Goal: Task Accomplishment & Management: Use online tool/utility

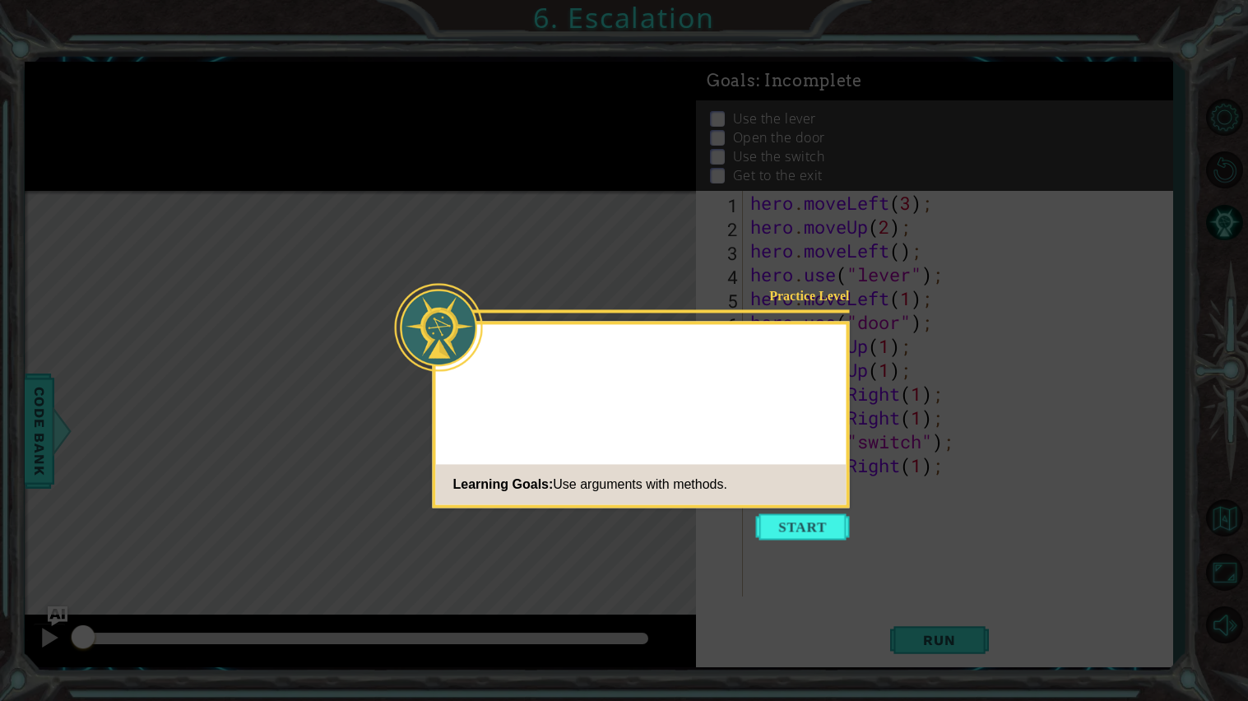
click at [805, 512] on icon at bounding box center [624, 350] width 1248 height 701
click at [806, 513] on icon at bounding box center [624, 350] width 1248 height 701
click at [810, 519] on button "Start" at bounding box center [803, 527] width 94 height 26
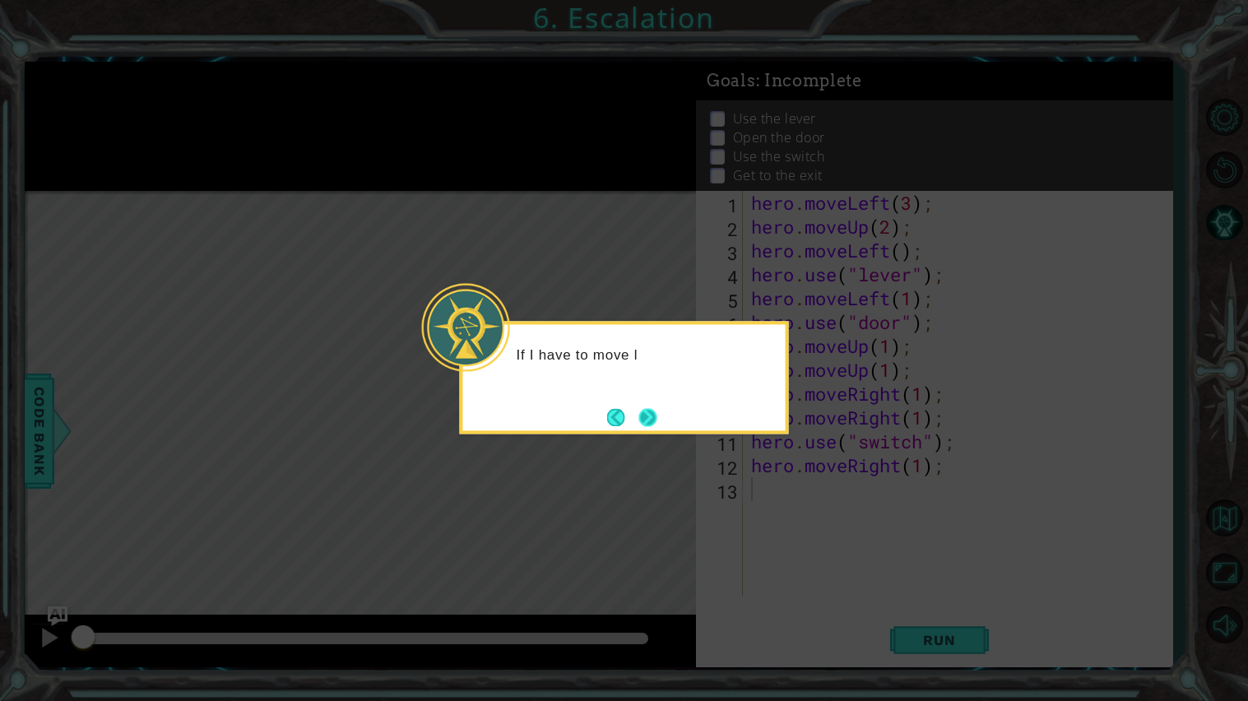
click at [658, 415] on button "Next" at bounding box center [647, 417] width 23 height 23
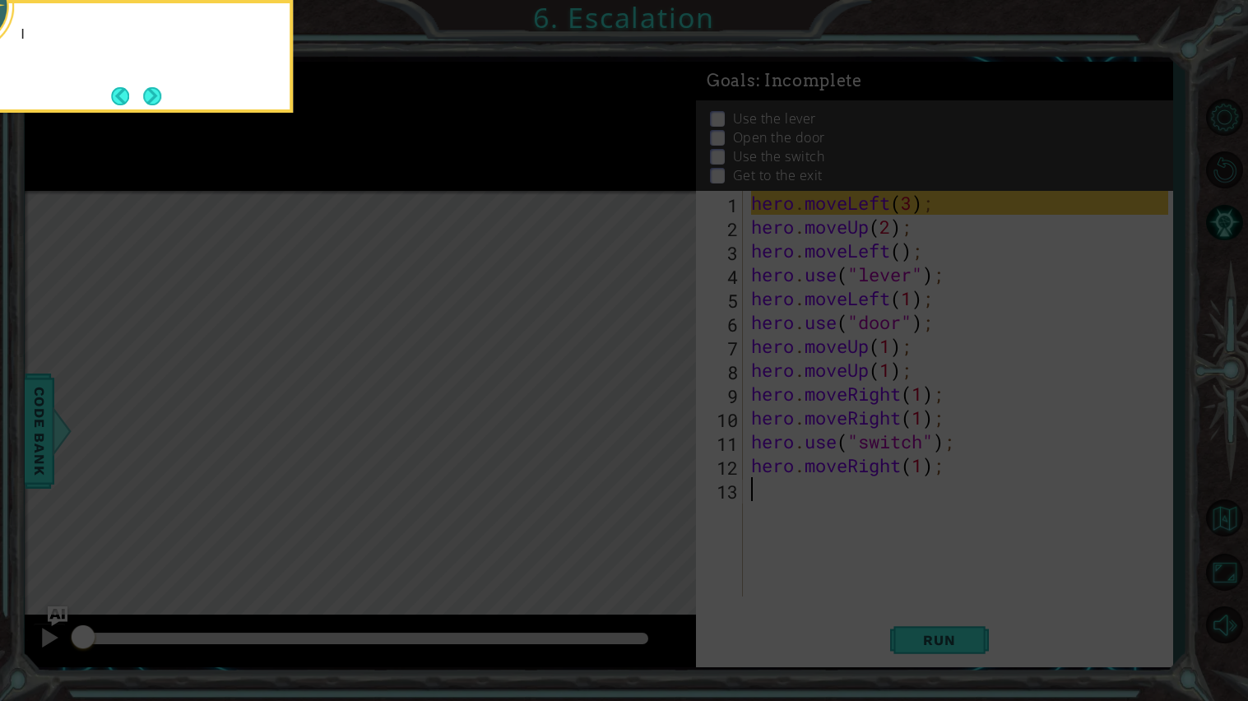
click at [658, 415] on icon at bounding box center [624, 112] width 1248 height 1177
click at [160, 82] on div "I can put a number 3 into hero.moveLeft(3" at bounding box center [128, 52] width 323 height 84
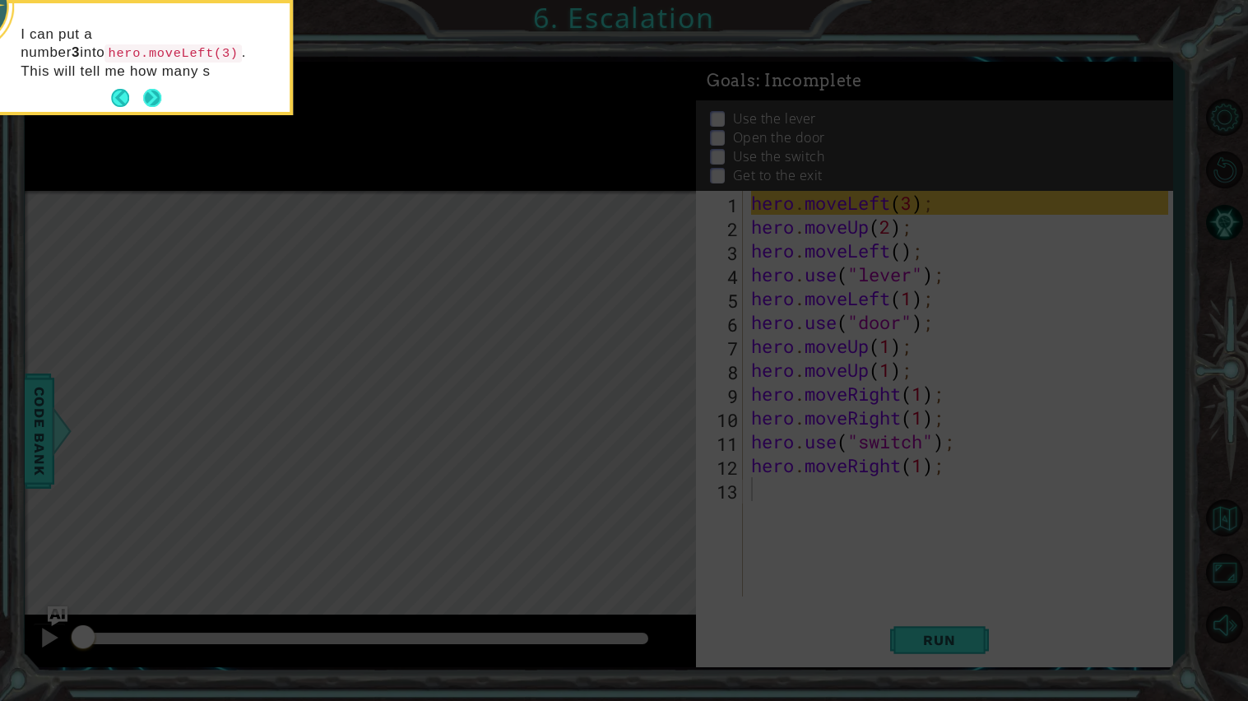
click at [157, 91] on button "Next" at bounding box center [152, 98] width 19 height 19
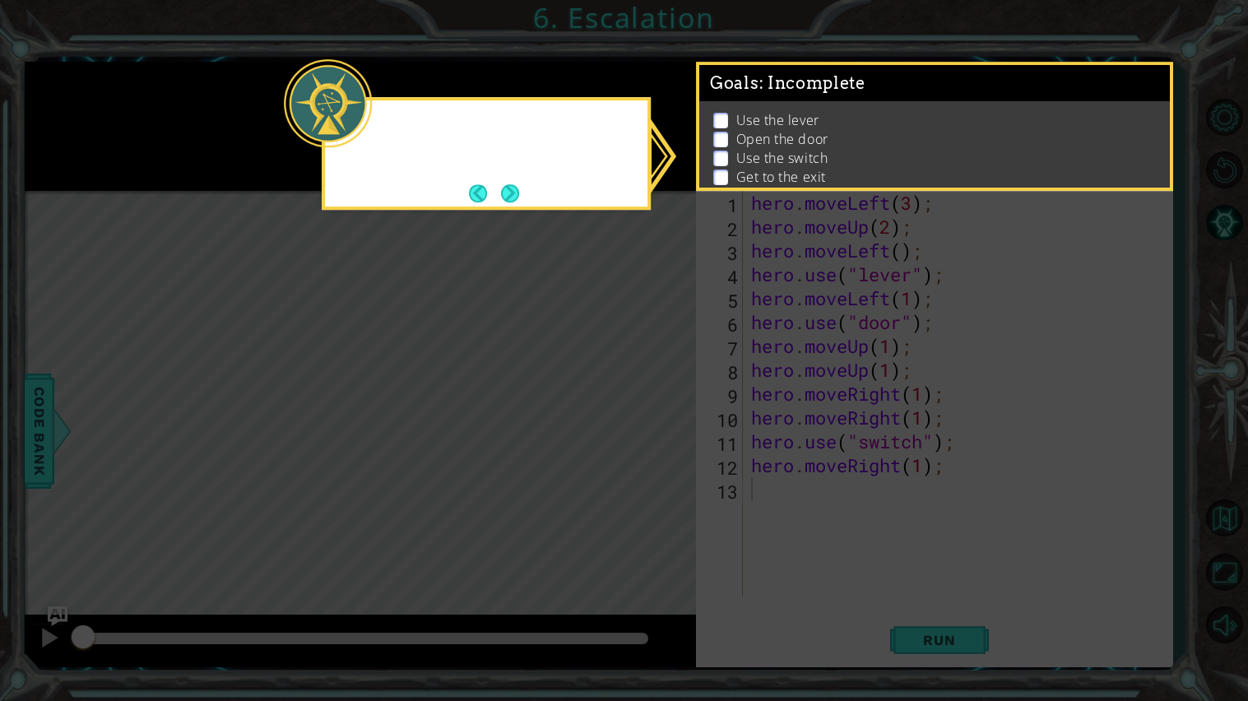
click at [157, 91] on icon at bounding box center [624, 350] width 1248 height 701
click at [518, 197] on button "Next" at bounding box center [510, 193] width 18 height 18
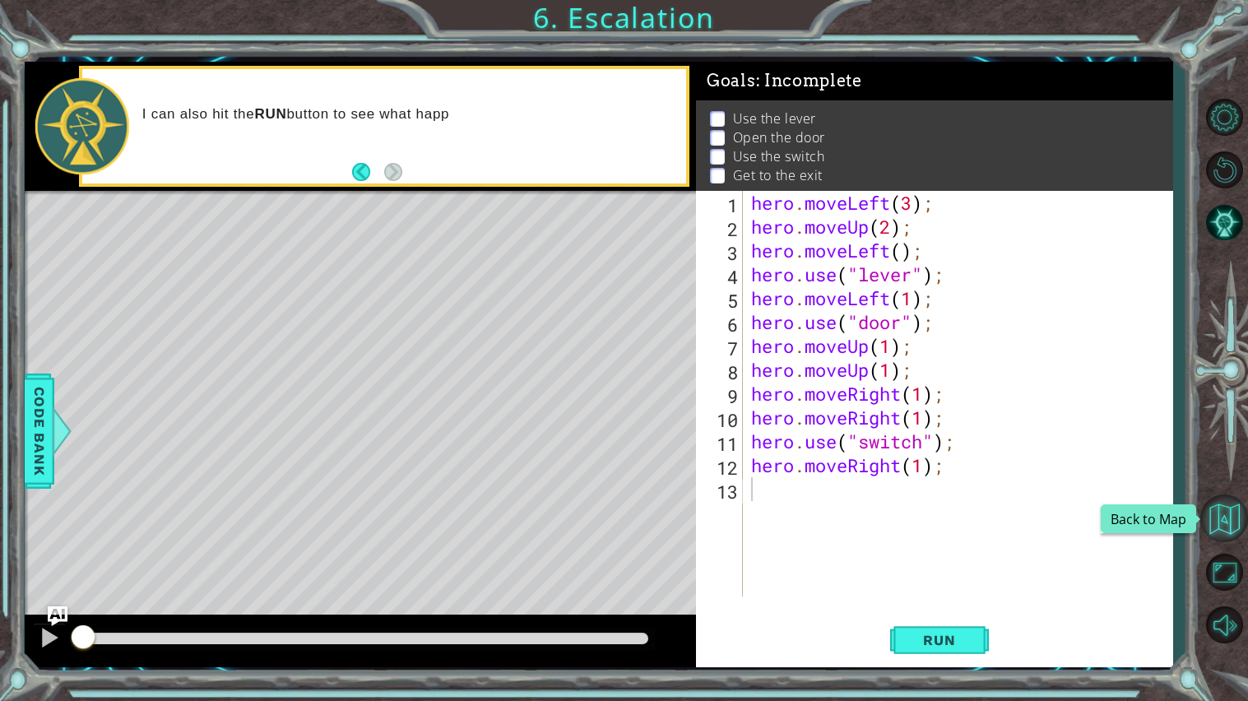
click at [1233, 515] on button "Back to Map" at bounding box center [1225, 519] width 48 height 48
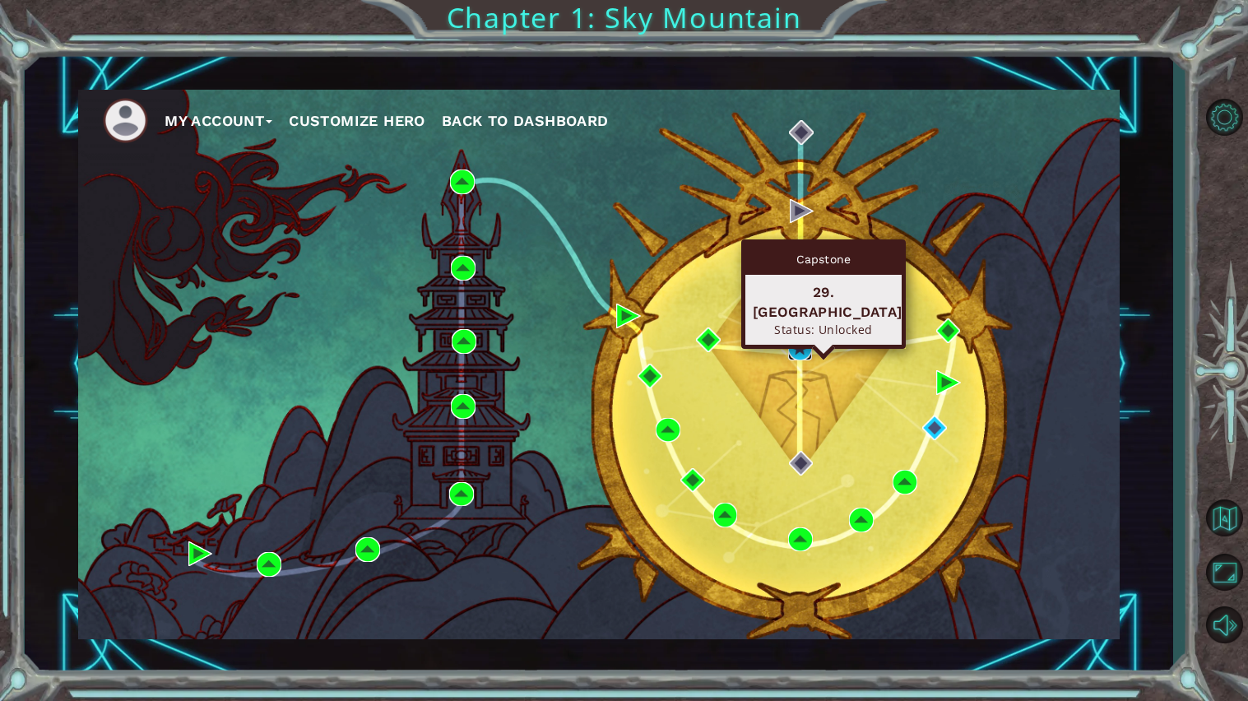
click at [797, 347] on img at bounding box center [800, 348] width 25 height 25
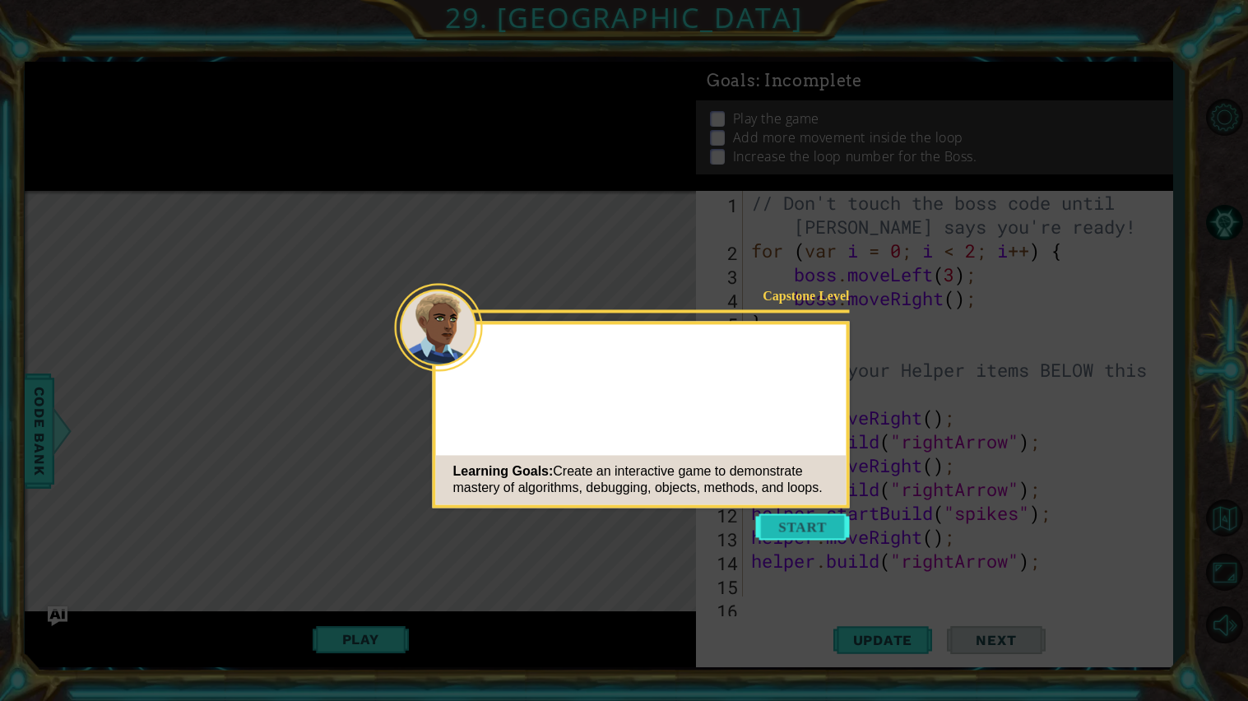
click at [795, 528] on button "Start" at bounding box center [803, 527] width 94 height 26
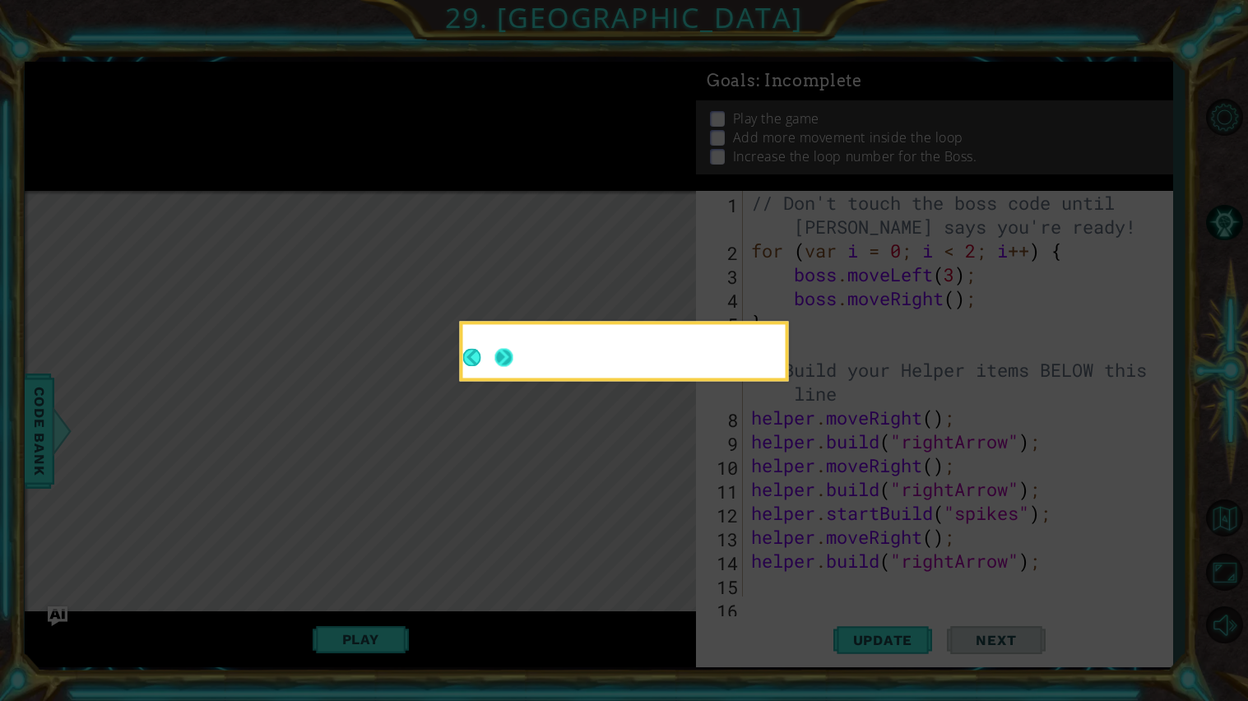
click at [515, 361] on button "Next" at bounding box center [504, 357] width 21 height 21
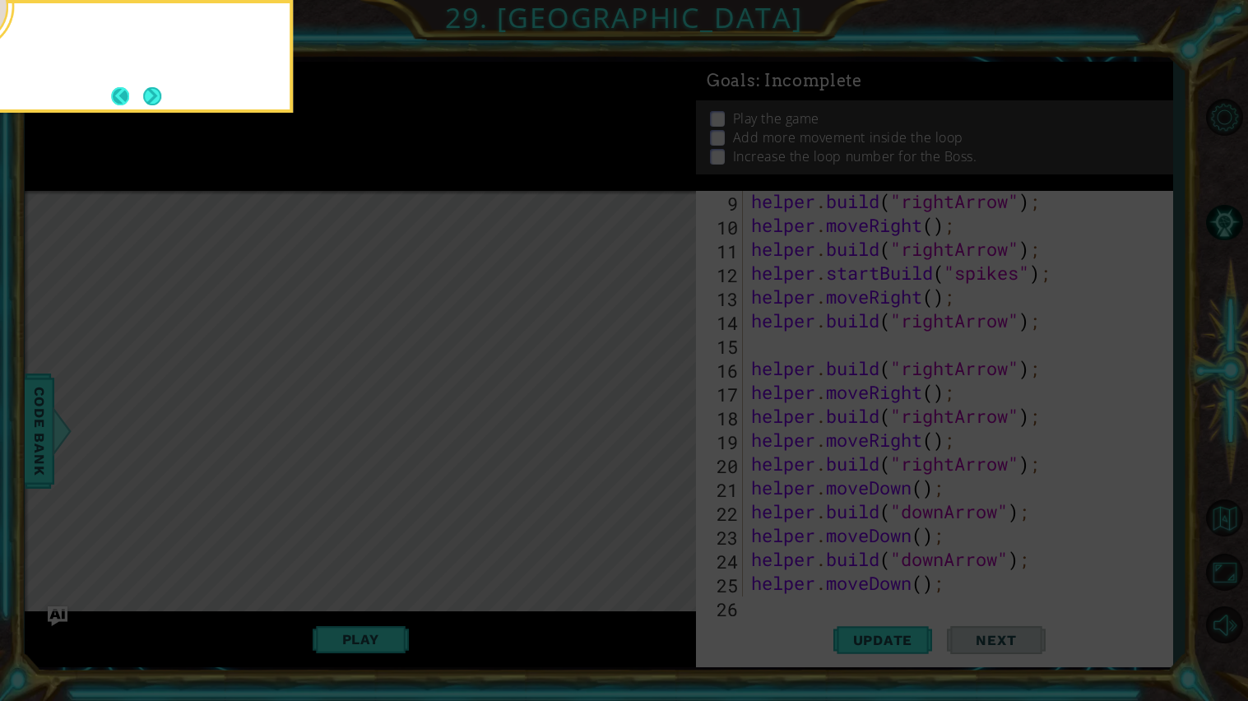
click at [128, 99] on button "Back" at bounding box center [127, 96] width 32 height 18
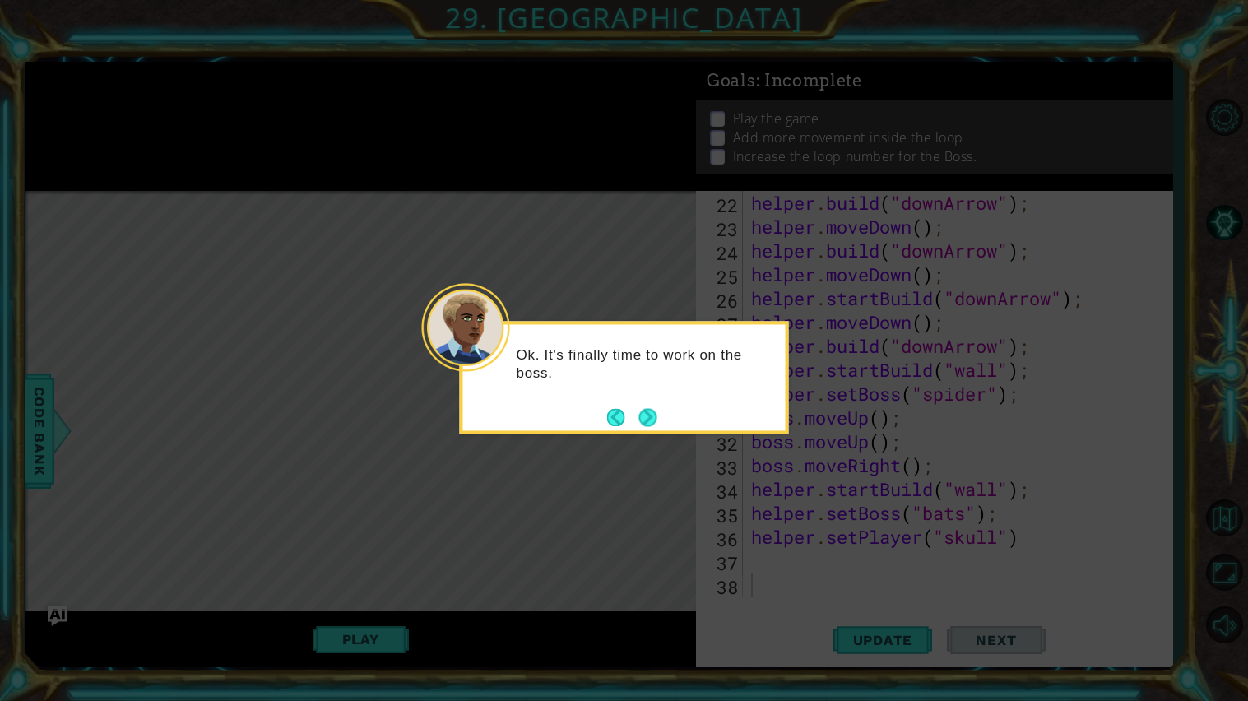
scroll to position [549, 0]
click at [646, 421] on button "Next" at bounding box center [648, 417] width 20 height 20
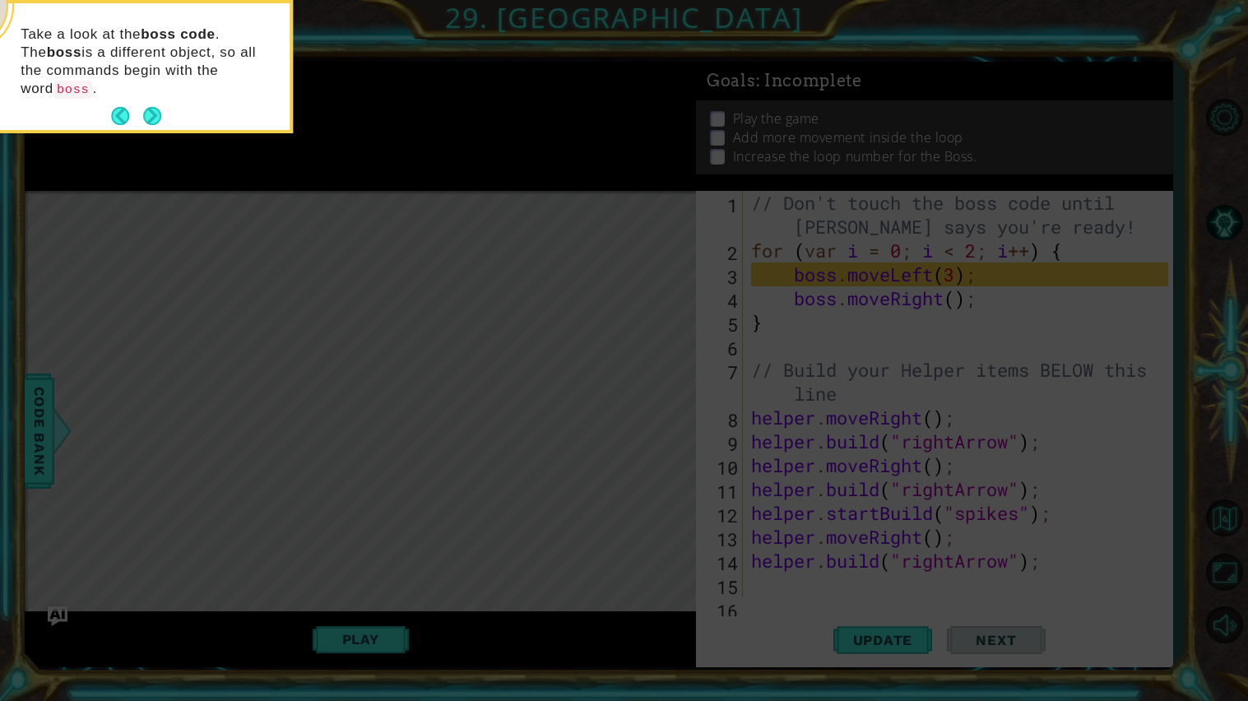
scroll to position [0, 0]
click at [151, 110] on button "Next" at bounding box center [152, 116] width 19 height 19
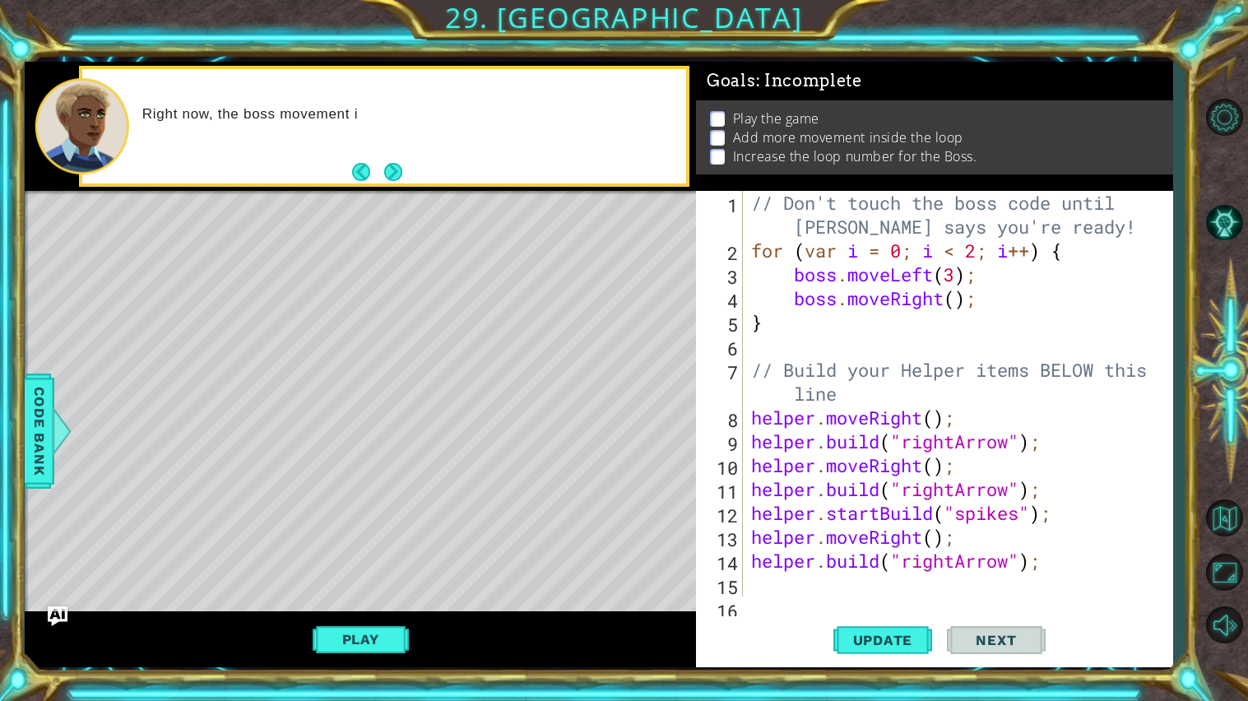
click at [414, 161] on div "Right now, the boss movement i" at bounding box center [384, 126] width 604 height 114
click at [393, 170] on button "Next" at bounding box center [393, 171] width 19 height 19
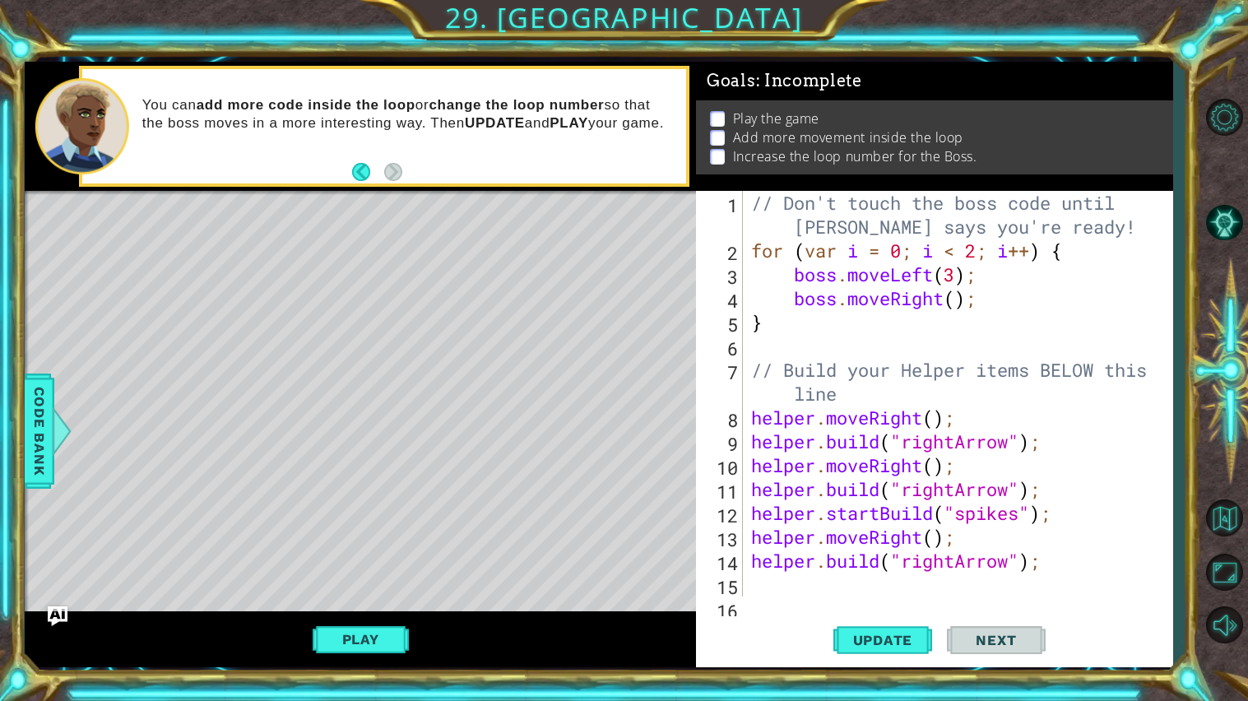
click at [852, 591] on div "// Don't touch the boss code until [PERSON_NAME] says you're ready! for ( var i…" at bounding box center [962, 429] width 429 height 477
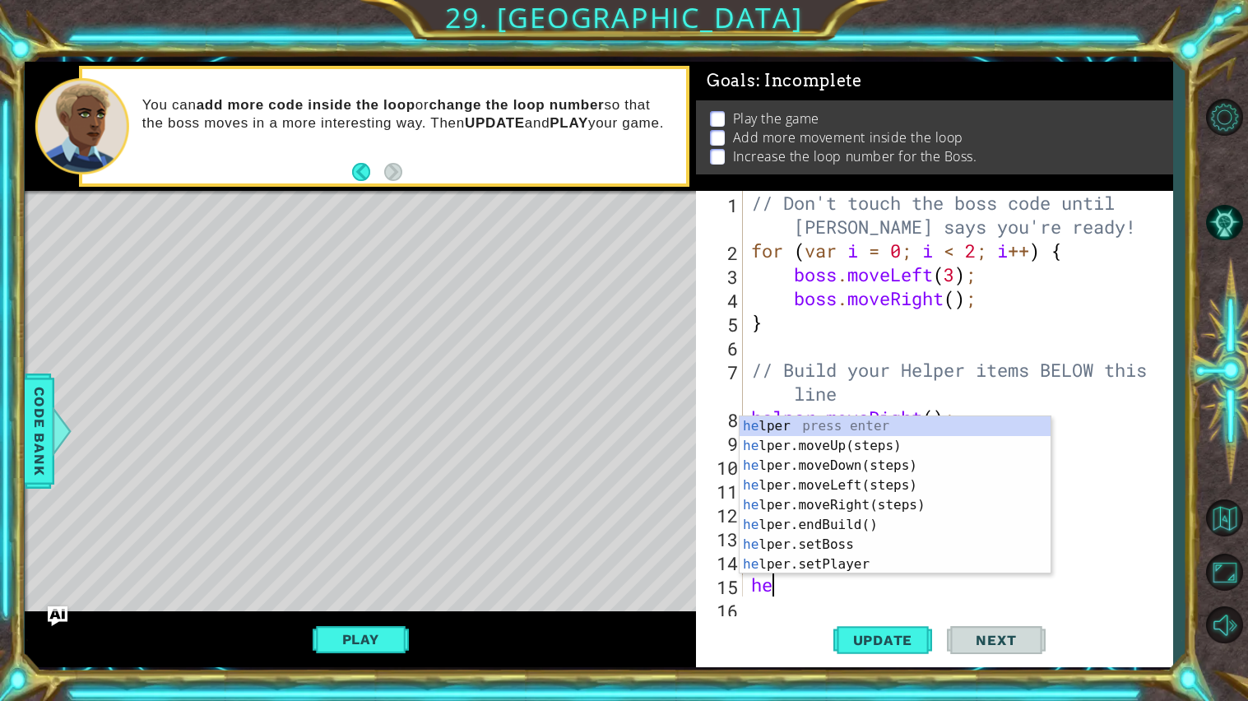
type textarea "hel"
click at [842, 509] on div "hel per press enter hel per.moveUp(steps) press enter hel per.moveDown(steps) p…" at bounding box center [895, 515] width 311 height 198
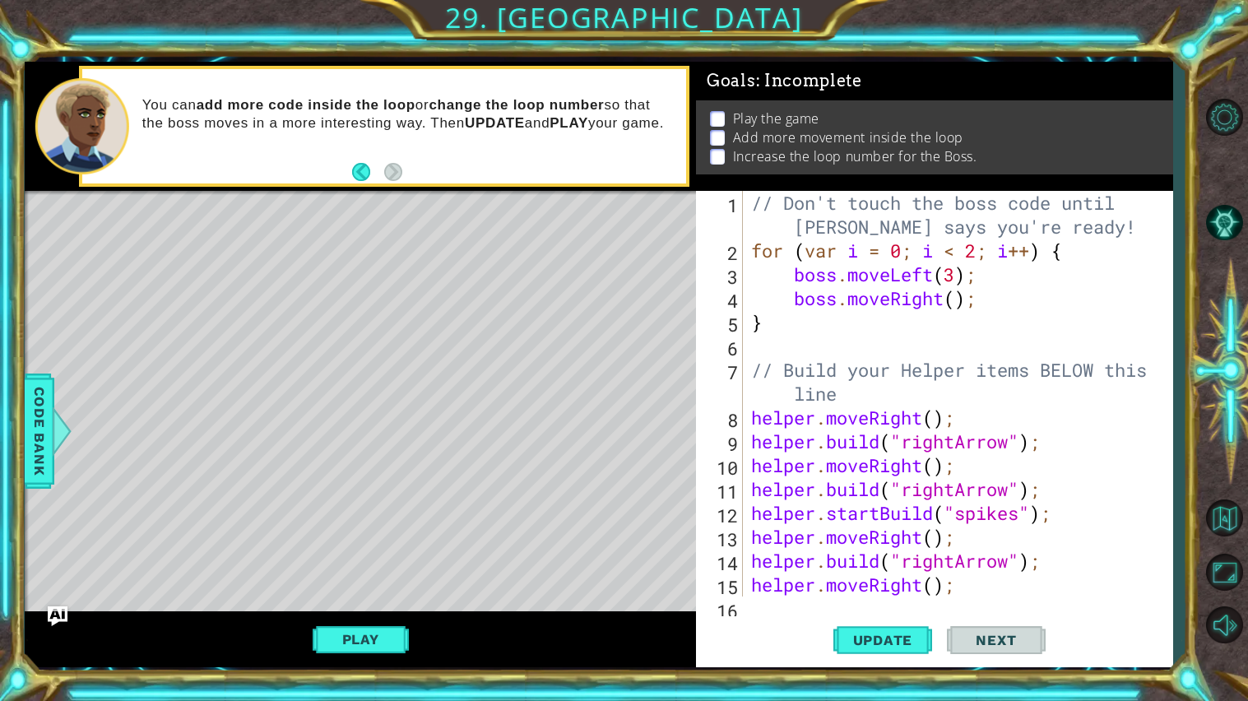
click at [775, 602] on div "1 2 3 4 5 6 7 8 9 10 11 12 13 14 15 16 // Don't touch the boss code until [PERS…" at bounding box center [934, 429] width 477 height 477
click at [747, 600] on div "1 2 3 4 5 6 7 8 9 10 11 12 13 14 15 16 // Don't touch the boss code until [PERS…" at bounding box center [934, 429] width 477 height 477
click at [747, 604] on div "1 2 3 4 5 6 7 8 9 10 11 12 13 14 15 16 // Don't touch the boss code until [PERS…" at bounding box center [934, 429] width 477 height 477
click at [774, 613] on div "1 2 3 4 5 6 7 8 9 10 11 12 13 14 15 16 // Don't touch the boss code until [PERS…" at bounding box center [934, 429] width 477 height 477
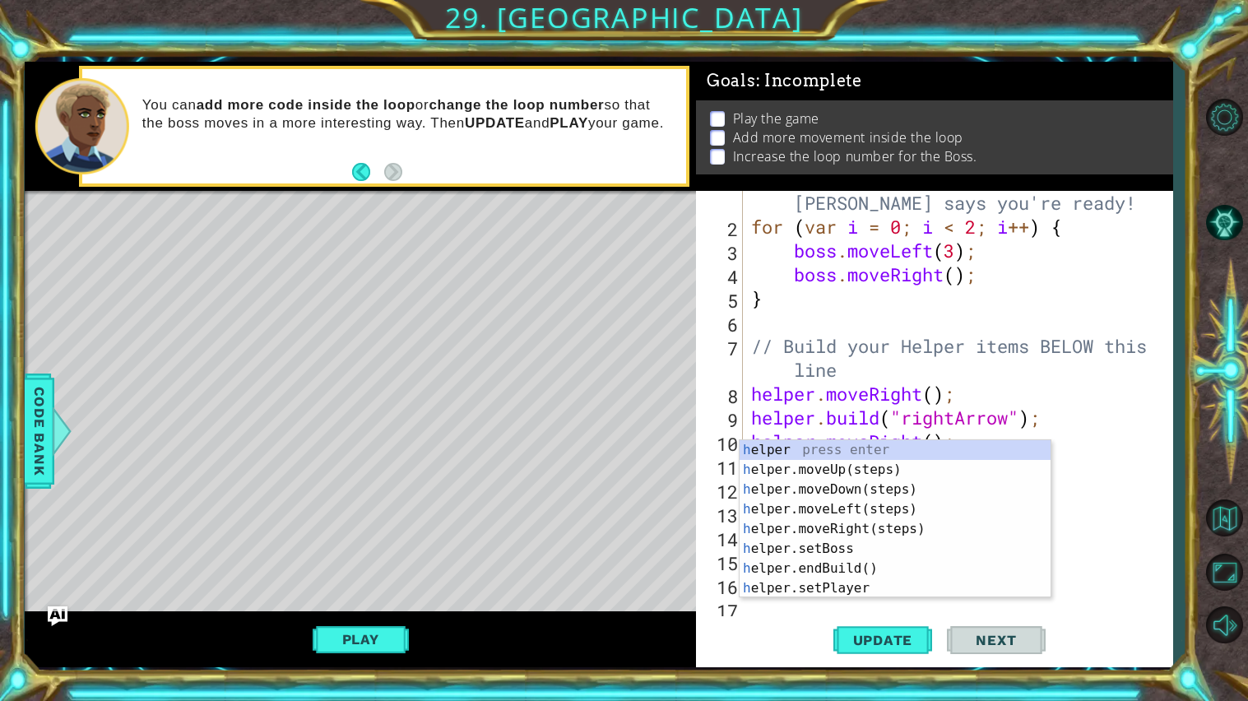
click at [750, 638] on div "Update Next" at bounding box center [939, 640] width 477 height 48
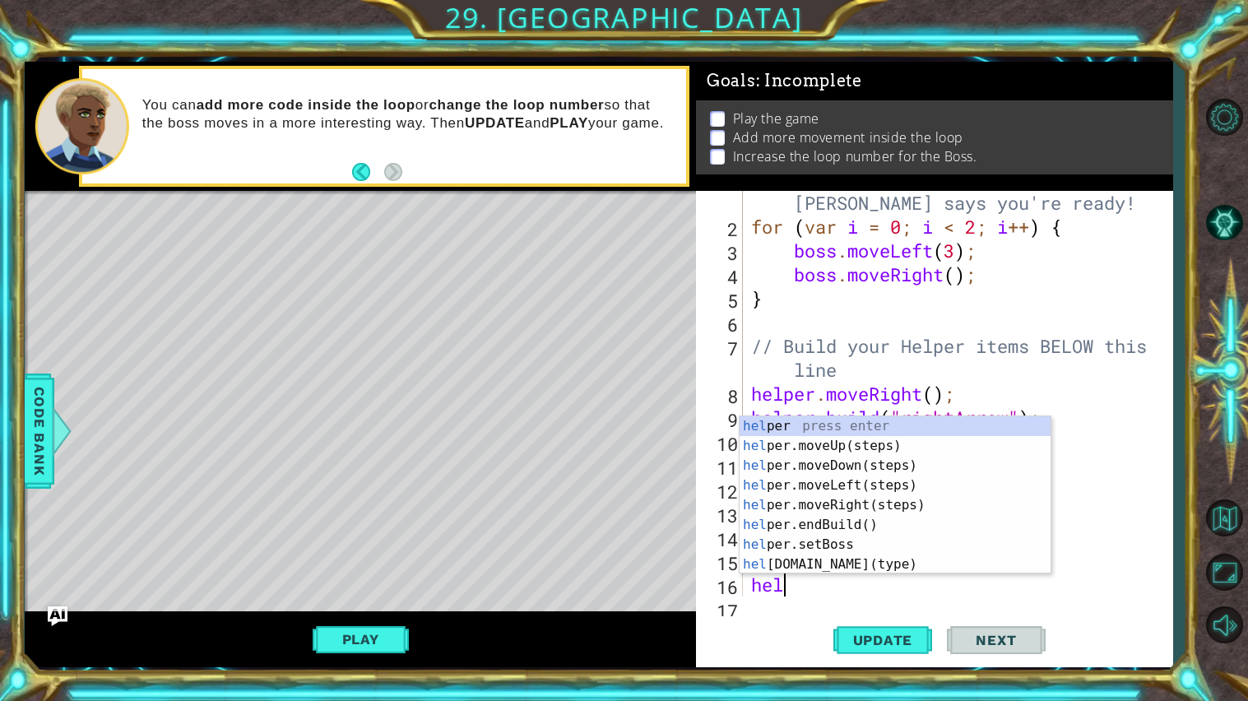
type textarea "help"
click at [827, 523] on div "help er press enter help er.moveUp(steps) press enter help er.moveDown(steps) p…" at bounding box center [895, 515] width 311 height 198
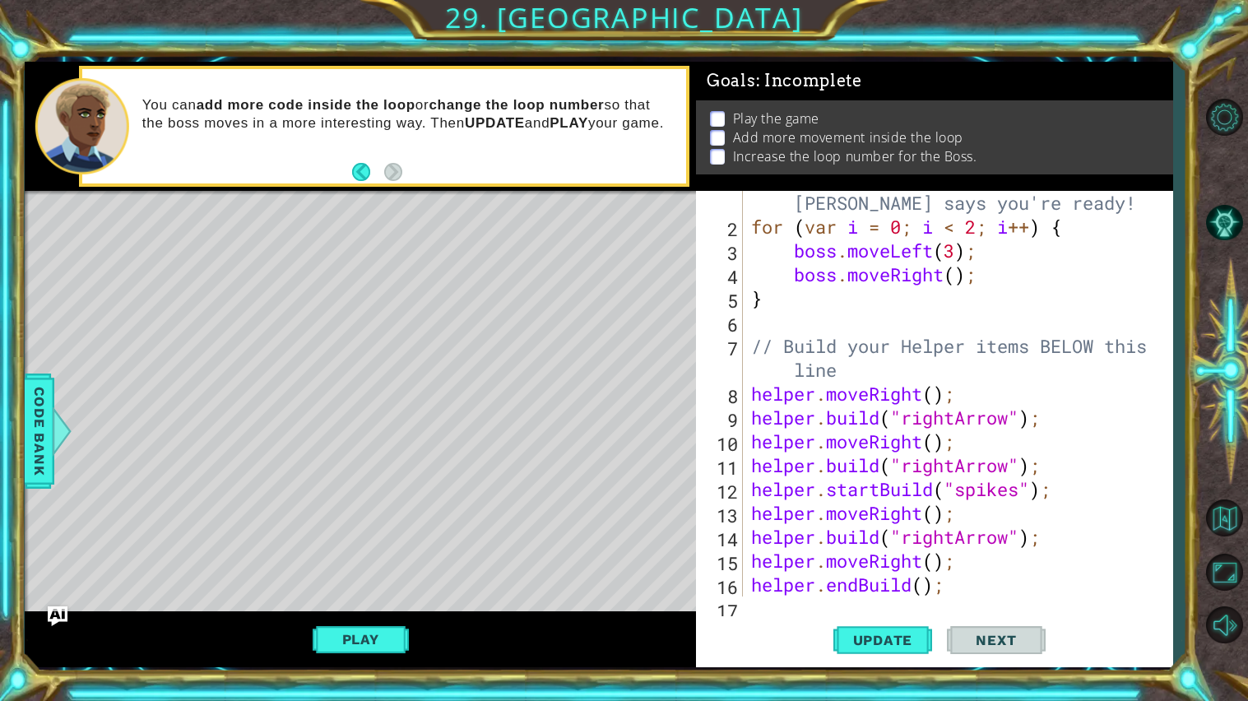
click at [862, 588] on div "// Don't touch the boss code until [PERSON_NAME] says you're ready! for ( var i…" at bounding box center [962, 405] width 429 height 477
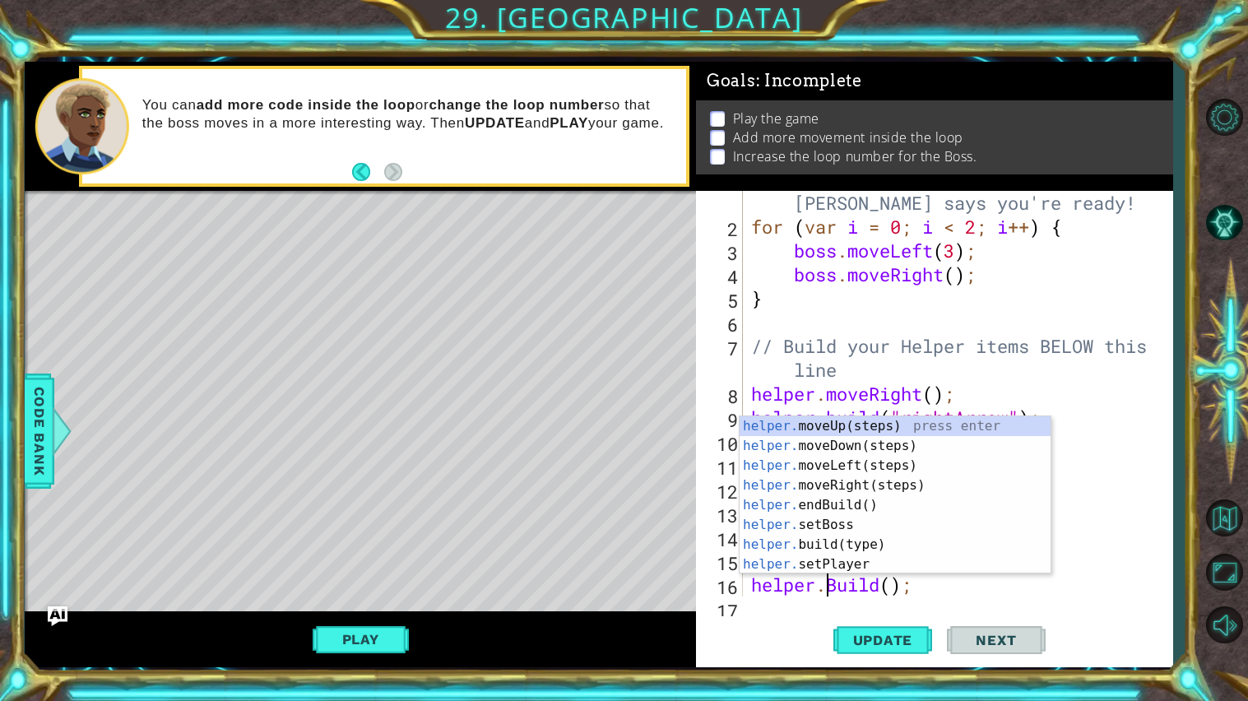
click at [890, 583] on div "// Don't touch the boss code until [PERSON_NAME] says you're ready! for ( var i…" at bounding box center [962, 405] width 429 height 477
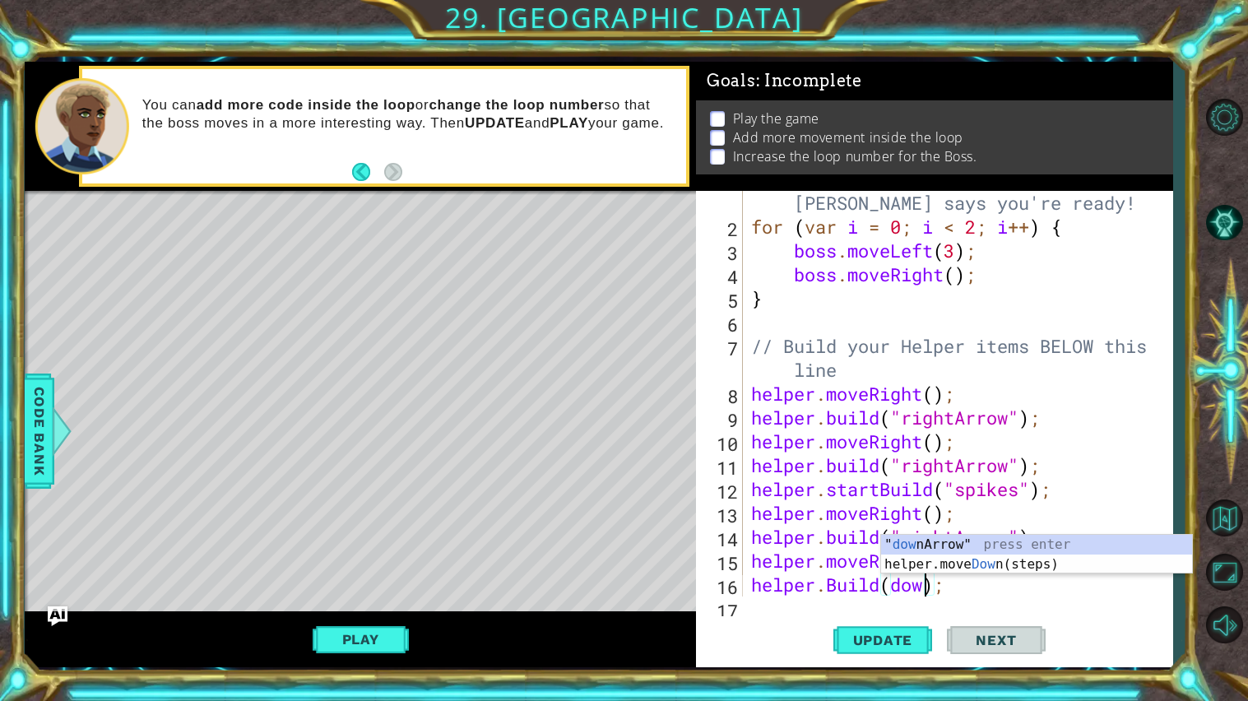
scroll to position [0, 7]
click at [966, 542] on div "" down Arrow" press enter helper.move Down (steps) press enter" at bounding box center [1036, 574] width 311 height 79
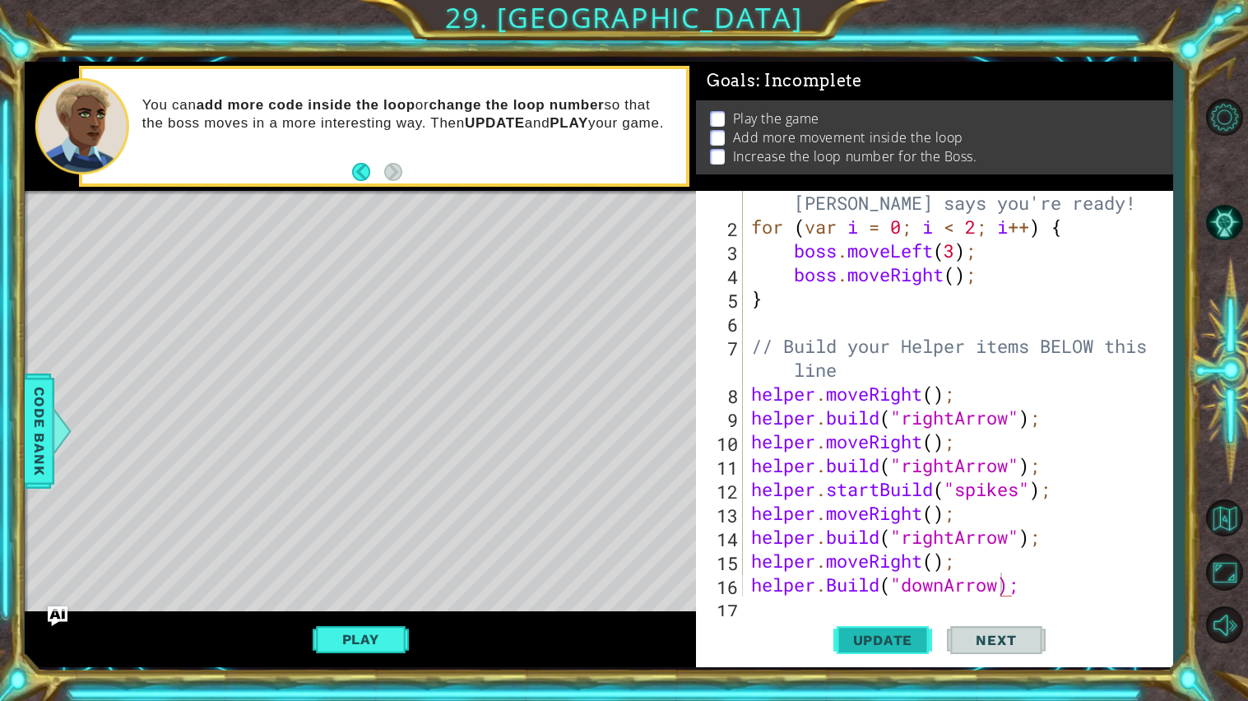
click at [895, 653] on button "Update" at bounding box center [883, 640] width 99 height 48
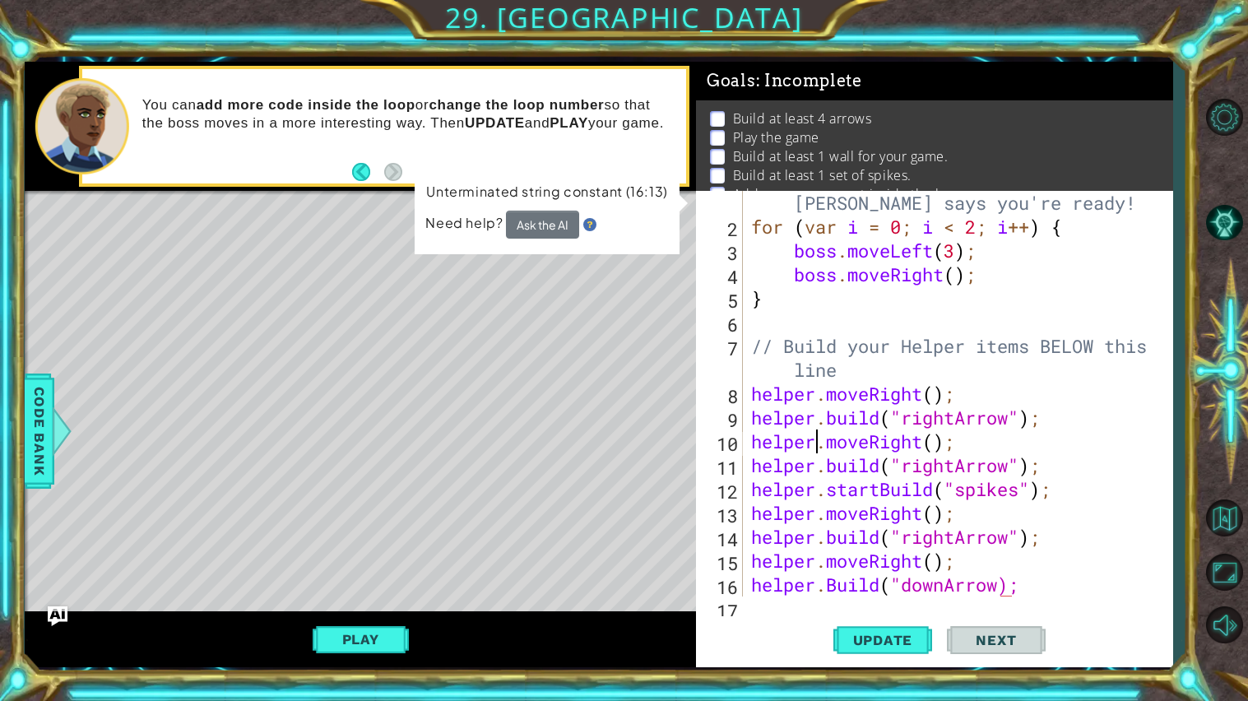
click at [820, 443] on div "// Don't touch the boss code until [PERSON_NAME] says you're ready! for ( var i…" at bounding box center [962, 405] width 429 height 477
click at [959, 440] on div "// Don't touch the boss code until [PERSON_NAME] says you're ready! for ( var i…" at bounding box center [962, 405] width 429 height 477
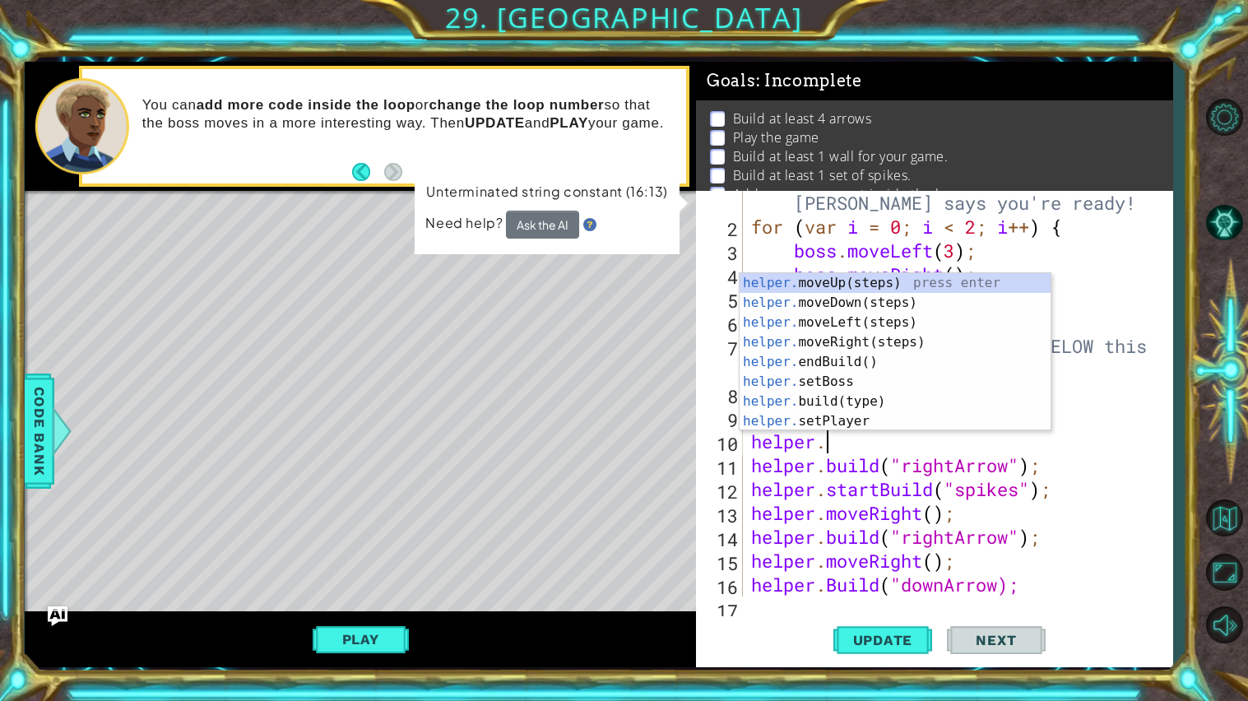
scroll to position [0, 2]
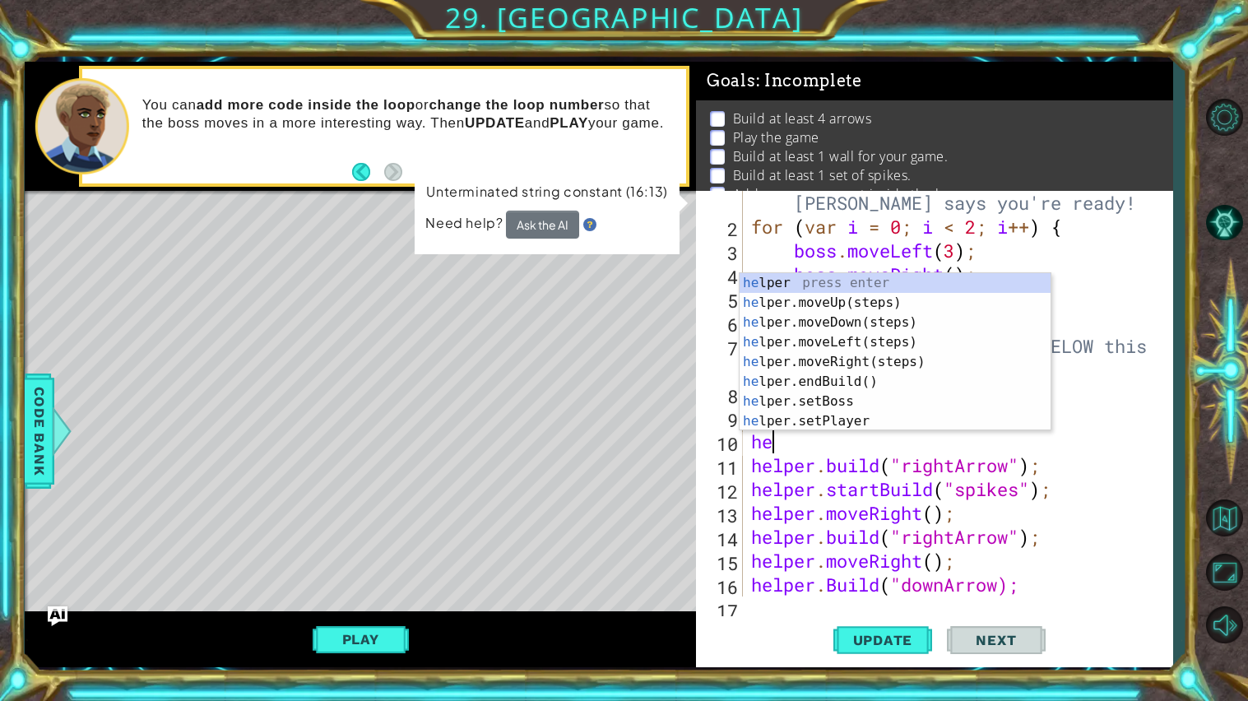
type textarea "h"
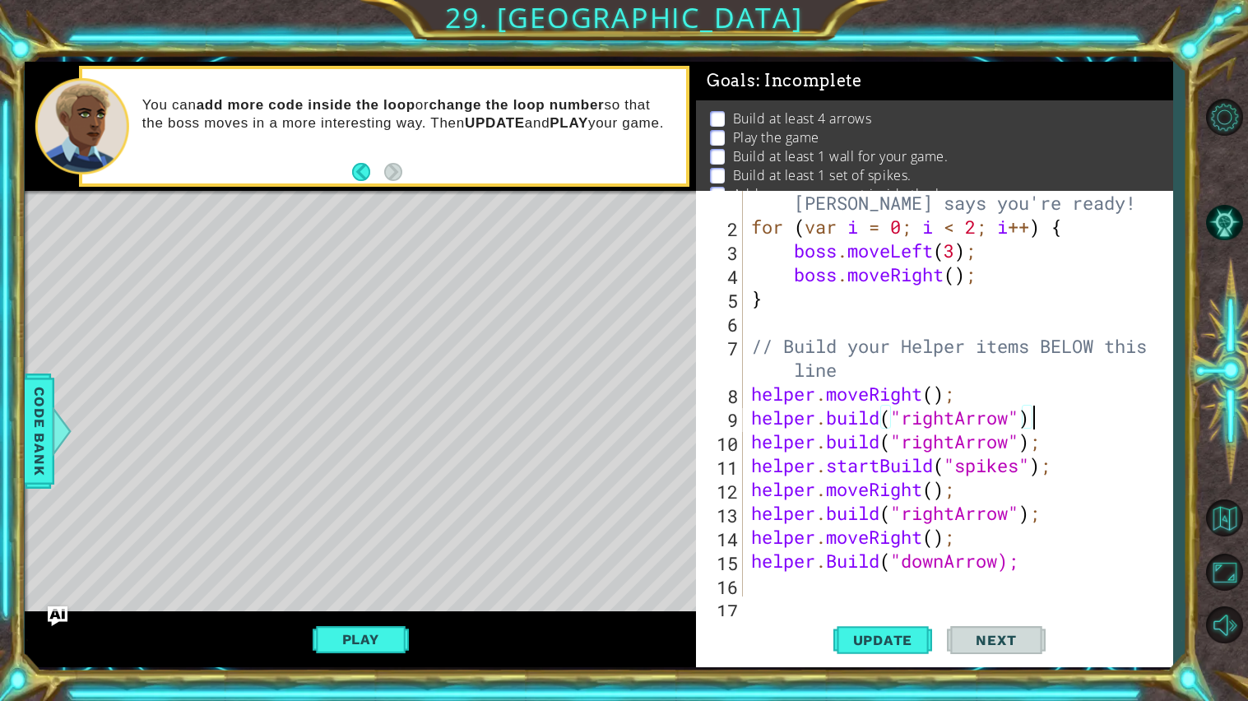
scroll to position [0, 12]
type textarea "[DOMAIN_NAME]("rightArrow")"
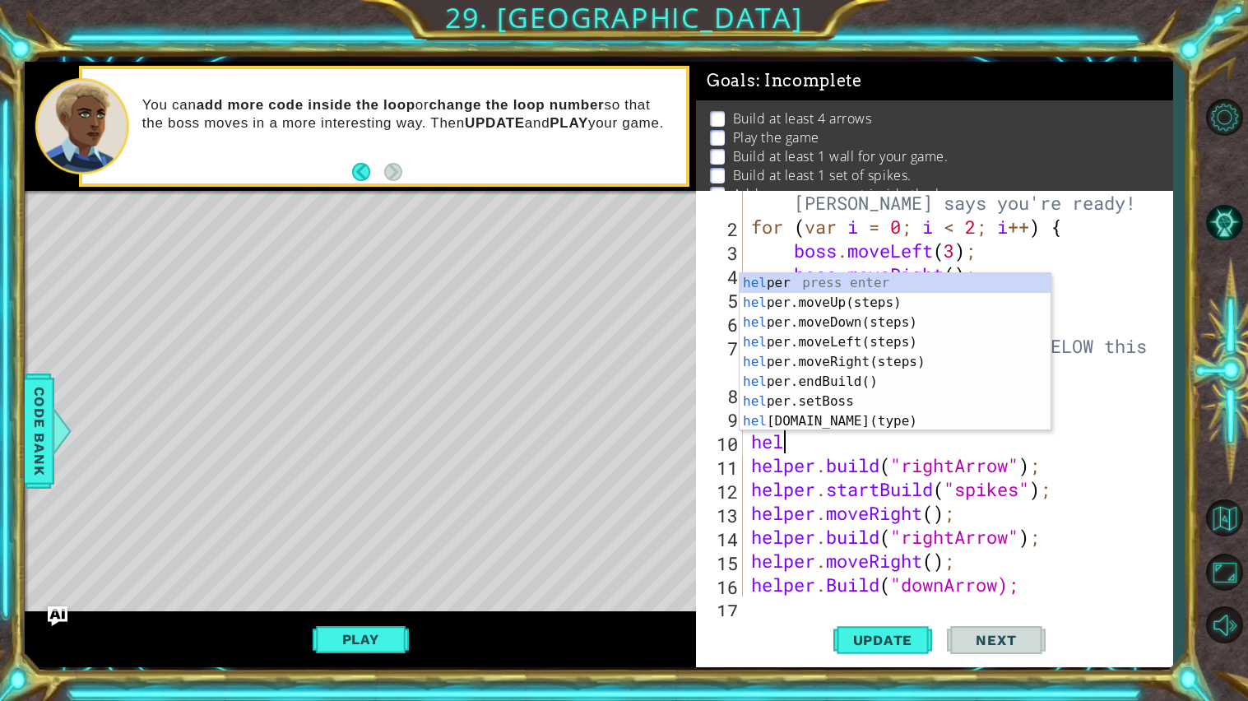
type textarea "help"
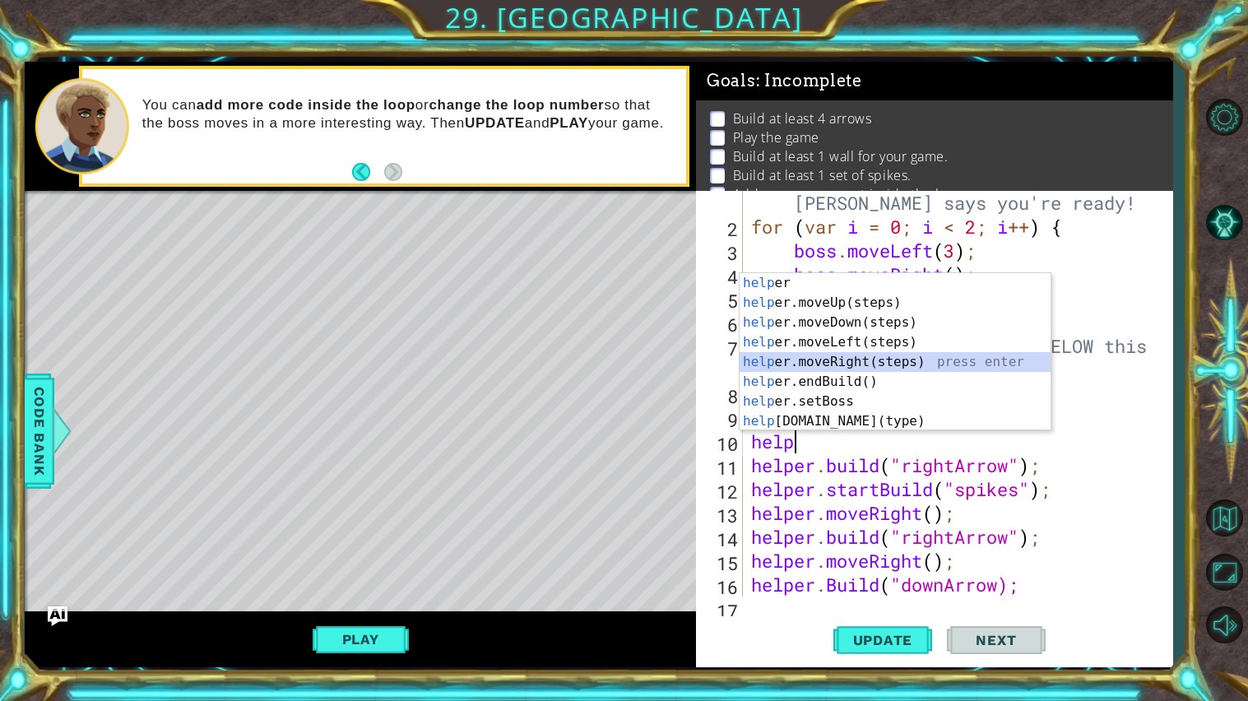
click at [900, 357] on div "help er press enter help er.moveUp(steps) press enter help er.moveDown(steps) p…" at bounding box center [895, 372] width 311 height 198
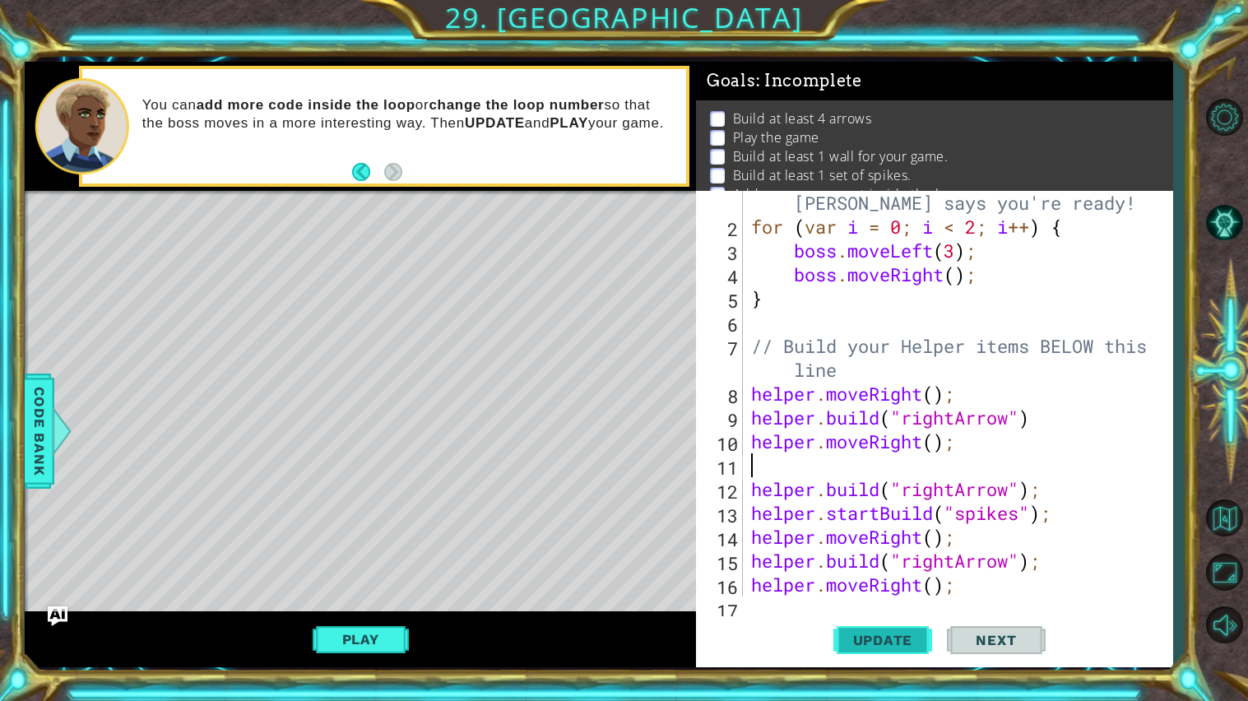
click at [887, 639] on span "Update" at bounding box center [883, 640] width 93 height 16
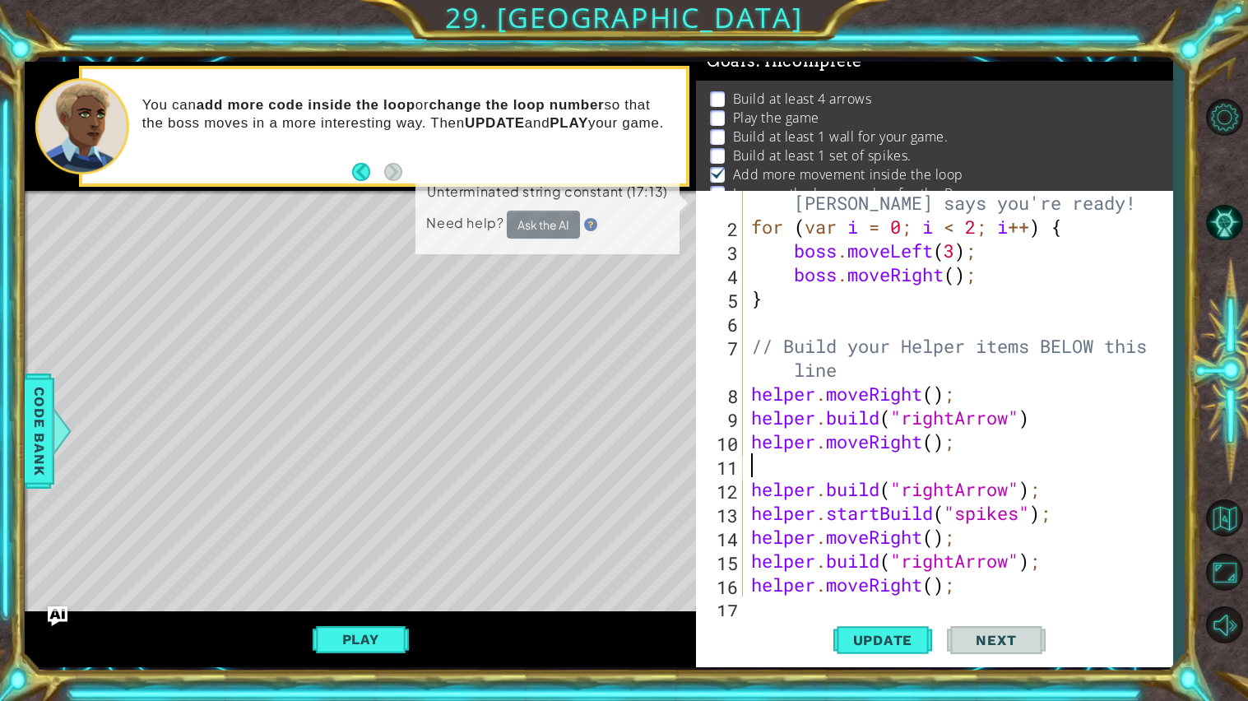
scroll to position [21, 0]
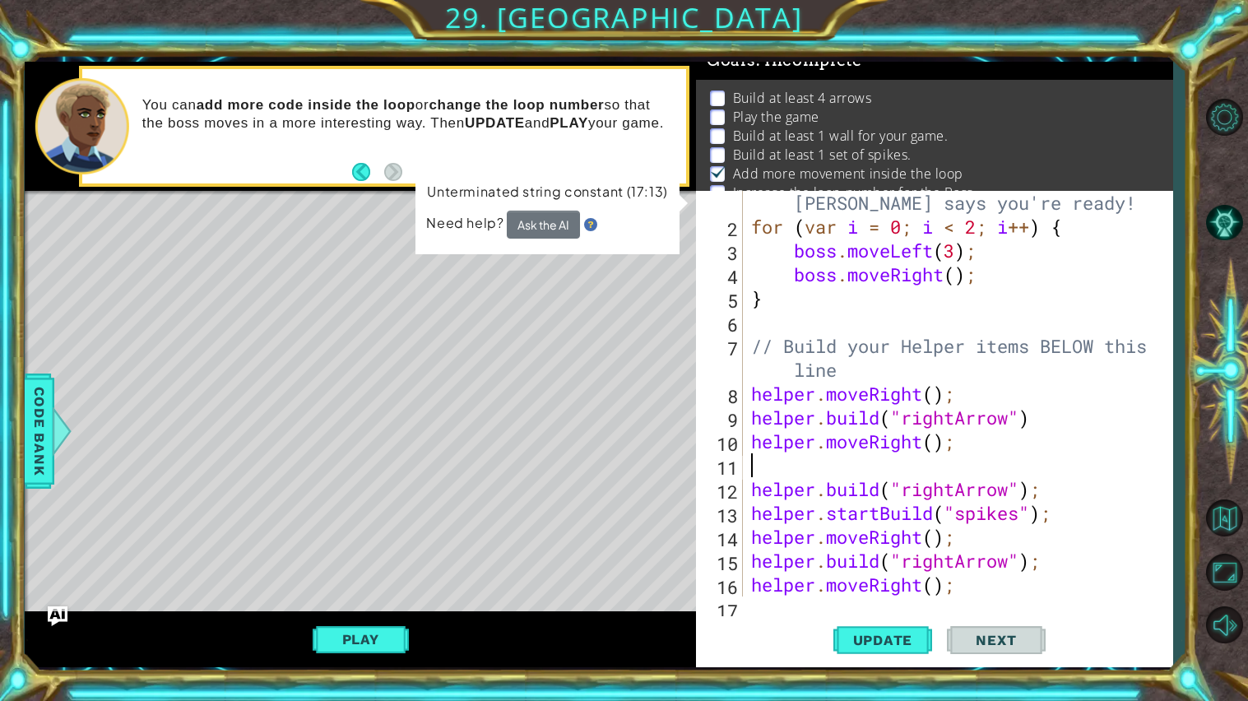
click at [960, 457] on div "// Don't touch the boss code until [PERSON_NAME] says you're ready! for ( var i…" at bounding box center [962, 405] width 429 height 477
click at [959, 449] on div "// Don't touch the boss code until [PERSON_NAME] says you're ready! for ( var i…" at bounding box center [962, 405] width 429 height 477
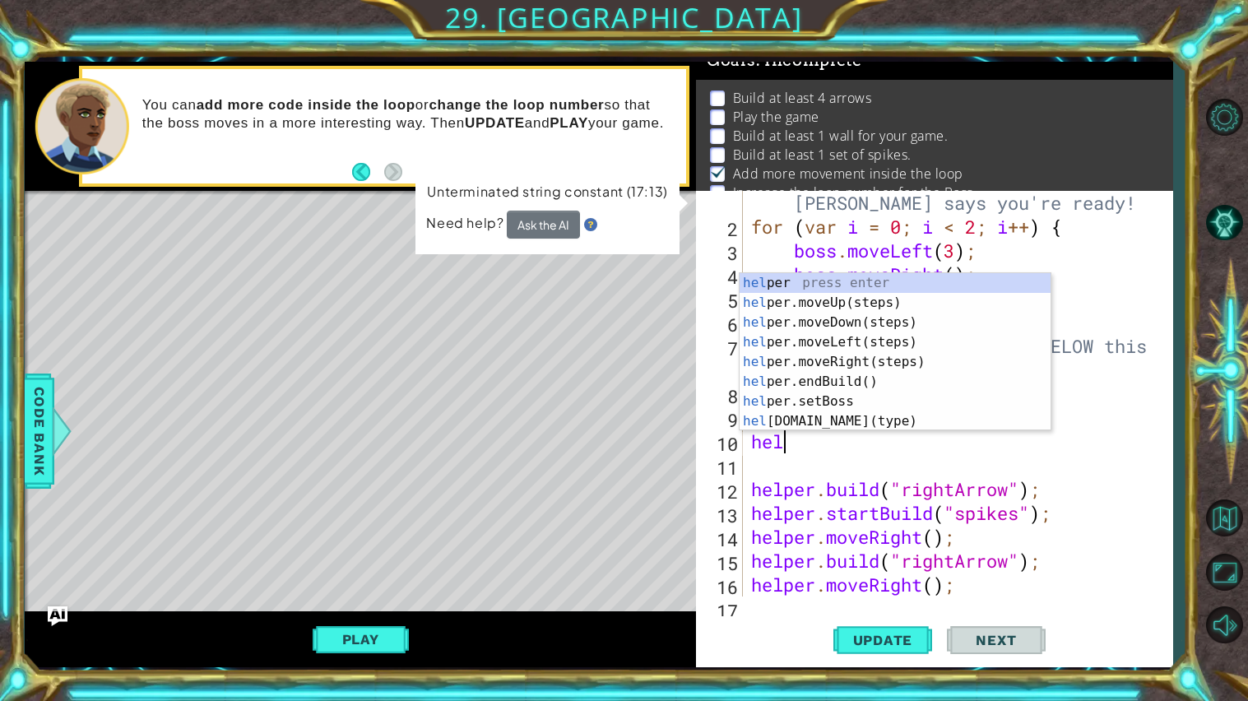
type textarea "h"
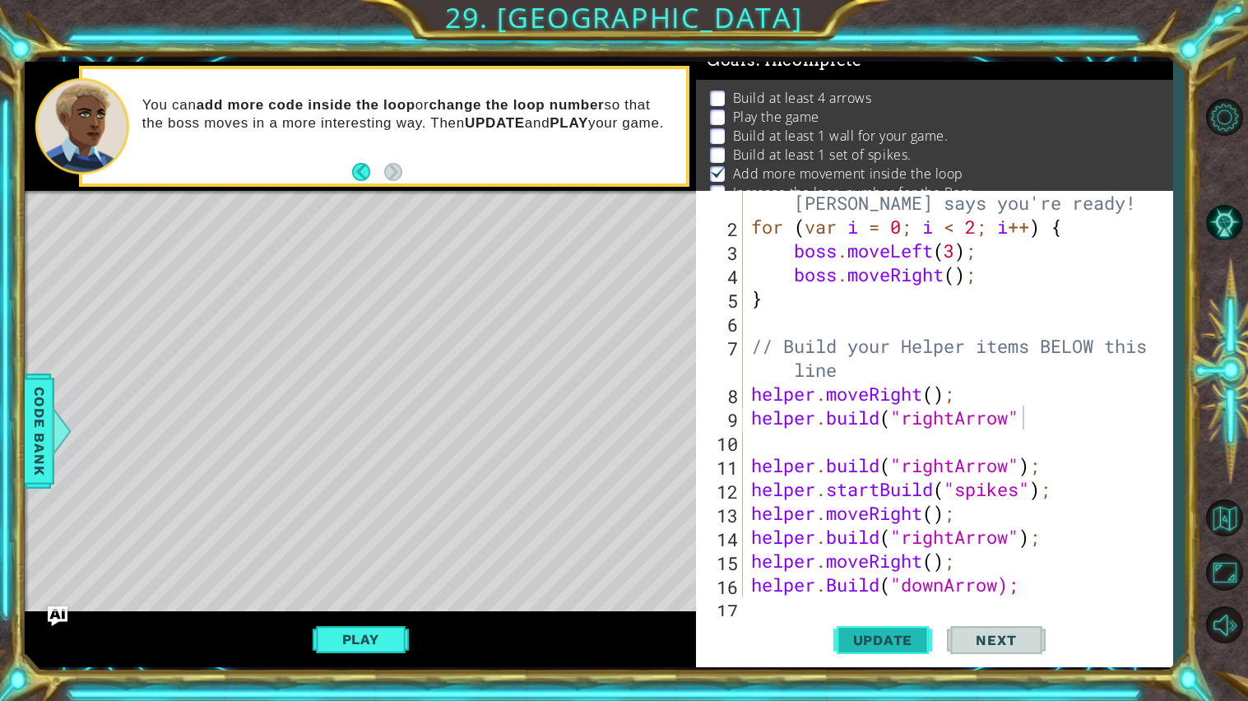
click at [875, 640] on span "Update" at bounding box center [883, 640] width 93 height 16
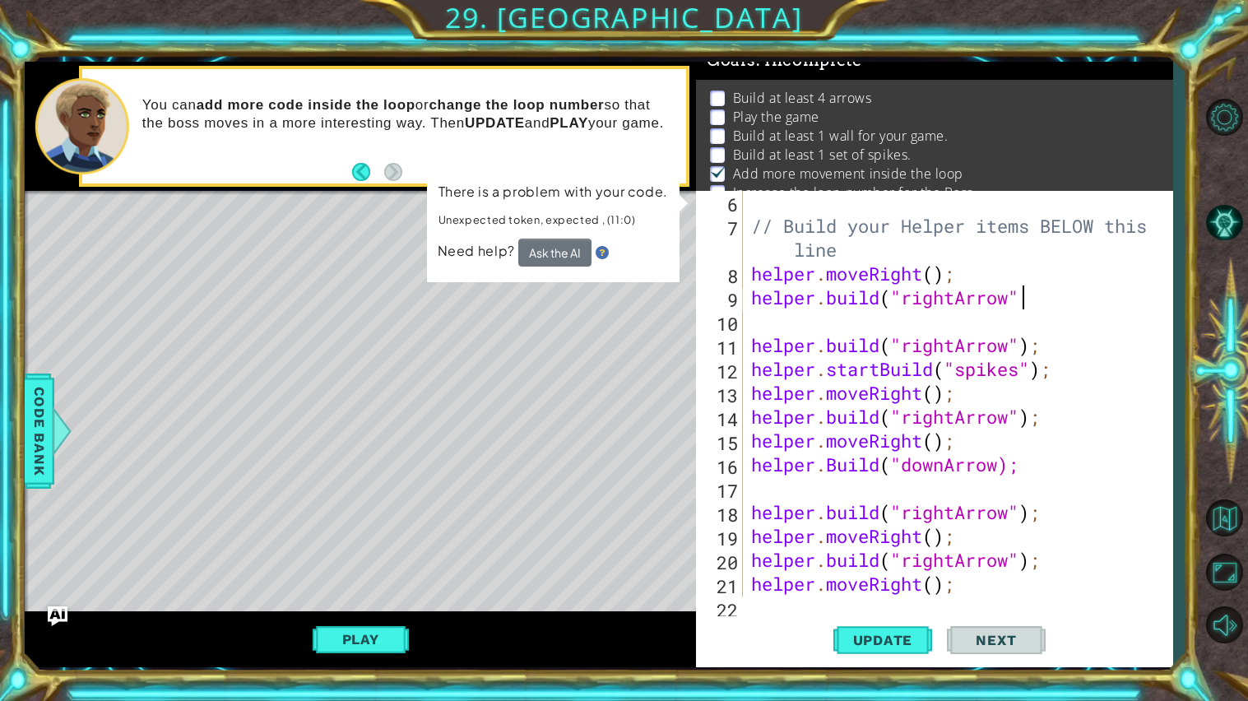
scroll to position [163, 0]
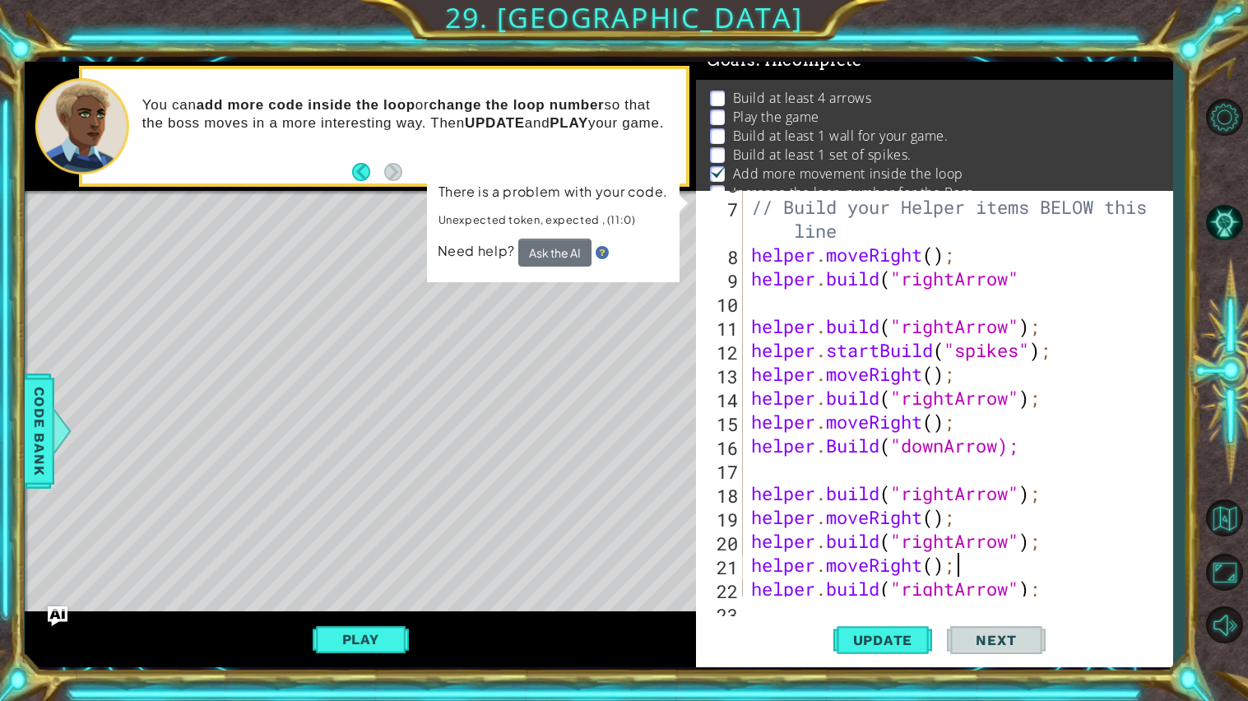
click at [1049, 563] on div "// Build your Helper items BELOW this line helper . moveRight ( ) ; helper . bu…" at bounding box center [962, 397] width 429 height 453
type textarea "helper.moveRight"
click at [996, 546] on div "helper.moveRight (steps) press enter" at bounding box center [895, 564] width 311 height 59
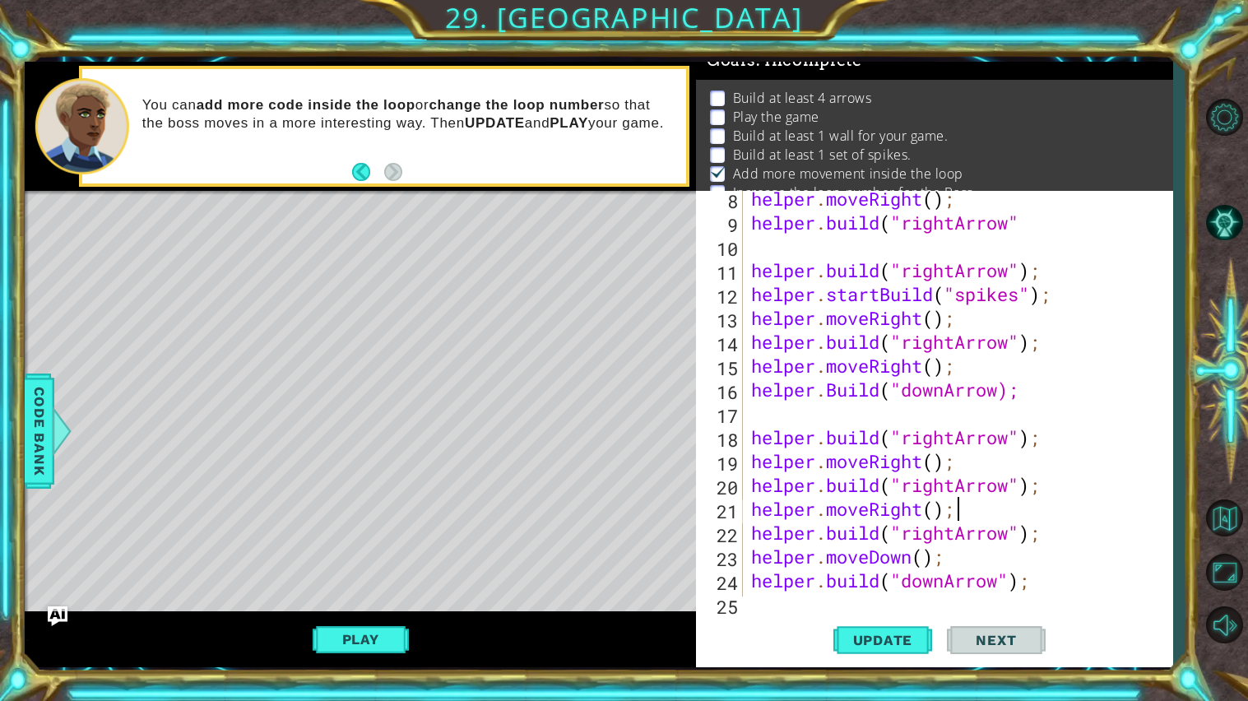
scroll to position [219, 0]
click at [899, 647] on span "Update" at bounding box center [883, 640] width 93 height 16
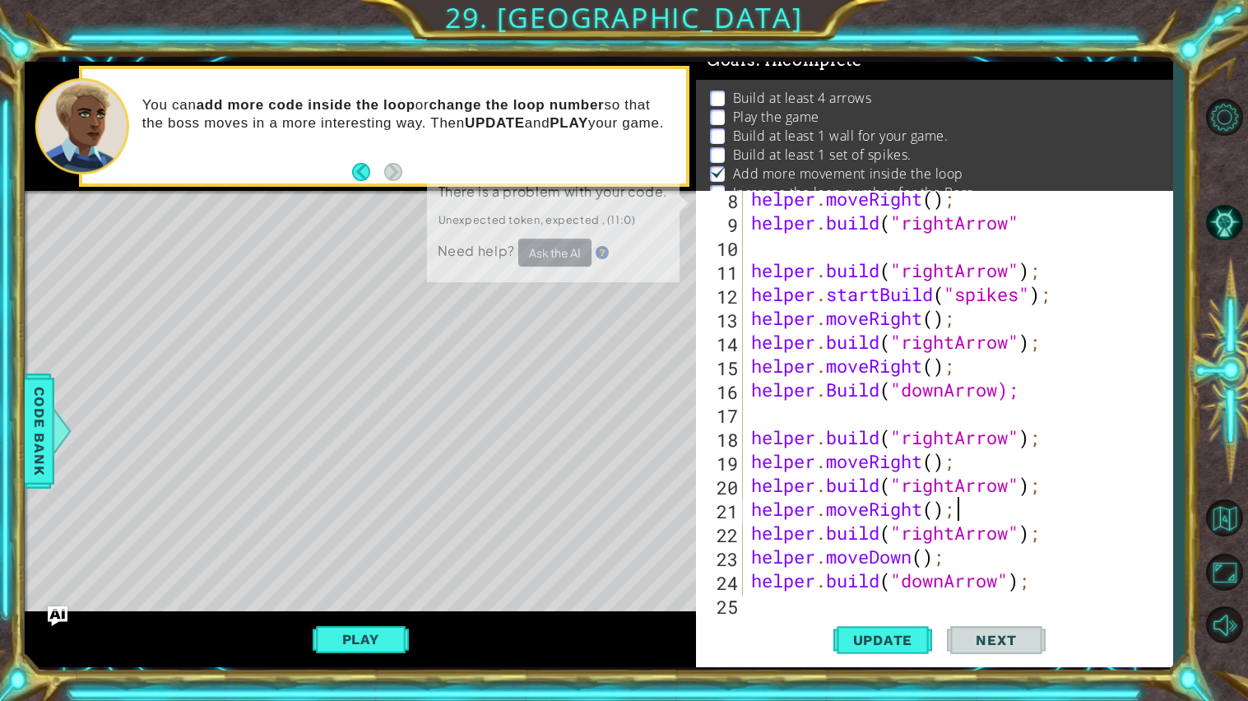
click at [1021, 653] on button "Next" at bounding box center [996, 640] width 99 height 48
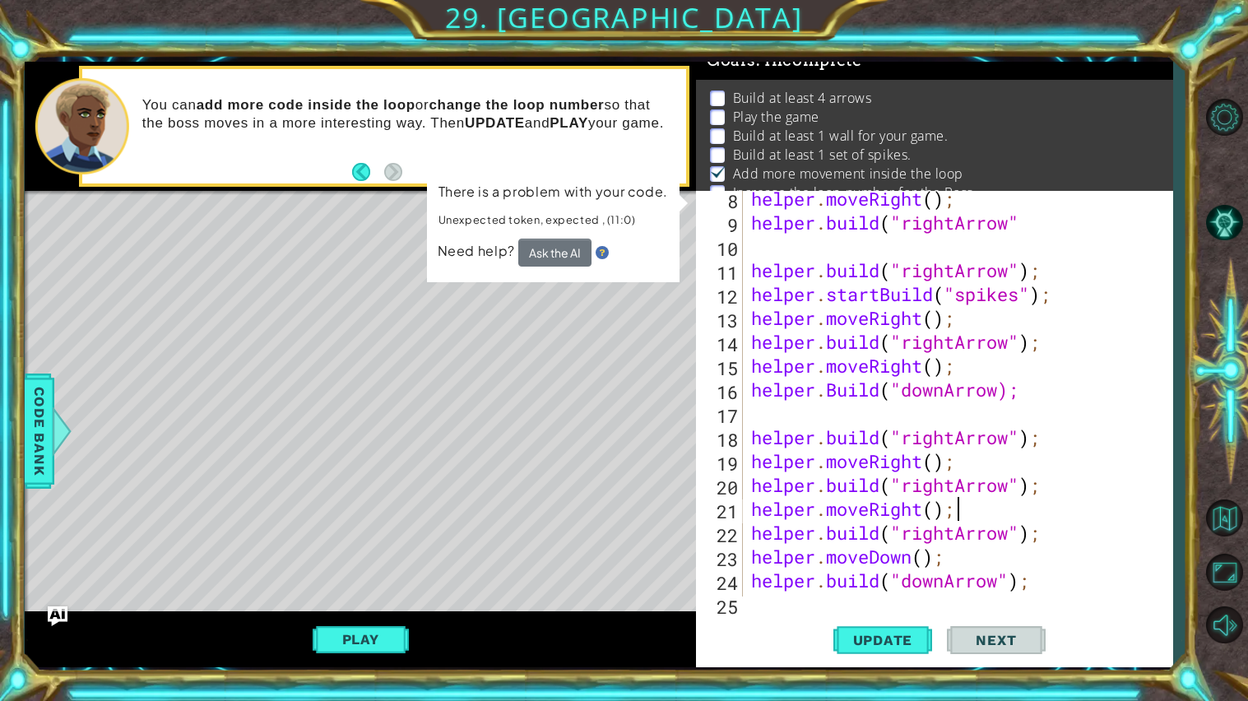
click at [1017, 649] on button "Next" at bounding box center [996, 640] width 99 height 48
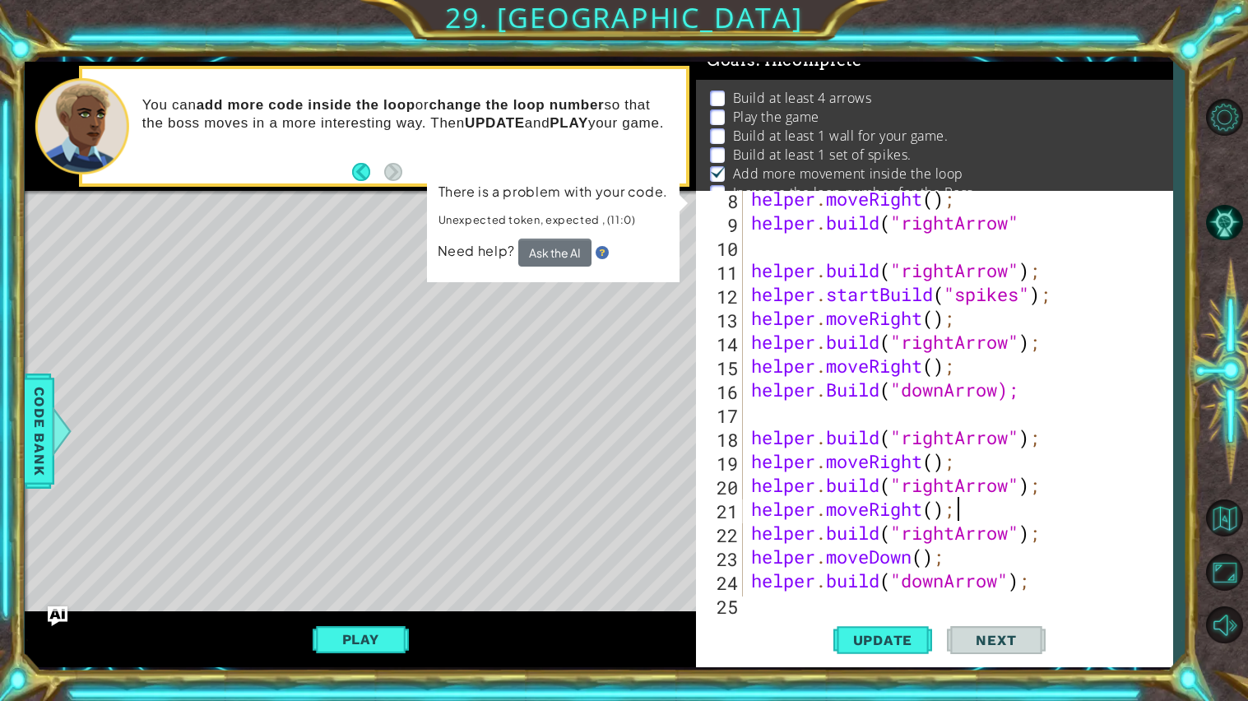
click at [1017, 649] on button "Next" at bounding box center [996, 640] width 99 height 48
click at [528, 251] on button "Ask the AI" at bounding box center [554, 253] width 73 height 29
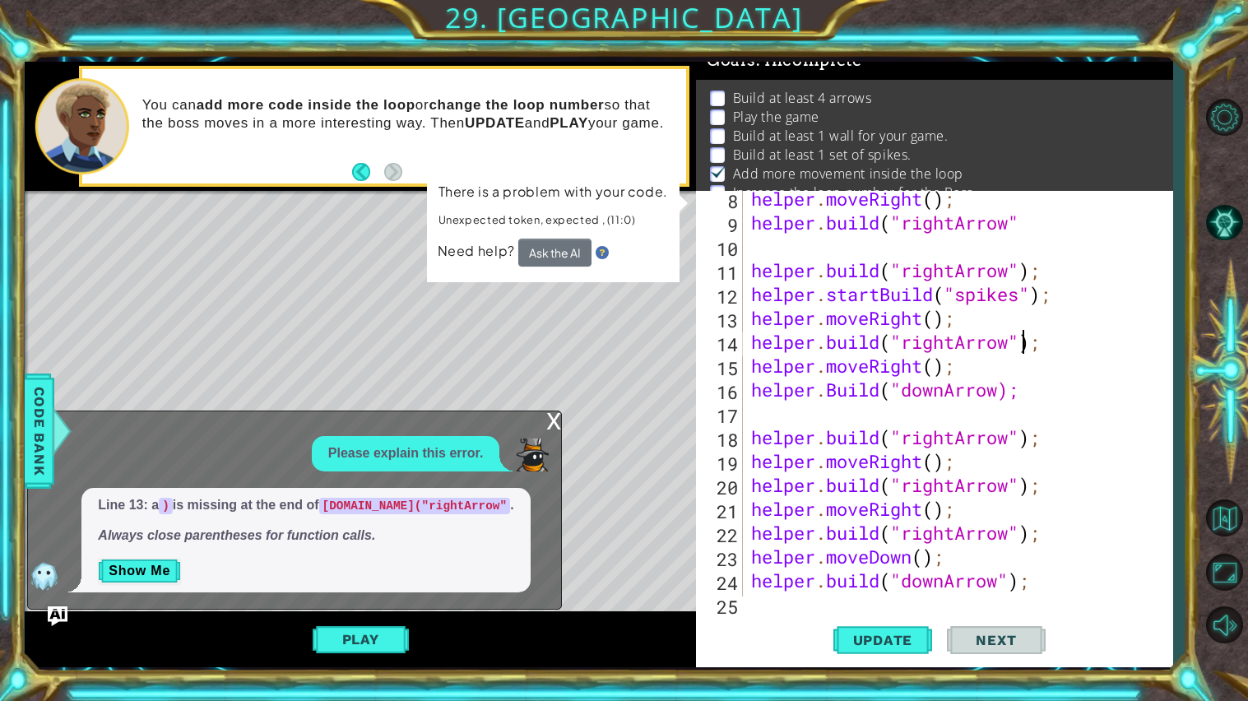
click at [1027, 344] on div "helper . moveRight ( ) ; helper . build ( "rightArrow" helper . build ( "rightA…" at bounding box center [962, 413] width 429 height 453
click at [1035, 347] on div "helper . moveRight ( ) ; helper . build ( "rightArrow" helper . build ( "rightA…" at bounding box center [962, 413] width 429 height 453
click at [989, 368] on div ""rightArrow" press enter" at bounding box center [1036, 385] width 311 height 59
click at [881, 638] on span "Update" at bounding box center [883, 640] width 93 height 16
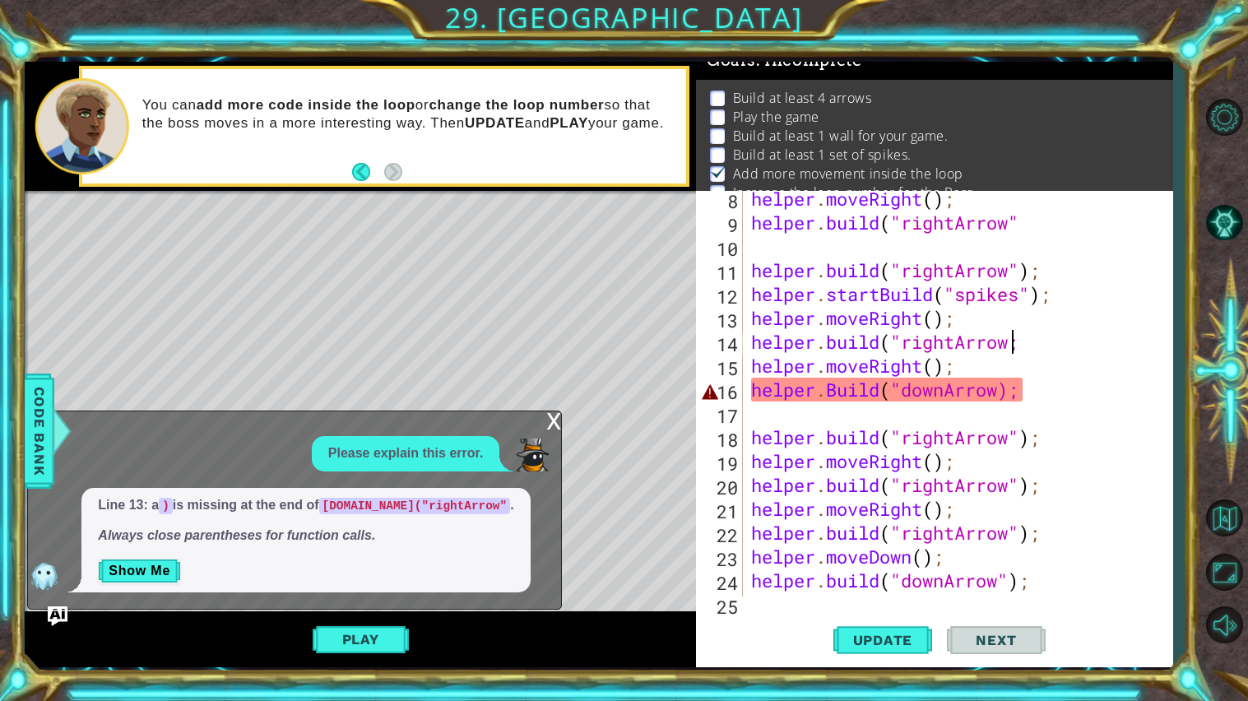
click at [1010, 399] on div "helper . moveRight ( ) ; helper . build ( "rightArrow" helper . build ( "rightA…" at bounding box center [962, 413] width 429 height 453
click at [1041, 406] on div ""downArrow " press enter "downArrow ); press enter" at bounding box center [1036, 442] width 311 height 79
click at [1025, 340] on div "helper . moveRight ( ) ; helper . build ( "rightArrow" helper . build ( "rightA…" at bounding box center [962, 413] width 429 height 453
click at [1019, 371] on div ""rightArrow " press enter" at bounding box center [1036, 385] width 311 height 59
click at [1034, 391] on div "helper . moveRight ( ) ; helper . build ( "rightArrow" helper . build ( "rightA…" at bounding box center [962, 413] width 429 height 453
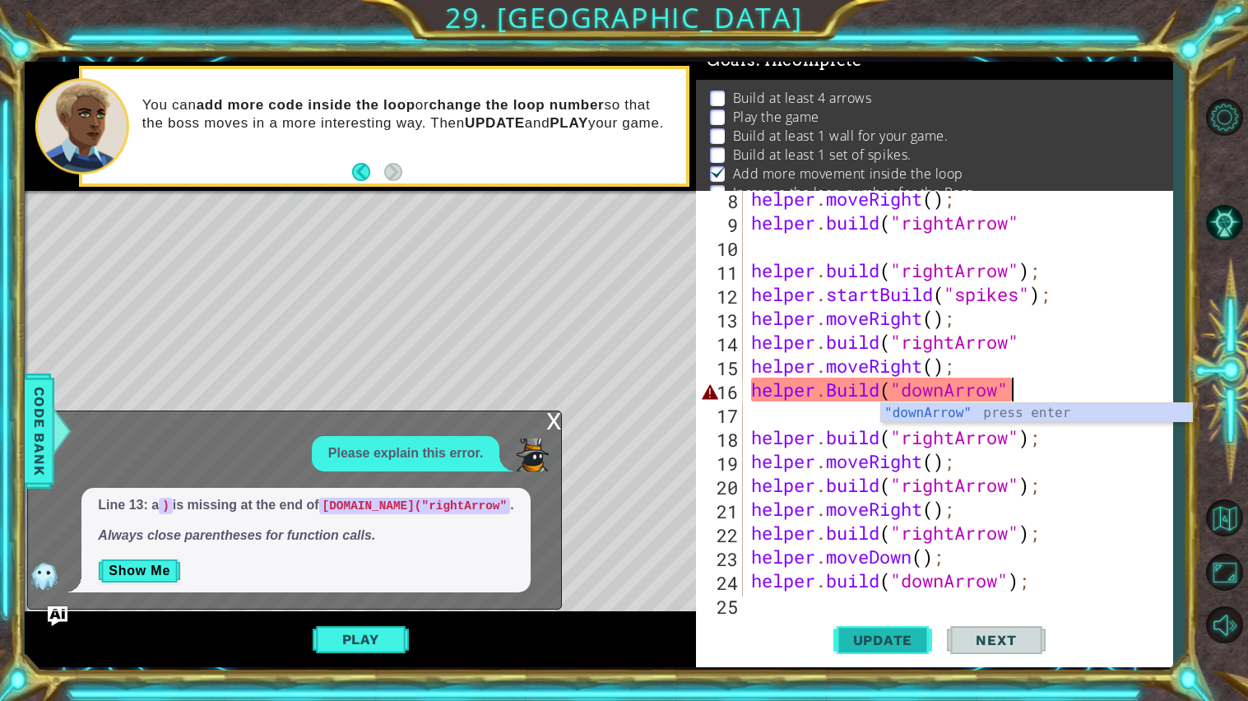
click at [864, 635] on span "Update" at bounding box center [883, 640] width 93 height 16
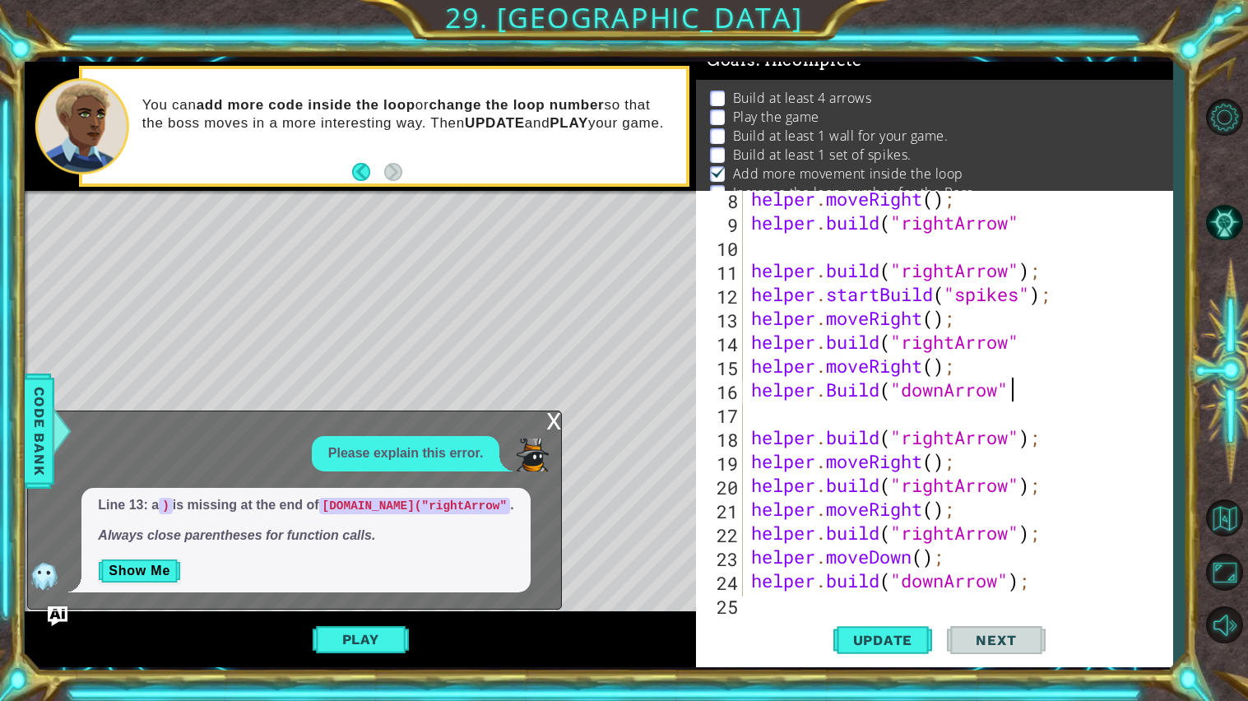
click at [1025, 332] on div "helper . moveRight ( ) ; helper . build ( "rightArrow" helper . build ( "rightA…" at bounding box center [962, 413] width 429 height 453
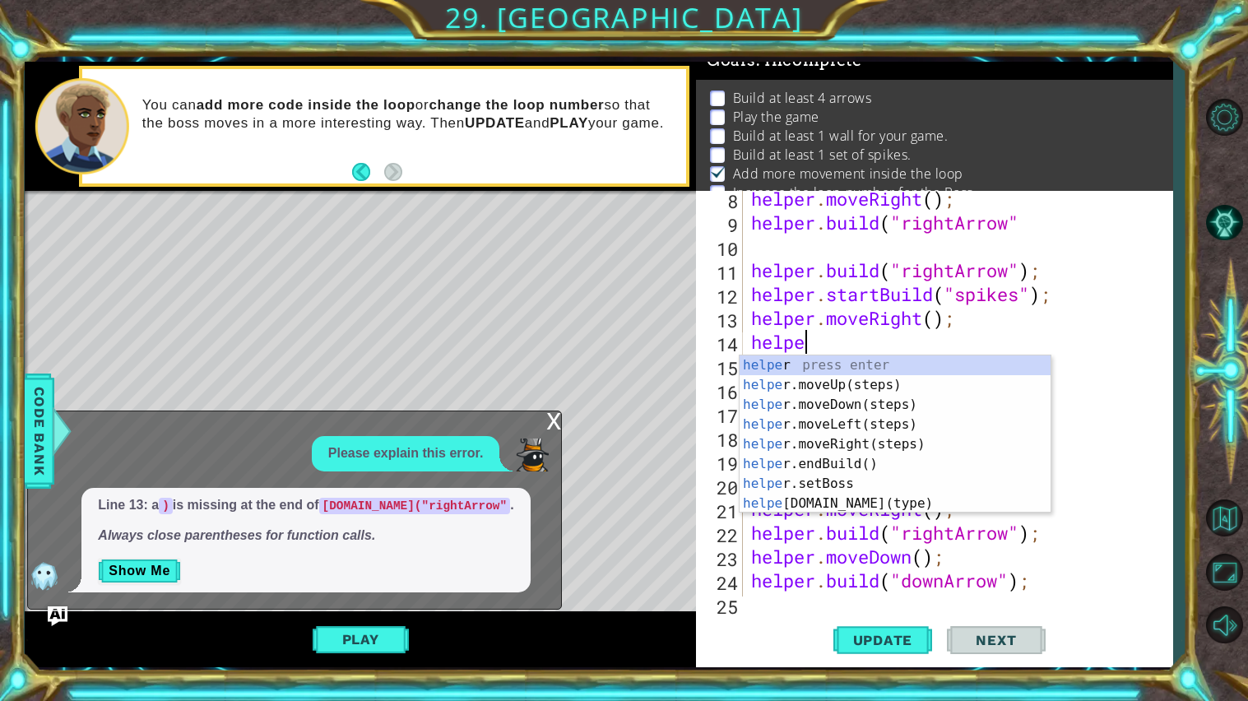
scroll to position [0, 1]
type textarea "he"
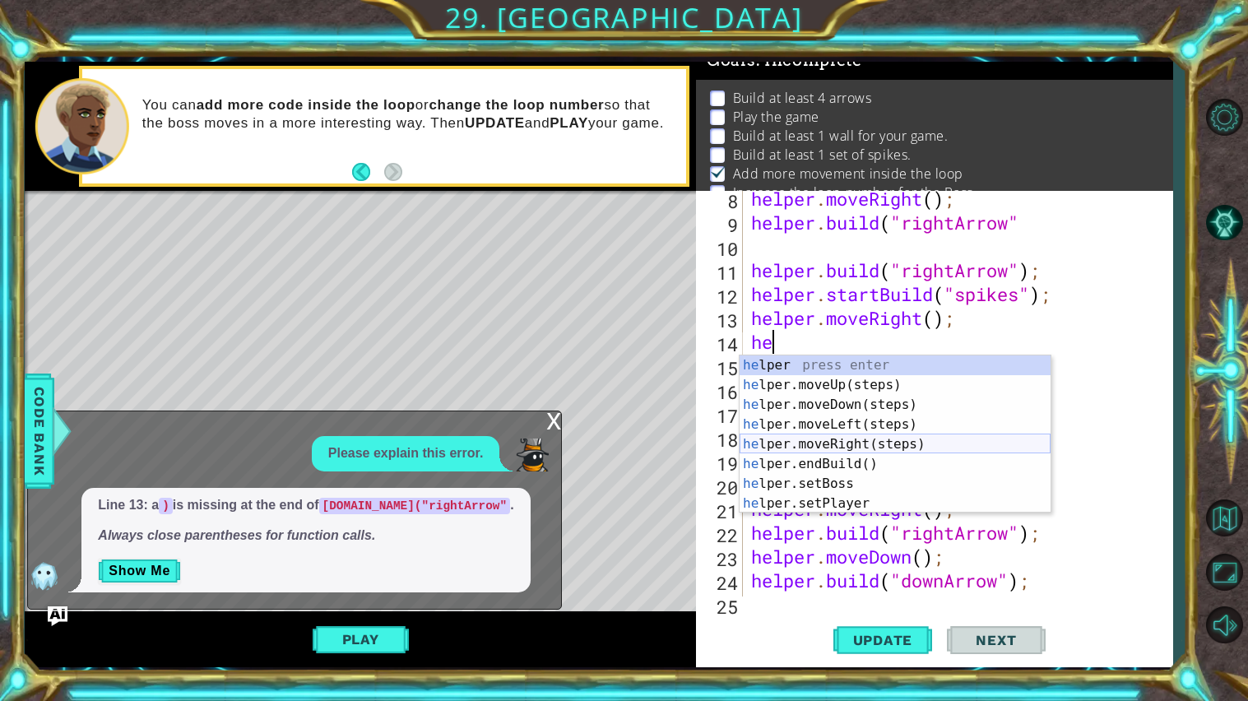
click at [892, 436] on div "he lper press enter he lper.moveUp(steps) press enter he lper.moveDown(steps) p…" at bounding box center [895, 455] width 311 height 198
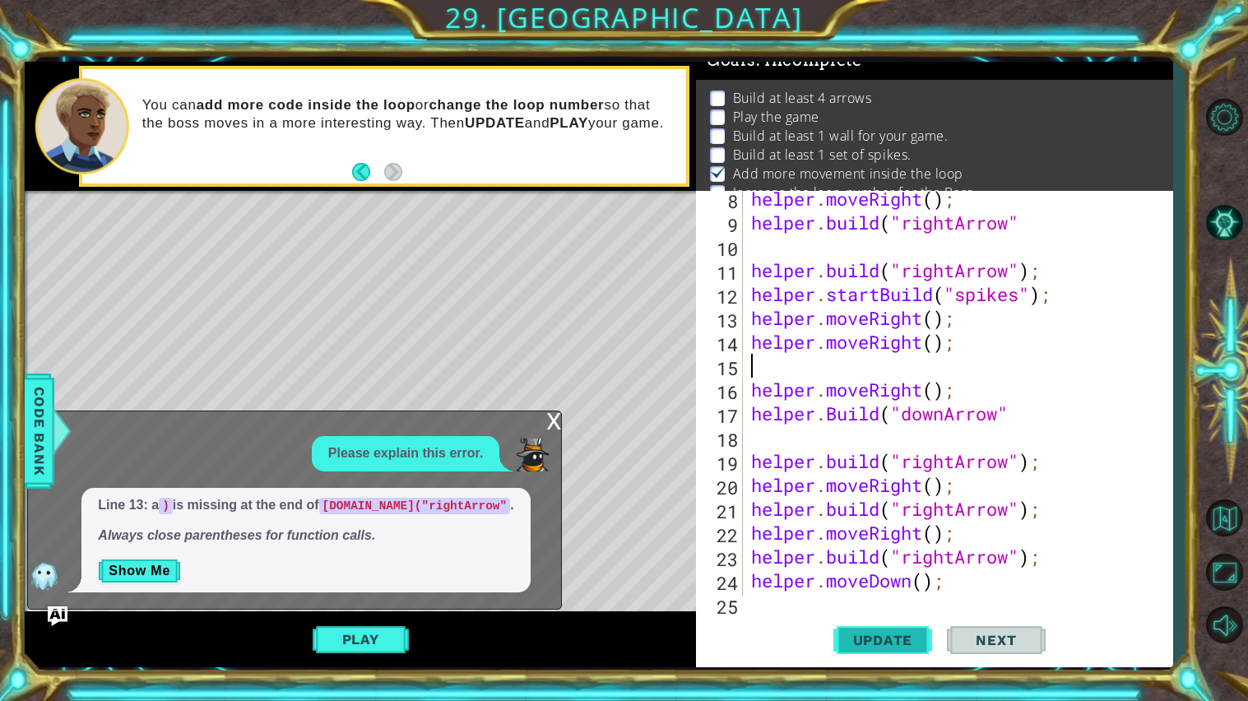
click at [881, 649] on button "Update" at bounding box center [883, 640] width 99 height 48
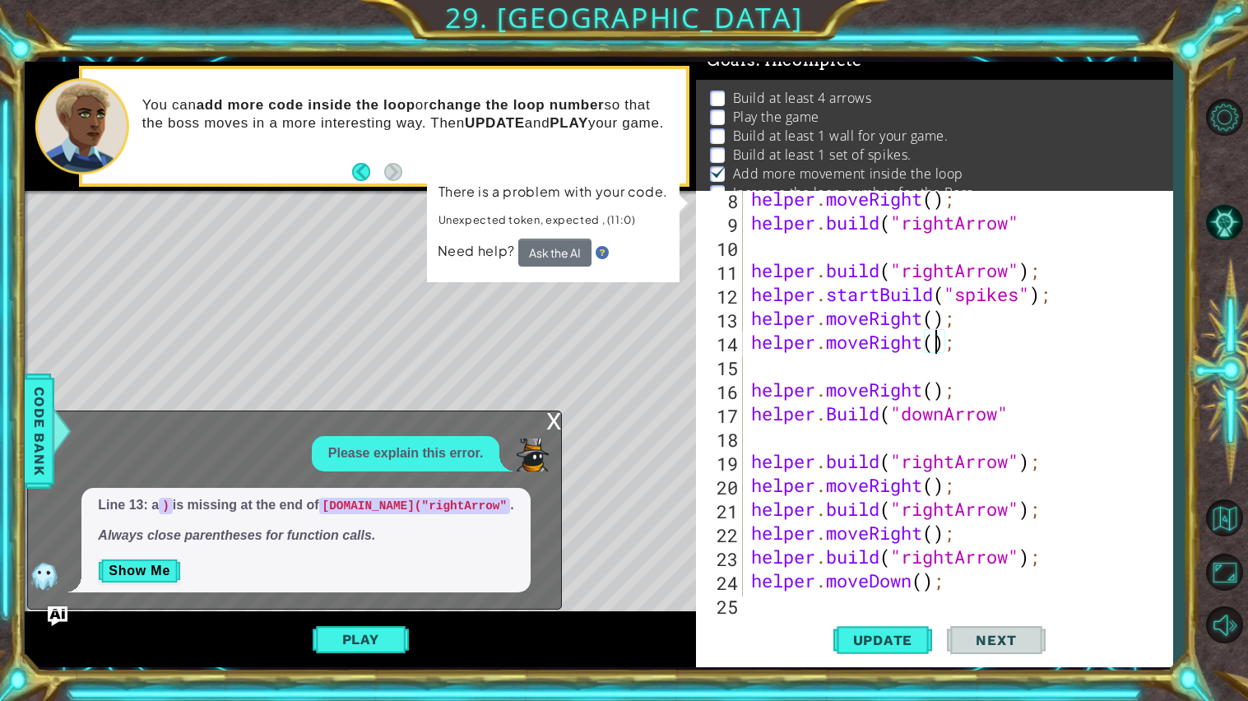
click at [935, 349] on div "helper . moveRight ( ) ; helper . build ( "rightArrow" helper . build ( "rightA…" at bounding box center [962, 413] width 429 height 453
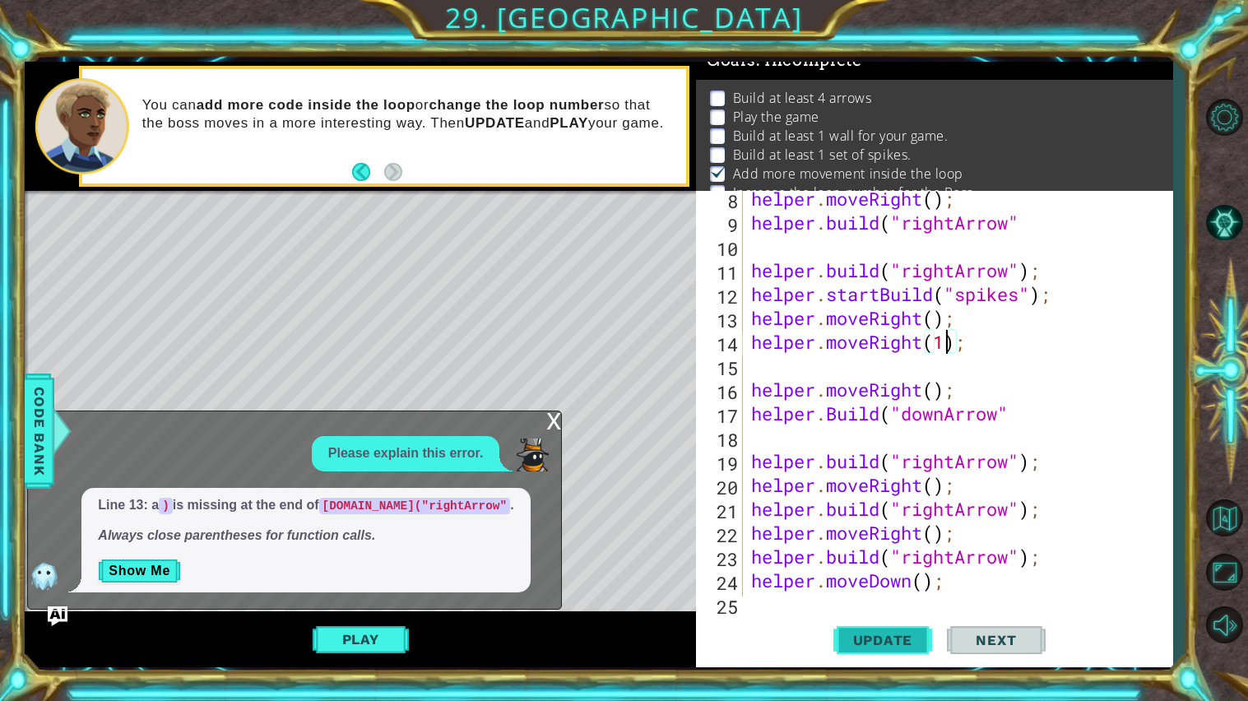
click at [893, 653] on button "Update" at bounding box center [883, 640] width 99 height 48
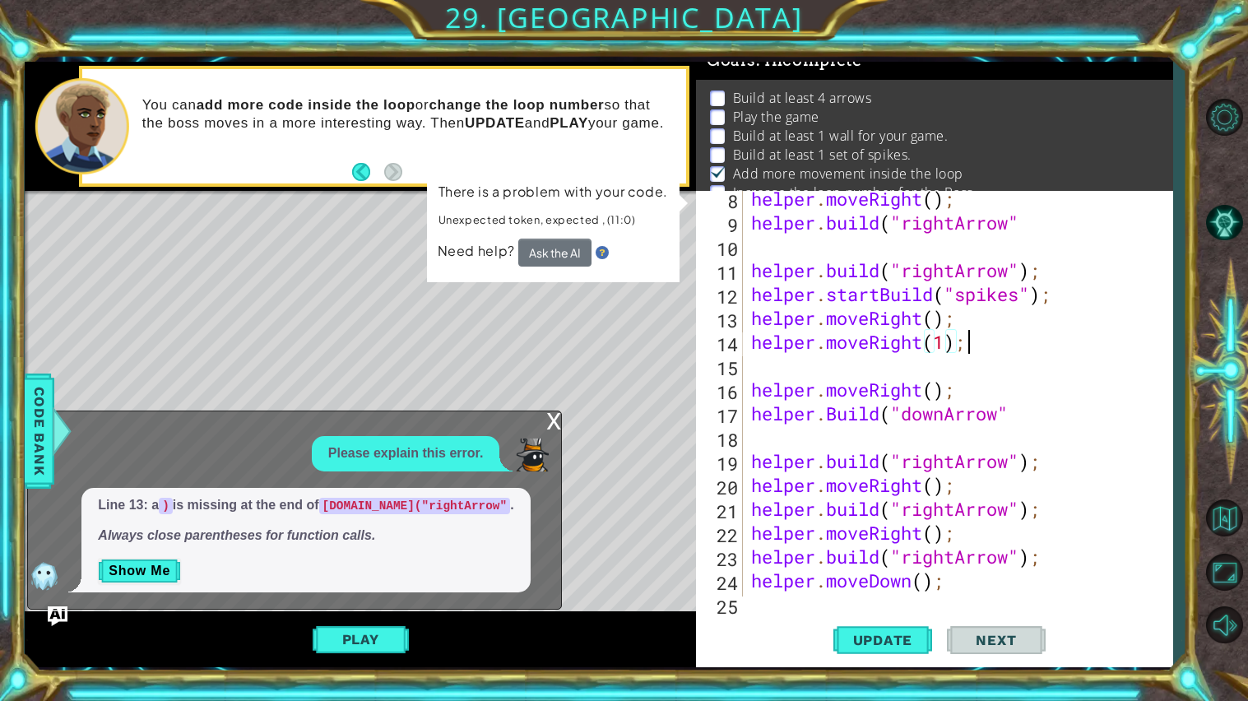
click at [1018, 346] on div "helper . moveRight ( ) ; helper . build ( "rightArrow" helper . build ( "rightA…" at bounding box center [962, 413] width 429 height 453
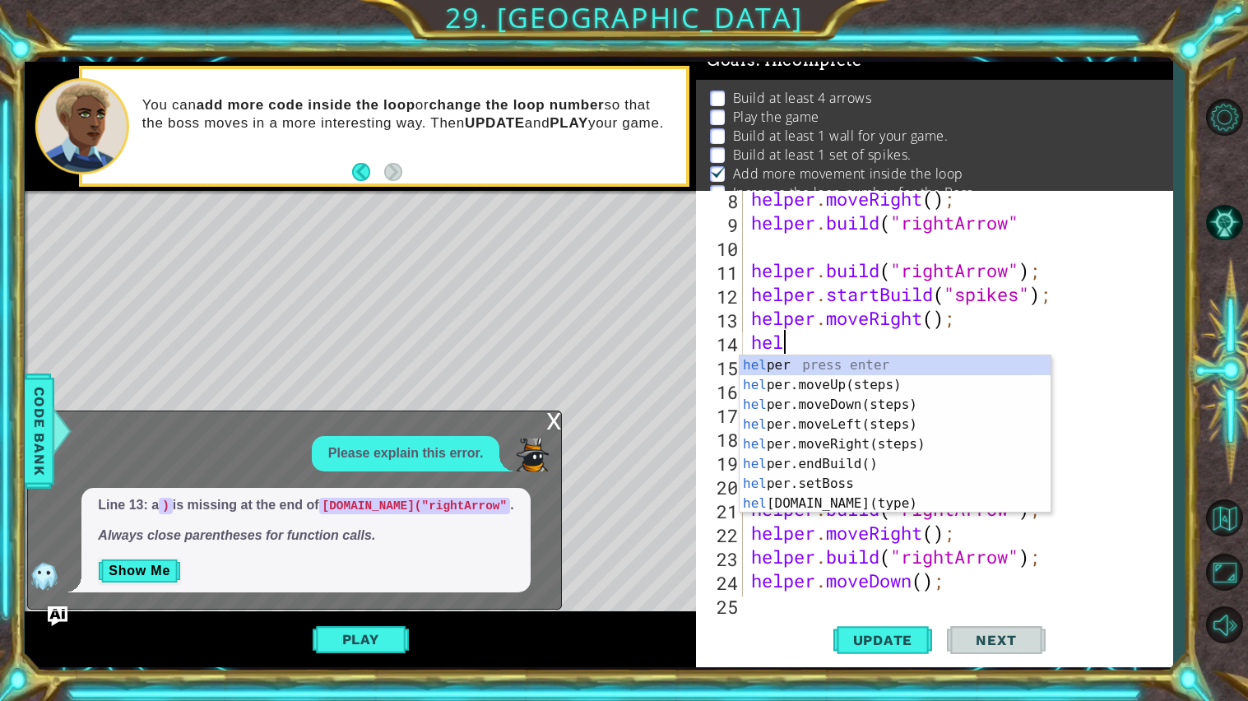
scroll to position [0, 0]
type textarea "h"
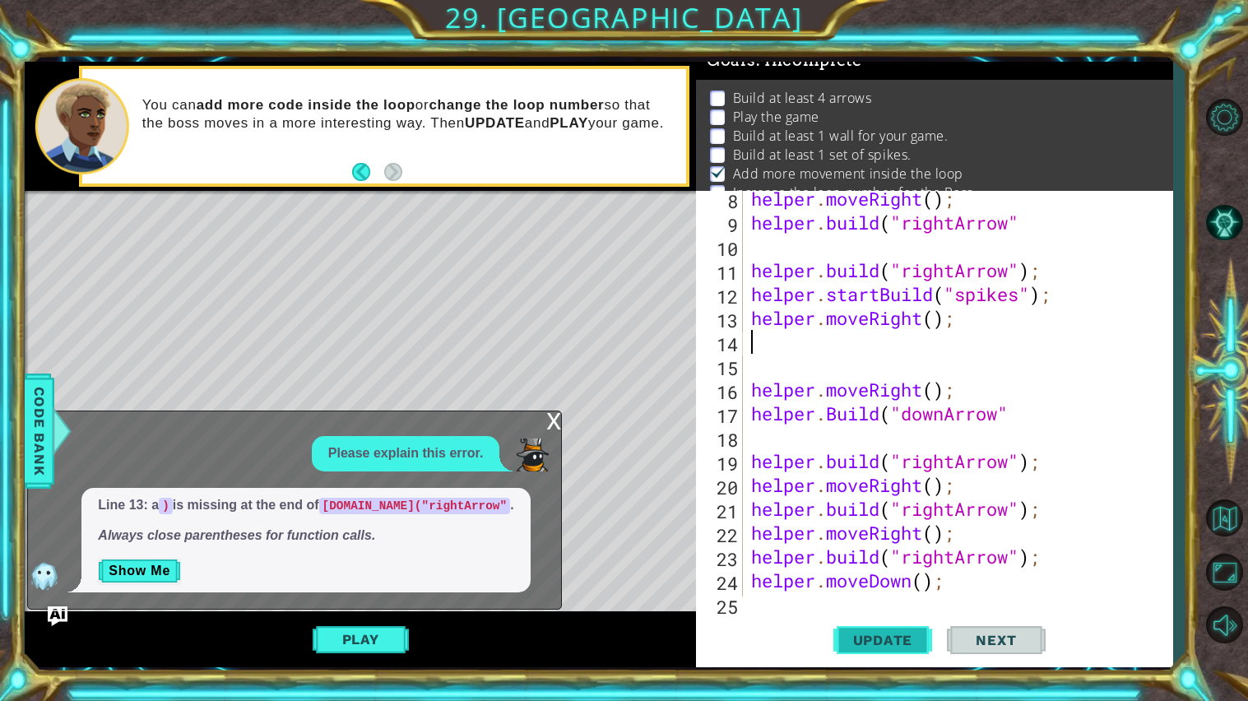
click at [848, 656] on button "Update" at bounding box center [883, 640] width 99 height 48
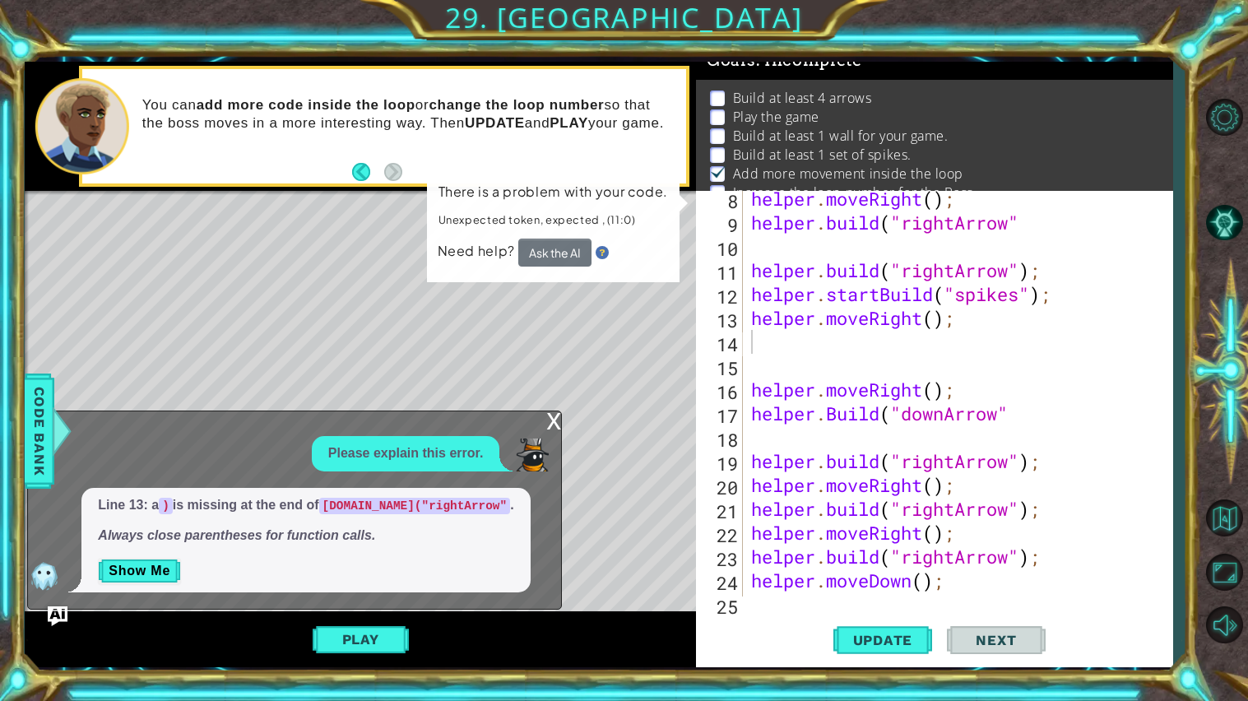
click at [993, 651] on button "Next" at bounding box center [996, 640] width 99 height 48
click at [992, 646] on span "Next" at bounding box center [996, 640] width 73 height 16
click at [988, 642] on span "Next" at bounding box center [996, 640] width 73 height 16
click at [536, 411] on div "x Please explain this error. Line 13: a ) is missing at the end of [DOMAIN_NAME…" at bounding box center [294, 511] width 535 height 200
click at [561, 425] on div "x Please explain this error. Line 13: a ) is missing at the end of [DOMAIN_NAME…" at bounding box center [294, 511] width 535 height 200
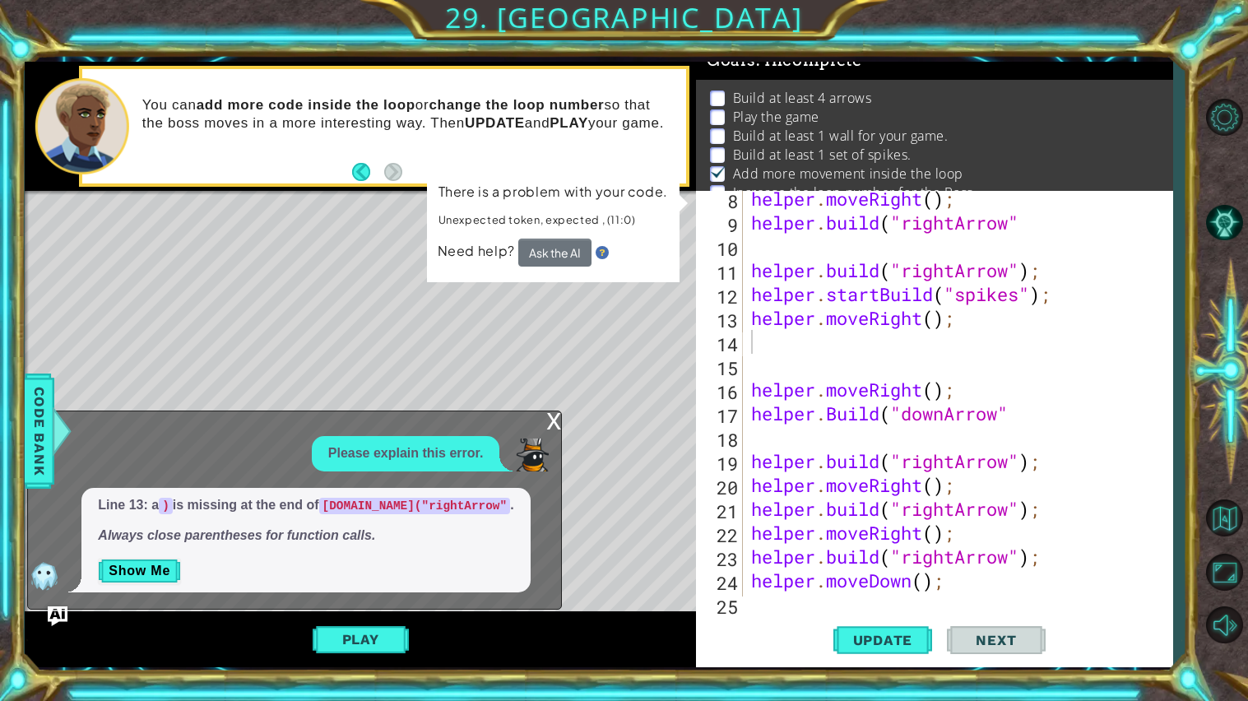
click at [555, 421] on div "x" at bounding box center [553, 419] width 15 height 16
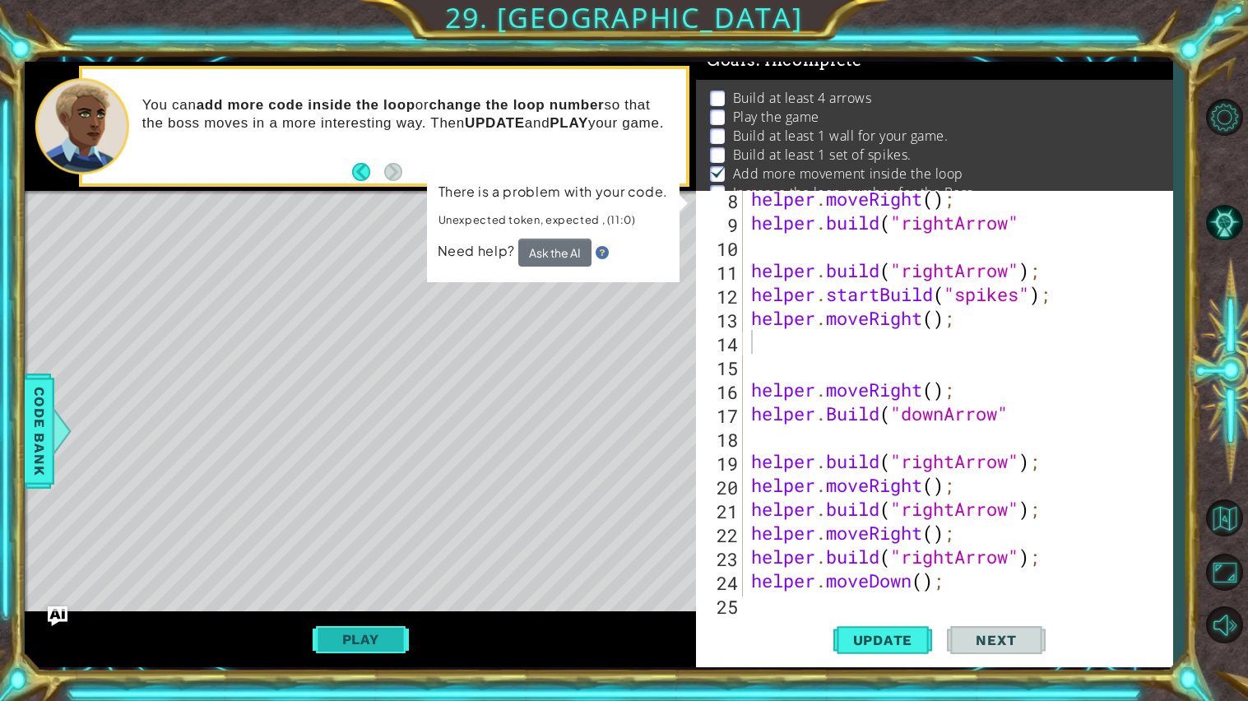
click at [363, 637] on button "Play" at bounding box center [361, 639] width 96 height 31
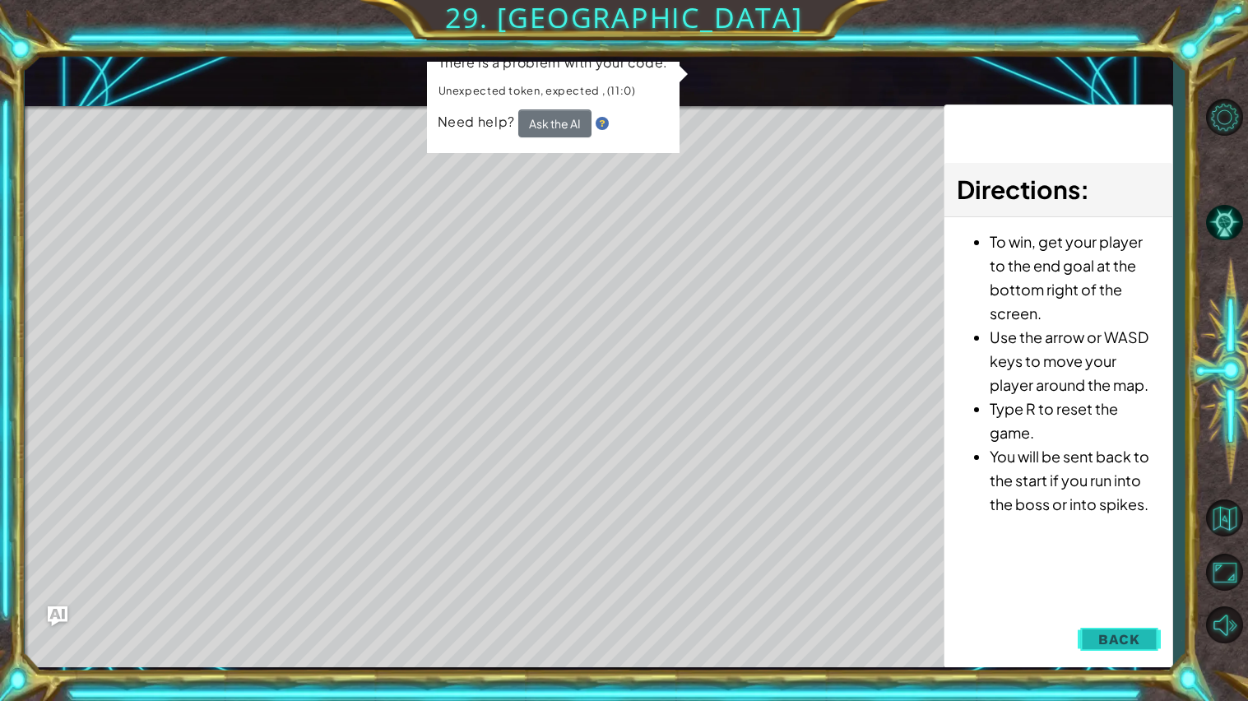
click at [1100, 644] on span "Back" at bounding box center [1120, 639] width 42 height 16
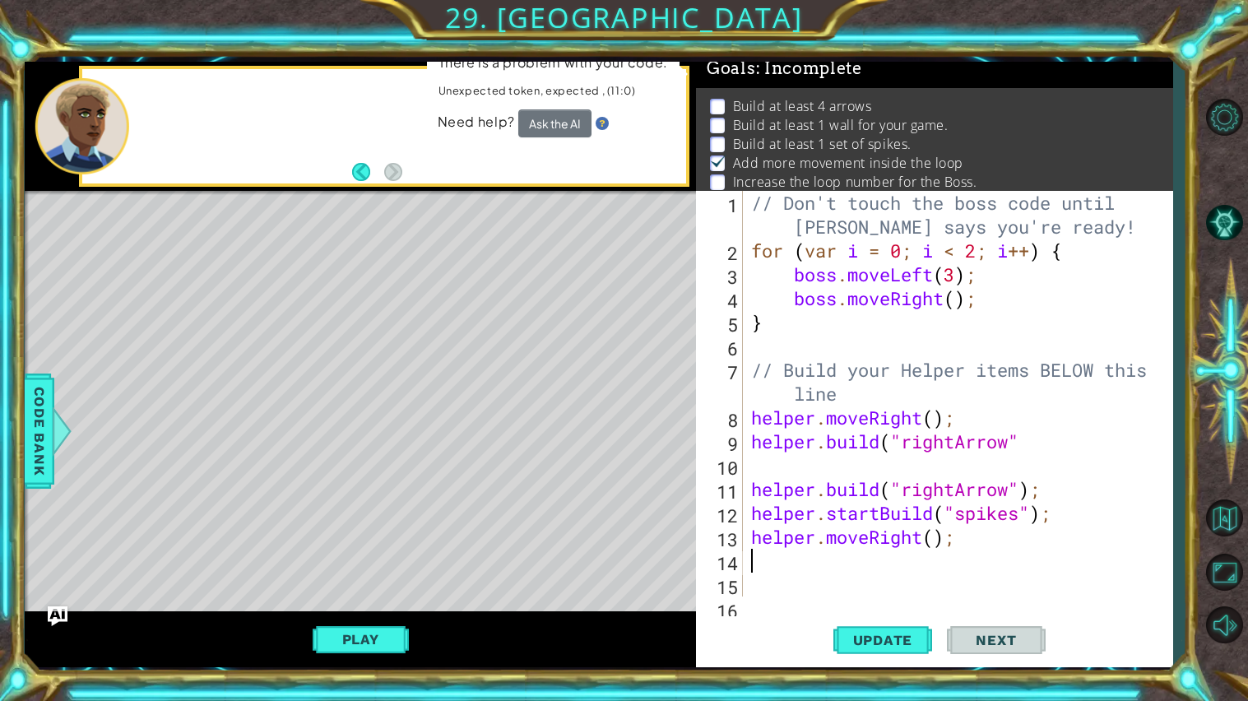
scroll to position [11, 0]
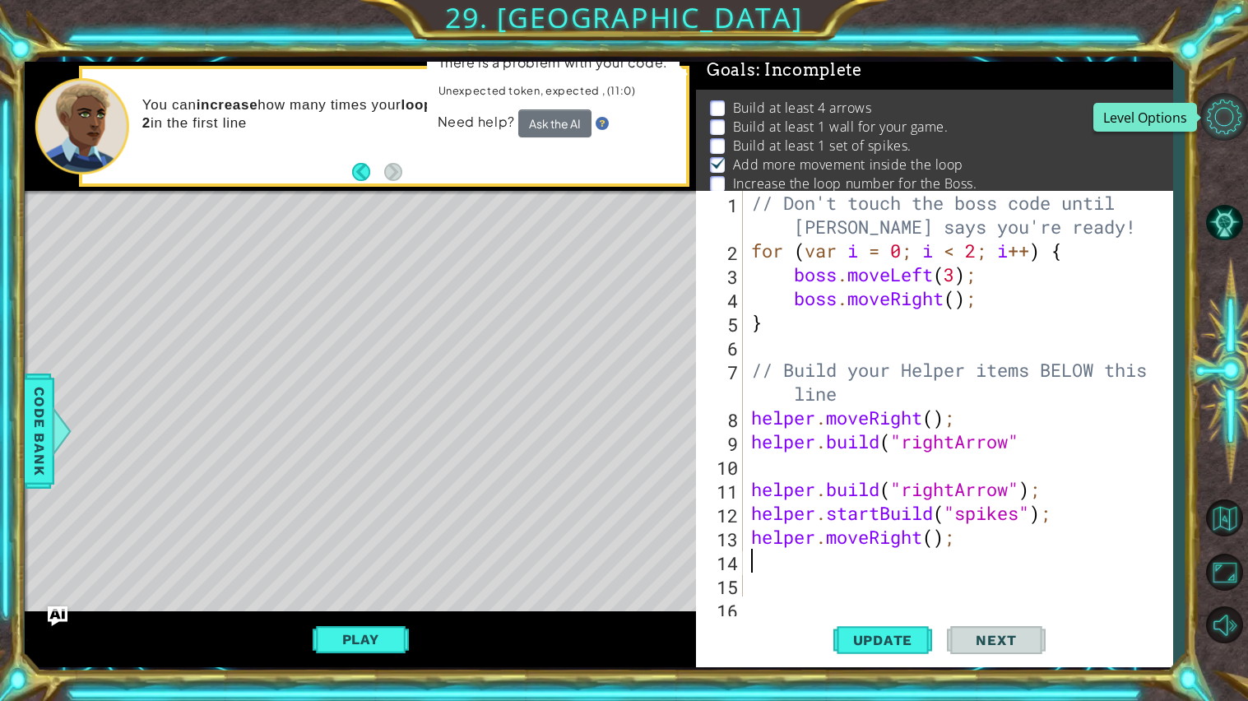
click at [1220, 128] on button "Level Options" at bounding box center [1225, 117] width 48 height 48
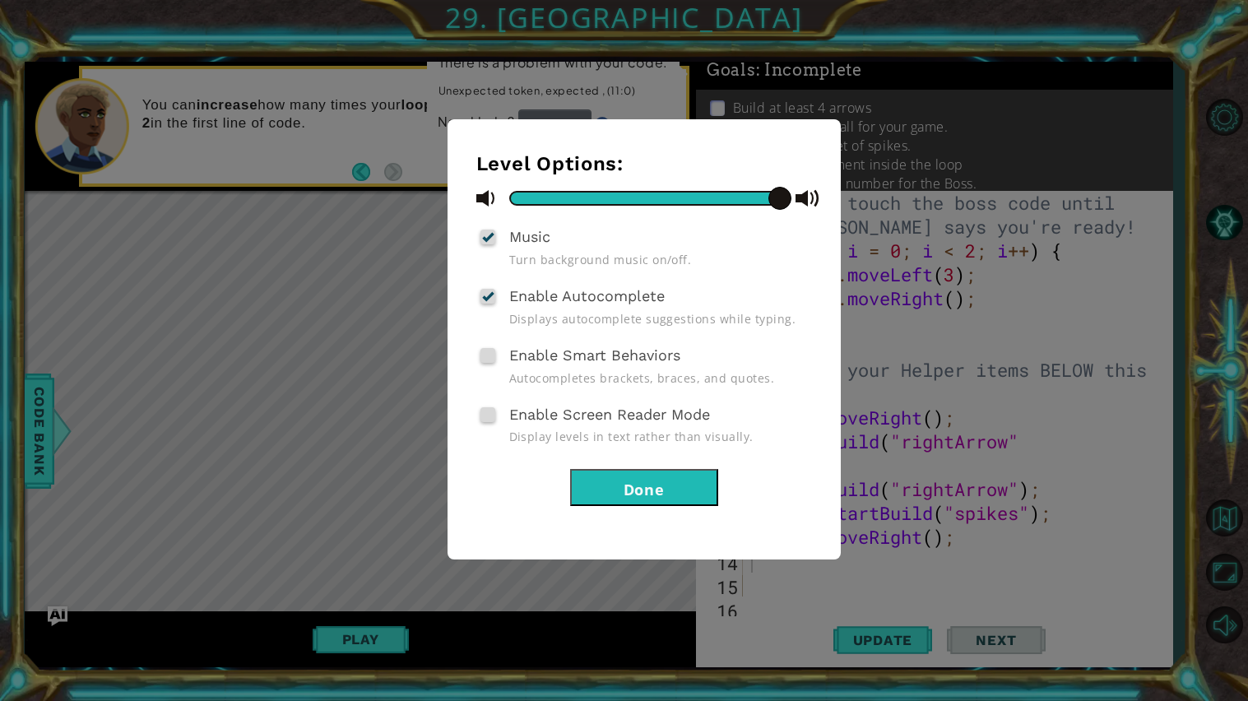
click at [639, 479] on button "Done" at bounding box center [644, 487] width 148 height 37
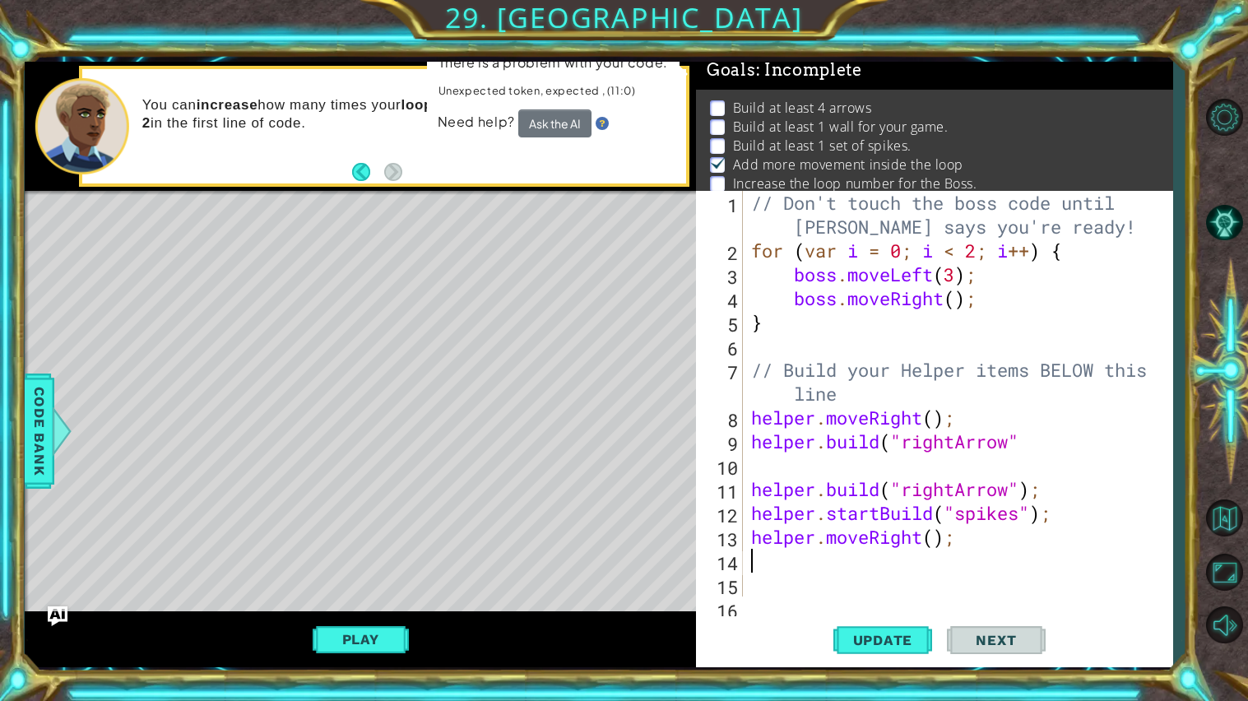
click at [1234, 379] on div at bounding box center [1225, 371] width 48 height 244
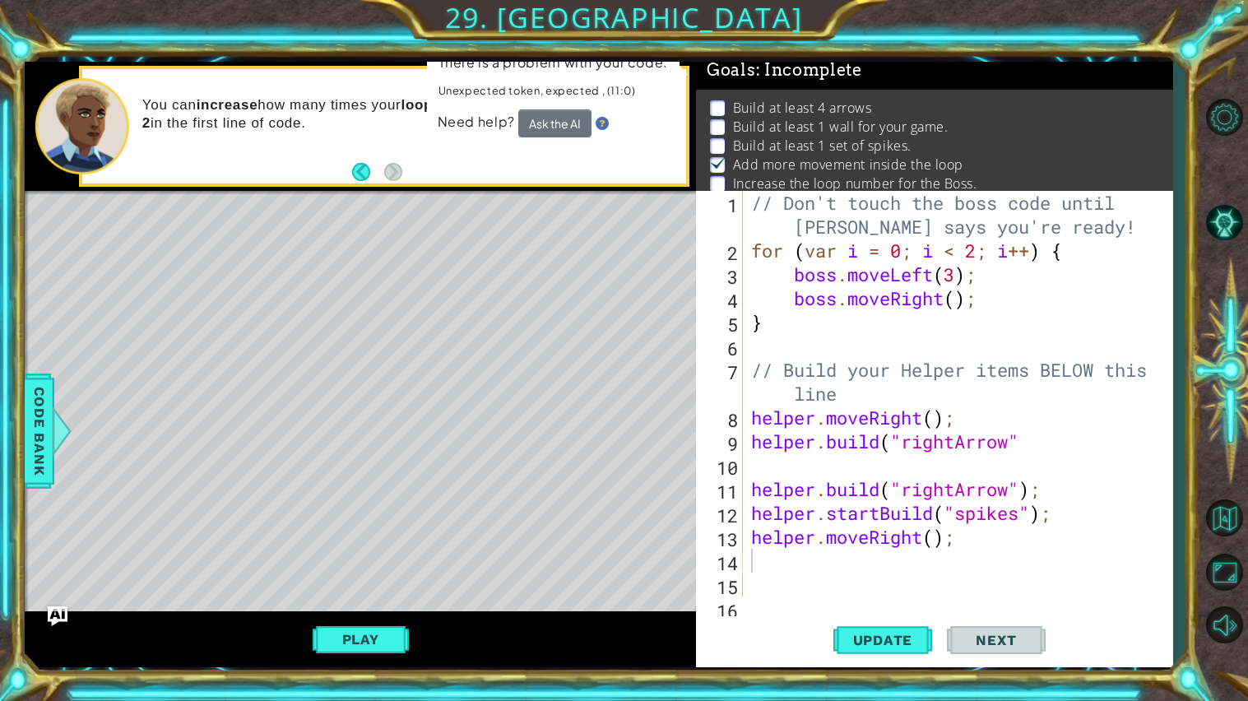
click at [1234, 379] on div at bounding box center [1225, 371] width 48 height 244
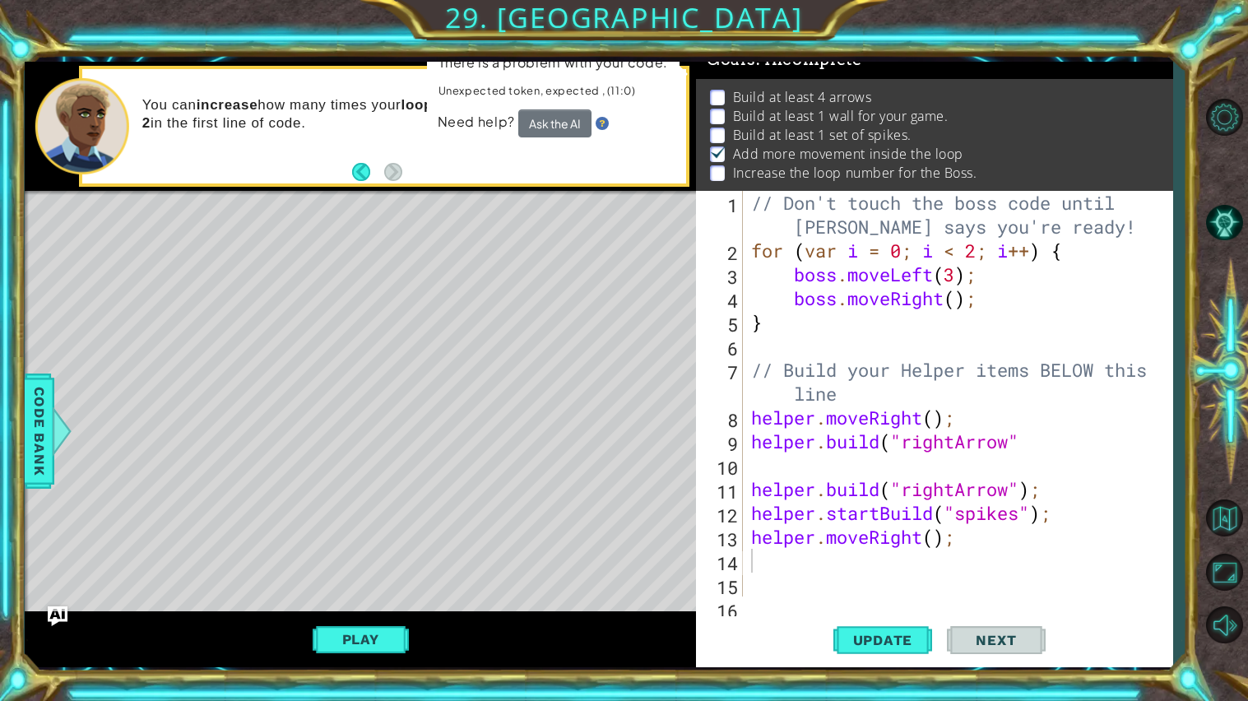
scroll to position [0, 0]
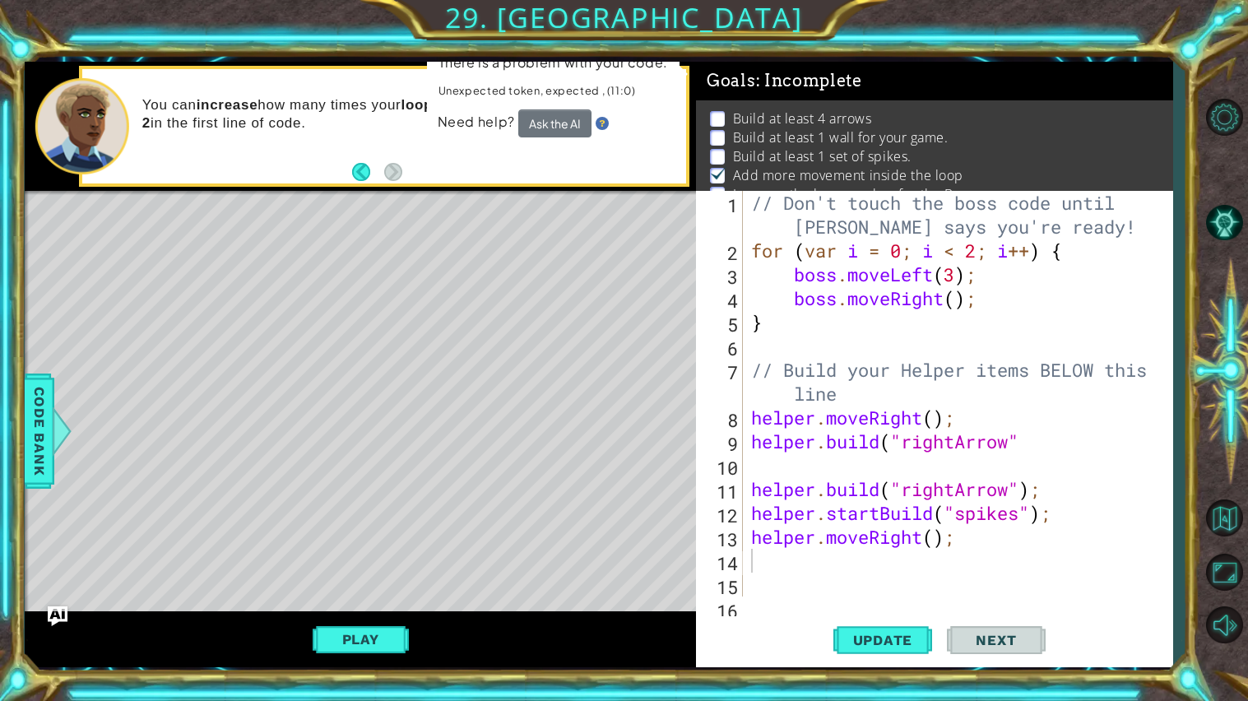
type textarea "for (var i = 0; i < 2; i++) {"
click at [1091, 258] on div "// Don't touch the boss code until [PERSON_NAME] says you're ready! for ( var i…" at bounding box center [962, 429] width 429 height 477
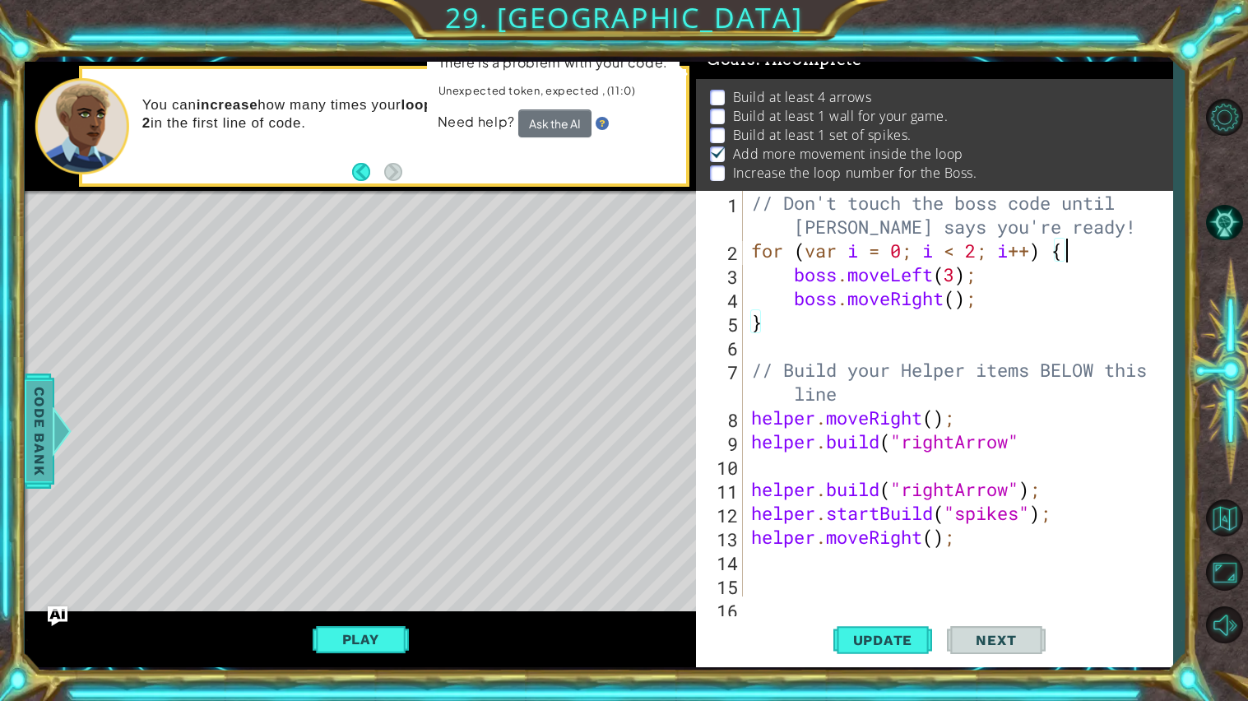
click at [37, 383] on span "Code Bank" at bounding box center [39, 430] width 26 height 100
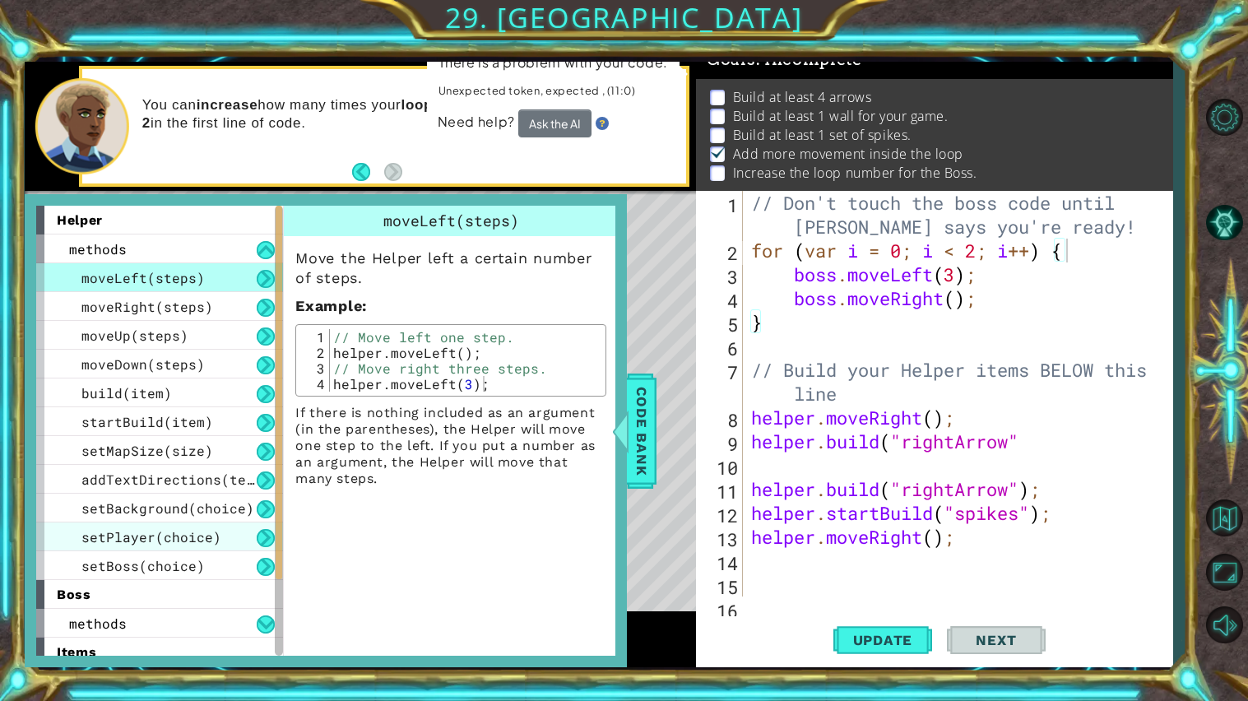
click at [137, 536] on span "setPlayer(choice)" at bounding box center [151, 536] width 140 height 17
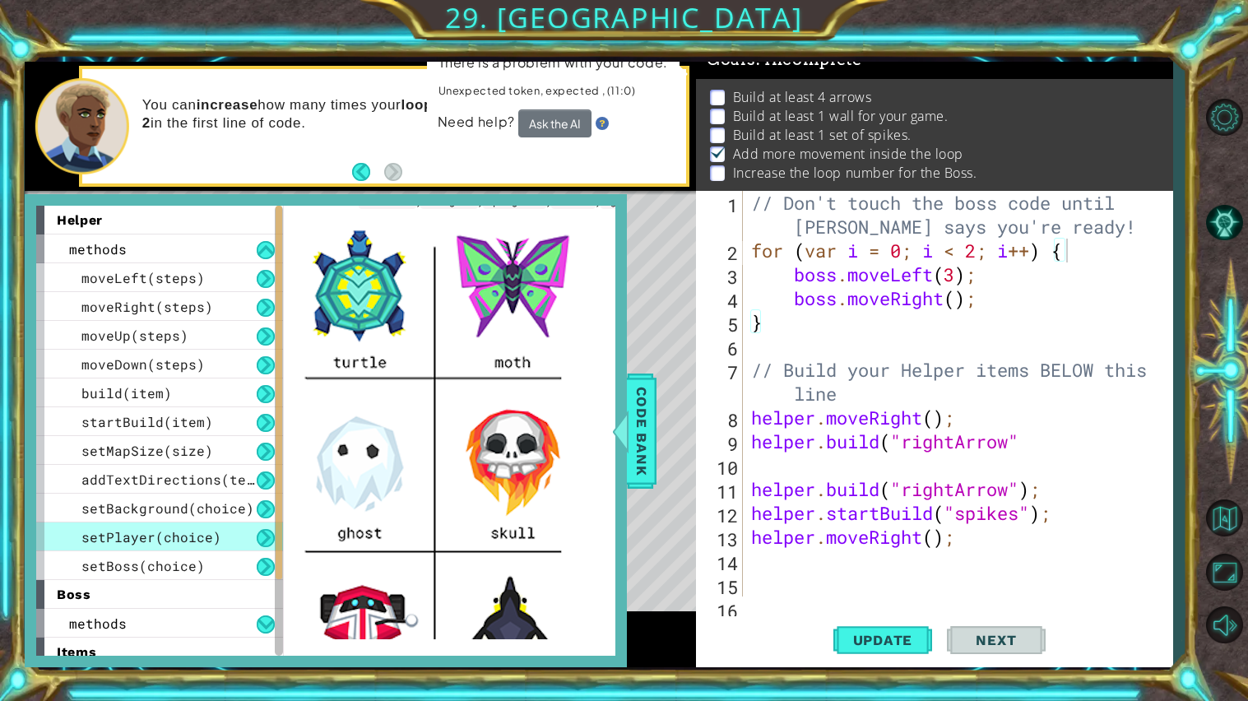
scroll to position [97, 0]
click at [795, 555] on div "// Don't touch the boss code until [PERSON_NAME] says you're ready! for ( var i…" at bounding box center [962, 429] width 429 height 477
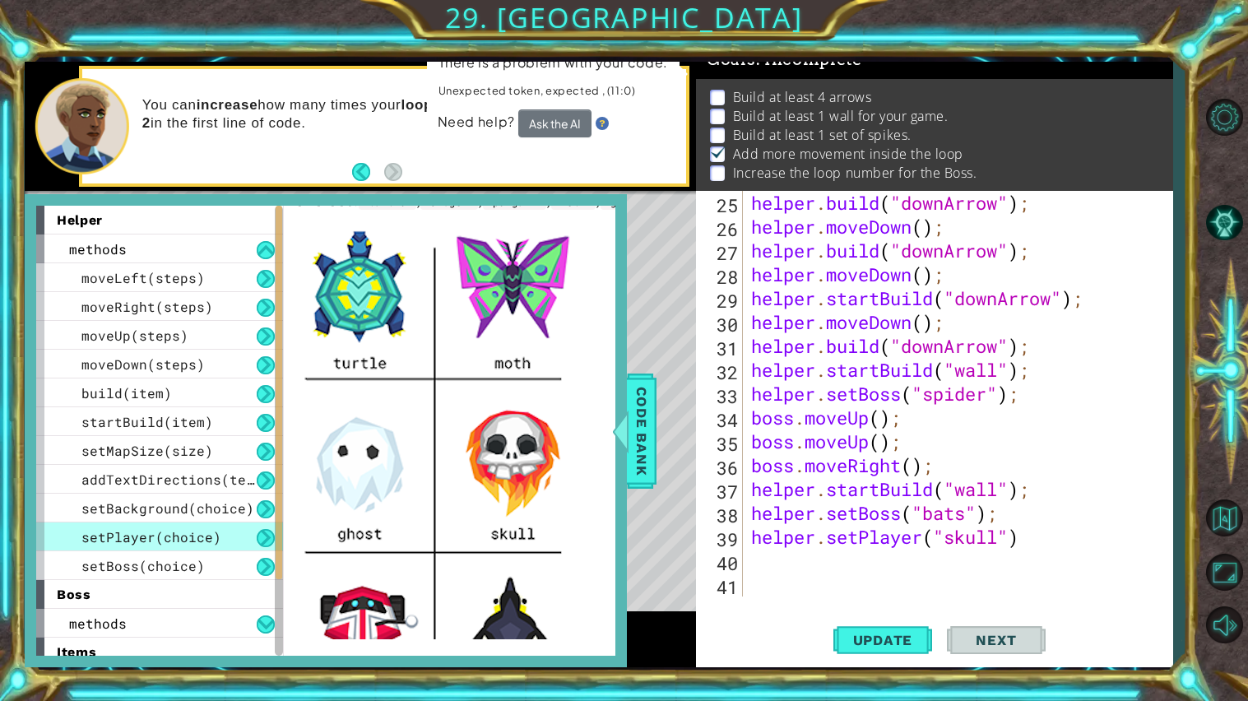
click at [749, 571] on div "helper . build ( "downArrow" ) ; helper . moveDown ( ) ; helper . build ( "down…" at bounding box center [962, 417] width 429 height 453
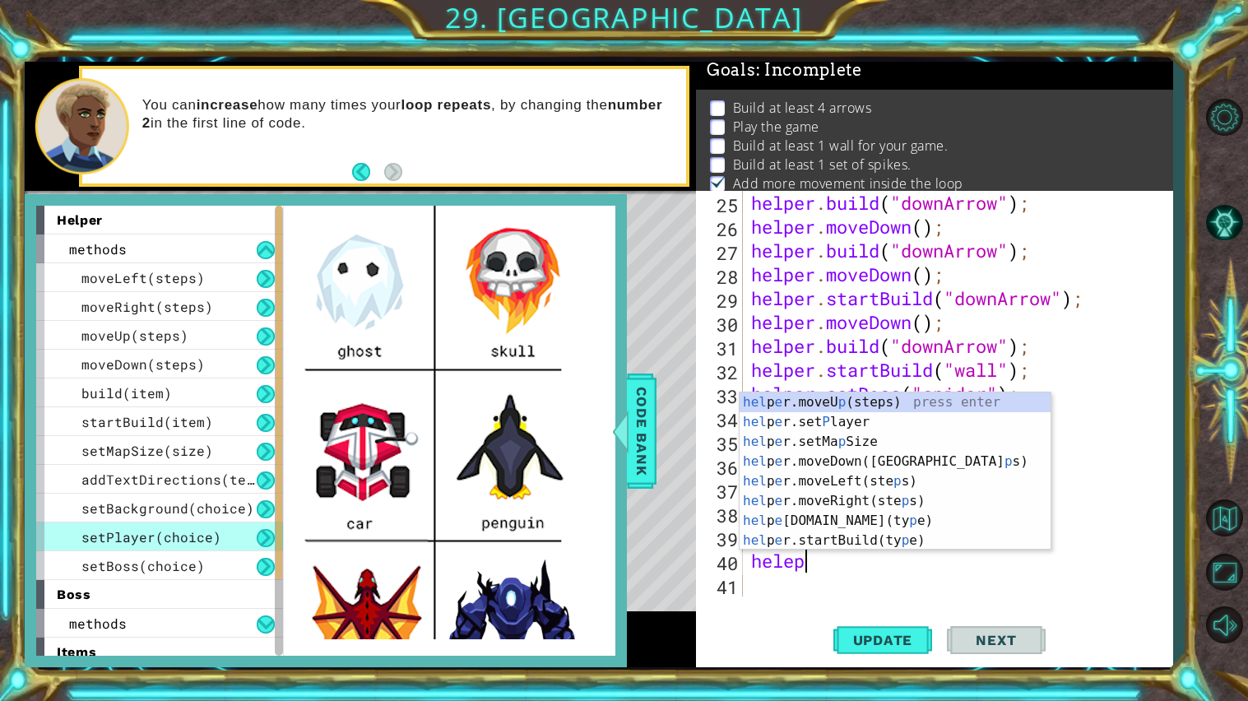
scroll to position [0, 2]
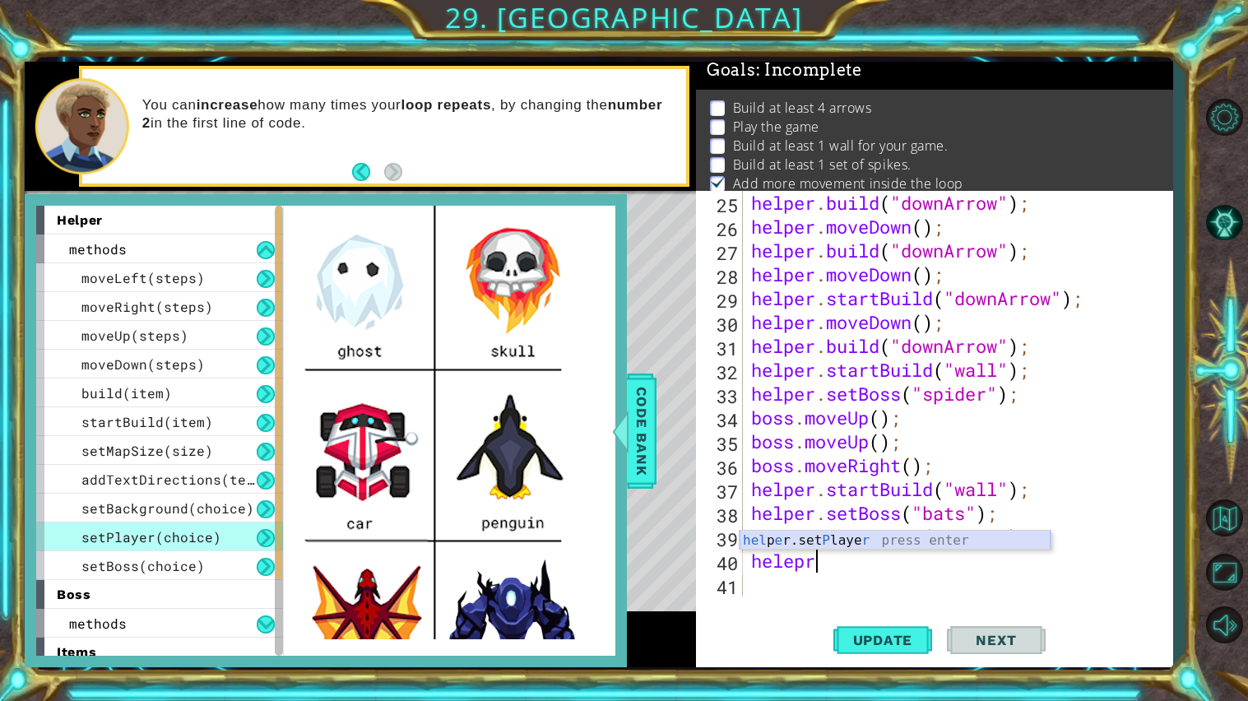
click at [833, 540] on div "hel p e r.set P laye r press enter" at bounding box center [895, 560] width 311 height 59
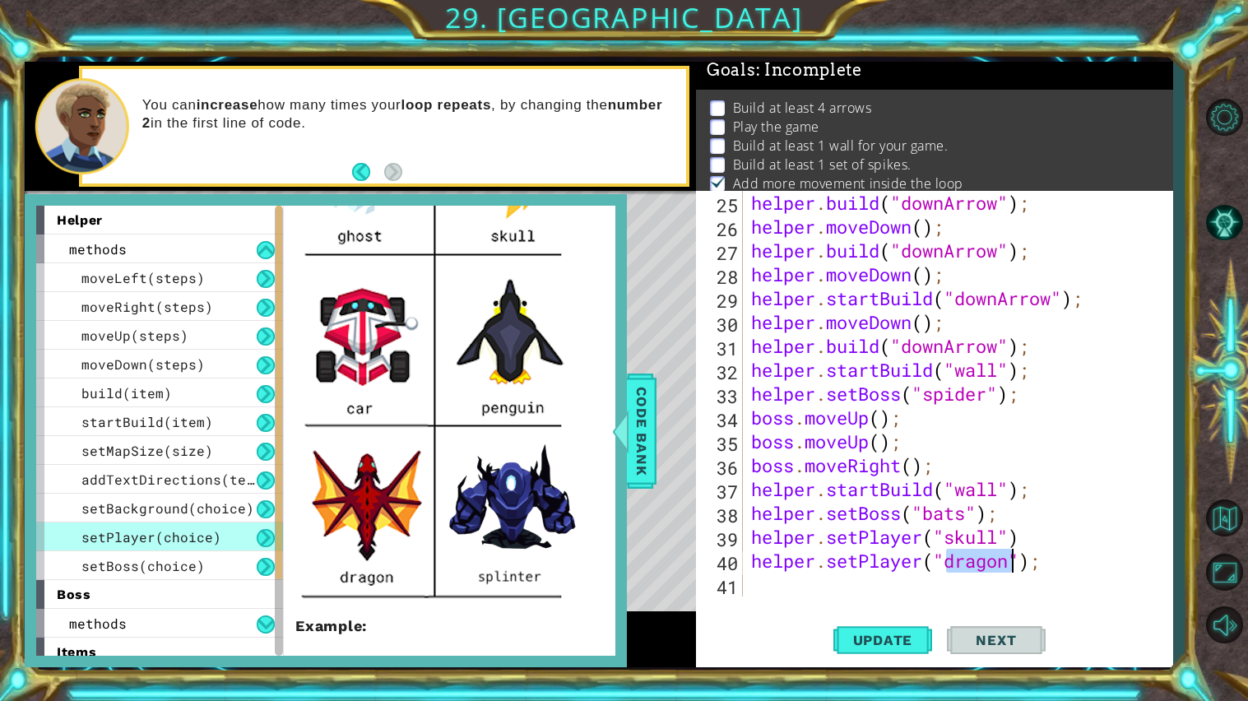
scroll to position [395, 0]
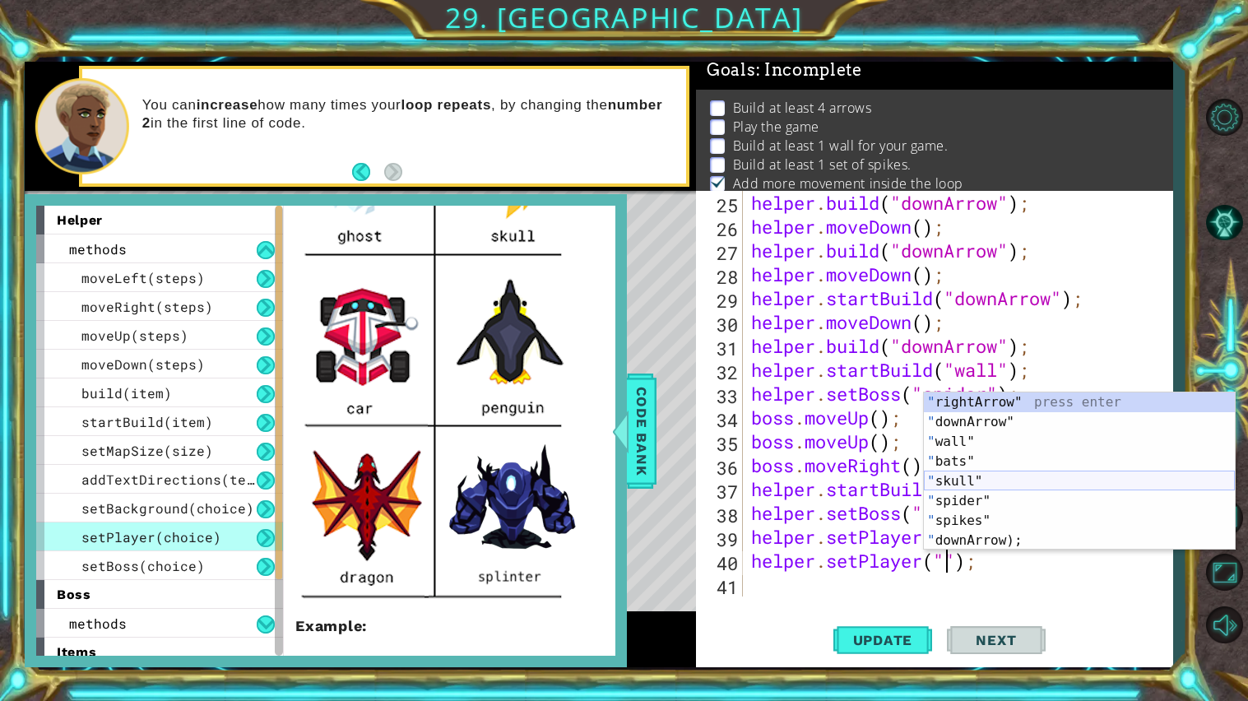
click at [963, 483] on div "" rightArrow" press enter " downArrow" press enter " wall" press enter " bats" …" at bounding box center [1079, 492] width 311 height 198
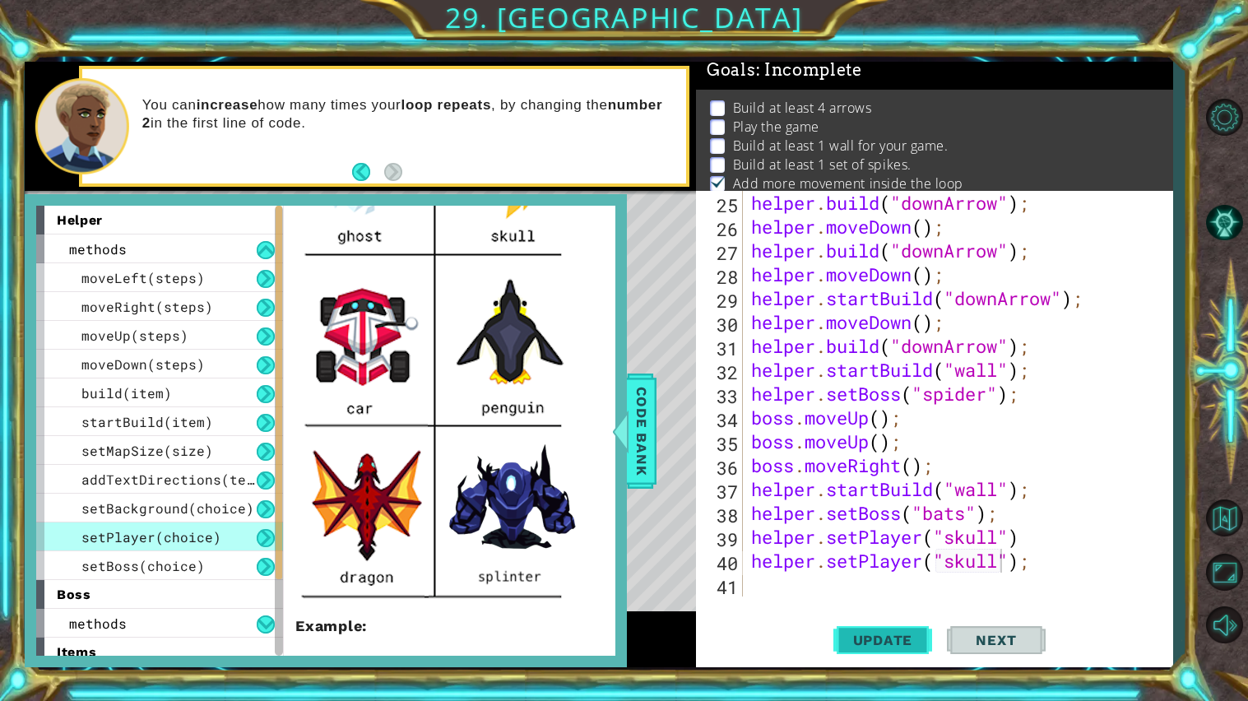
click at [885, 642] on span "Update" at bounding box center [883, 640] width 93 height 16
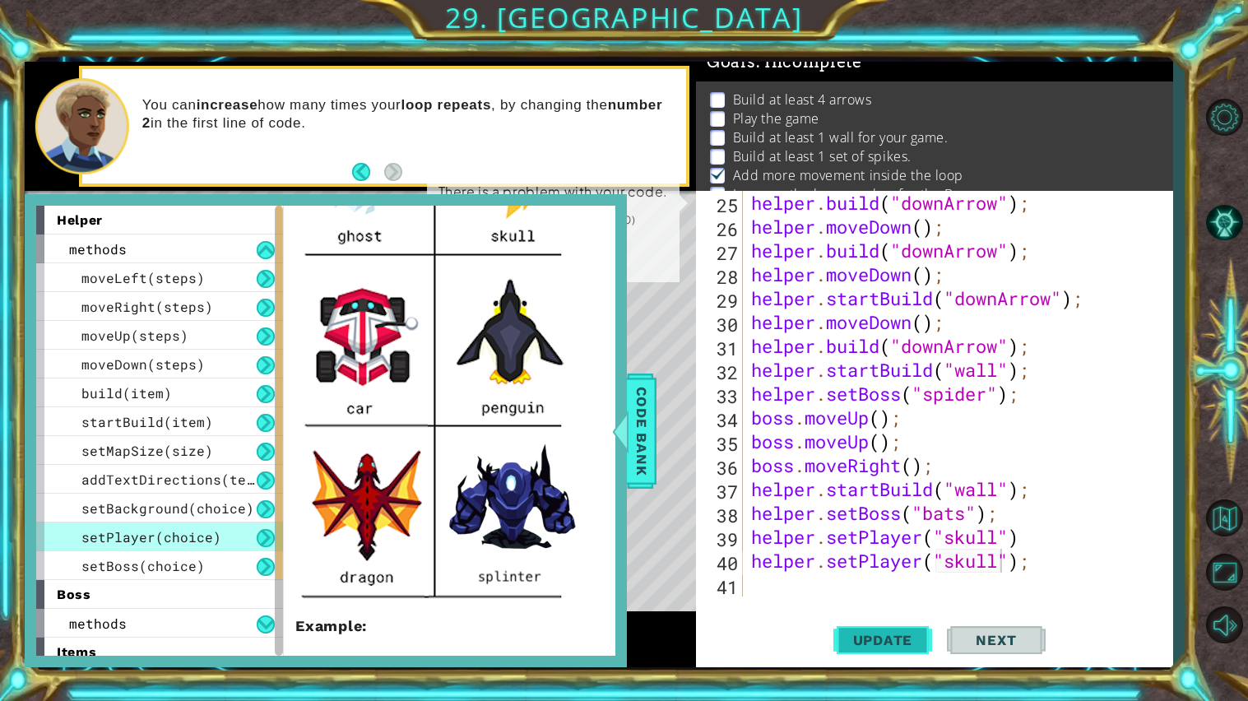
click at [883, 639] on span "Update" at bounding box center [883, 640] width 93 height 16
click at [867, 646] on span "Update" at bounding box center [883, 640] width 93 height 16
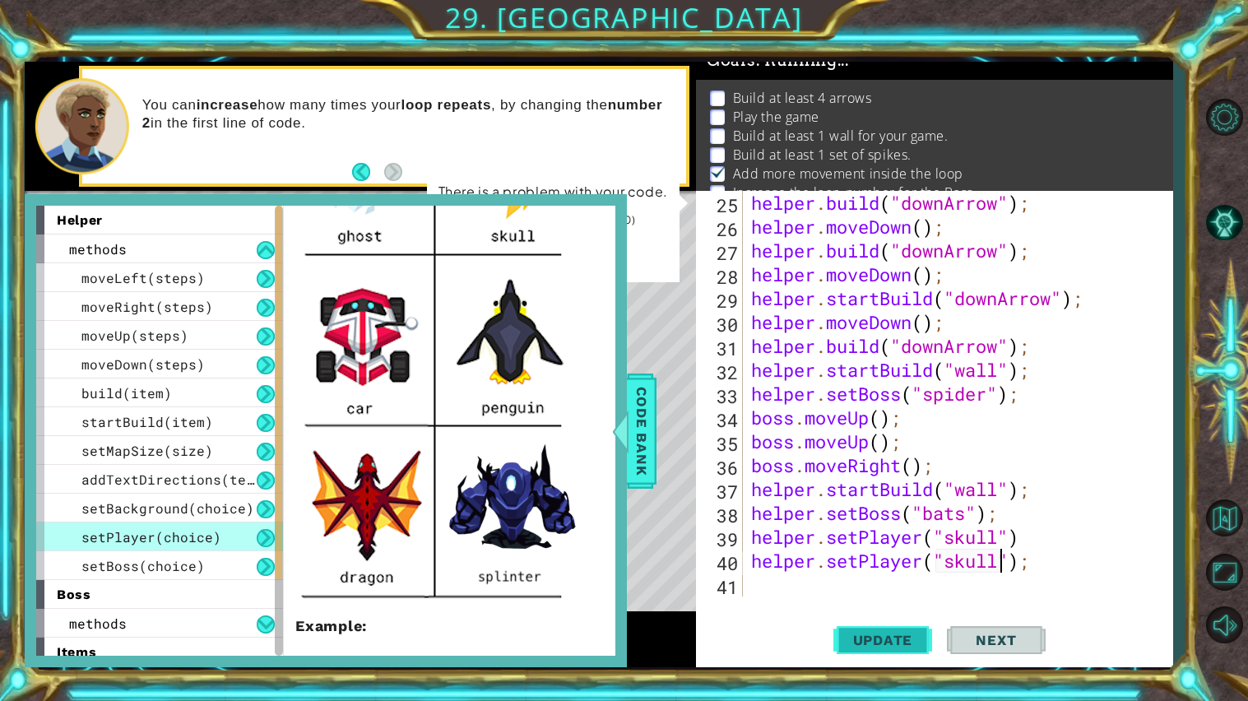
click at [867, 646] on span "Update" at bounding box center [883, 640] width 93 height 16
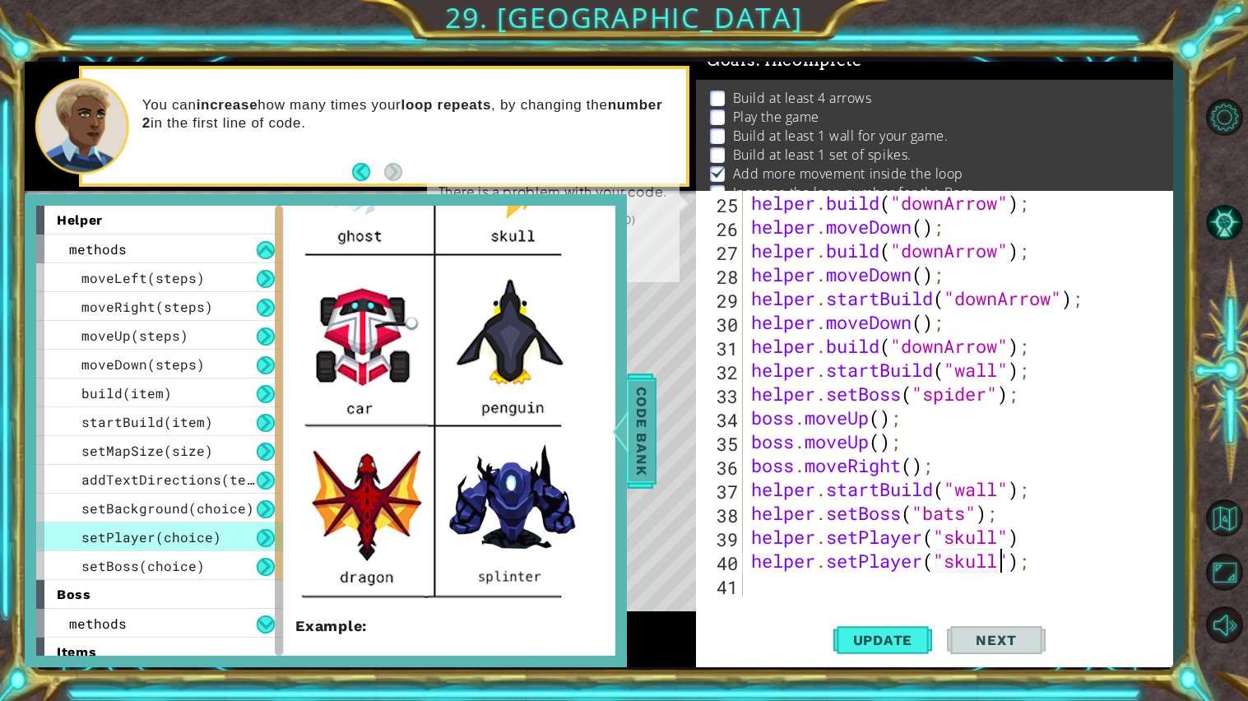
click at [643, 440] on span "Code Bank" at bounding box center [642, 430] width 26 height 100
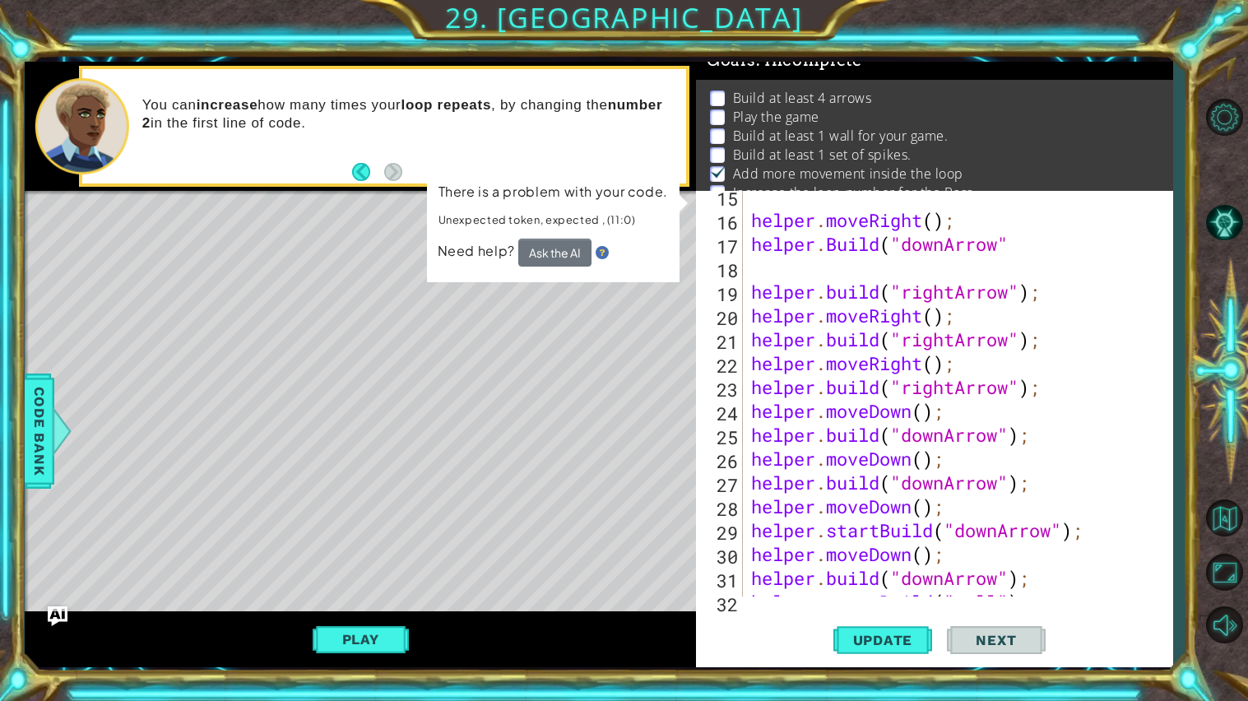
scroll to position [382, 0]
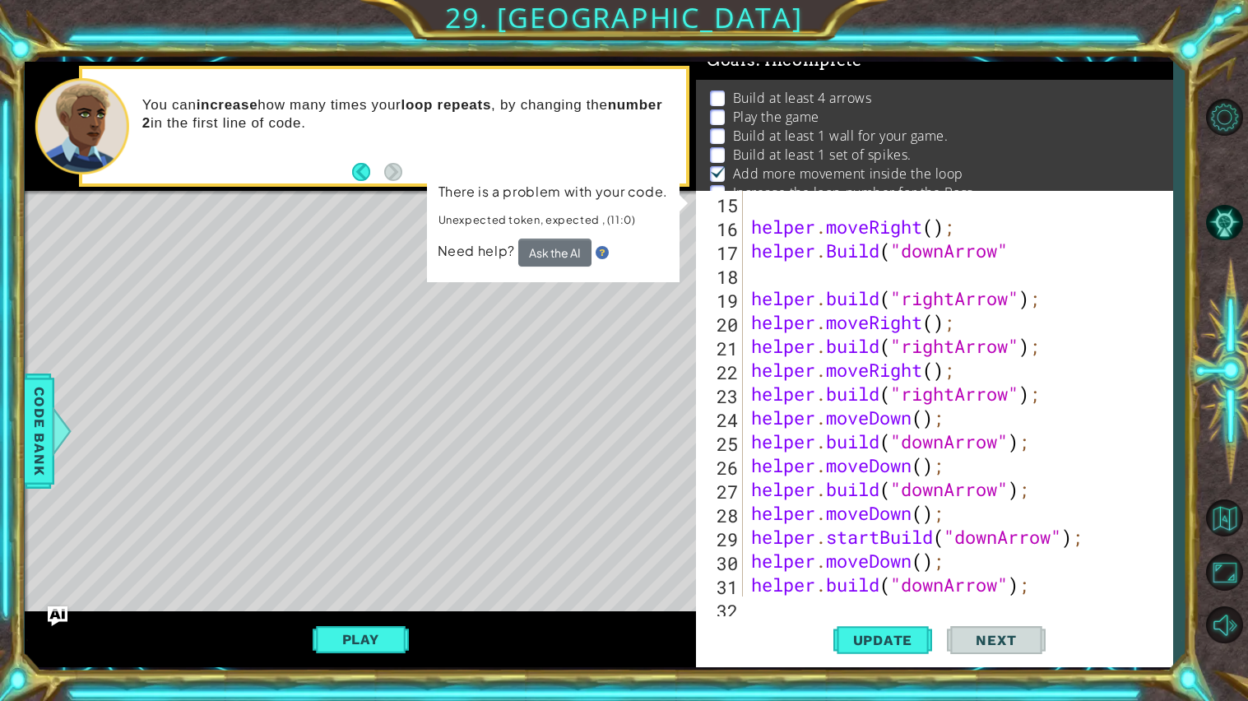
click at [1057, 360] on div "helper . moveRight ( ) ; helper . Build ( "downArrow" helper . build ( "rightAr…" at bounding box center [962, 417] width 429 height 453
click at [571, 263] on button "Ask the AI" at bounding box center [555, 253] width 74 height 29
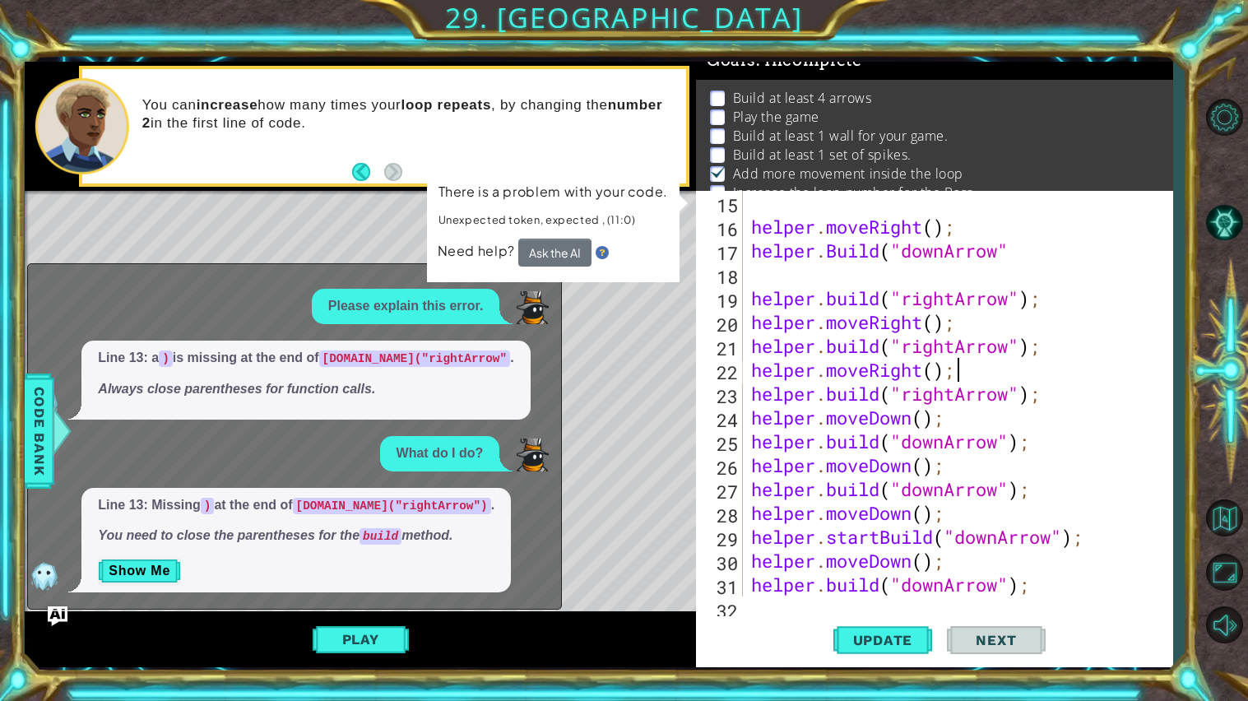
click at [1060, 347] on div "helper . moveRight ( ) ; helper . Build ( "downArrow" helper . build ( "rightAr…" at bounding box center [962, 417] width 429 height 453
type textarea "[DOMAIN_NAME]("rightArrow")"
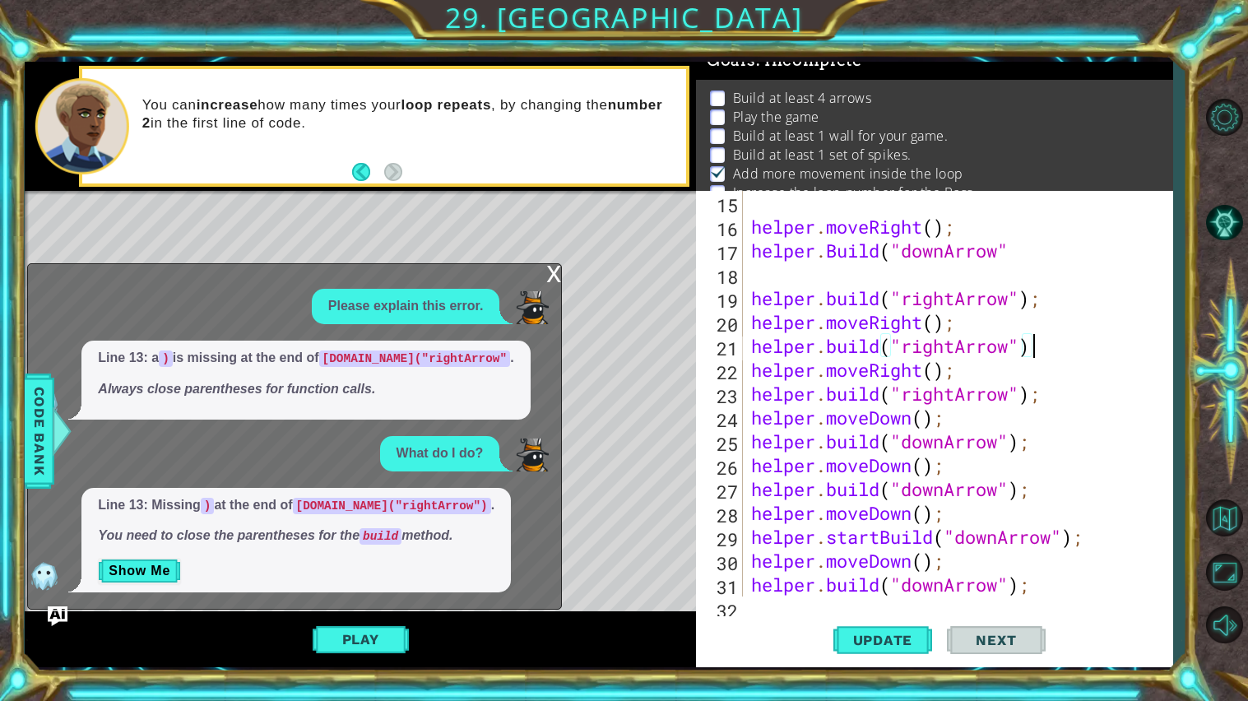
scroll to position [0, 0]
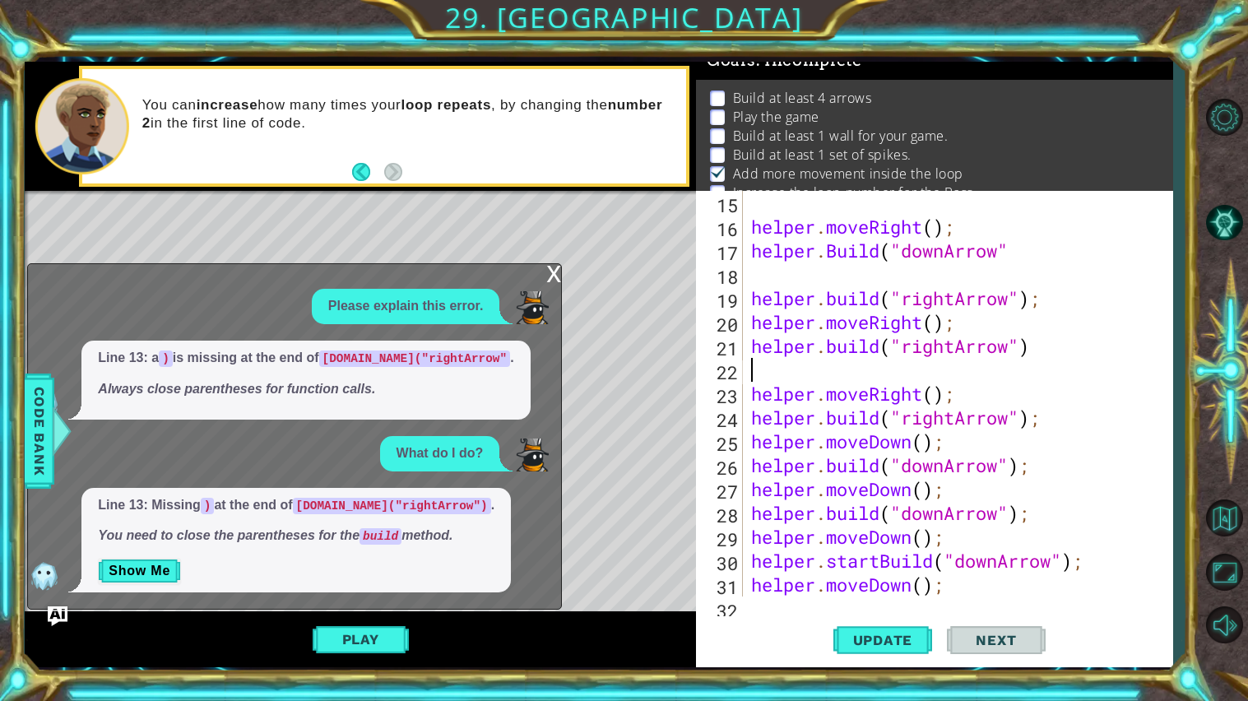
type textarea "[DOMAIN_NAME]("rightArrow")"
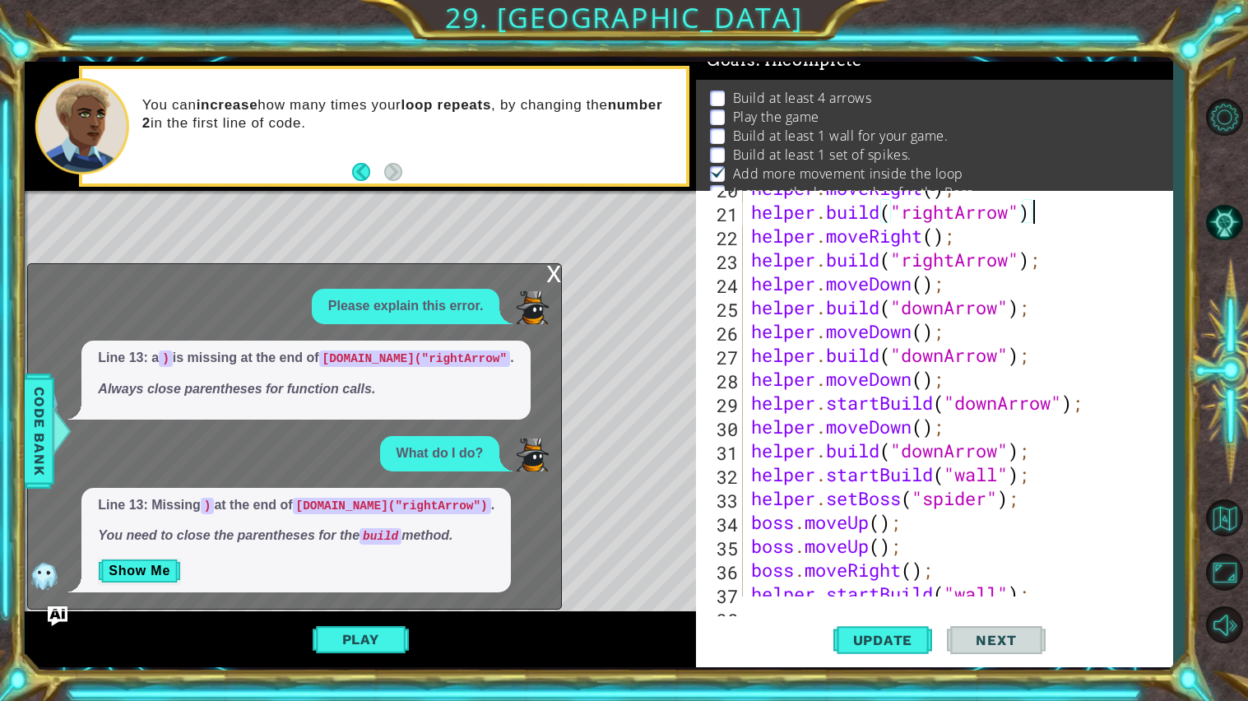
scroll to position [49, 0]
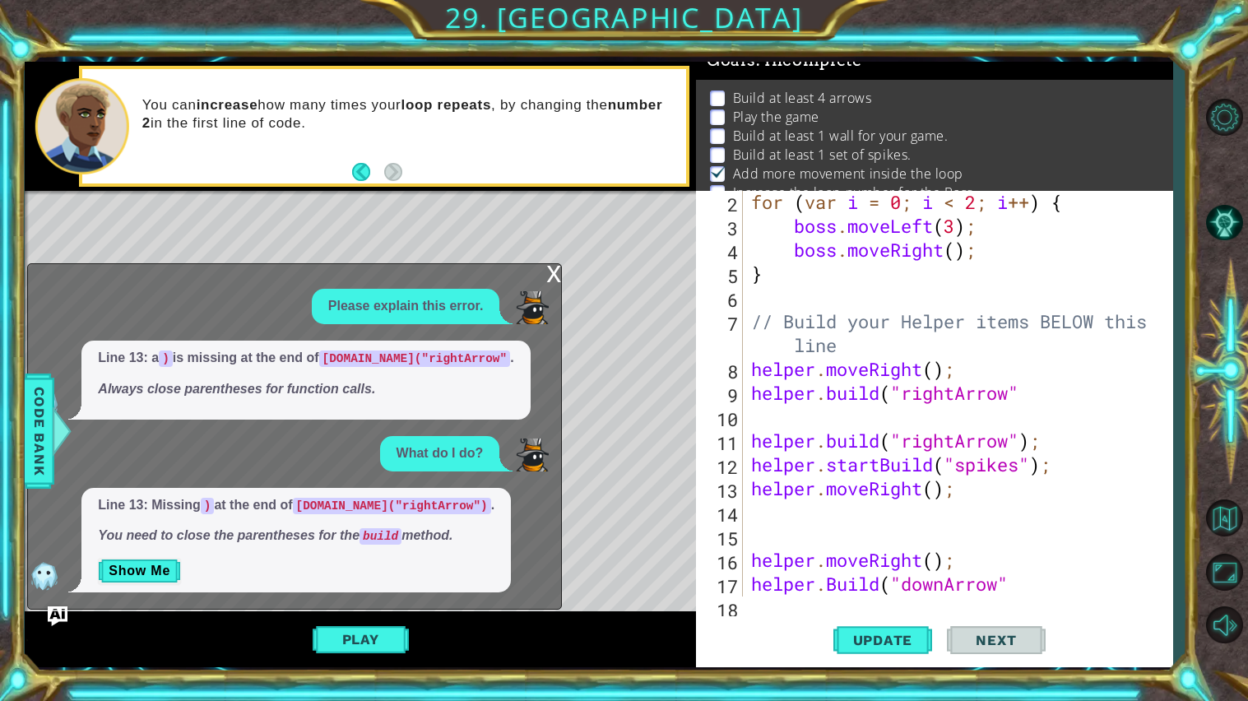
click at [1000, 421] on div "for ( var i = 0 ; i < 2 ; i ++ ) { boss . moveLeft ( 3 ) ; boss . moveRight ( )…" at bounding box center [962, 416] width 429 height 453
type textarea "[DOMAIN_NAME]("rightArrow""
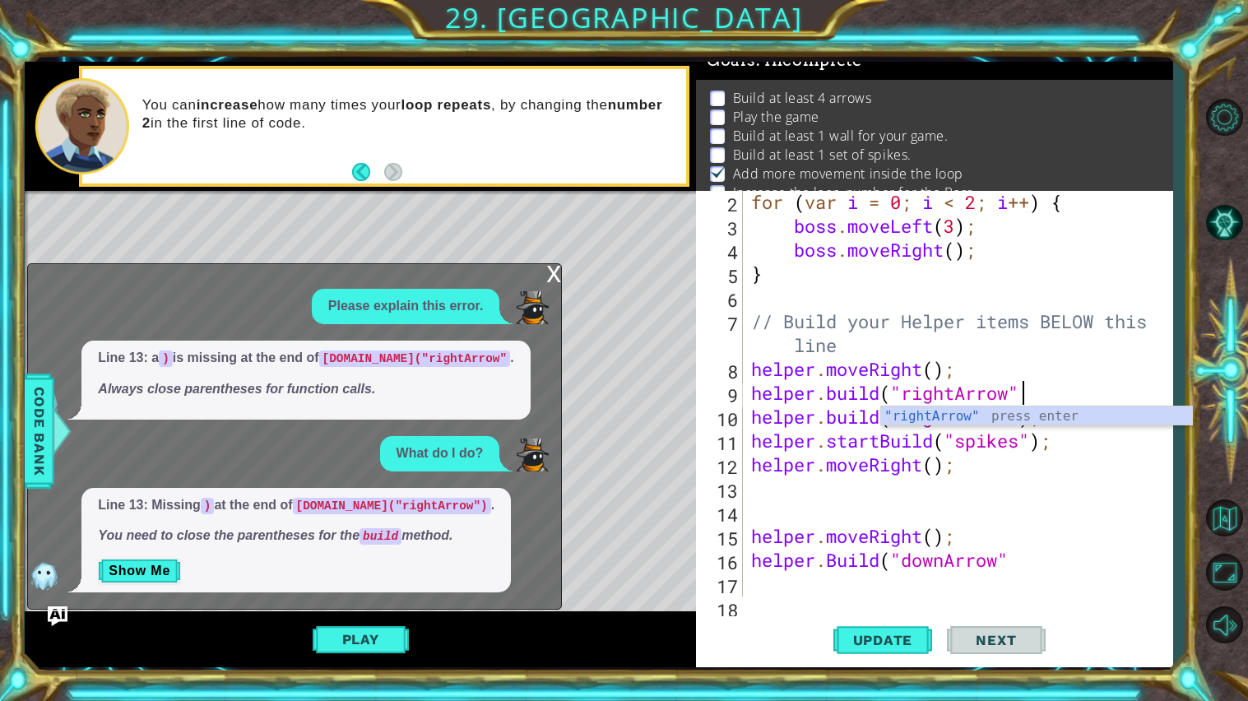
click at [956, 503] on div "for ( var i = 0 ; i < 2 ; i ++ ) { boss . moveLeft ( 3 ) ; boss . moveRight ( )…" at bounding box center [962, 416] width 429 height 453
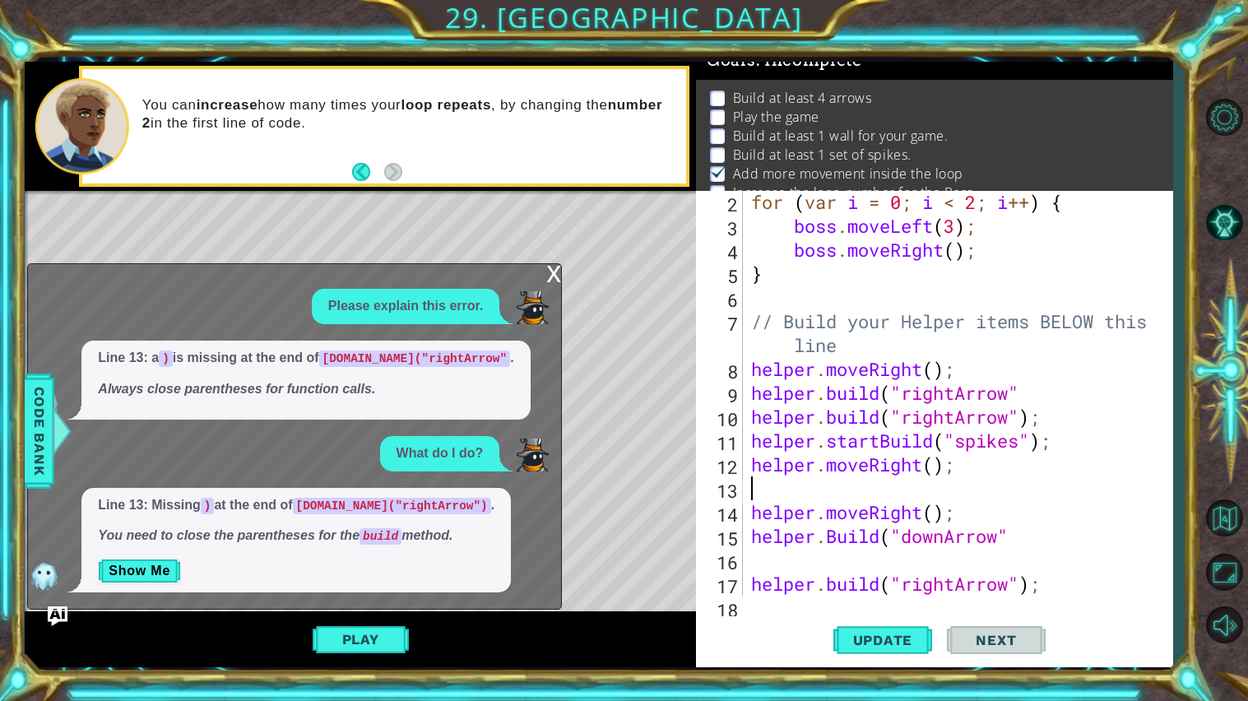
type textarea "helper.moveRight();"
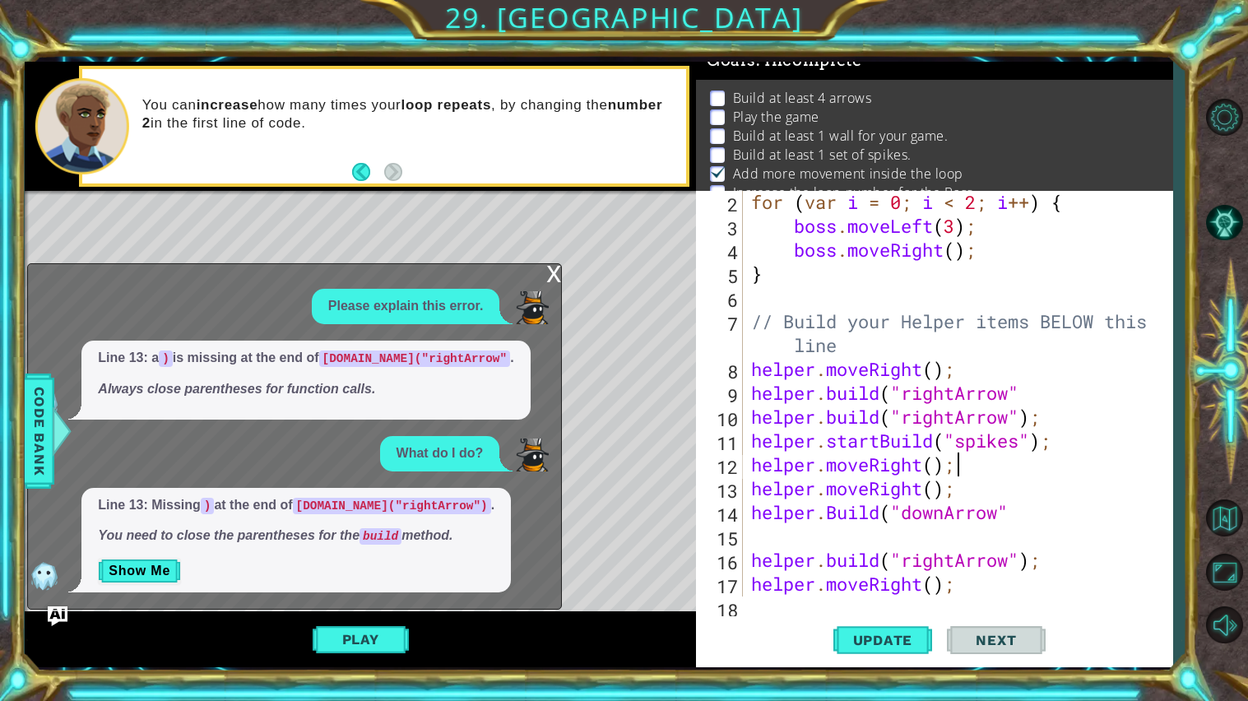
click at [857, 535] on div "for ( var i = 0 ; i < 2 ; i ++ ) { boss . moveLeft ( 3 ) ; boss . moveRight ( )…" at bounding box center [962, 416] width 429 height 453
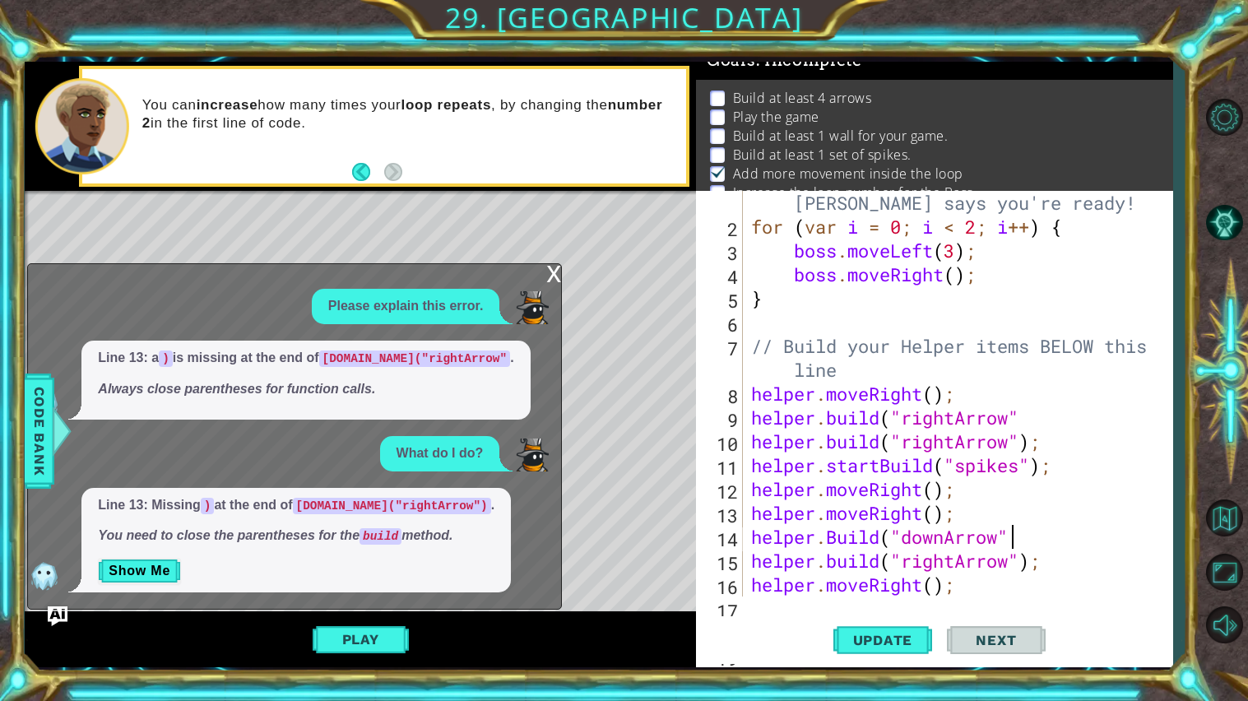
scroll to position [0, 0]
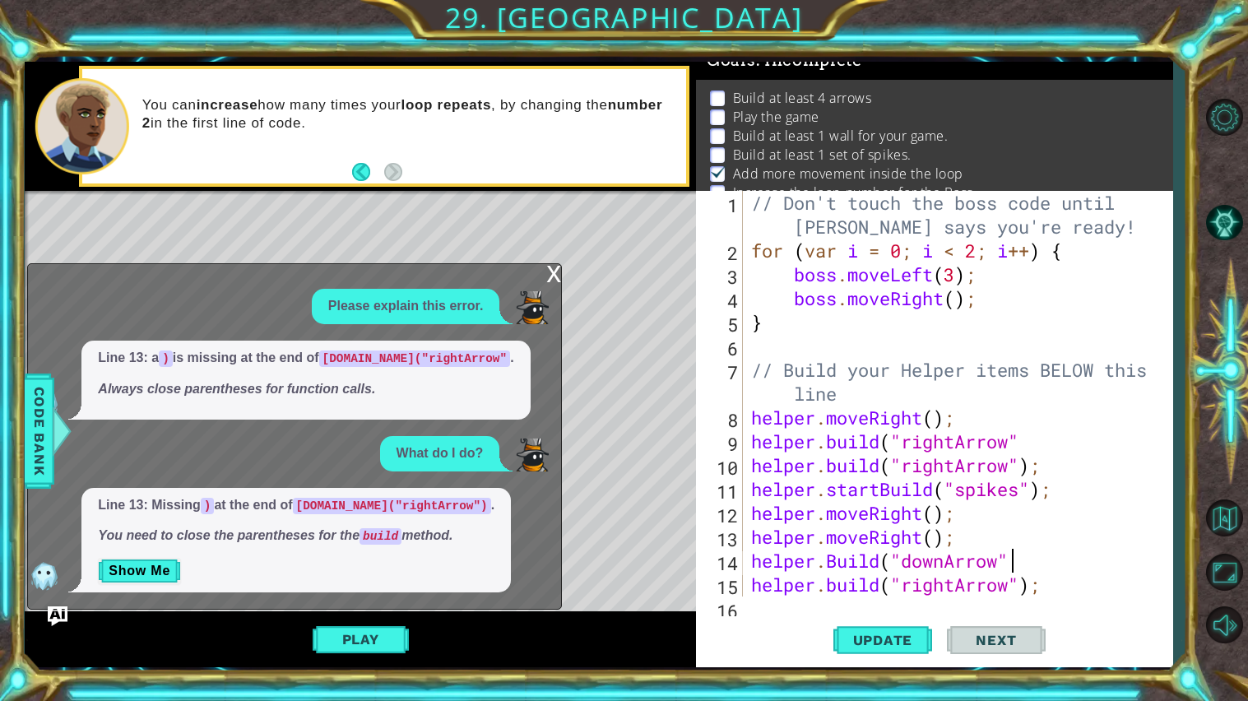
click at [910, 321] on div "// Don't touch the boss code until [PERSON_NAME] says you're ready! for ( var i…" at bounding box center [962, 429] width 429 height 477
click at [895, 644] on span "Update" at bounding box center [883, 640] width 93 height 16
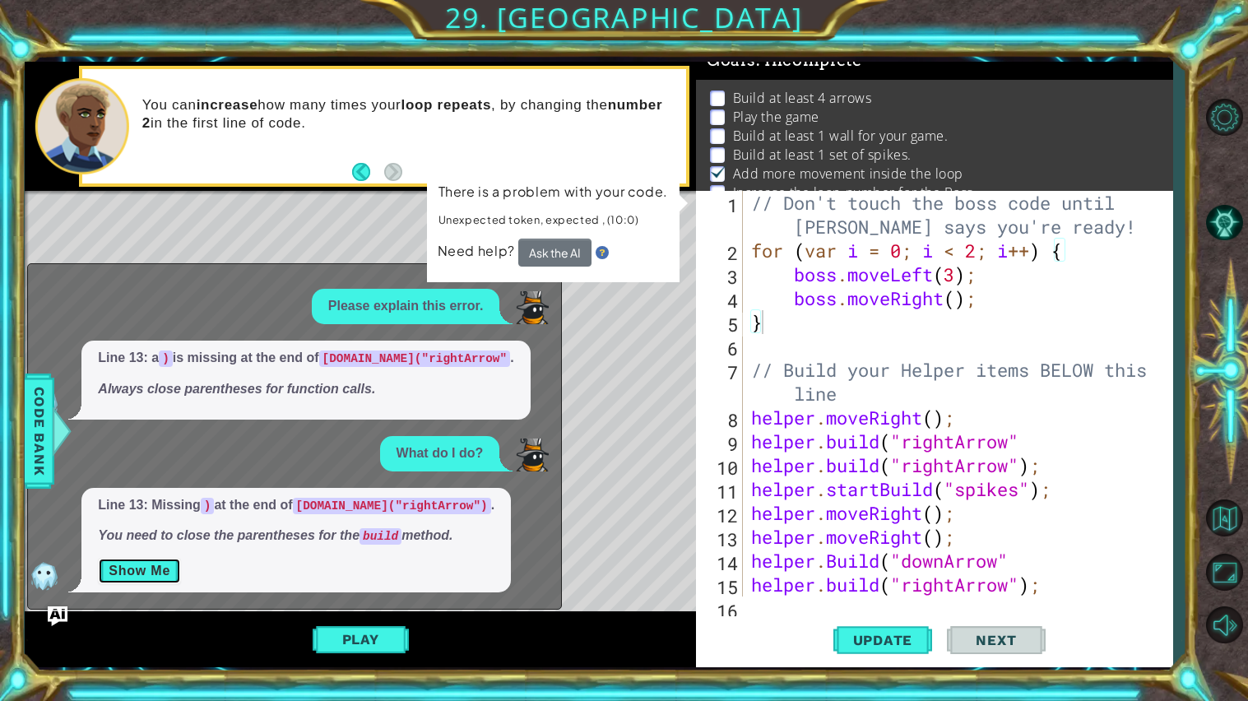
click at [156, 565] on button "Show Me" at bounding box center [139, 571] width 83 height 26
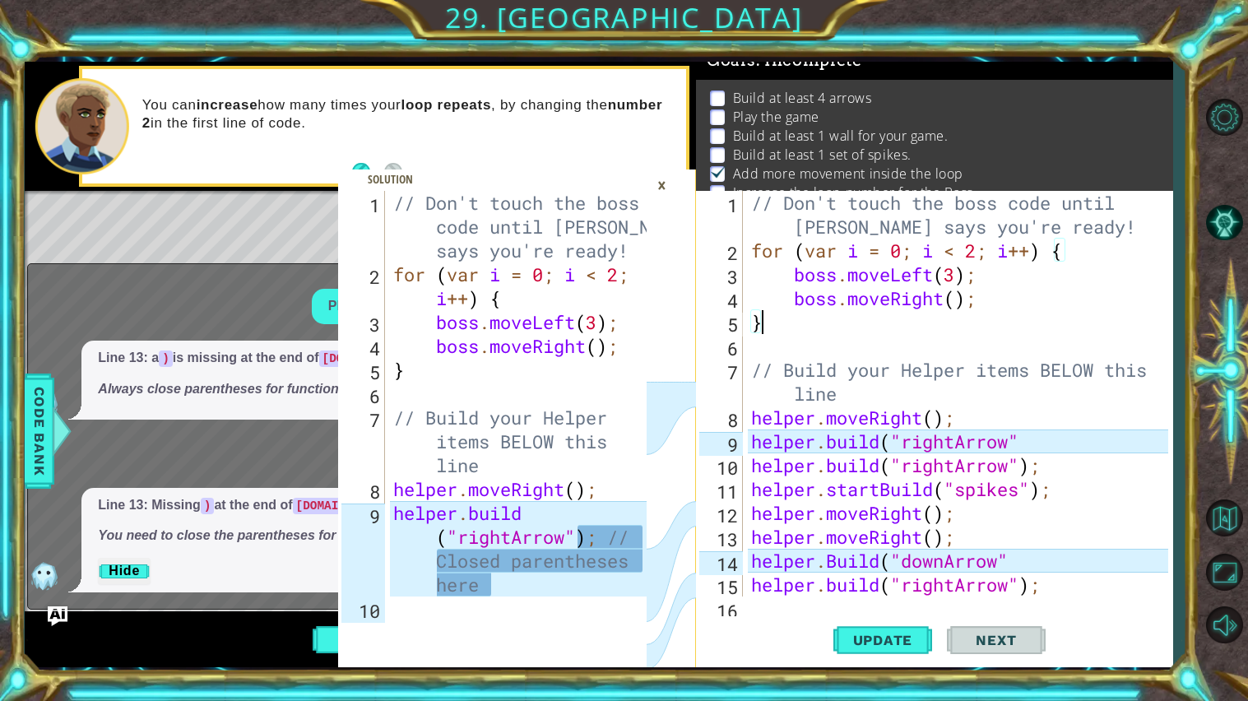
click at [1025, 448] on div "// Don't touch the boss code until [PERSON_NAME] says you're ready! for ( var i…" at bounding box center [962, 429] width 429 height 477
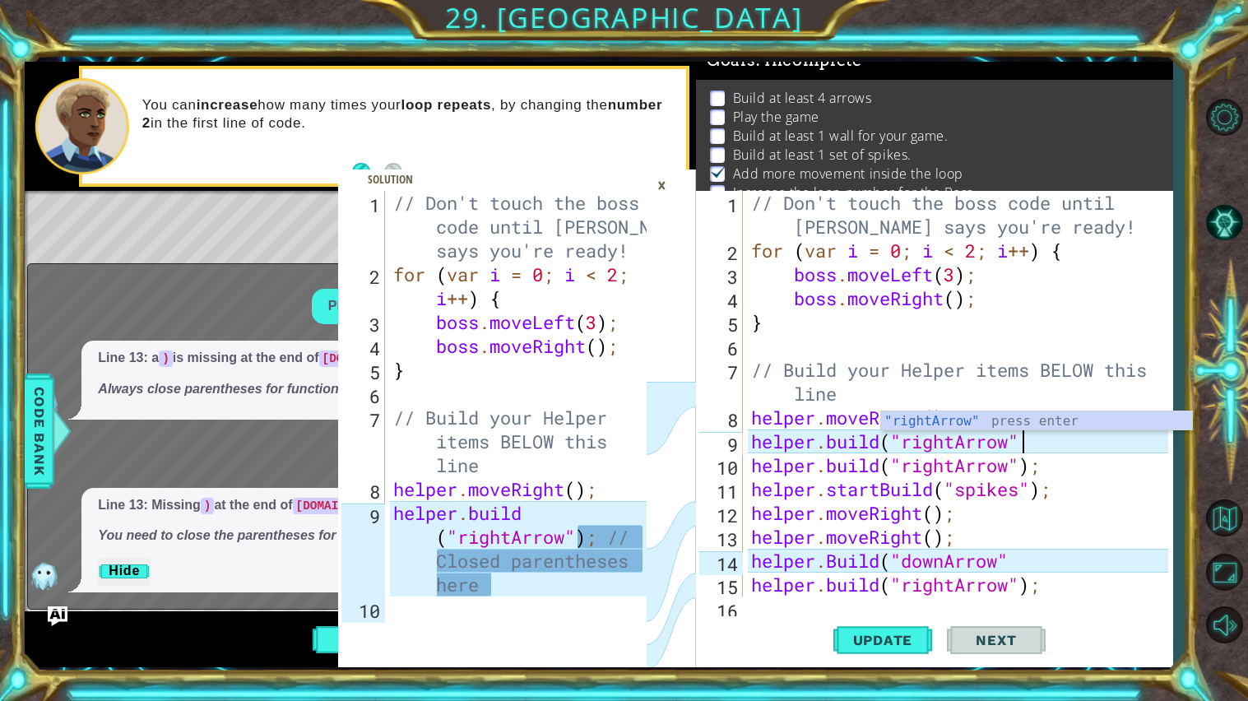
scroll to position [0, 12]
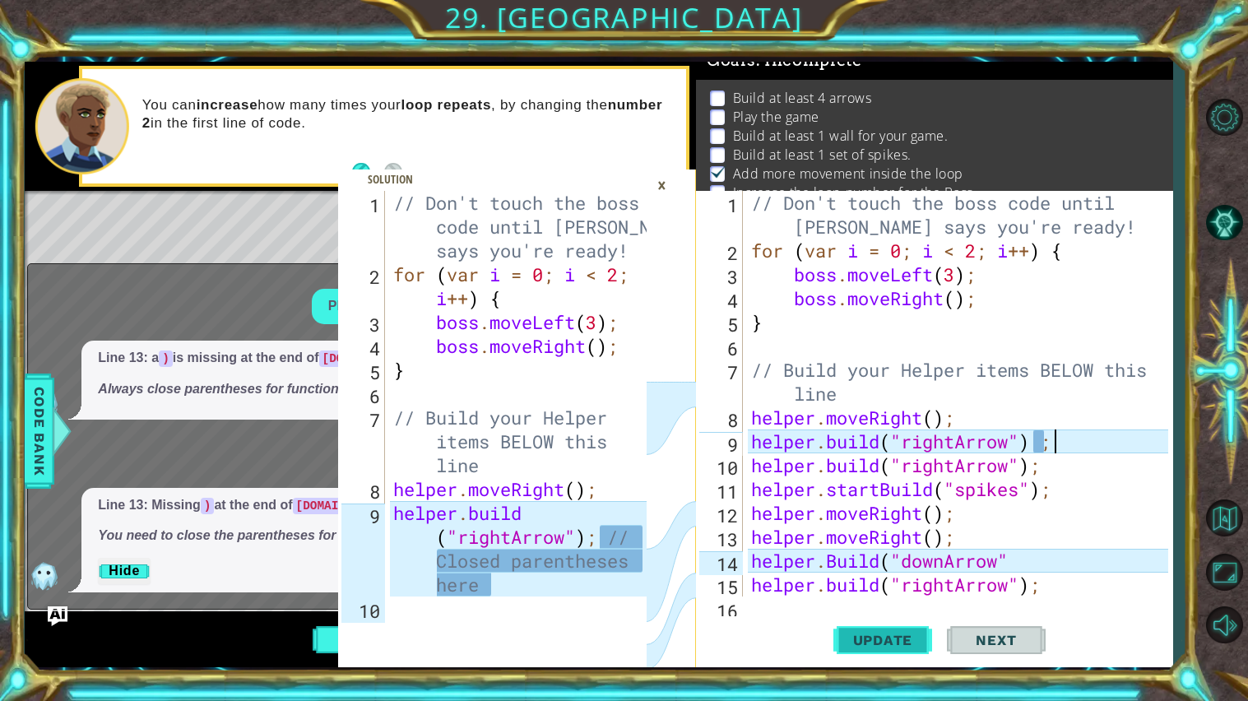
click at [907, 644] on span "Update" at bounding box center [883, 640] width 93 height 16
click at [904, 648] on span "Update" at bounding box center [883, 640] width 93 height 16
click at [898, 639] on span "Update" at bounding box center [883, 640] width 93 height 16
click at [666, 185] on div "×" at bounding box center [662, 185] width 26 height 28
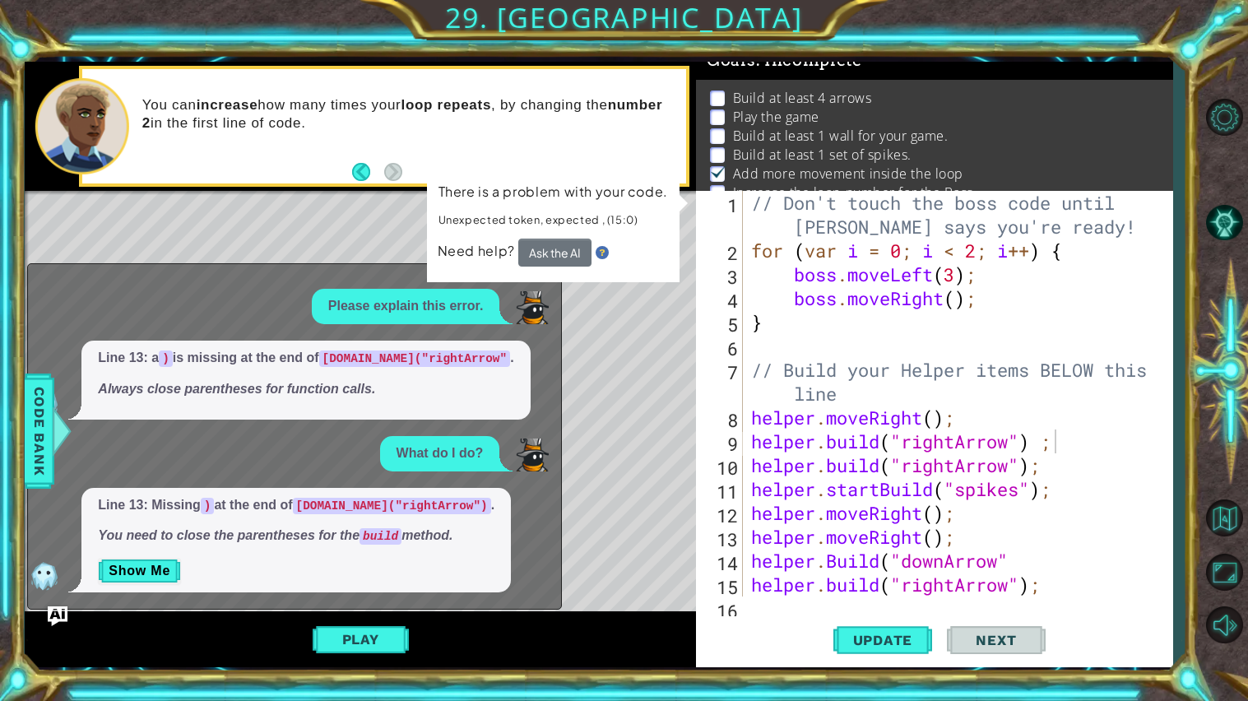
click at [1044, 439] on div "// Don't touch the boss code until [PERSON_NAME] says you're ready! for ( var i…" at bounding box center [962, 429] width 429 height 477
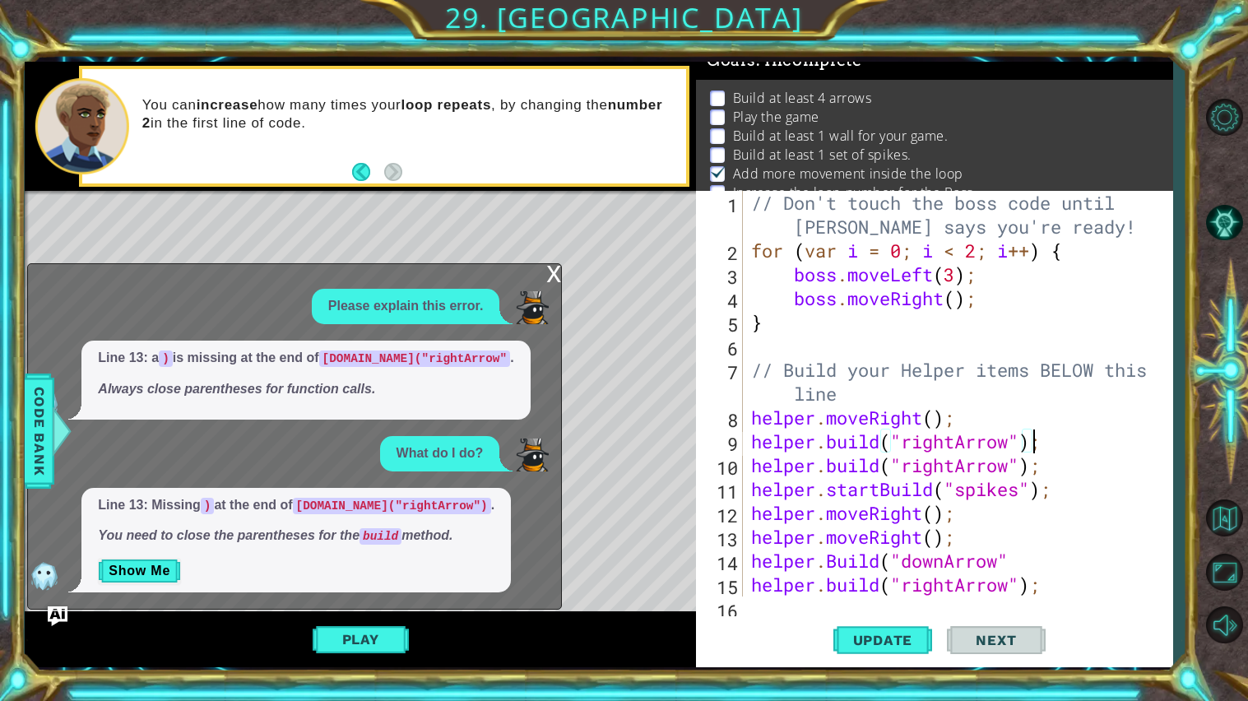
click at [939, 603] on div "[DOMAIN_NAME]("rightArrow"); 1 2 3 4 5 6 7 8 9 10 11 12 13 14 15 16 // Don't to…" at bounding box center [934, 429] width 477 height 477
click at [910, 636] on span "Update" at bounding box center [883, 640] width 93 height 16
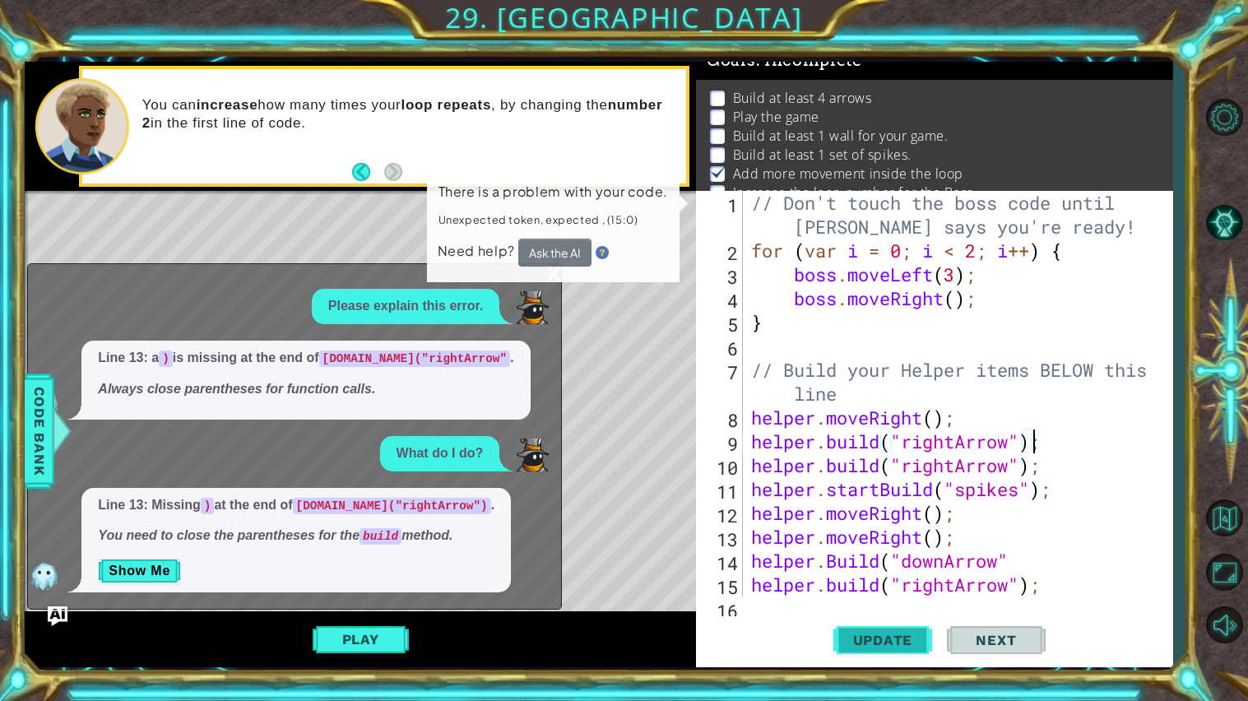
click at [911, 635] on span "Update" at bounding box center [883, 640] width 93 height 16
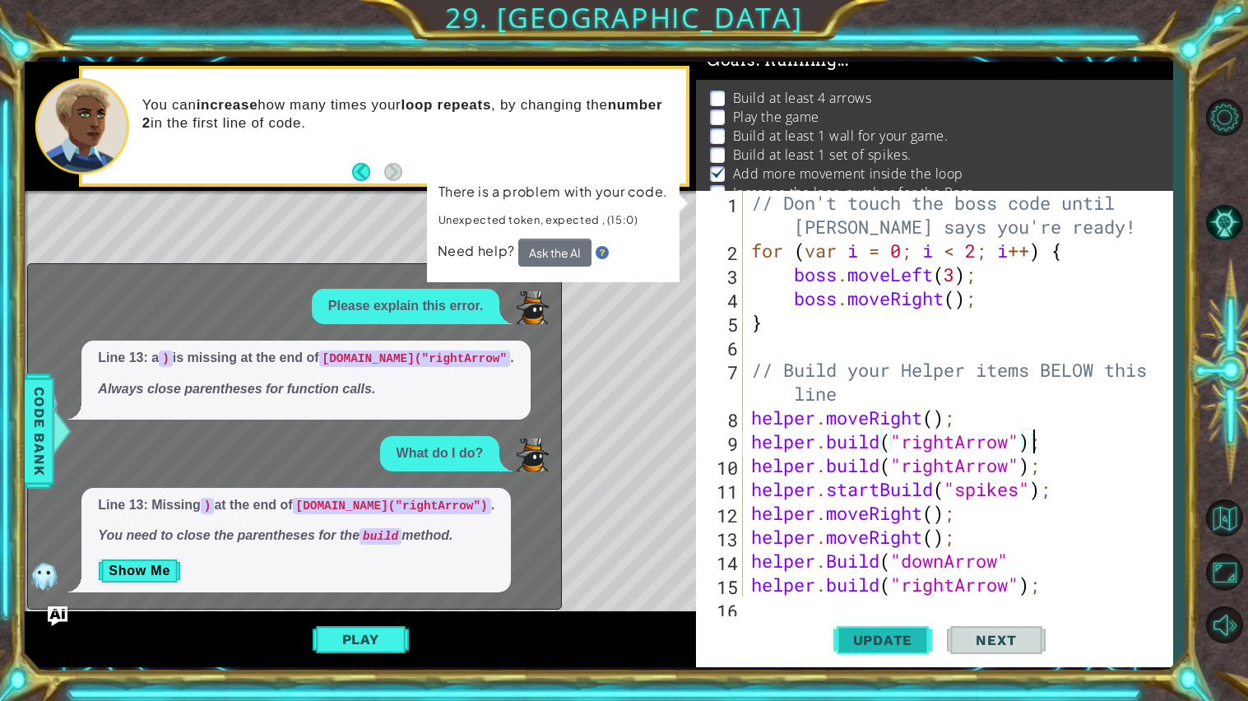
click at [911, 635] on span "Update" at bounding box center [883, 640] width 93 height 16
click at [38, 452] on span "Code Bank" at bounding box center [39, 430] width 26 height 100
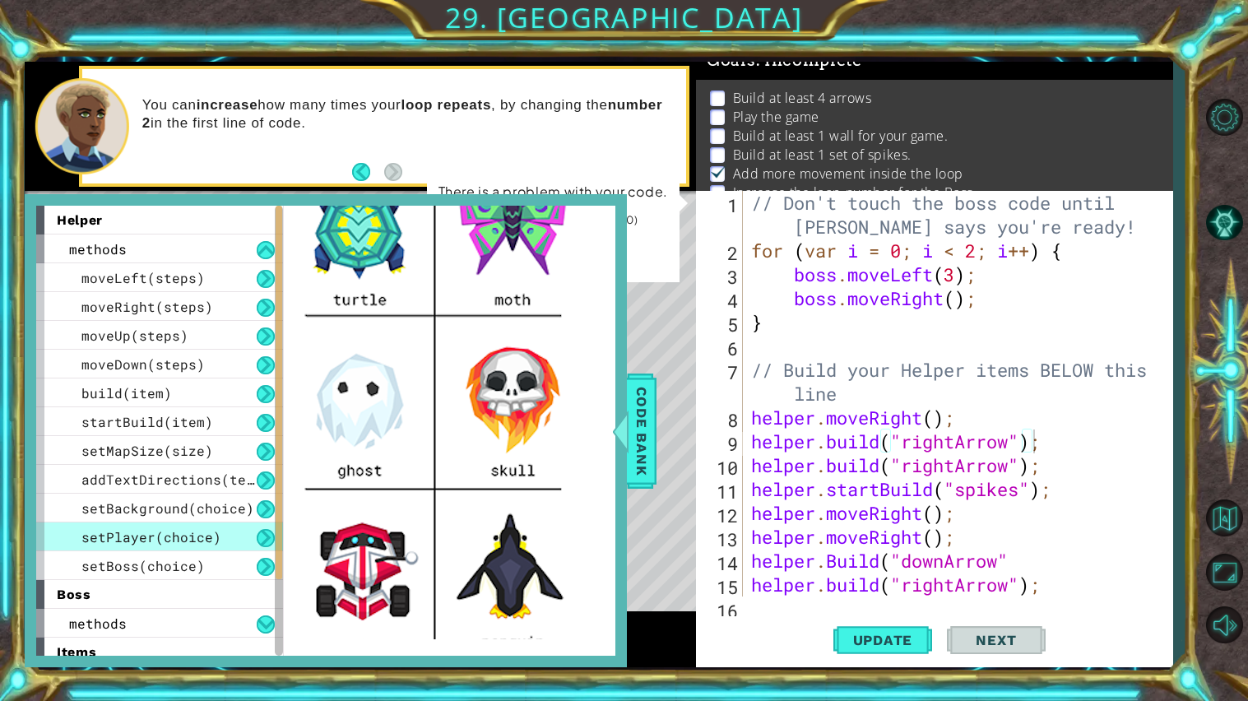
scroll to position [98, 0]
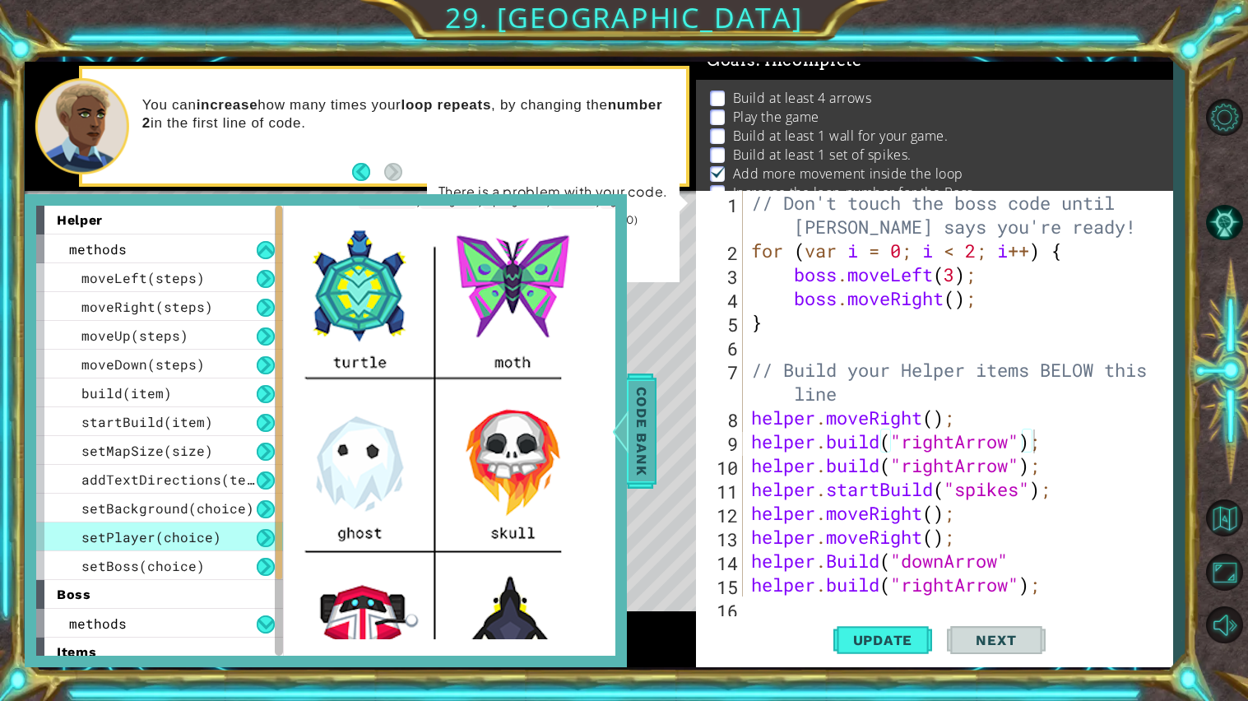
click at [634, 402] on span "Code Bank" at bounding box center [642, 430] width 26 height 100
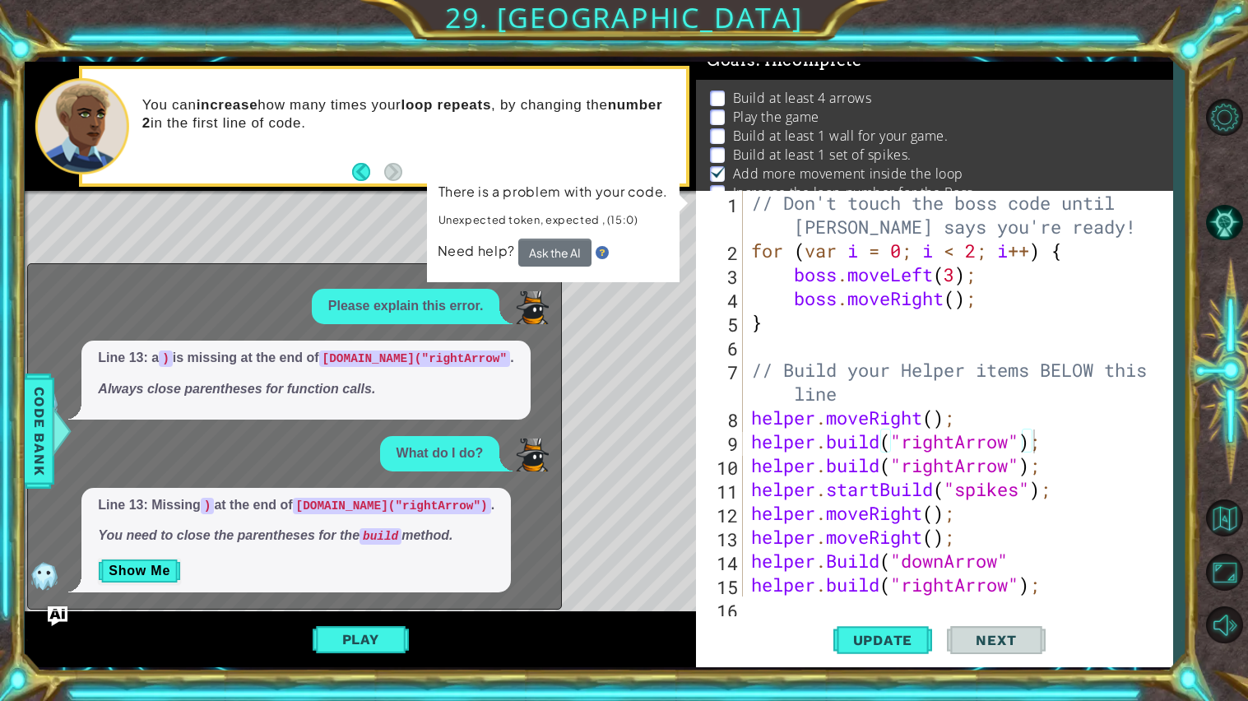
click at [1068, 439] on div "// Don't touch the boss code until [PERSON_NAME] says you're ready! for ( var i…" at bounding box center [962, 429] width 429 height 477
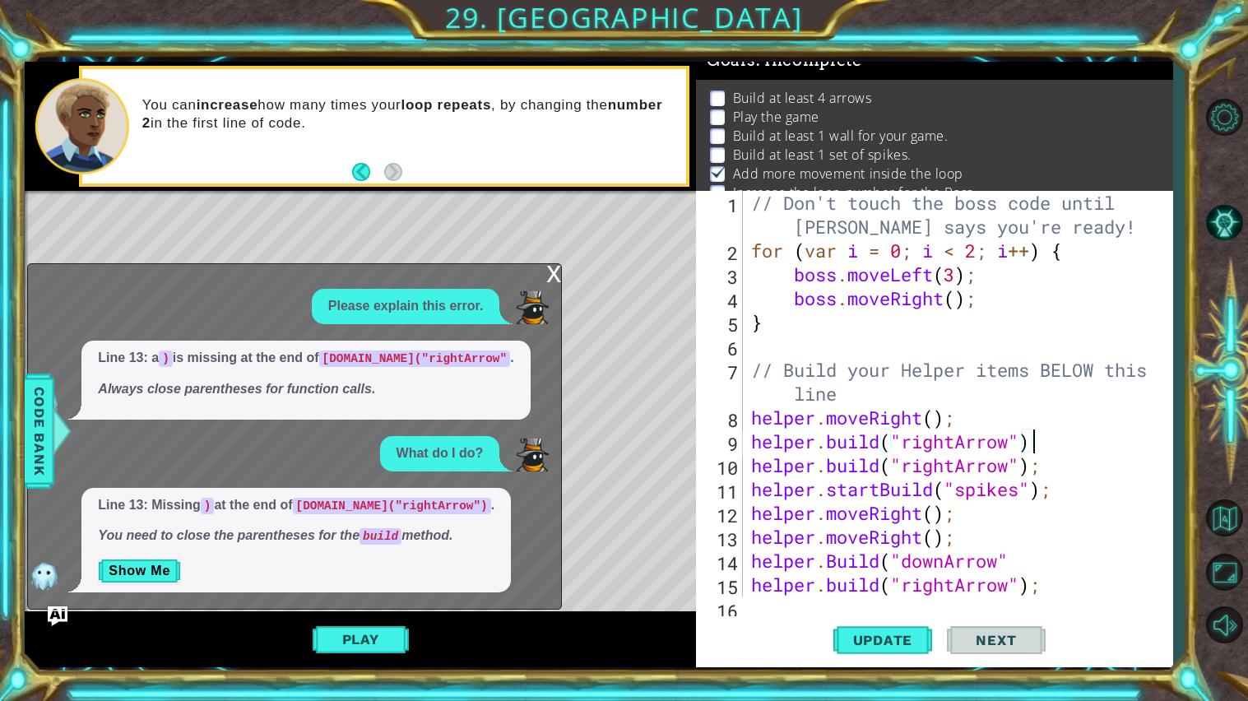
click at [547, 272] on div "x" at bounding box center [553, 272] width 15 height 16
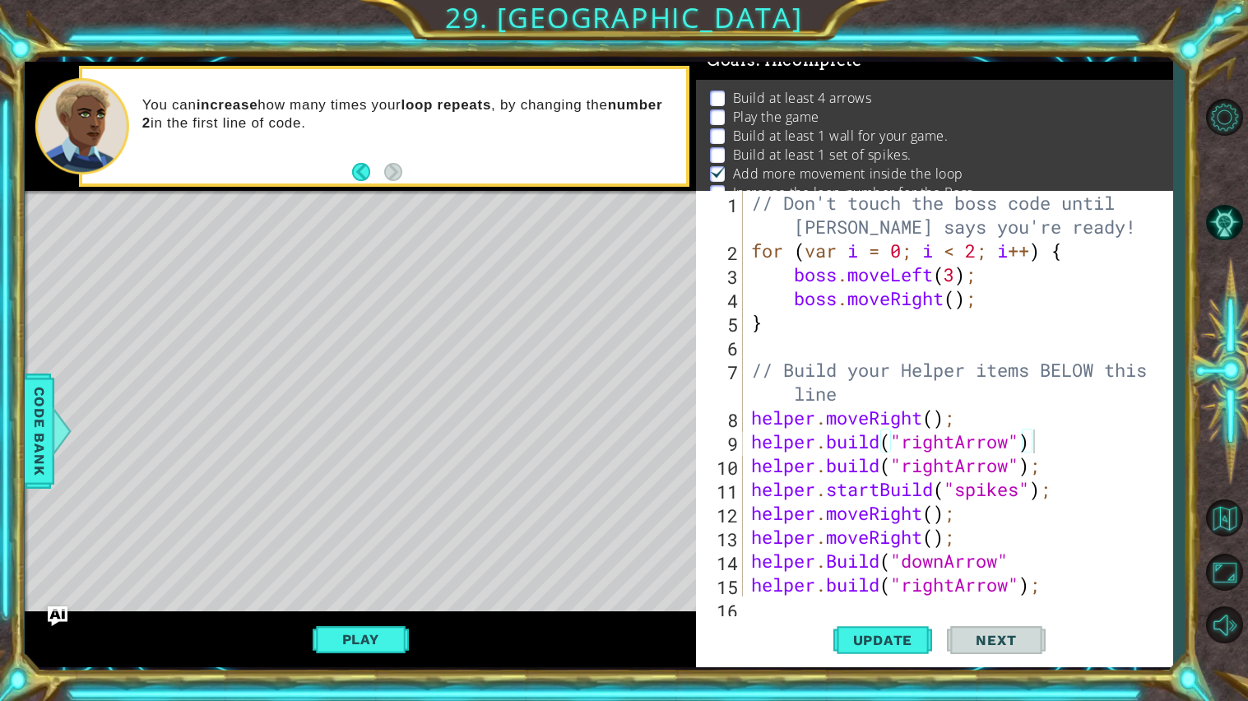
click at [23, 409] on div "1 2 3 4 5 6 7 8 9 10 // Don't touch the boss code until [PERSON_NAME] says you'…" at bounding box center [624, 350] width 1248 height 701
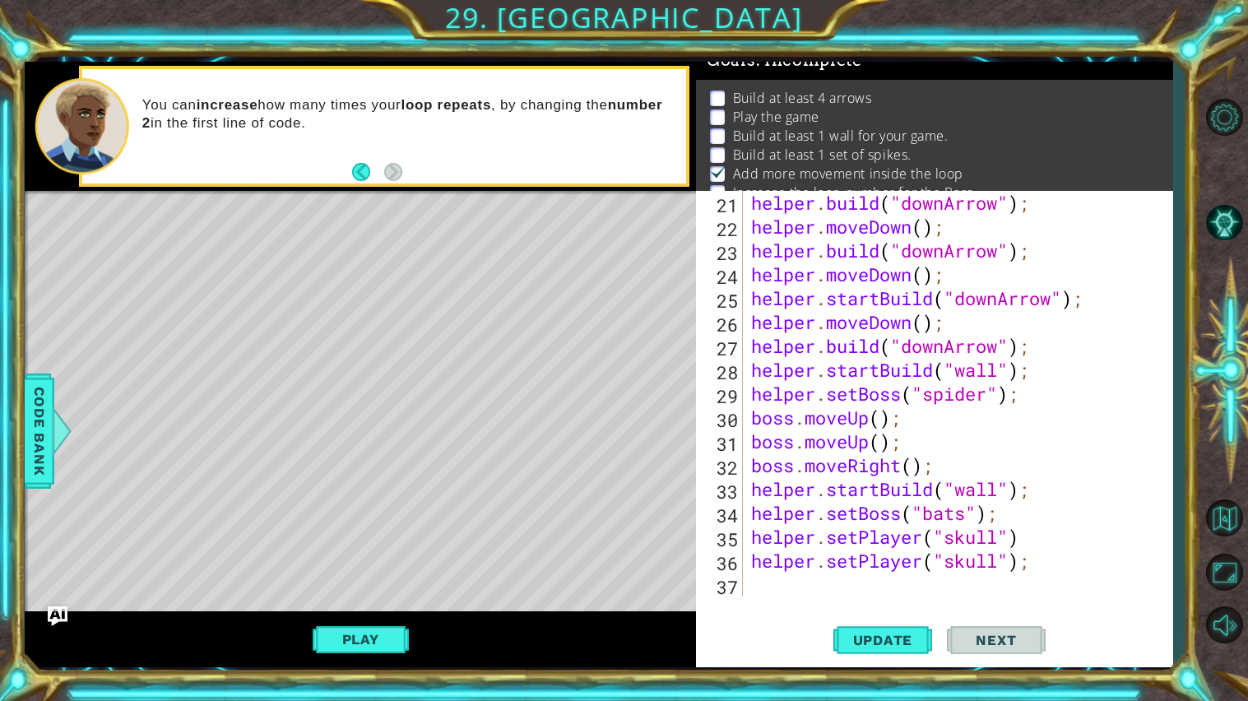
scroll to position [524, 0]
click at [1002, 571] on div "helper . build ( "downArrow" ) ; helper . moveDown ( ) ; helper . build ( "down…" at bounding box center [962, 417] width 429 height 453
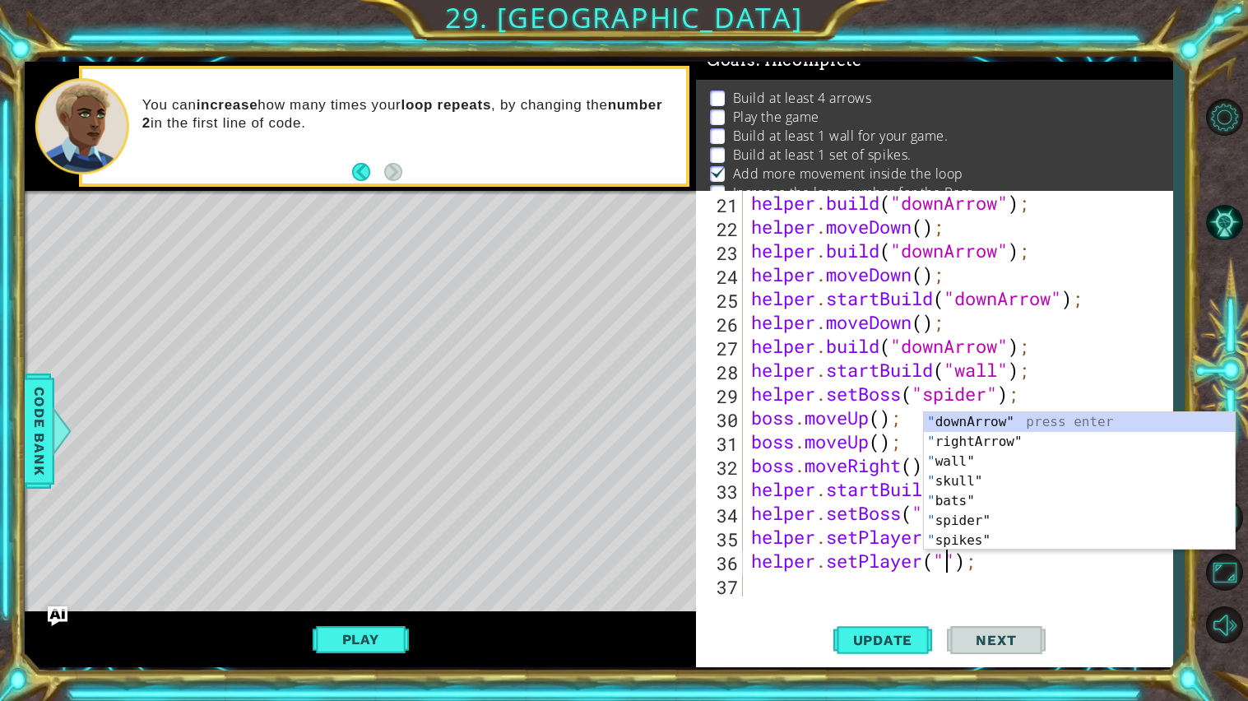
scroll to position [0, 9]
click at [43, 432] on span "Code Bank" at bounding box center [39, 430] width 26 height 100
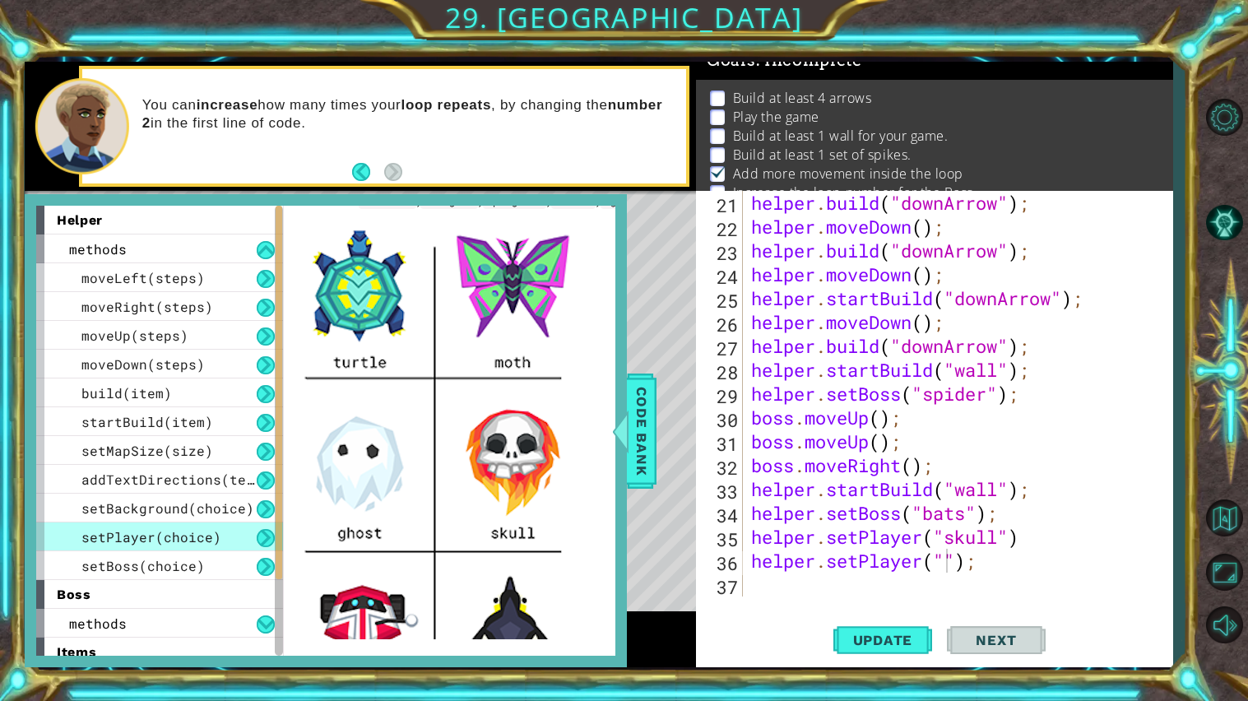
click at [954, 569] on div "helper . build ( "downArrow" ) ; helper . moveDown ( ) ; helper . build ( "down…" at bounding box center [962, 417] width 429 height 453
click at [939, 565] on div "helper . build ( "downArrow" ) ; helper . moveDown ( ) ; helper . build ( "down…" at bounding box center [962, 417] width 429 height 453
click at [947, 566] on div "helper . build ( "downArrow" ) ; helper . moveDown ( ) ; helper . build ( "down…" at bounding box center [962, 417] width 429 height 453
click at [890, 639] on span "Update" at bounding box center [883, 640] width 93 height 16
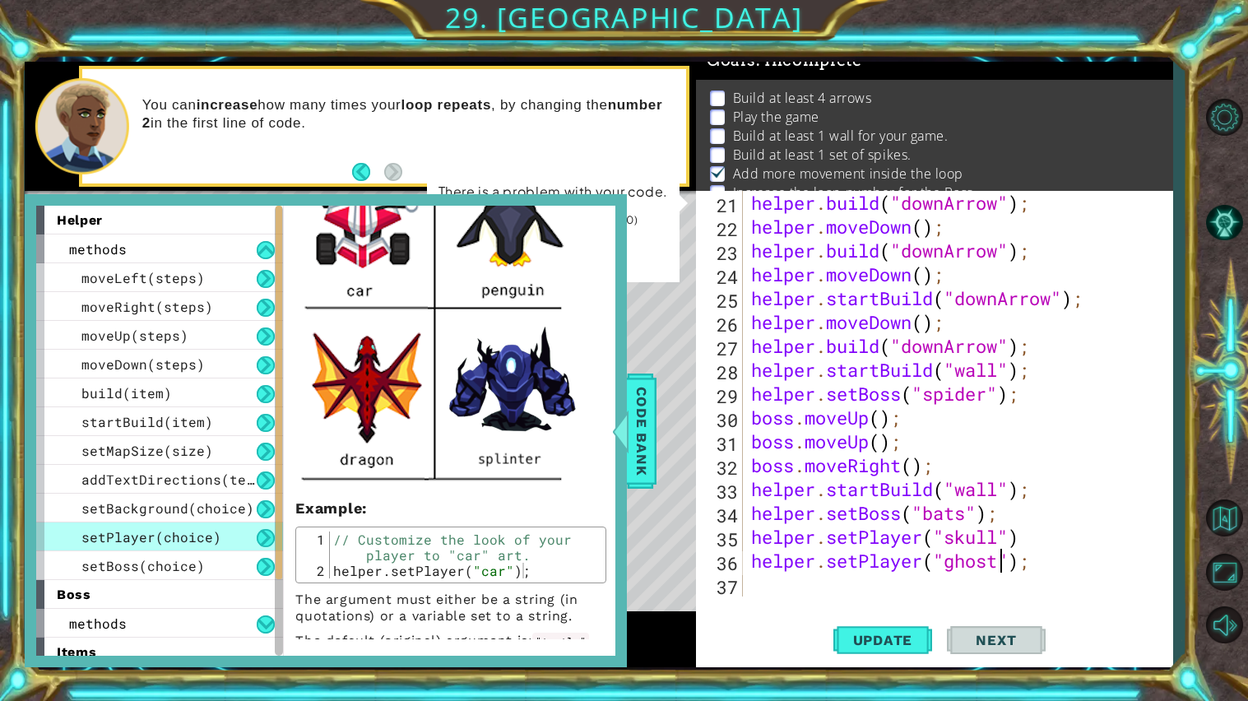
scroll to position [552, 0]
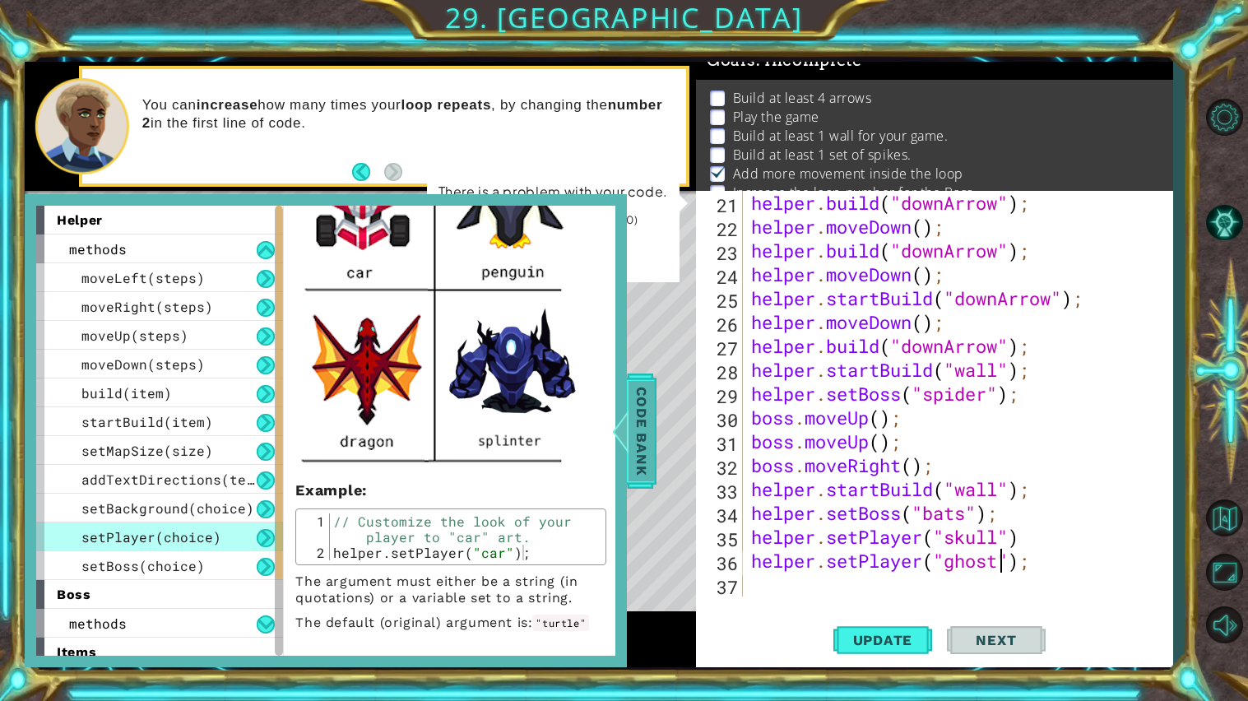
click at [648, 438] on span "Code Bank" at bounding box center [642, 430] width 26 height 100
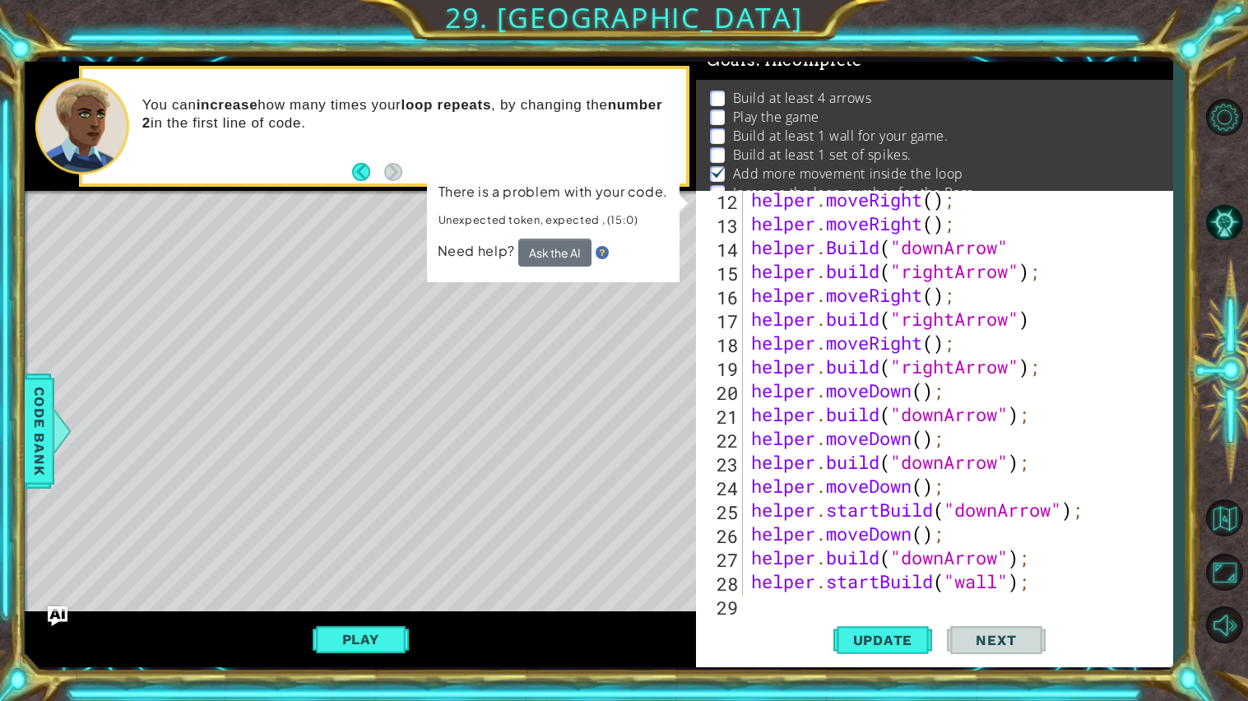
scroll to position [360, 0]
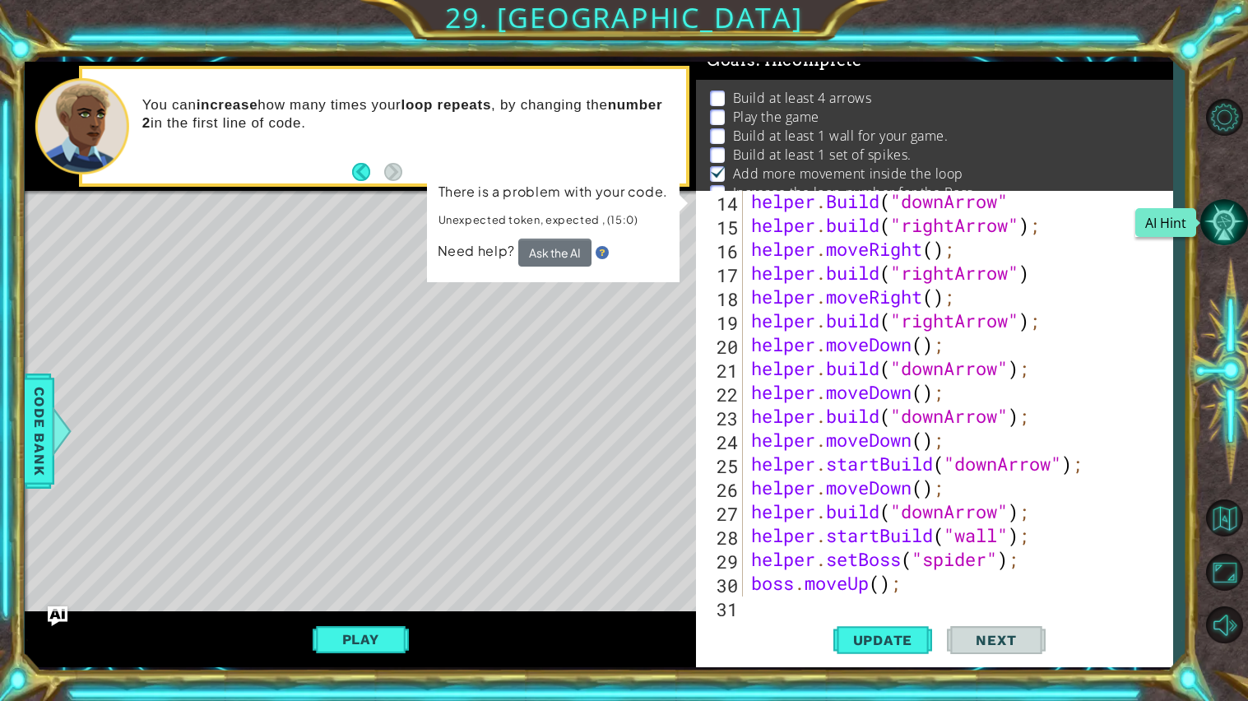
click at [1216, 216] on button "AI Hint" at bounding box center [1225, 222] width 48 height 48
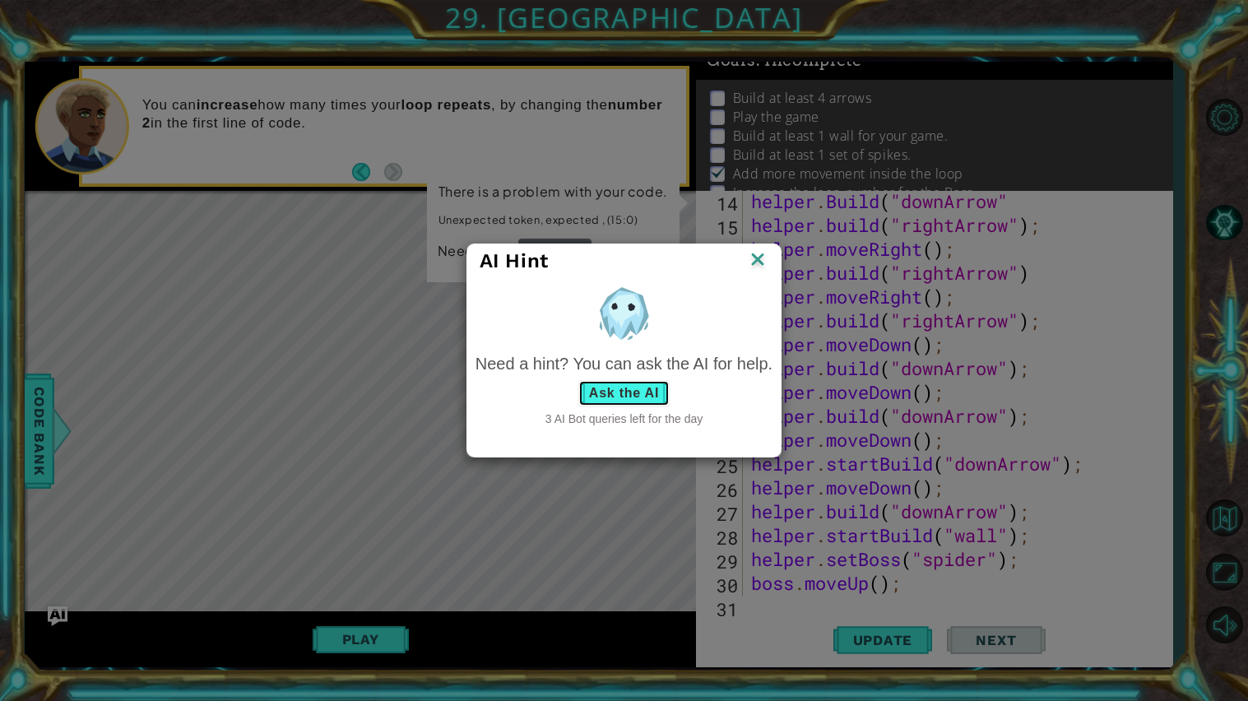
click at [644, 399] on button "Ask the AI" at bounding box center [624, 393] width 91 height 26
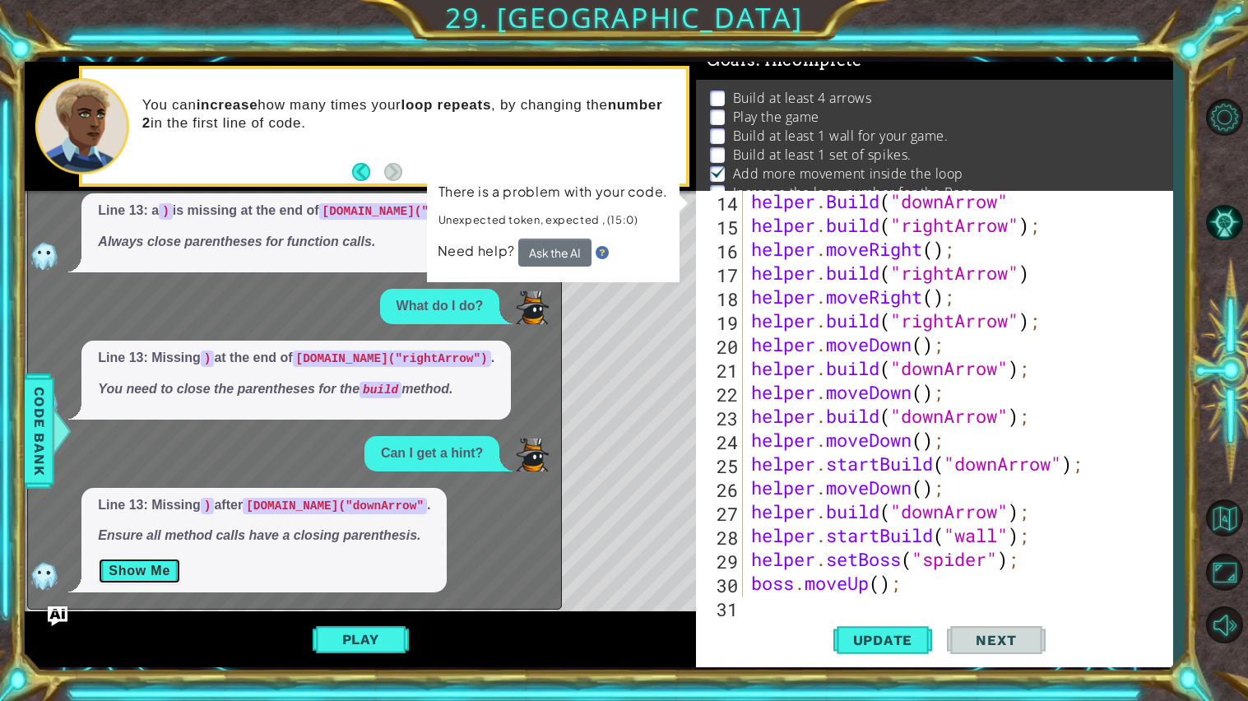
click at [143, 569] on button "Show Me" at bounding box center [139, 571] width 83 height 26
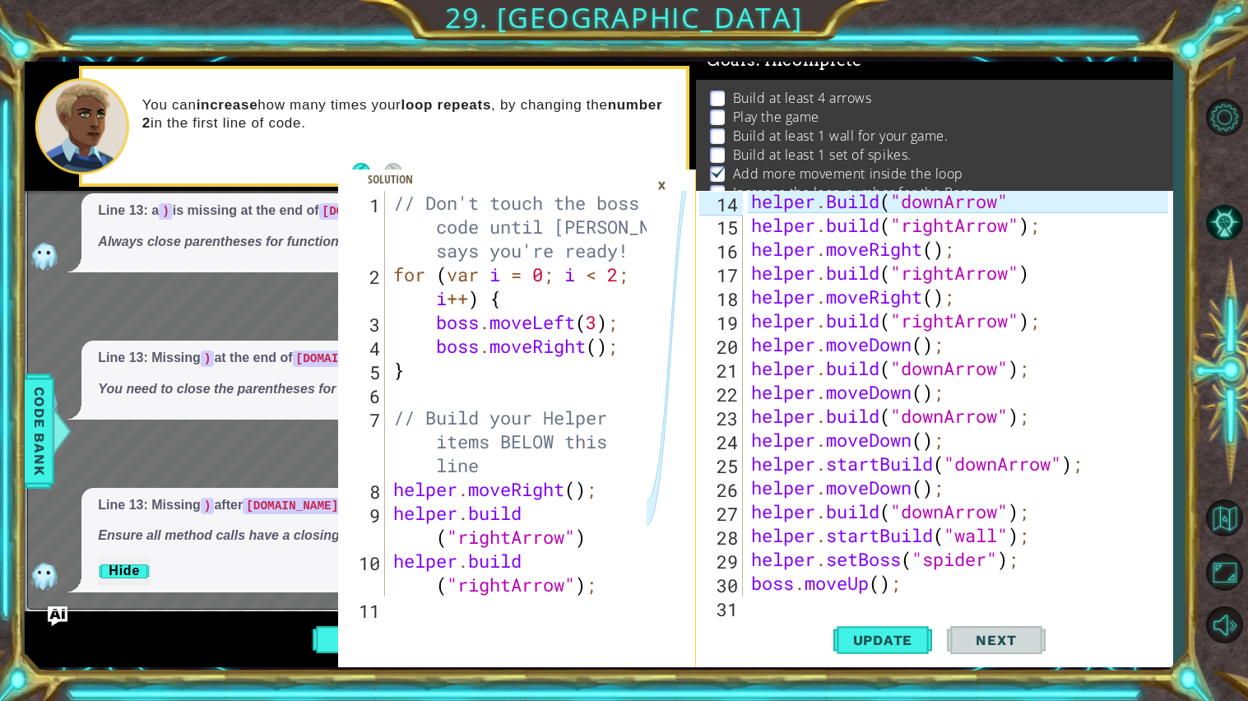
click at [668, 178] on div "×" at bounding box center [662, 185] width 26 height 28
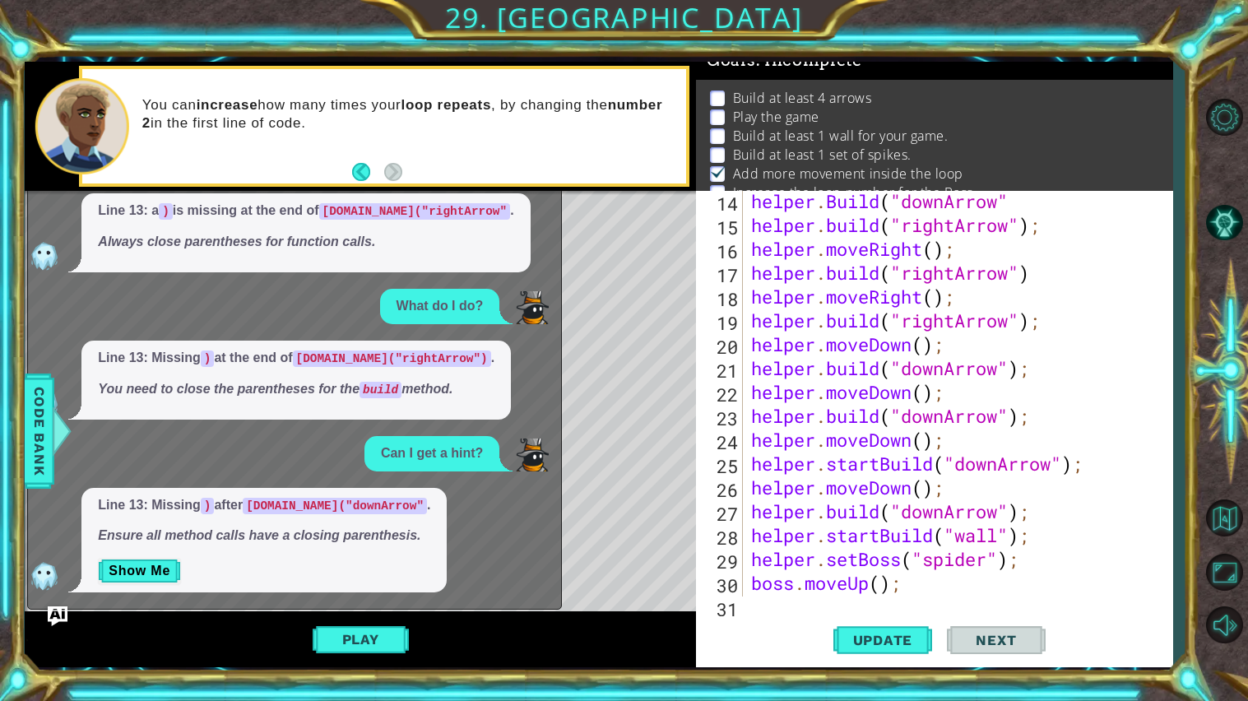
click at [534, 207] on div "Line 13: a ) is missing at the end of [DOMAIN_NAME]("rightArrow" . Always close…" at bounding box center [290, 232] width 525 height 79
click at [1125, 318] on div "helper . Build ( "downArrow" helper . build ( "rightArrow" ) ; helper . moveRig…" at bounding box center [962, 415] width 429 height 453
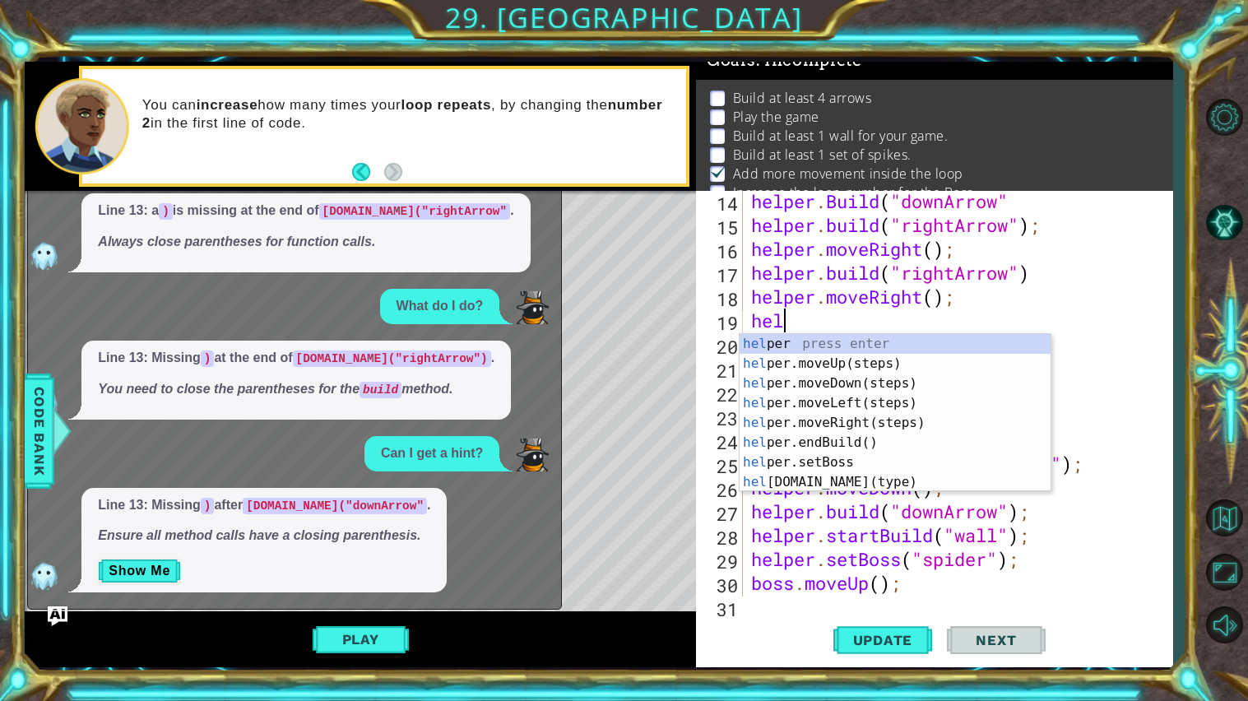
scroll to position [0, 0]
type textarea "h"
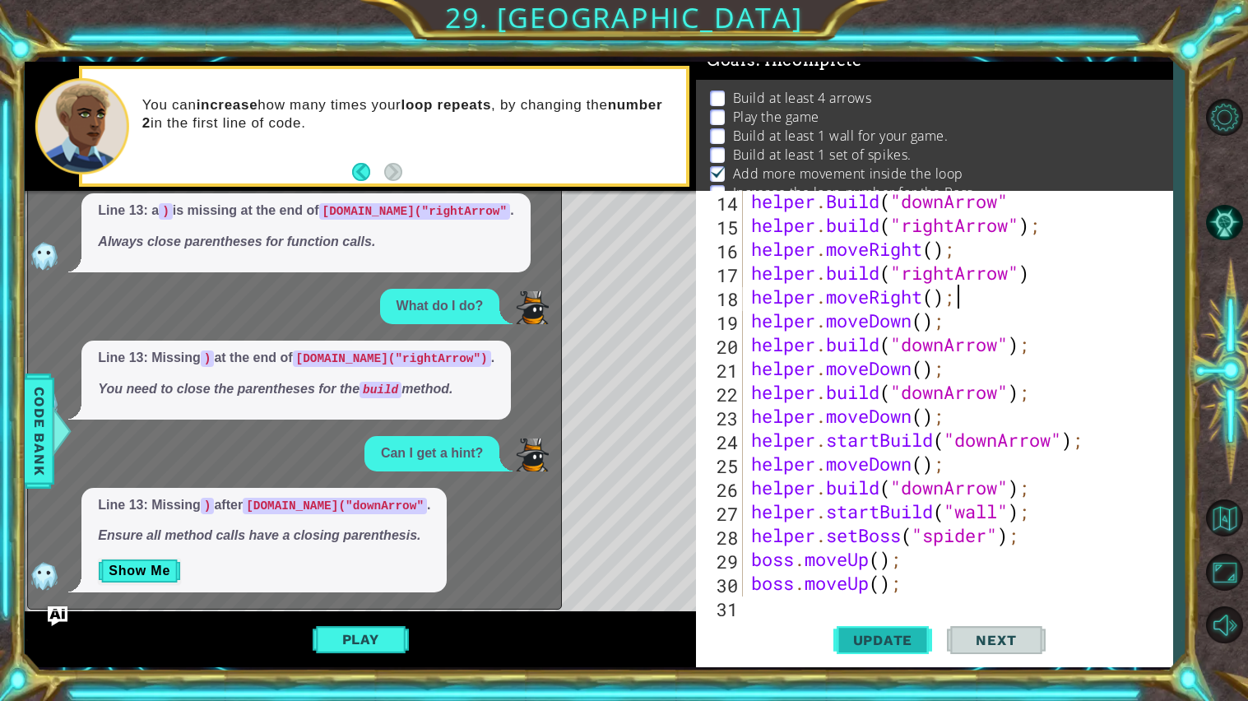
click at [869, 632] on span "Update" at bounding box center [883, 640] width 93 height 16
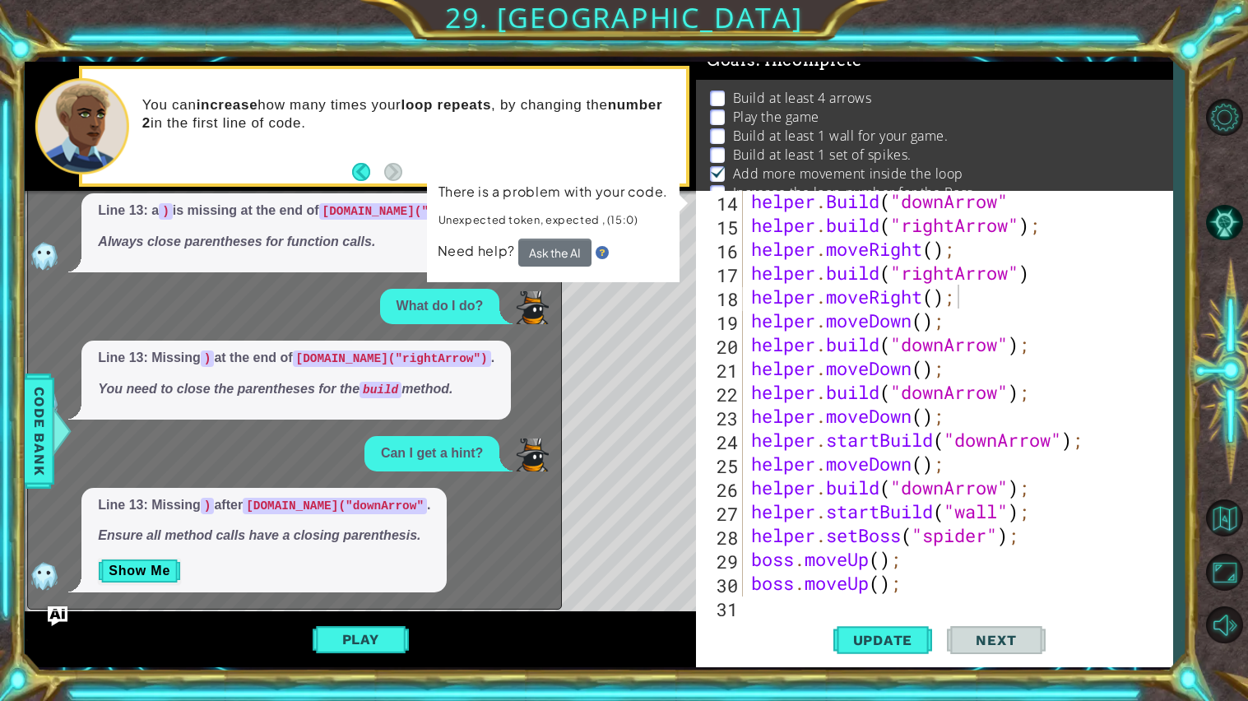
click at [1017, 651] on button "Next" at bounding box center [996, 640] width 99 height 48
click at [1083, 277] on div "helper . Build ( "downArrow" helper . build ( "rightArrow" ) ; helper . moveRig…" at bounding box center [962, 415] width 429 height 453
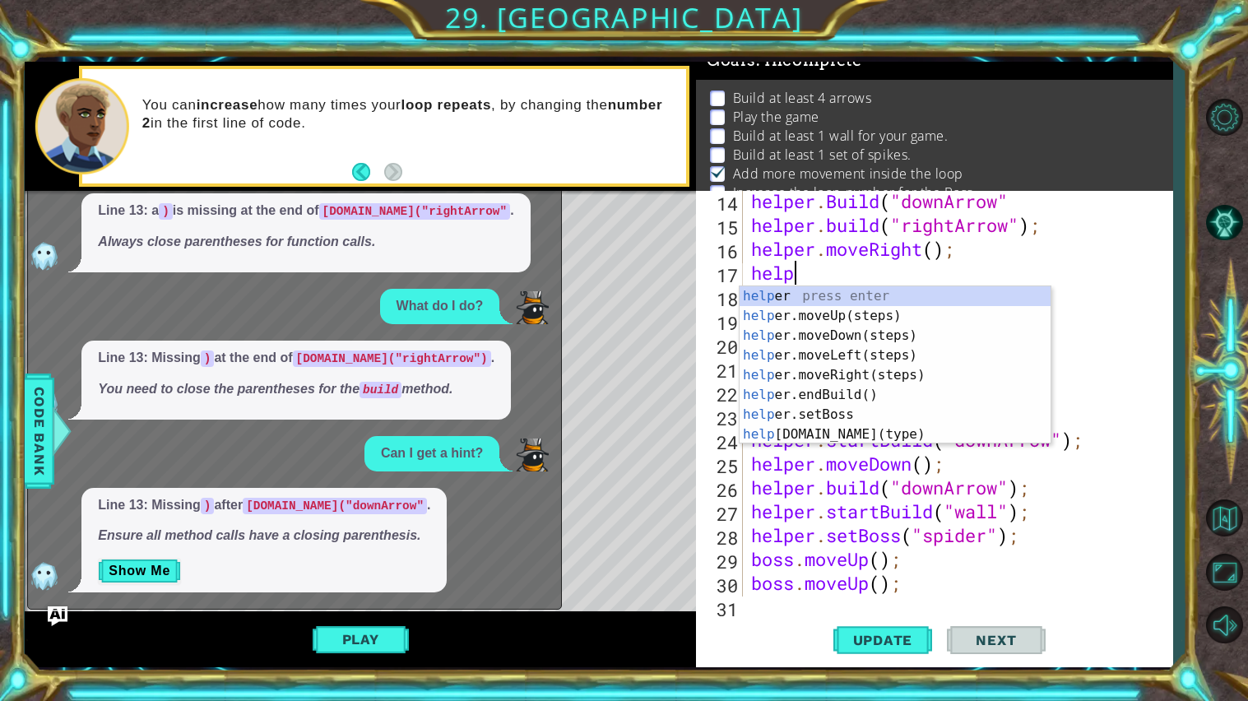
type textarea "h"
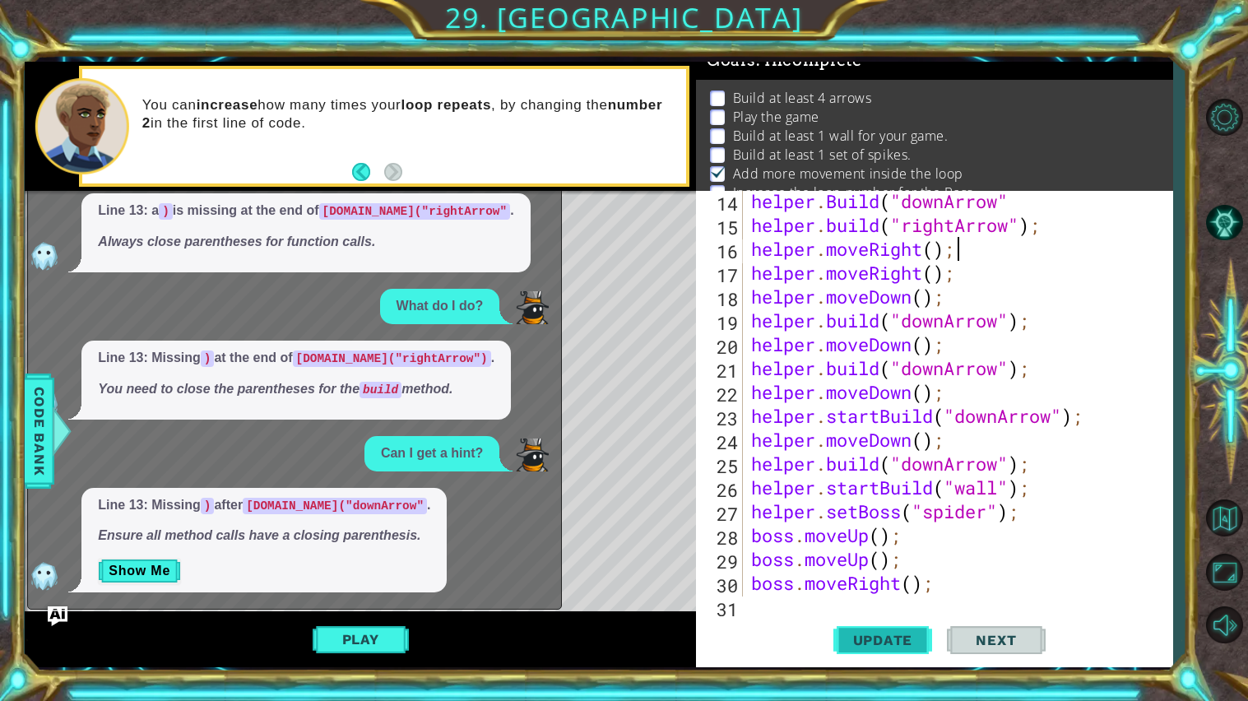
click at [885, 639] on span "Update" at bounding box center [883, 640] width 93 height 16
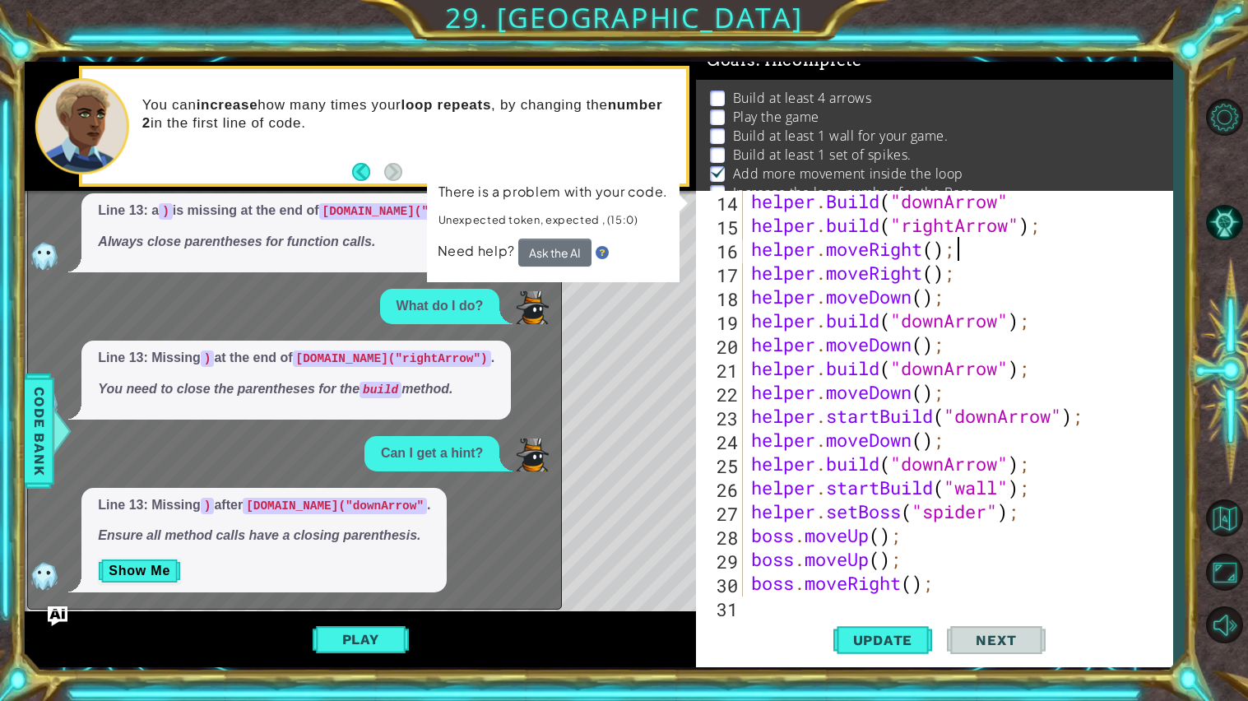
click at [1007, 274] on div "helper . Build ( "downArrow" helper . build ( "rightArrow" ) ; helper . moveRig…" at bounding box center [962, 415] width 429 height 453
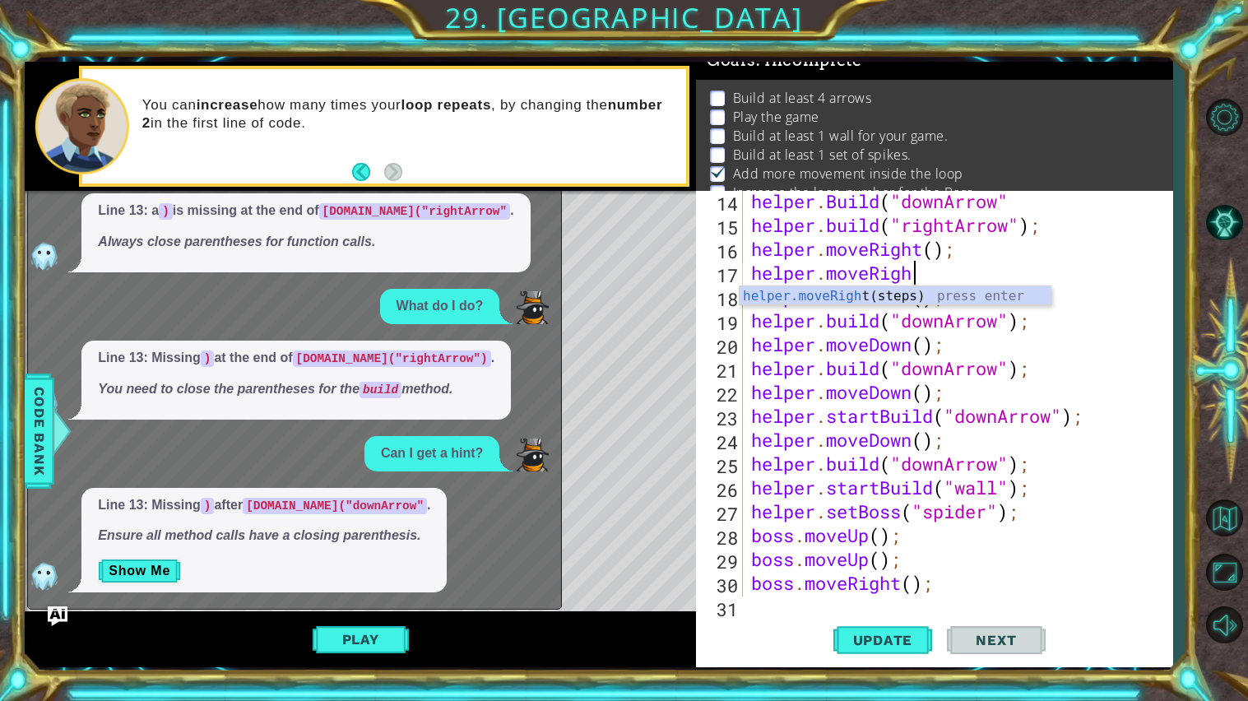
type textarea "helper.moveRig"
click at [59, 622] on img "Ask AI" at bounding box center [57, 616] width 21 height 21
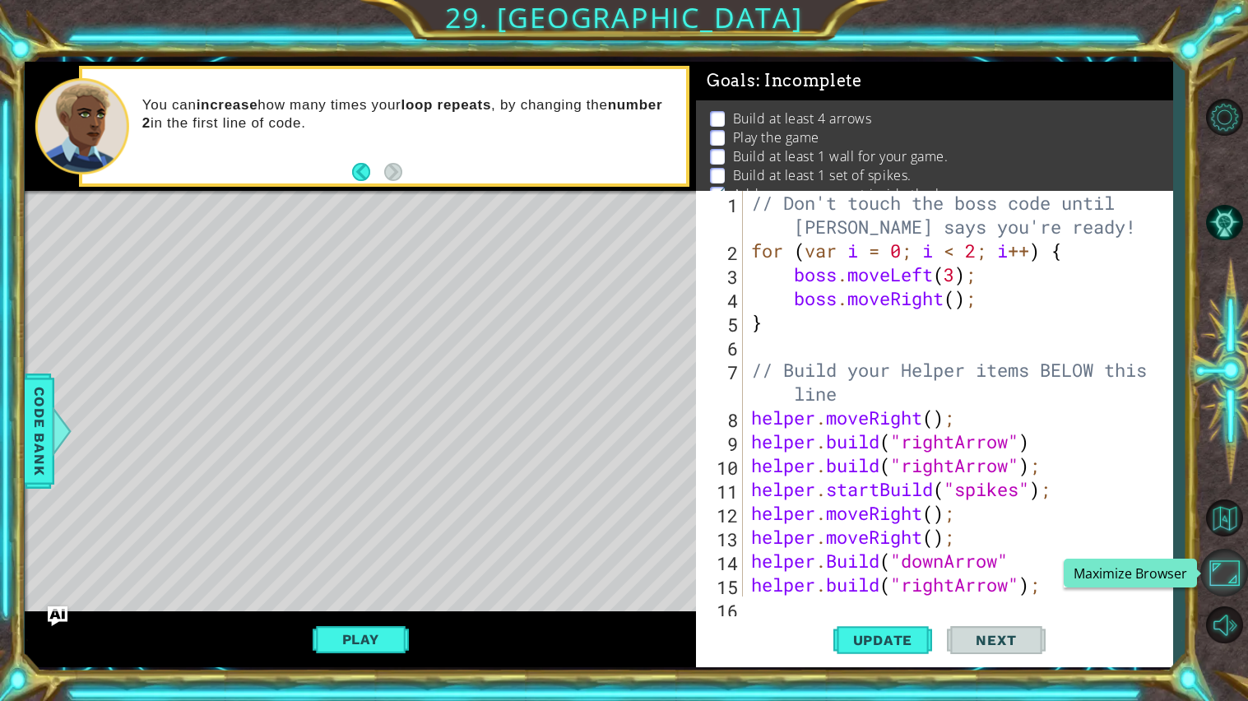
click at [1229, 571] on button "Maximize Browser" at bounding box center [1225, 573] width 48 height 48
click at [1218, 546] on div at bounding box center [1225, 371] width 48 height 561
click at [1224, 542] on link at bounding box center [1225, 519] width 48 height 54
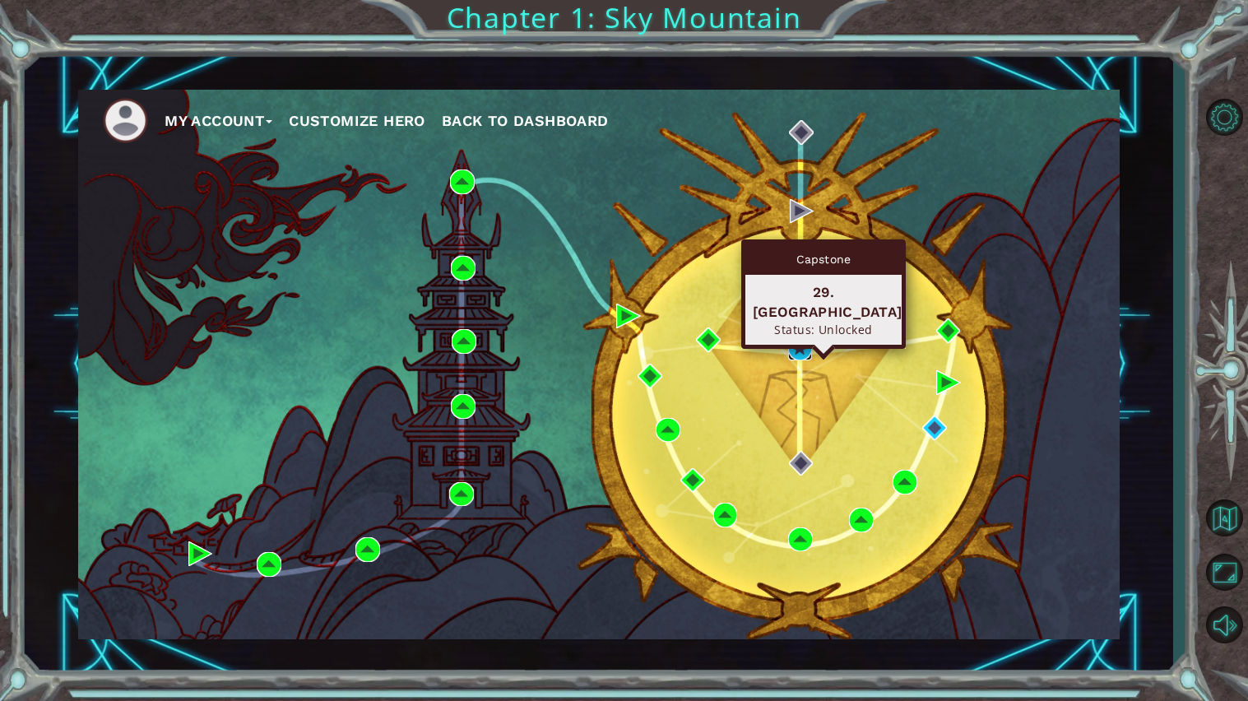
click at [811, 343] on img at bounding box center [800, 348] width 25 height 25
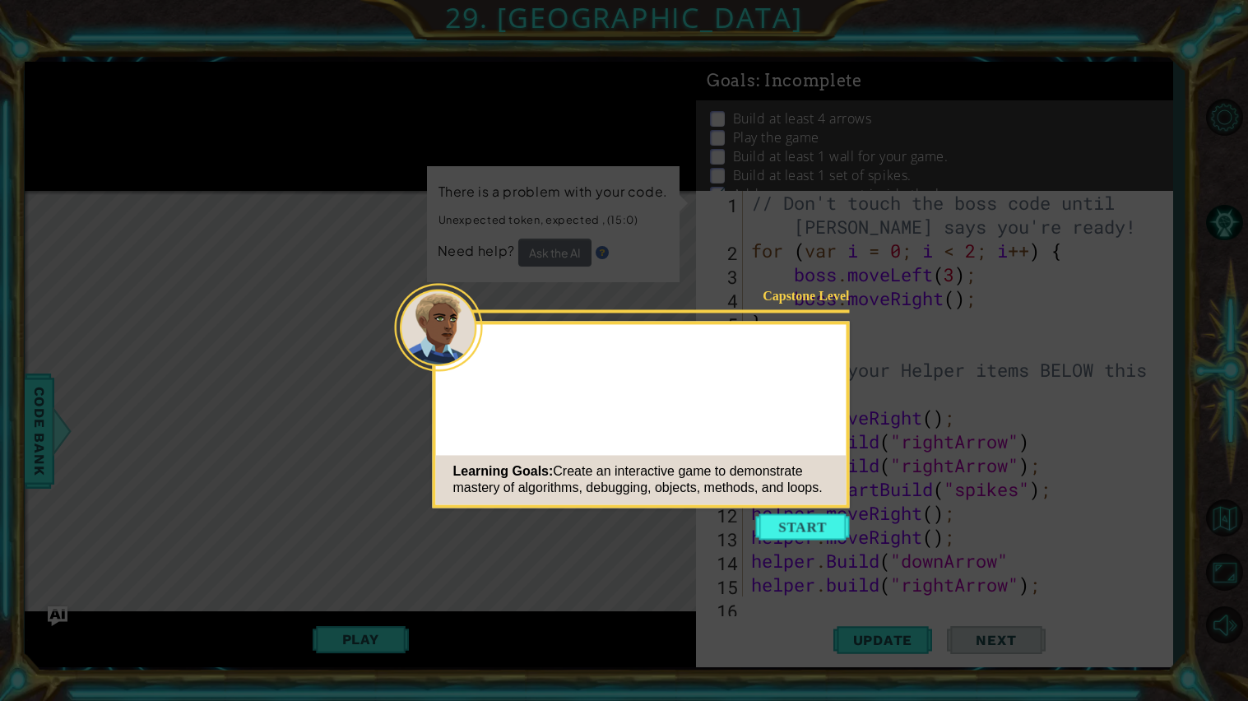
click at [754, 524] on icon at bounding box center [624, 350] width 1248 height 701
click at [784, 527] on button "Start" at bounding box center [803, 527] width 94 height 26
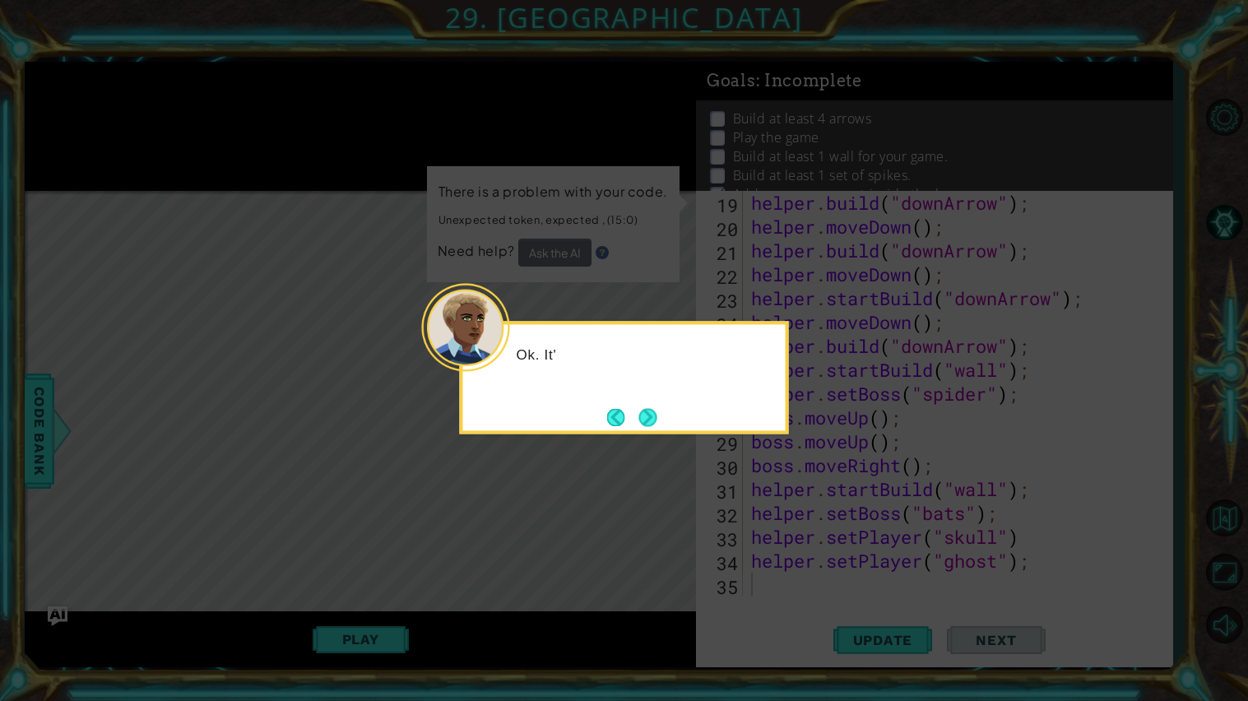
scroll to position [476, 0]
click at [635, 414] on footer at bounding box center [632, 417] width 50 height 25
click at [658, 421] on div "Ok. It's finally time to work on the boss." at bounding box center [624, 377] width 329 height 113
click at [649, 413] on button "Next" at bounding box center [648, 417] width 19 height 19
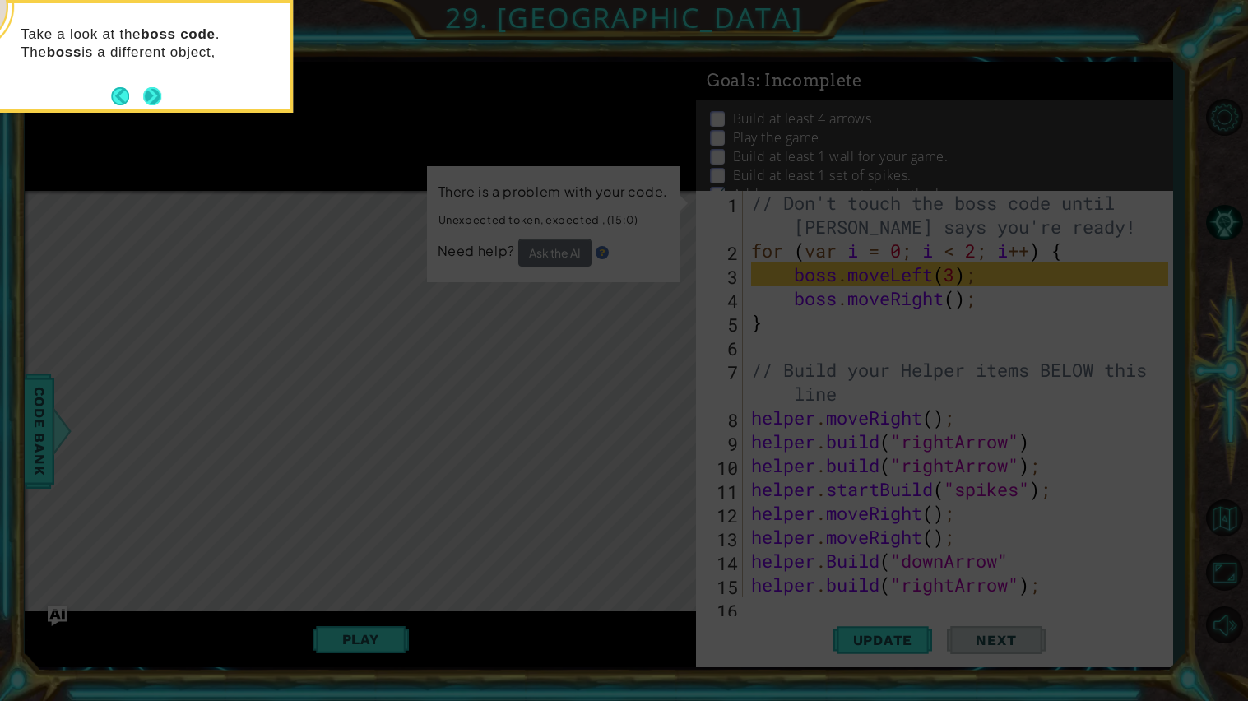
click at [151, 97] on button "Next" at bounding box center [152, 95] width 27 height 27
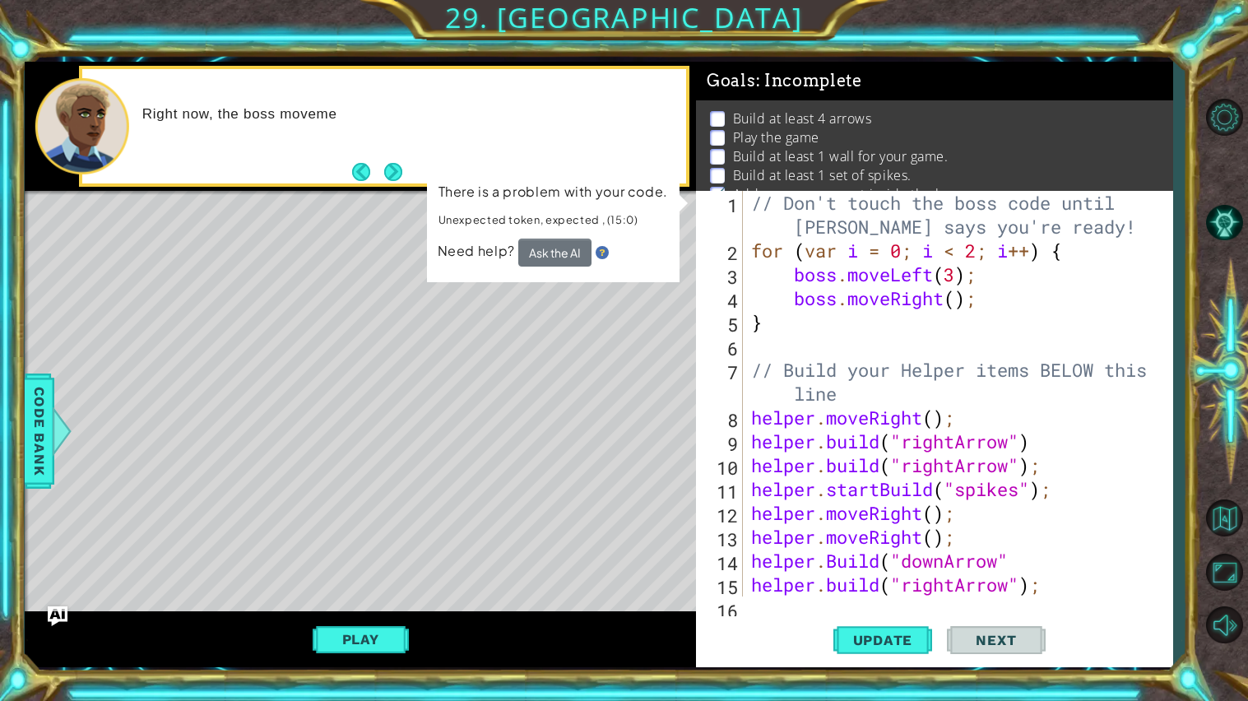
scroll to position [476, 0]
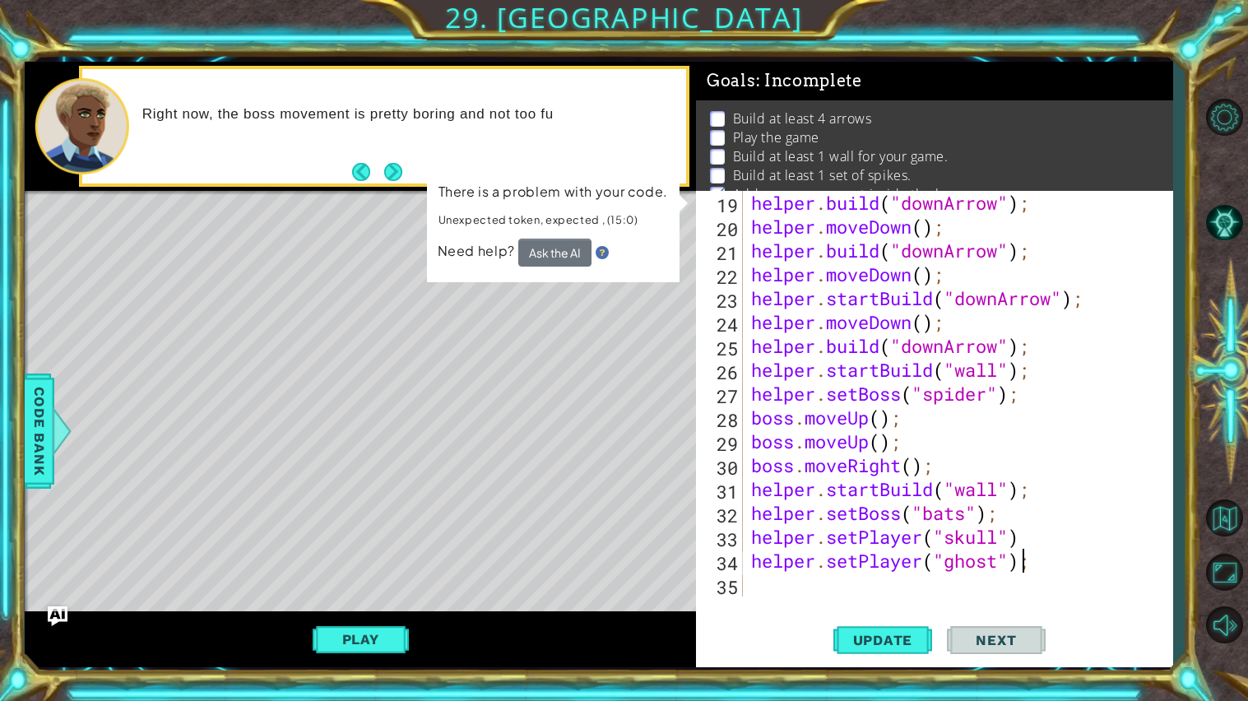
click at [1020, 565] on div "helper . build ( "downArrow" ) ; helper . moveDown ( ) ; helper . build ( "down…" at bounding box center [962, 417] width 429 height 453
click at [1035, 568] on div "helper . build ( "downArrow" ) ; helper . moveDown ( ) ; helper . build ( "down…" at bounding box center [962, 417] width 429 height 453
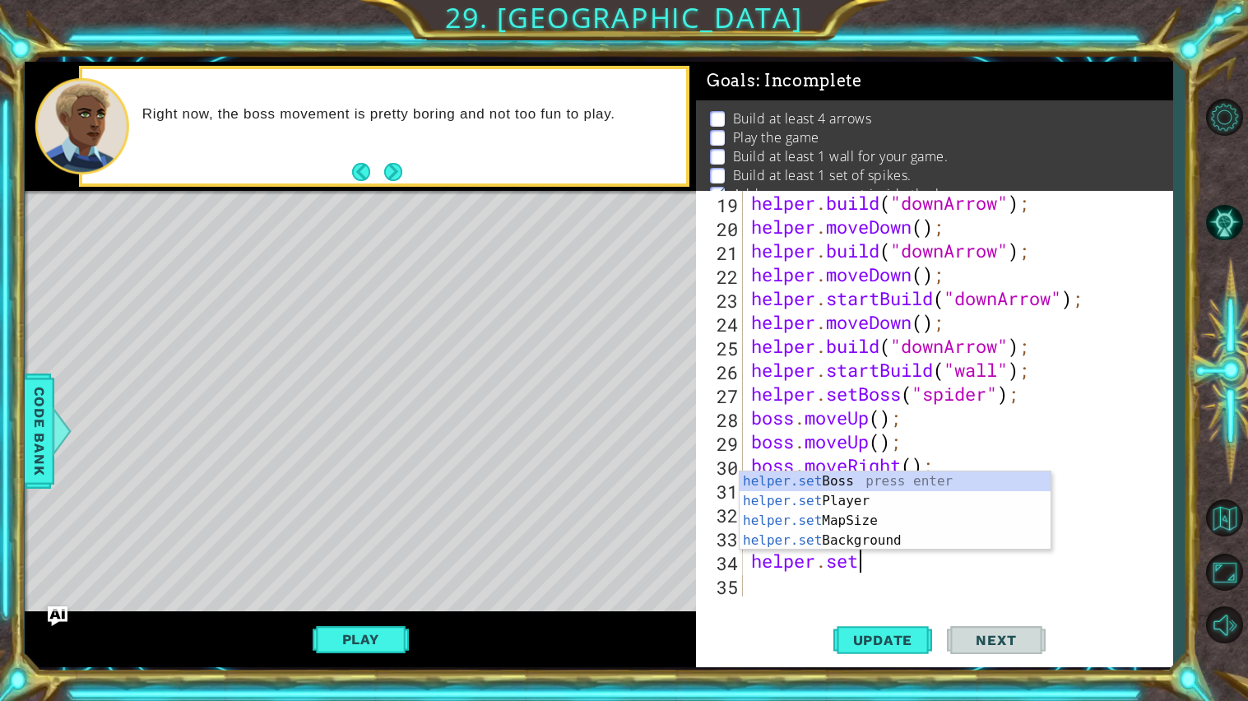
scroll to position [0, 2]
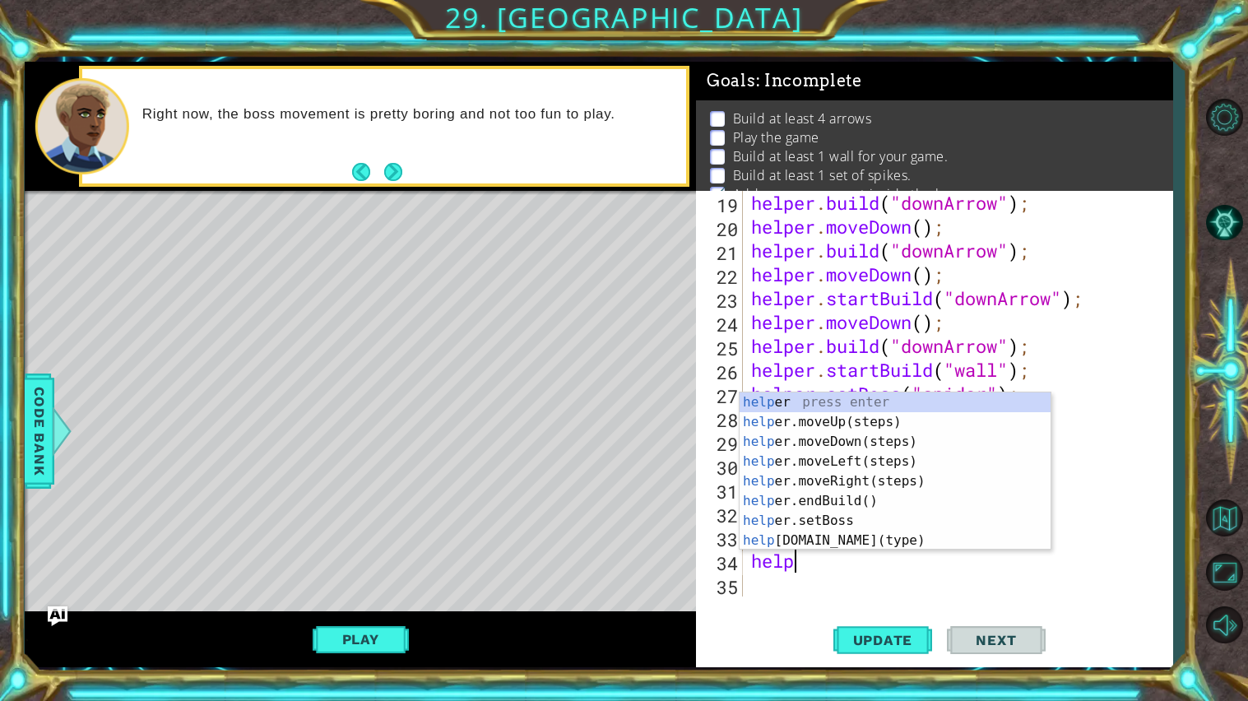
type textarea "h"
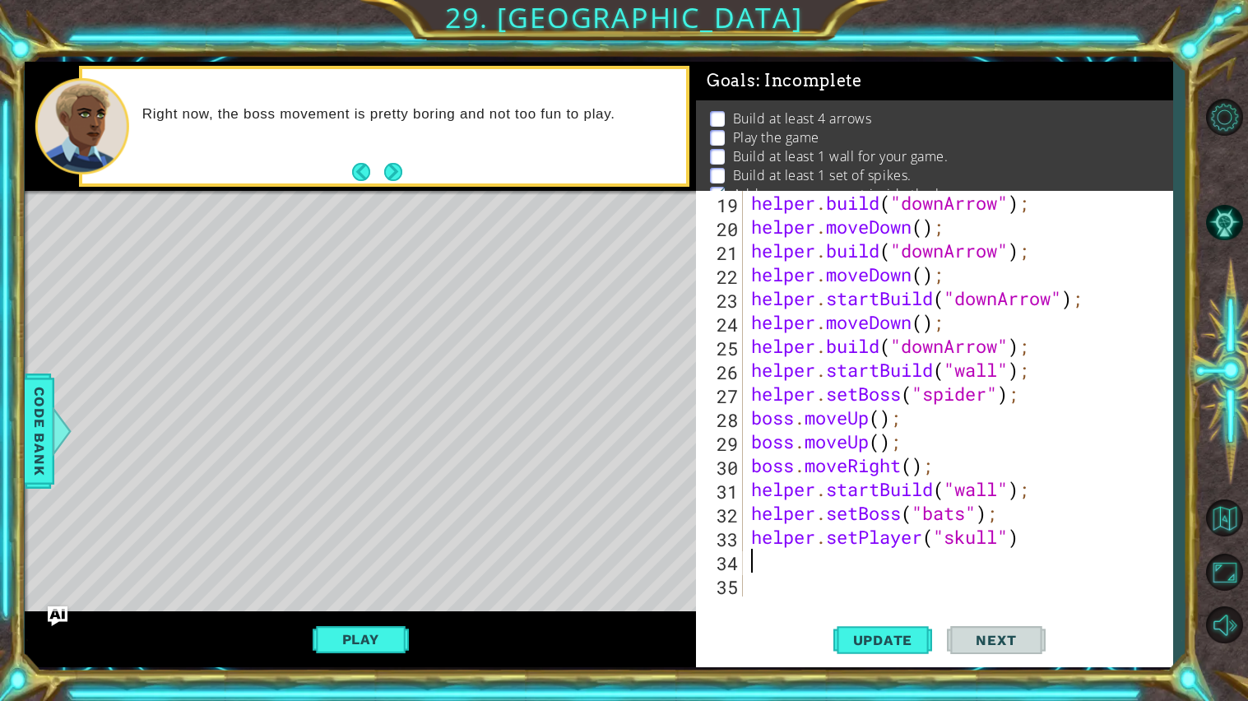
scroll to position [453, 0]
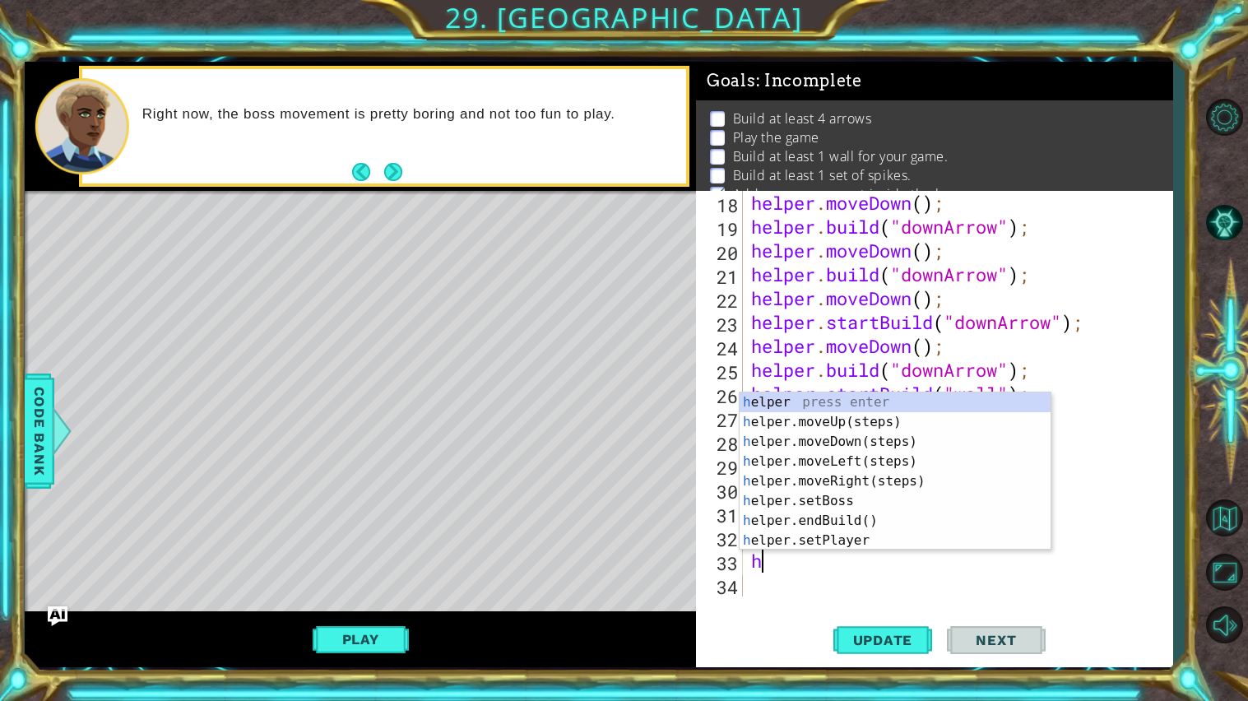
type textarea "h"
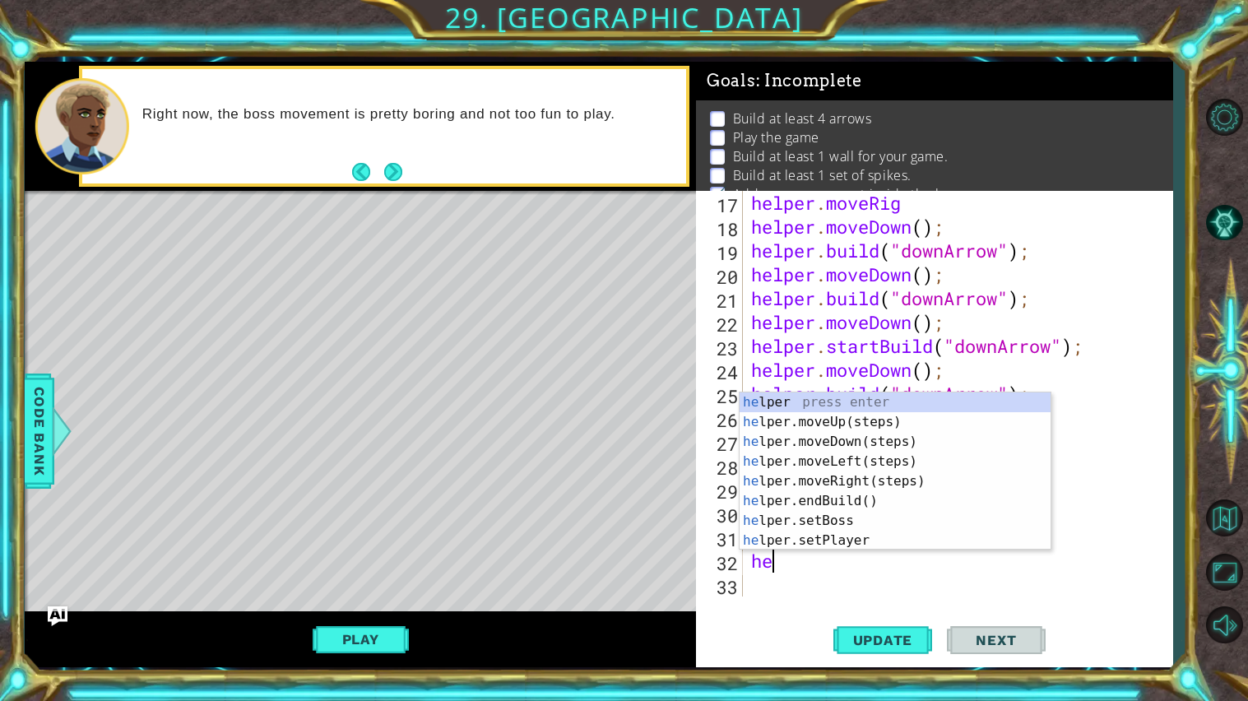
type textarea "h"
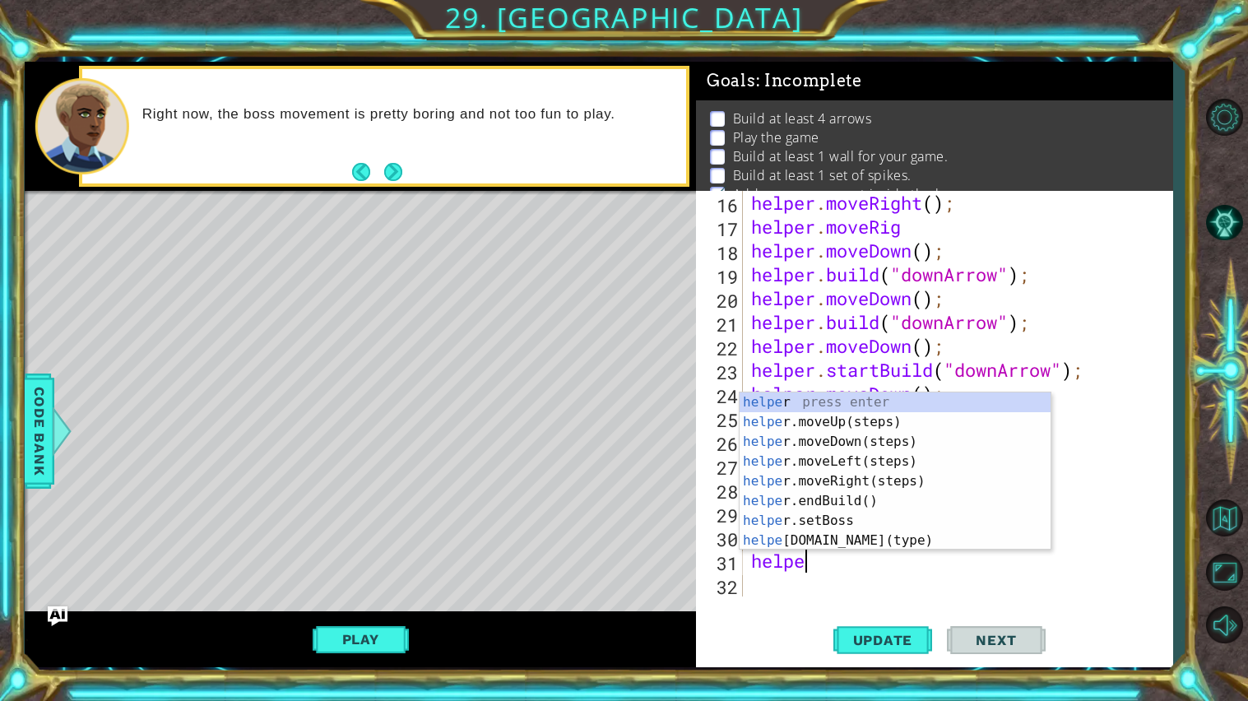
type textarea "h"
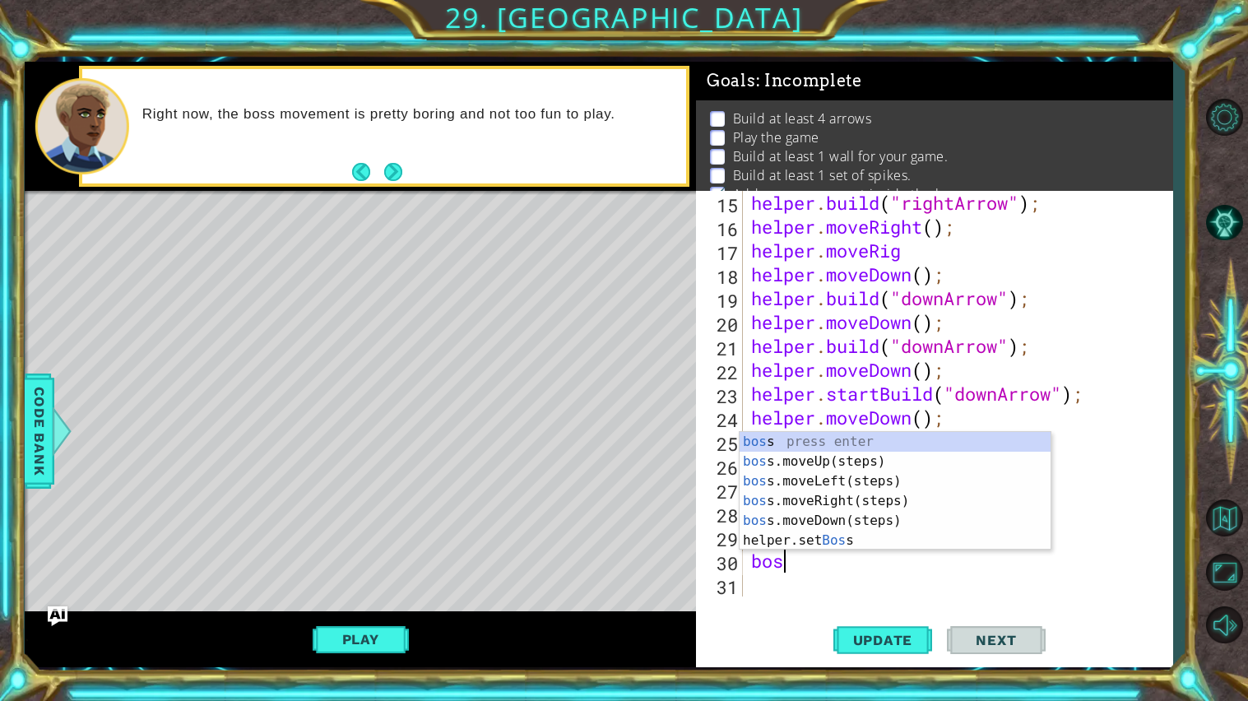
type textarea "b"
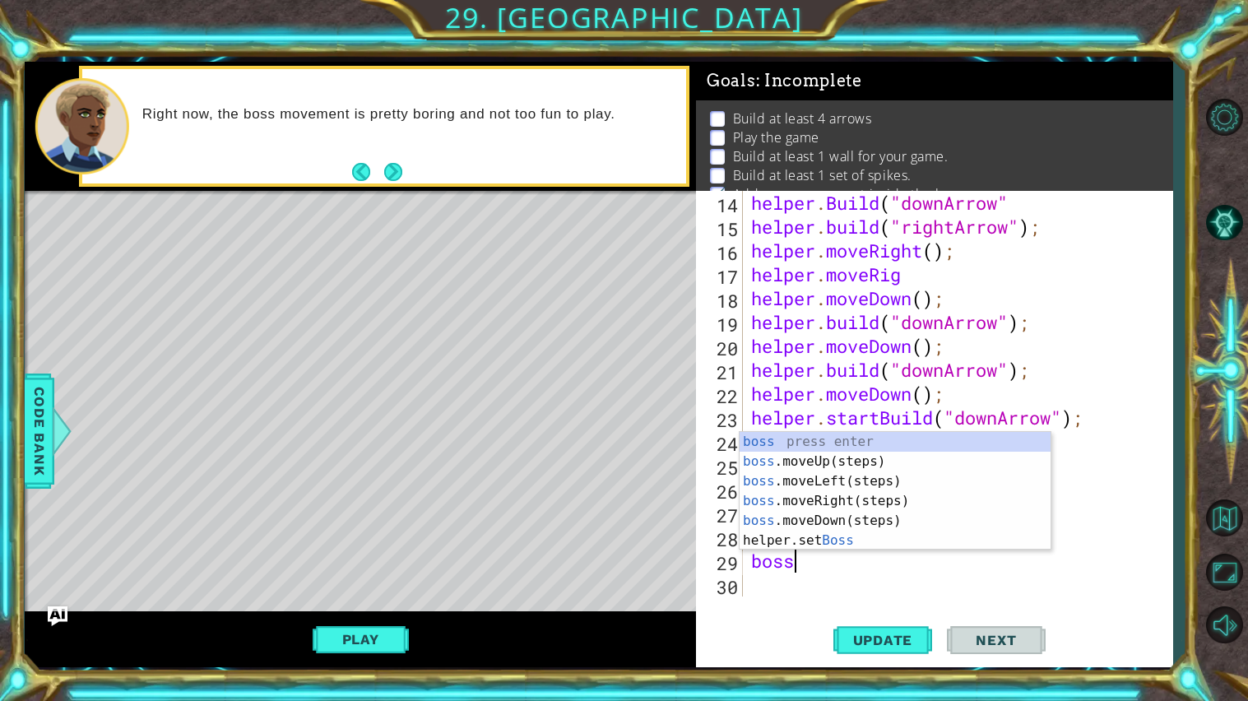
type textarea "b"
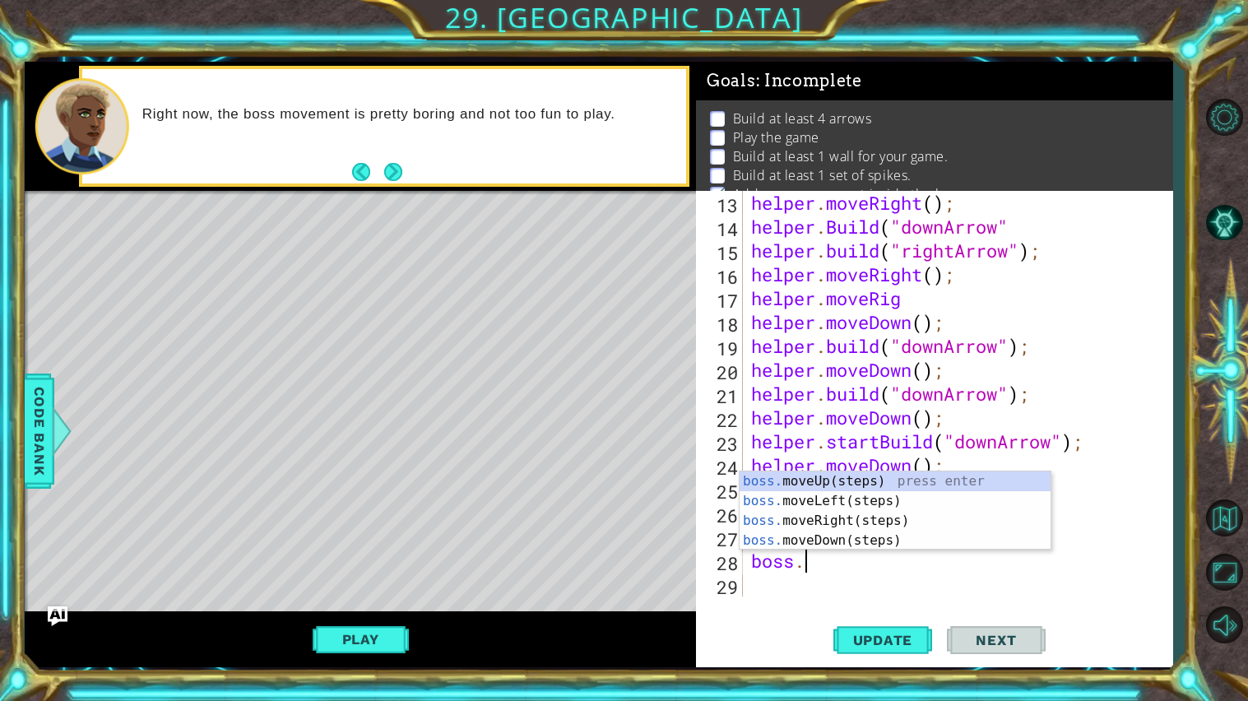
type textarea "b"
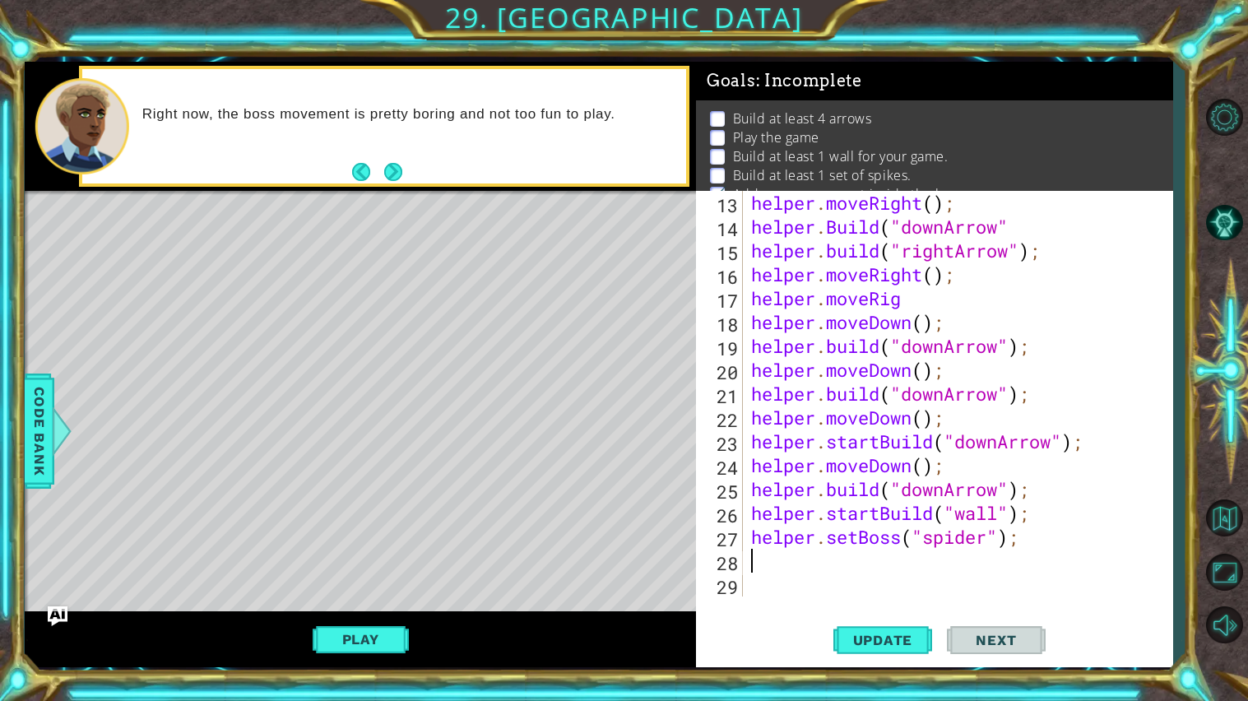
scroll to position [309, 0]
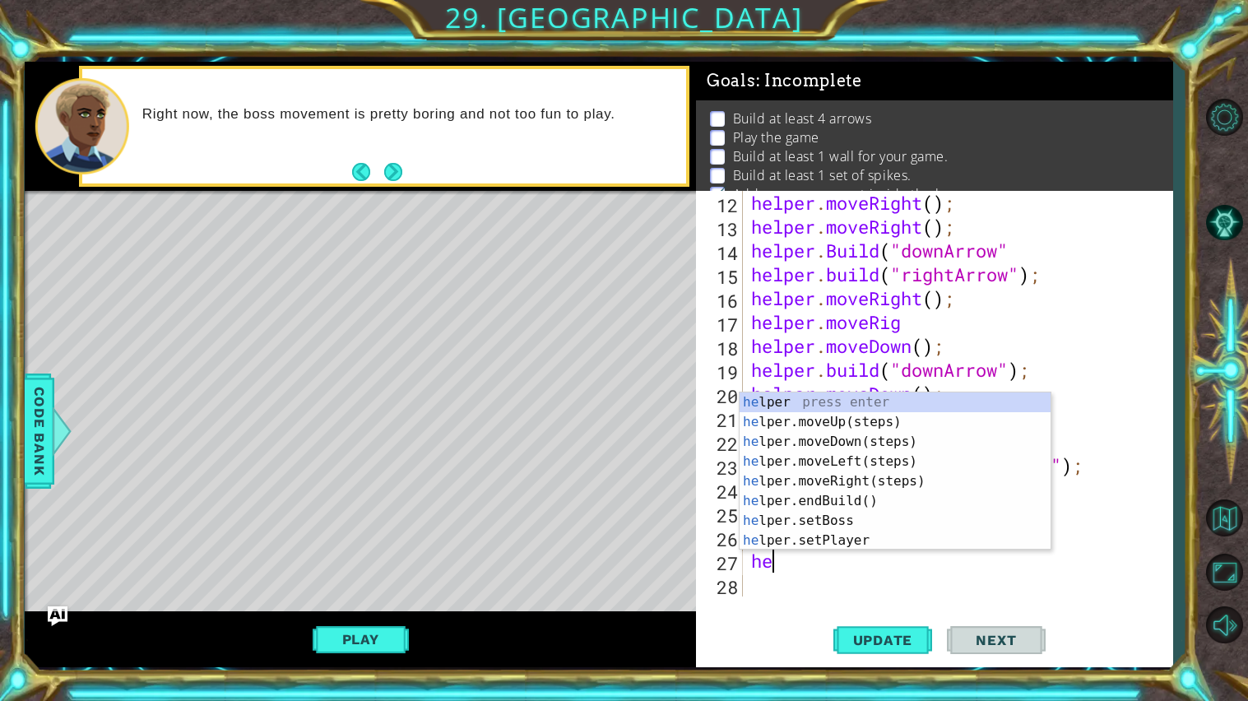
type textarea "h"
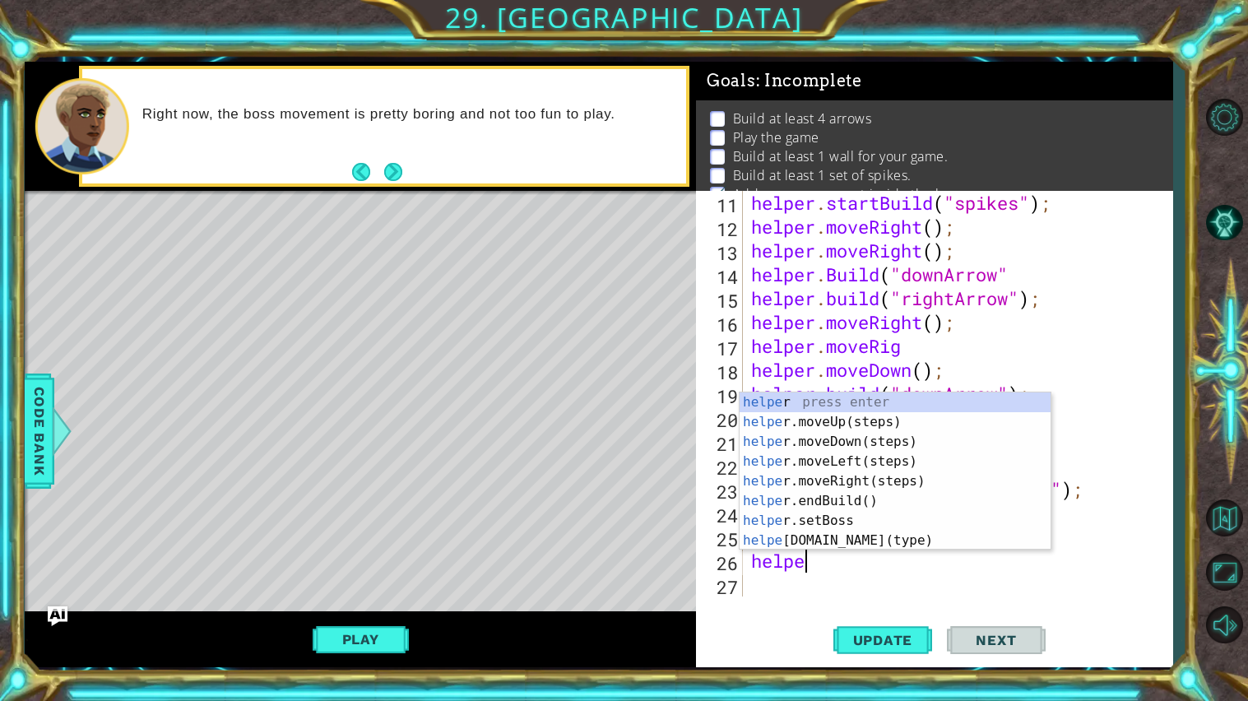
type textarea "h"
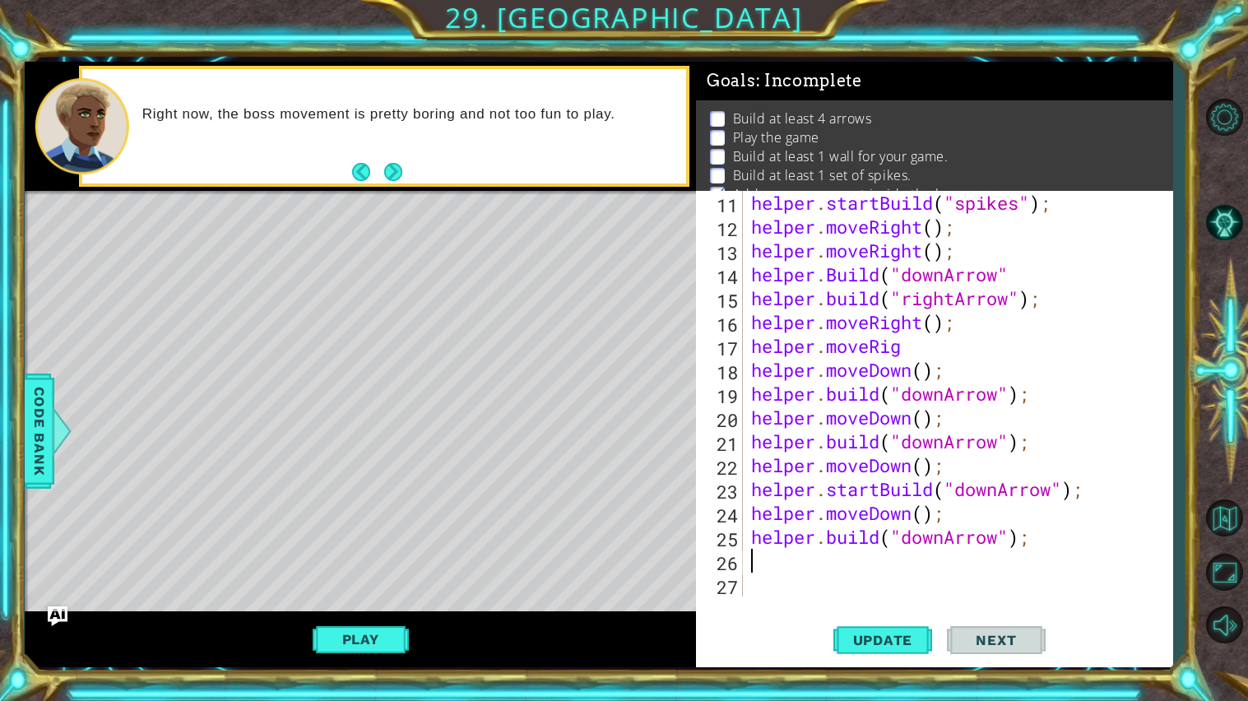
scroll to position [262, 0]
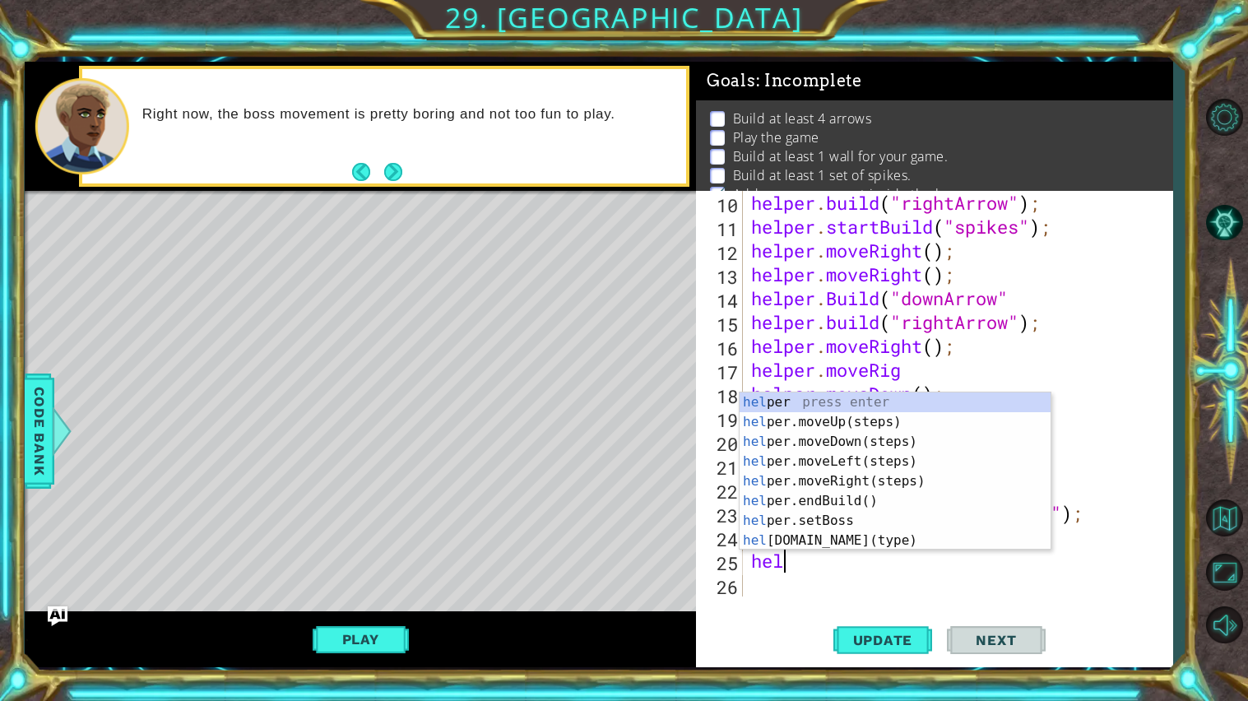
type textarea "h"
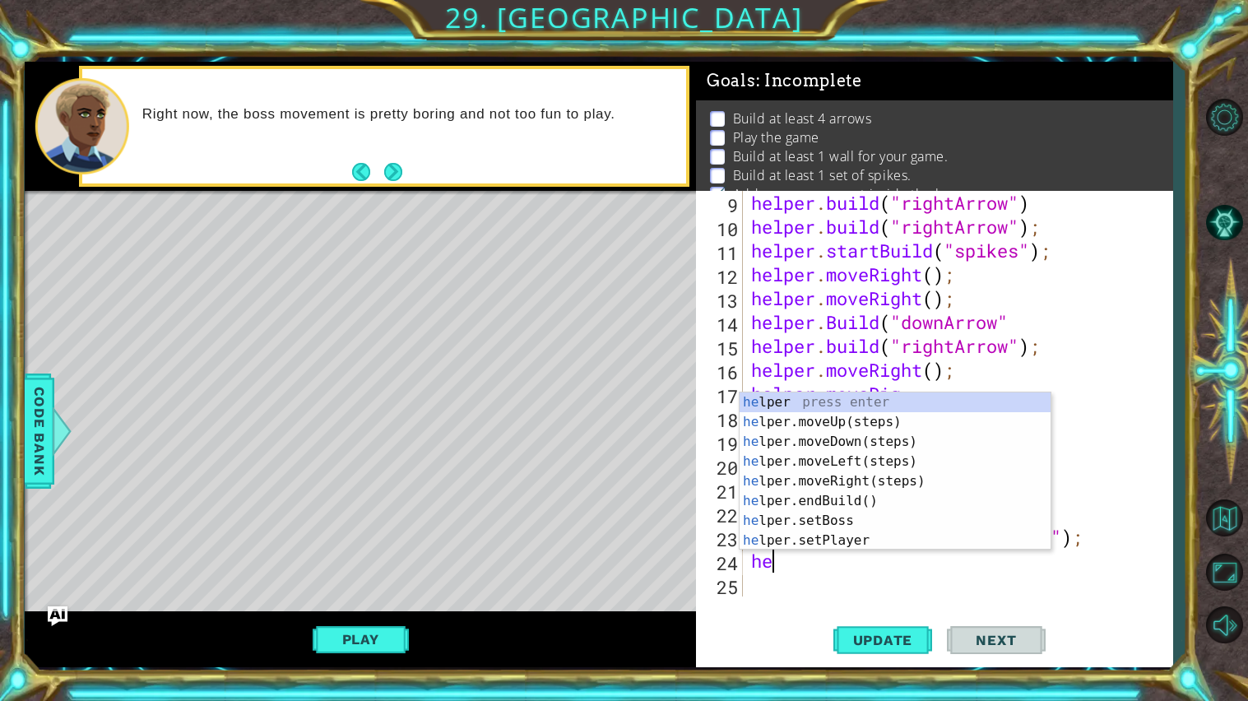
type textarea "h"
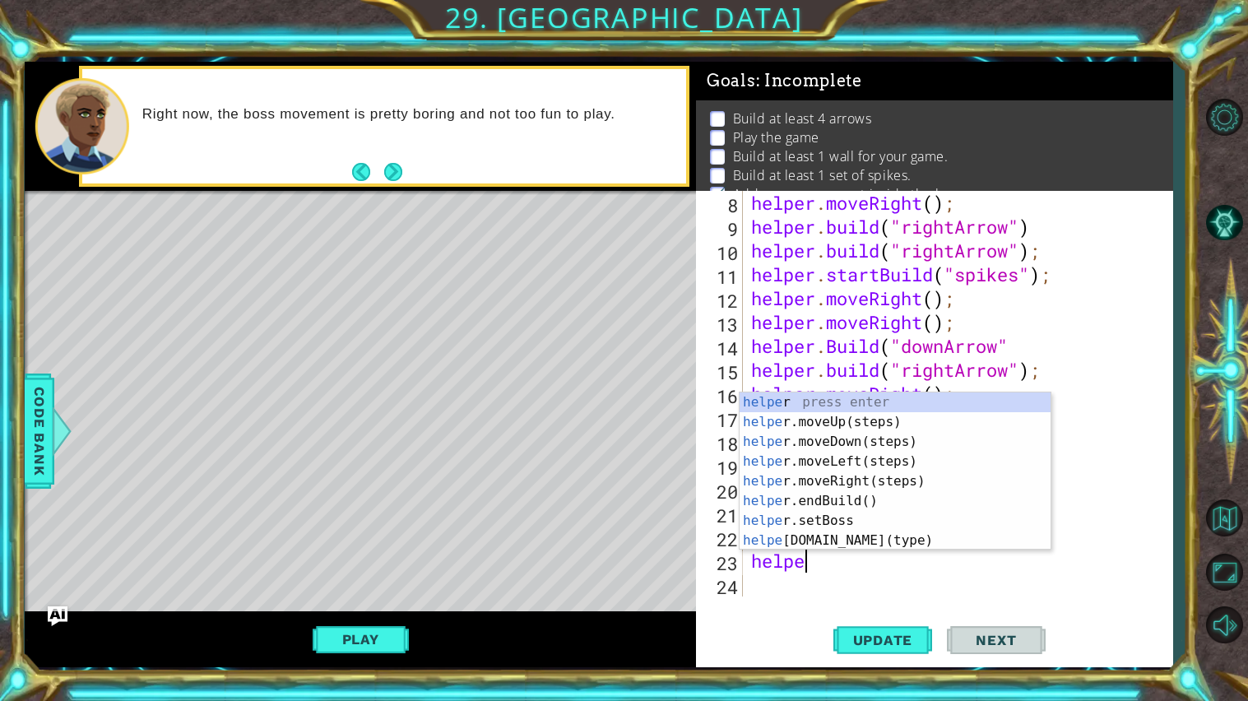
type textarea "h"
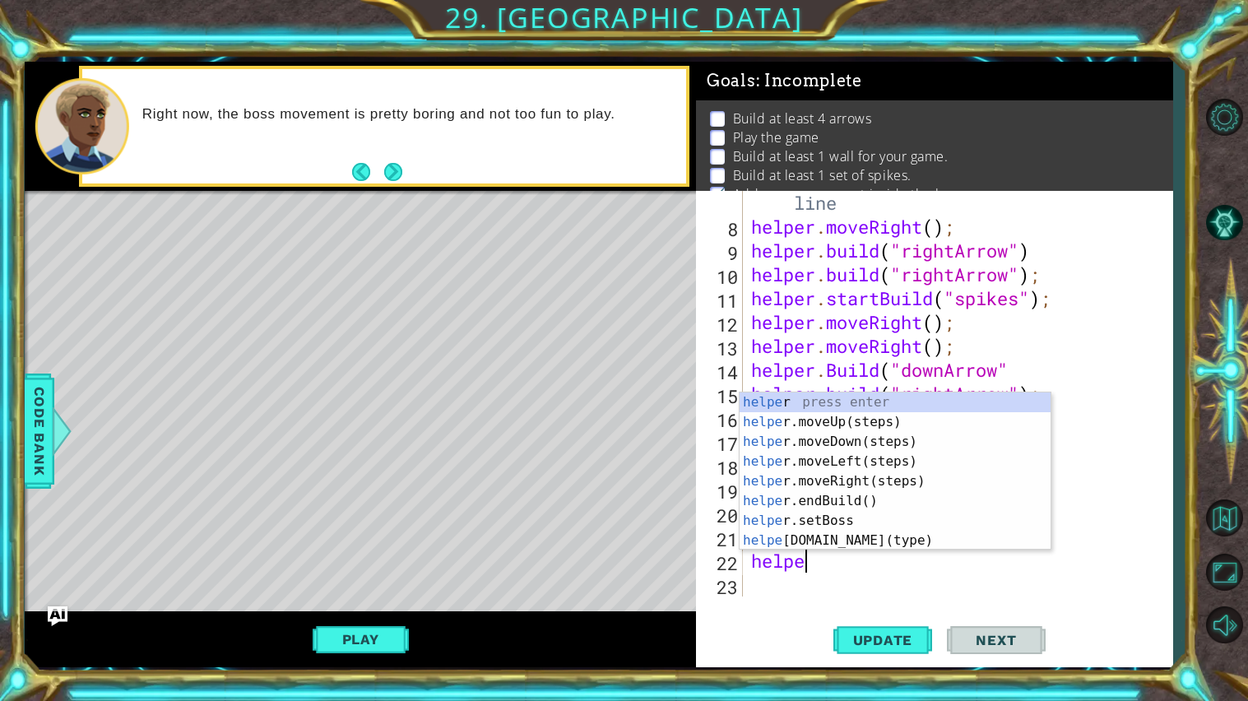
type textarea "h"
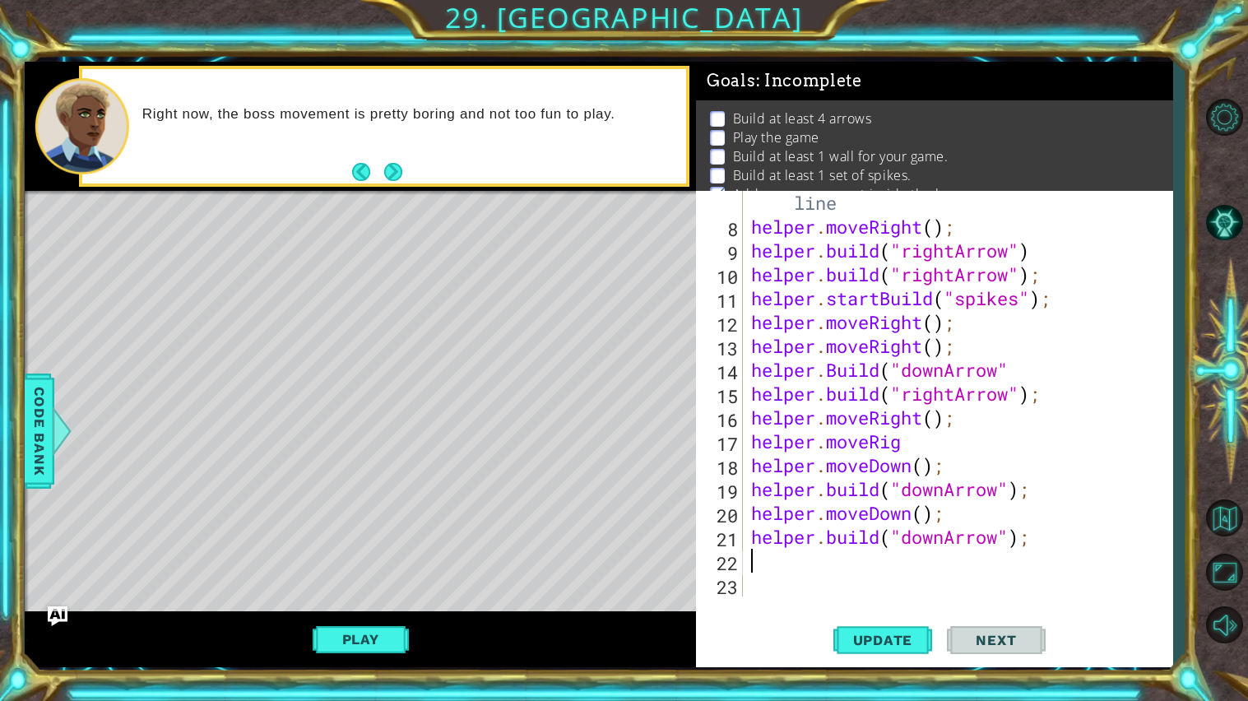
scroll to position [167, 0]
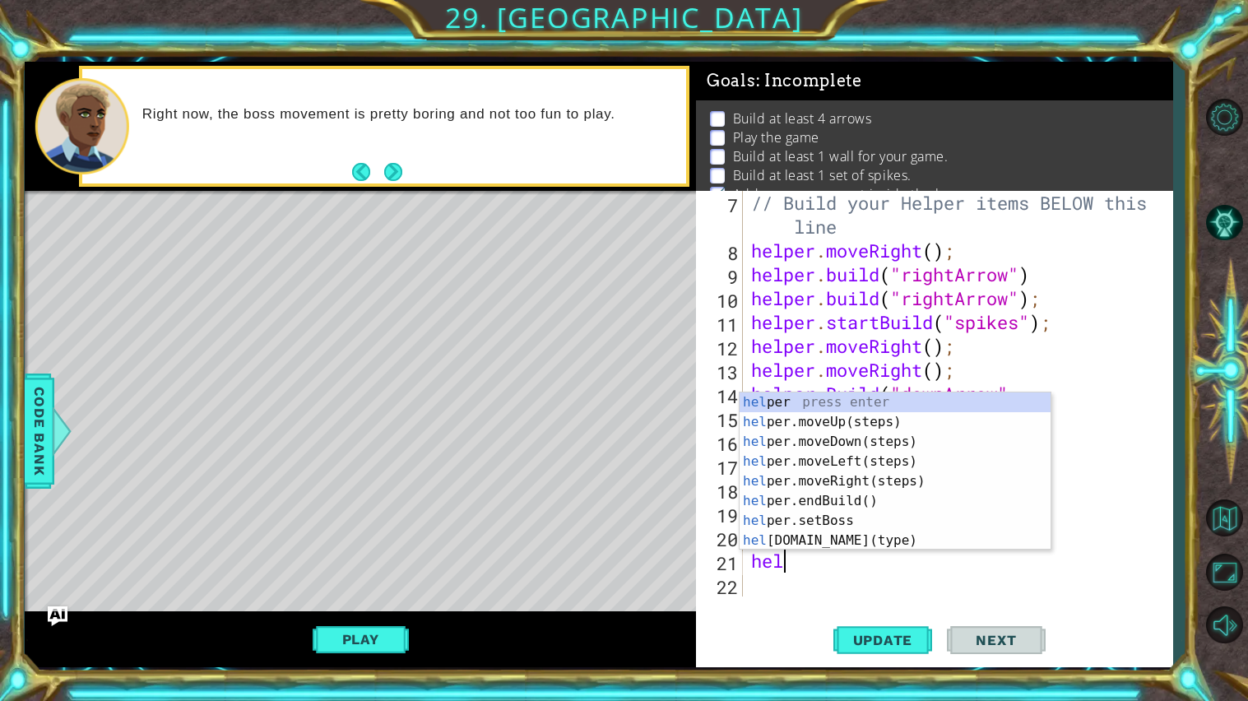
type textarea "h"
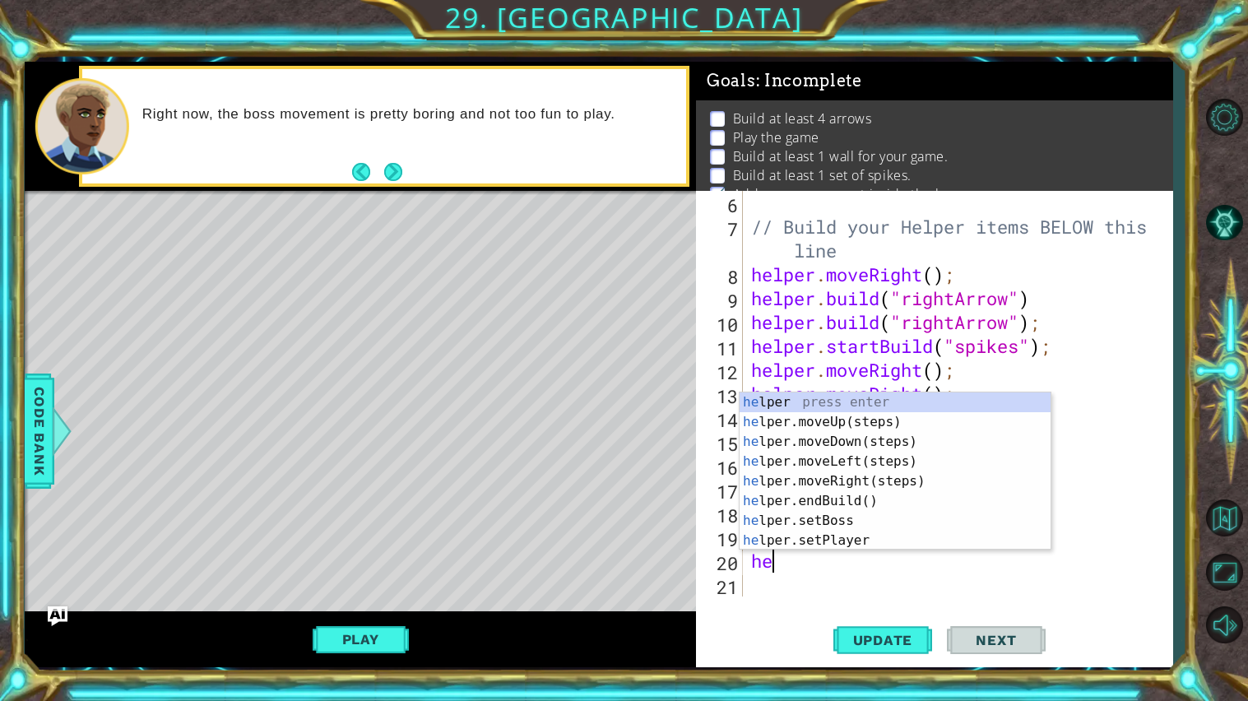
type textarea "h"
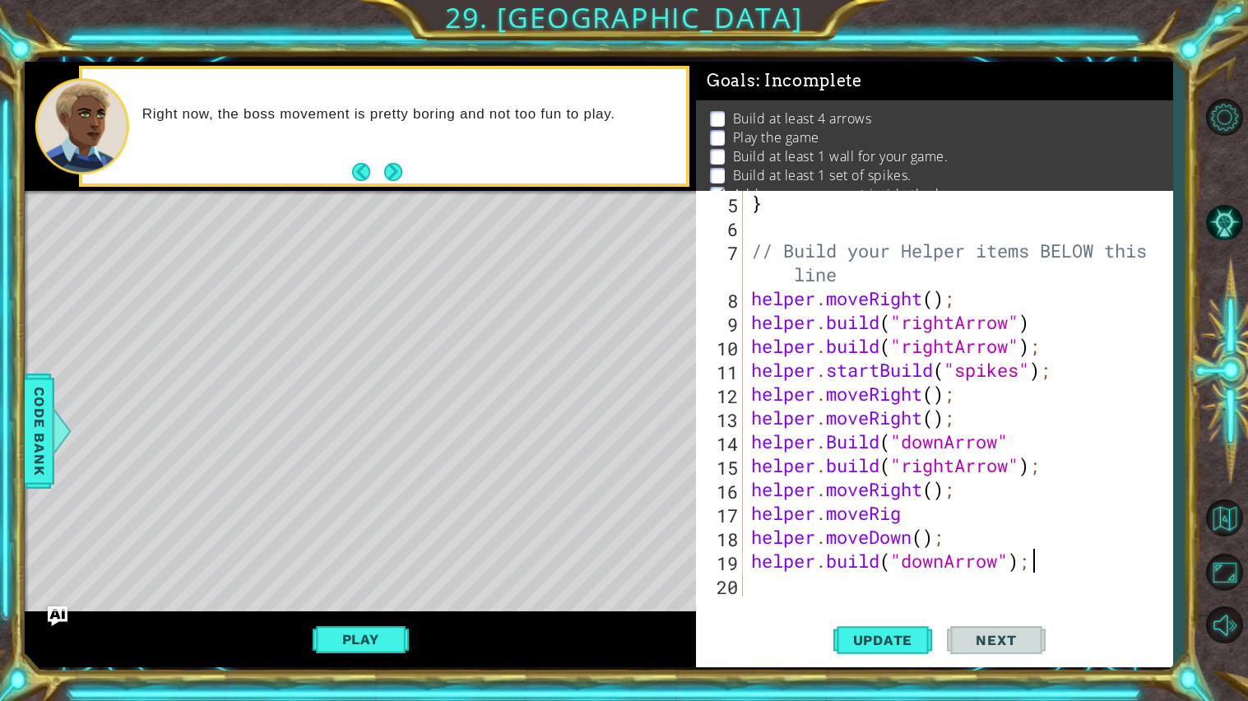
scroll to position [119, 0]
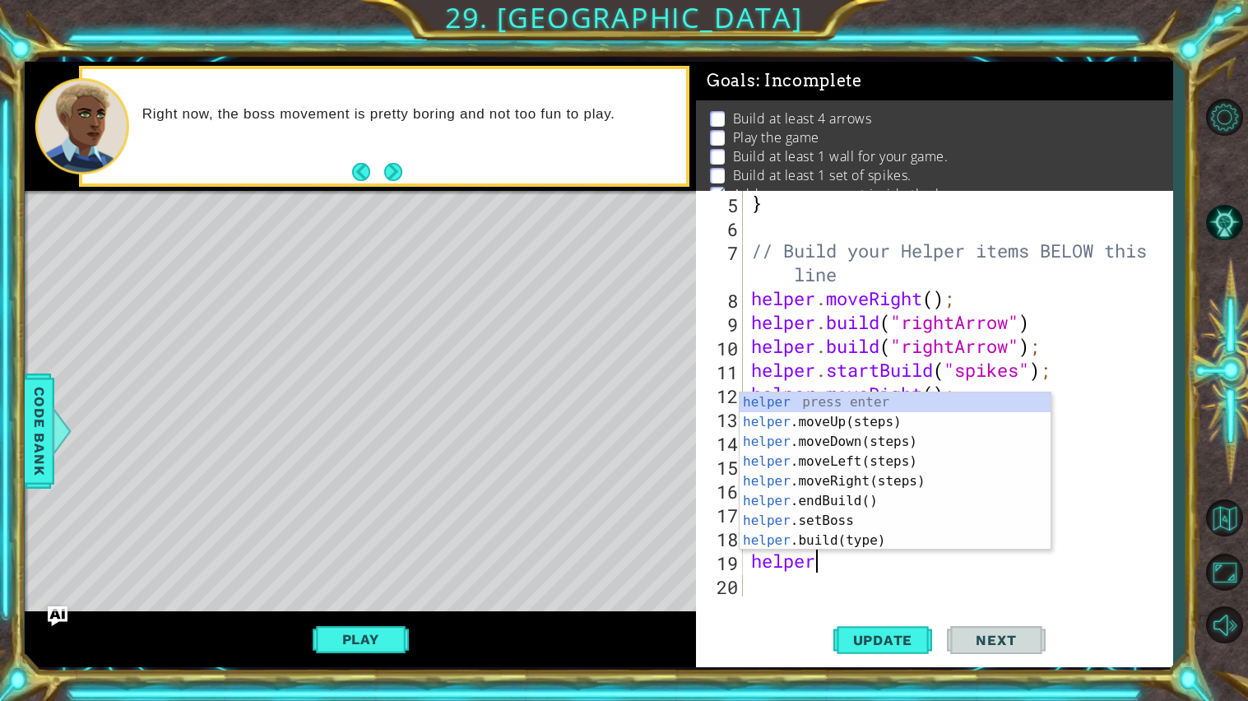
type textarea "h"
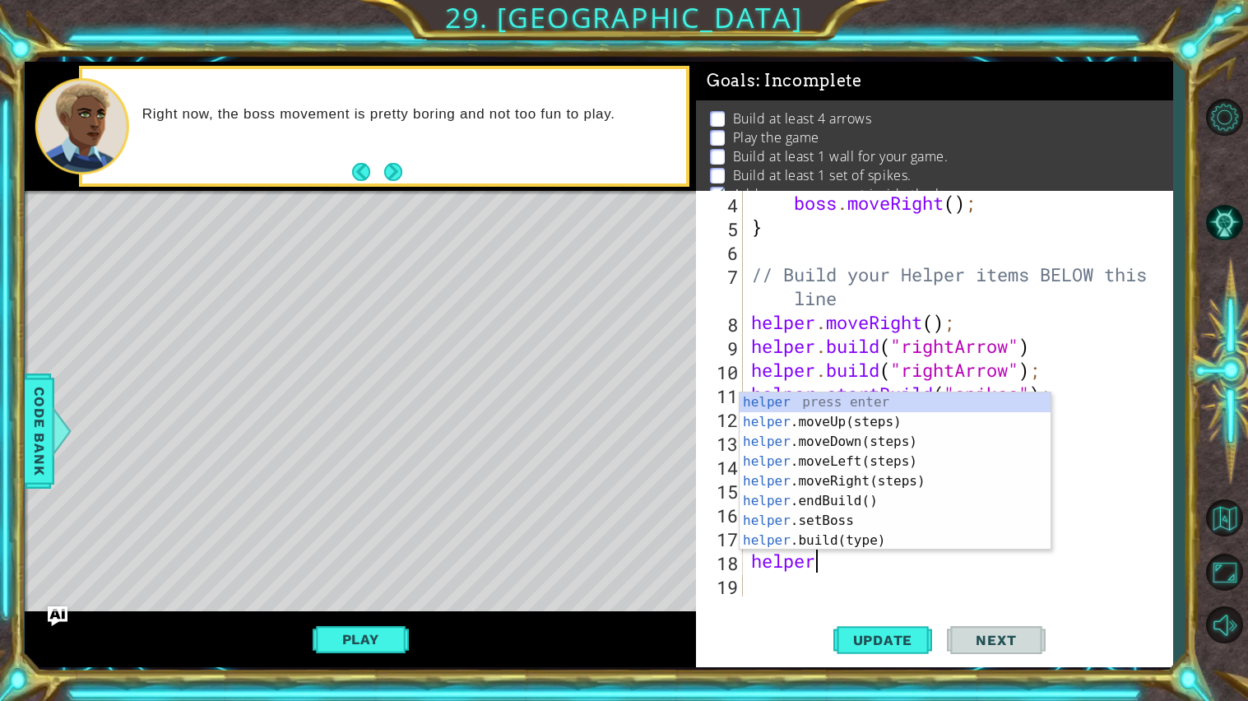
type textarea "h"
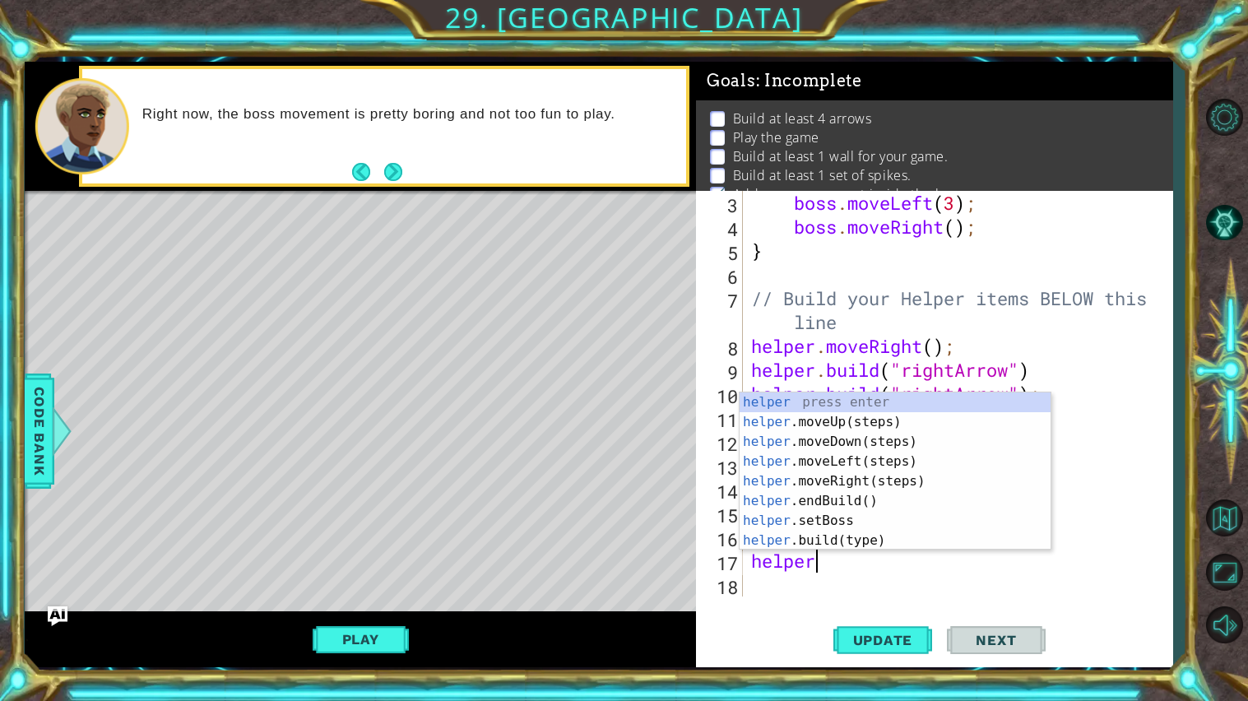
type textarea "h"
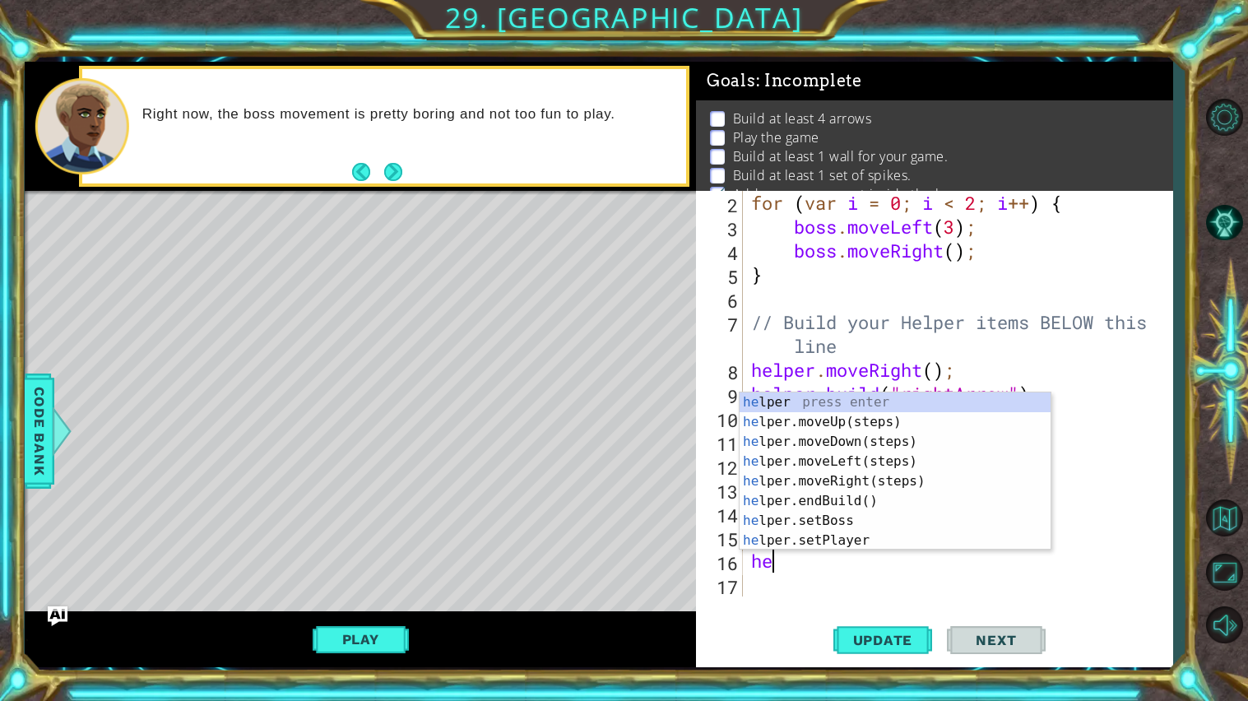
type textarea "h"
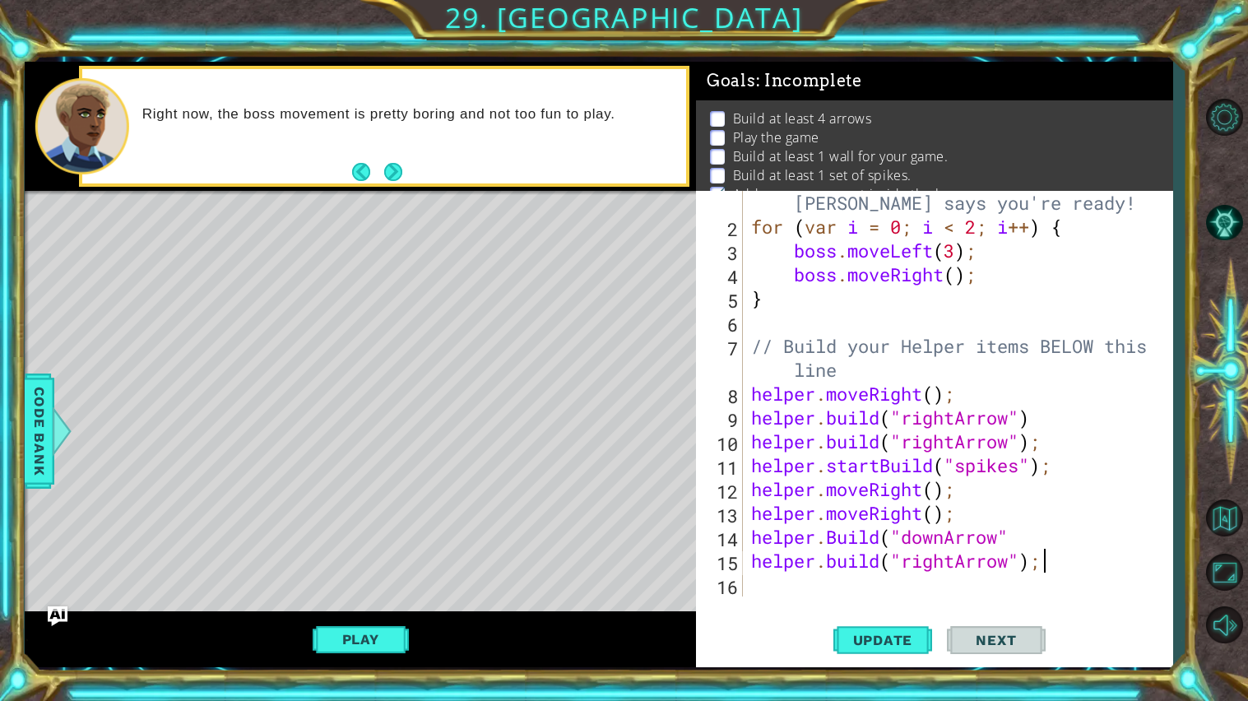
scroll to position [23, 0]
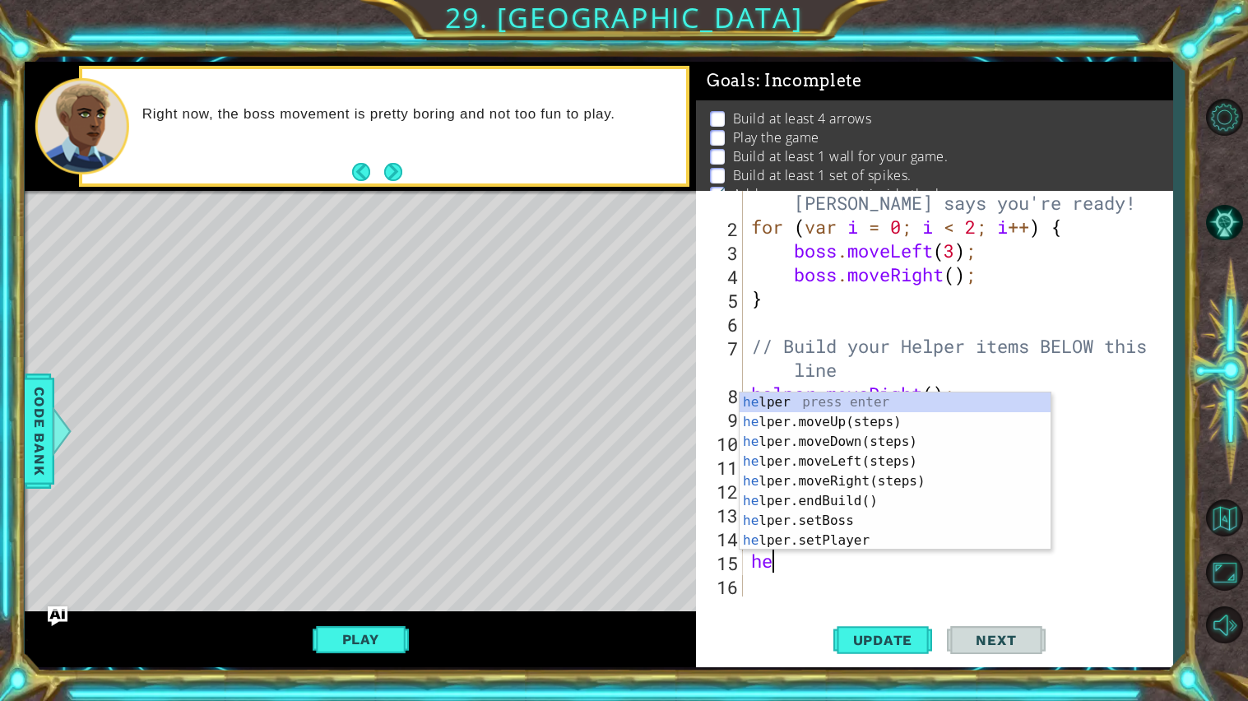
type textarea "h"
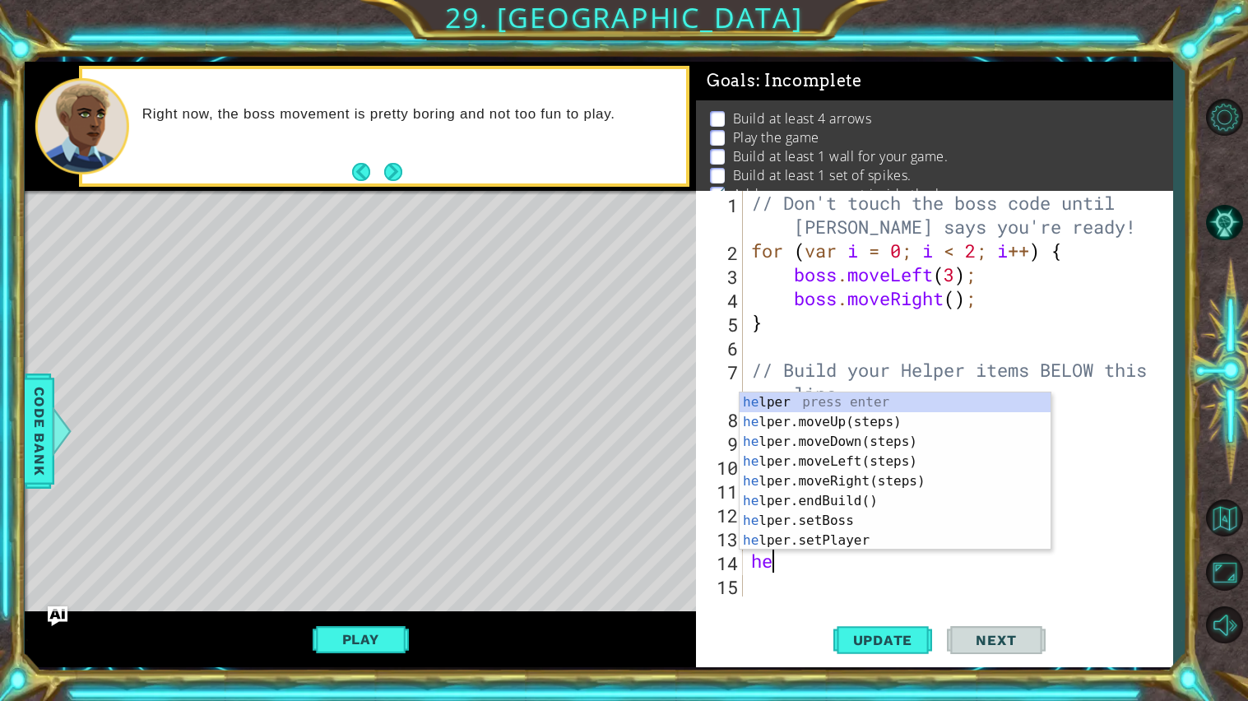
type textarea "h"
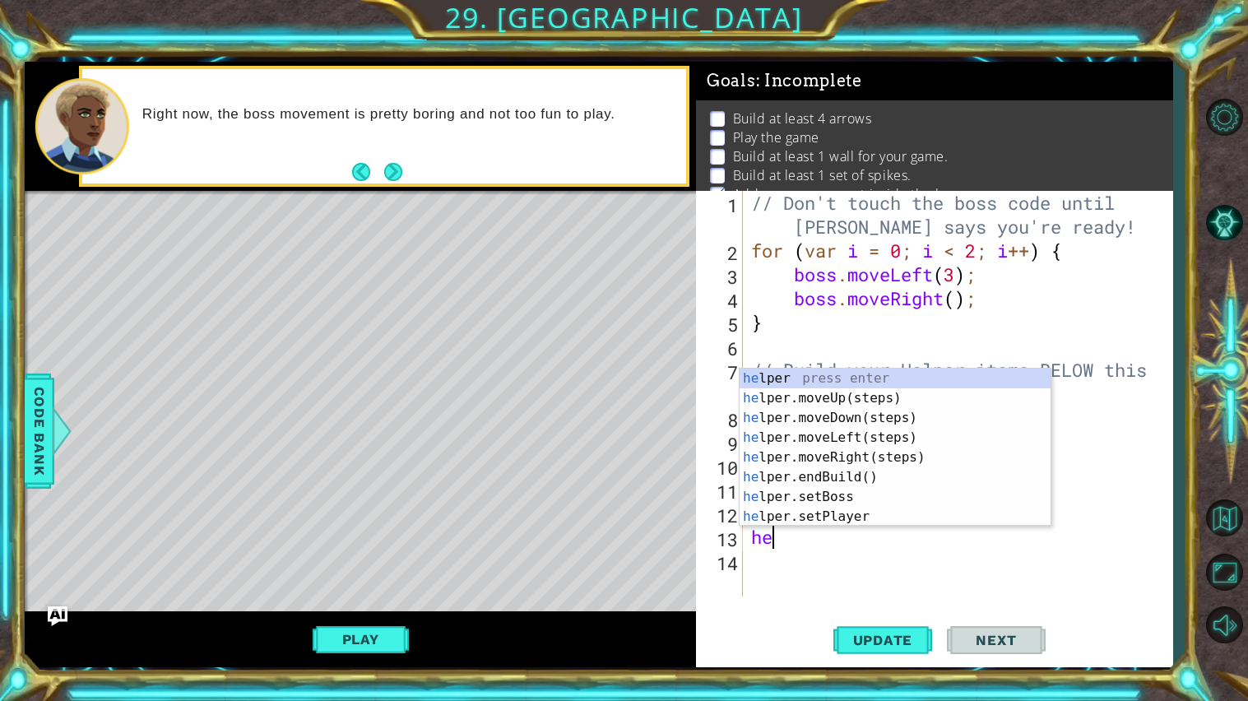
type textarea "h"
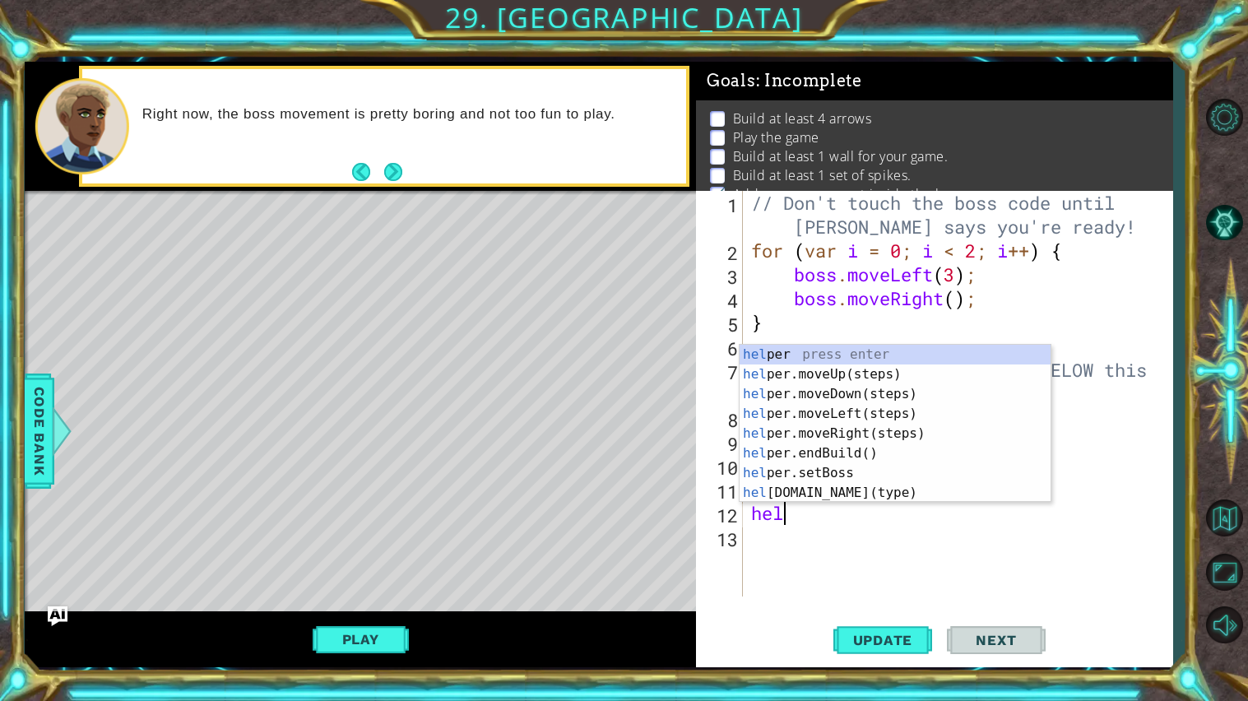
type textarea "h"
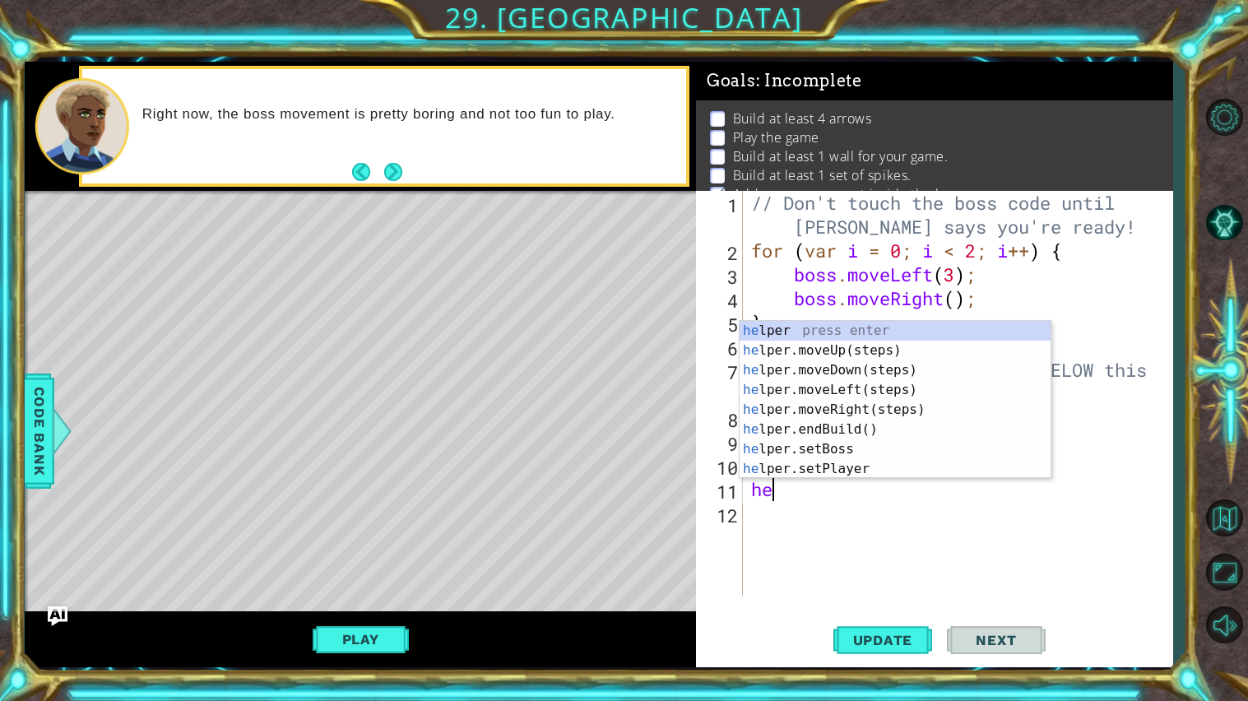
type textarea "h"
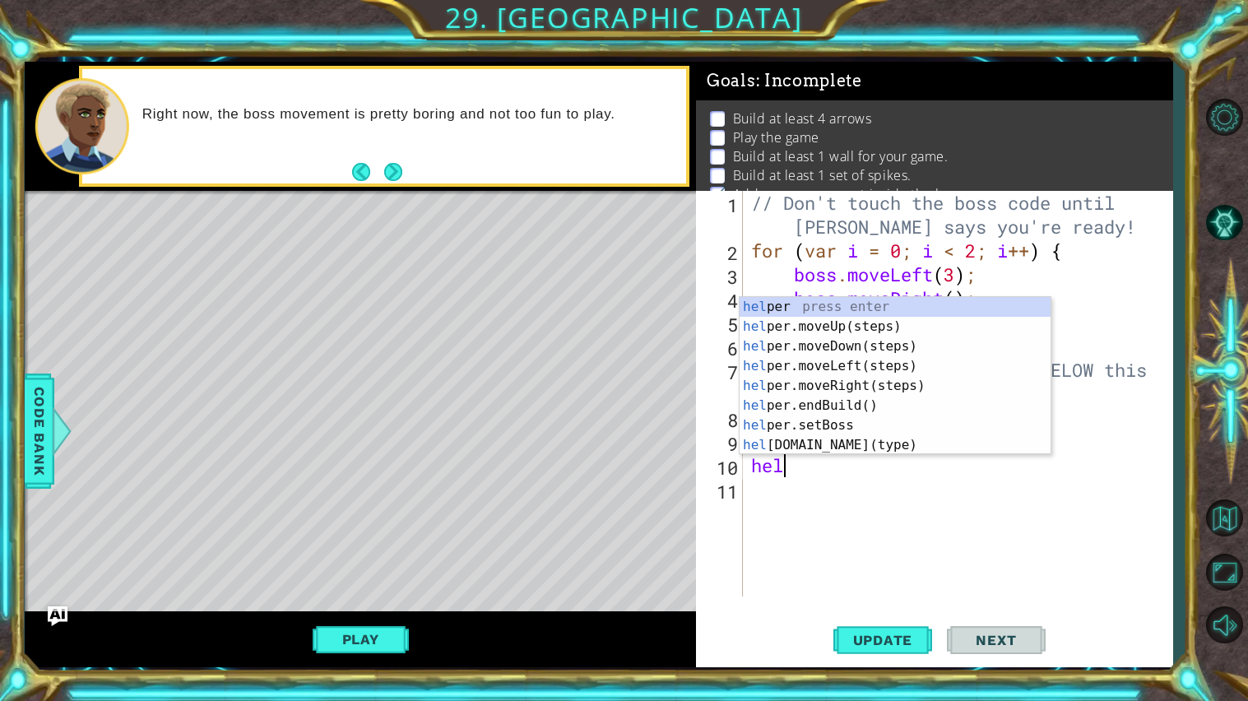
type textarea "h"
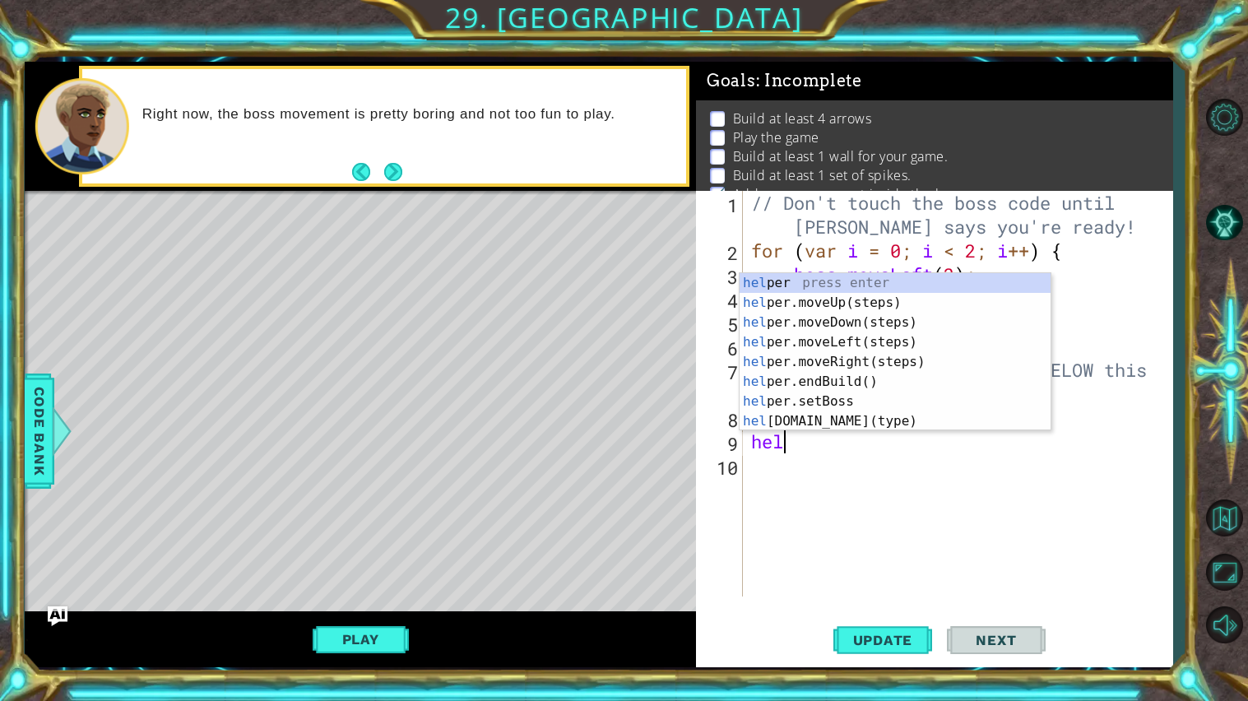
type textarea "h"
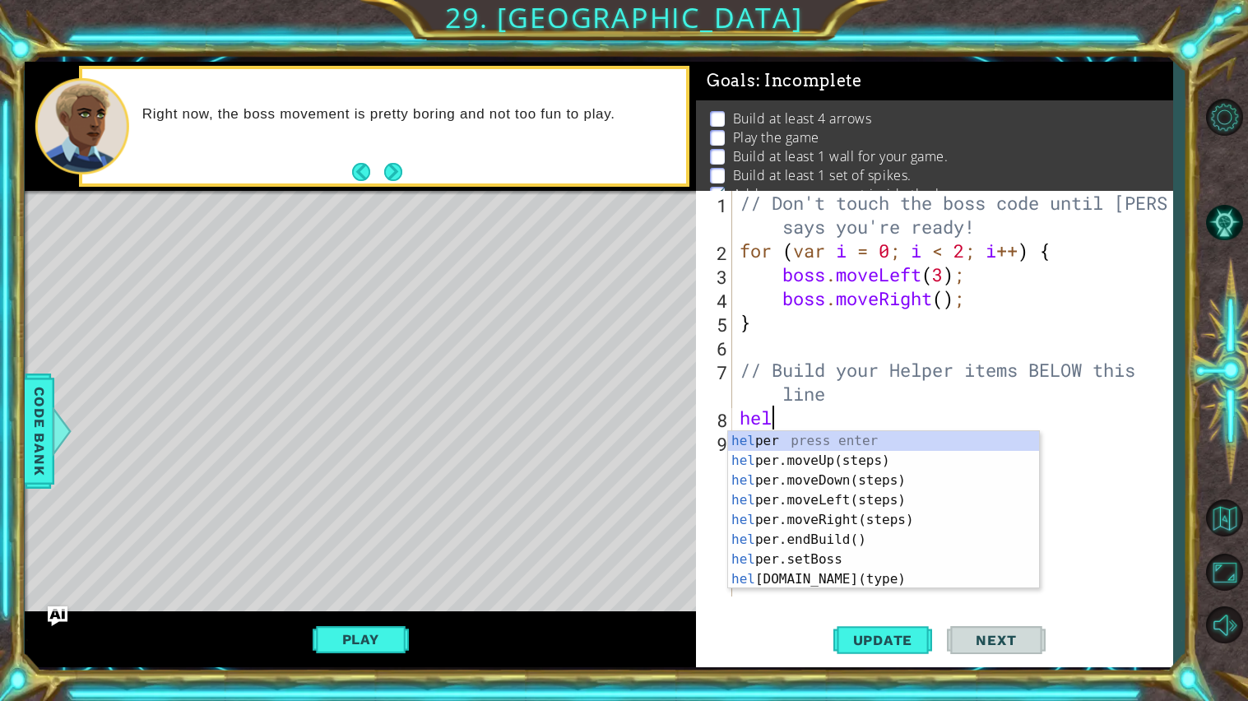
type textarea "h"
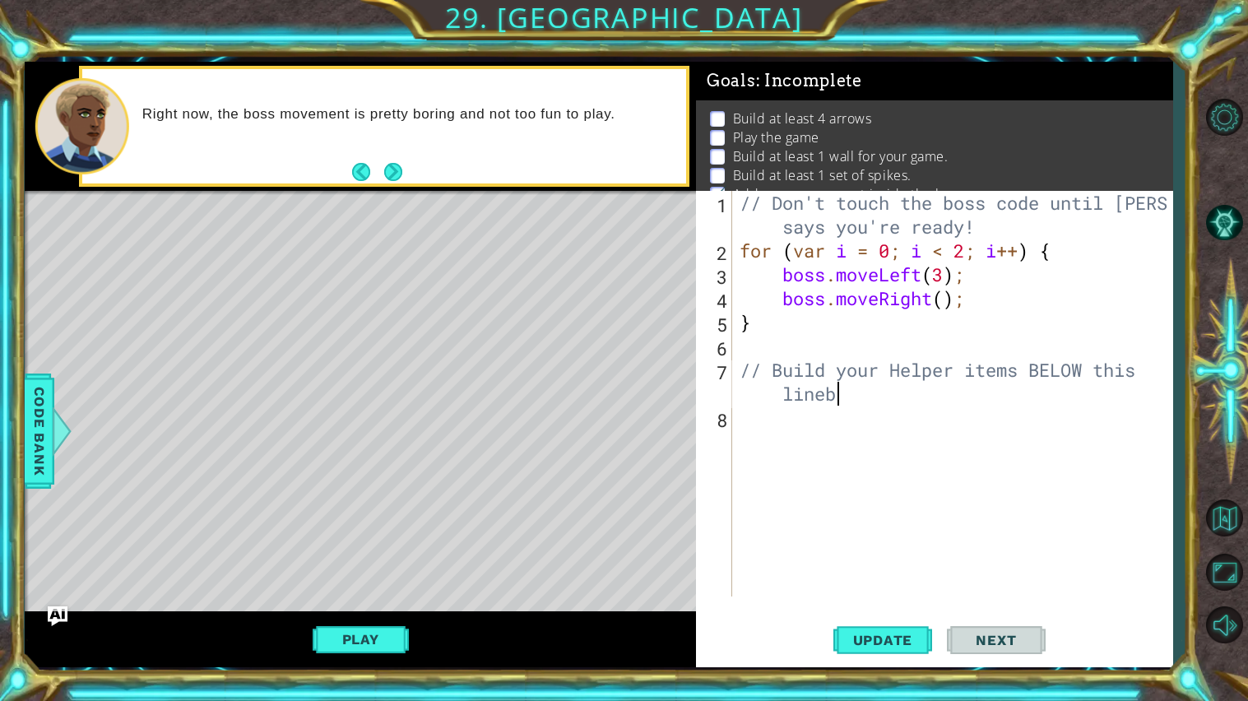
scroll to position [0, 19]
type textarea "// Build your Helper items BELOW this line"
click at [752, 424] on div "// Don't touch the boss code until [PERSON_NAME] says you're ready! for ( var i…" at bounding box center [957, 429] width 440 height 477
click at [343, 651] on button "Play" at bounding box center [361, 639] width 96 height 31
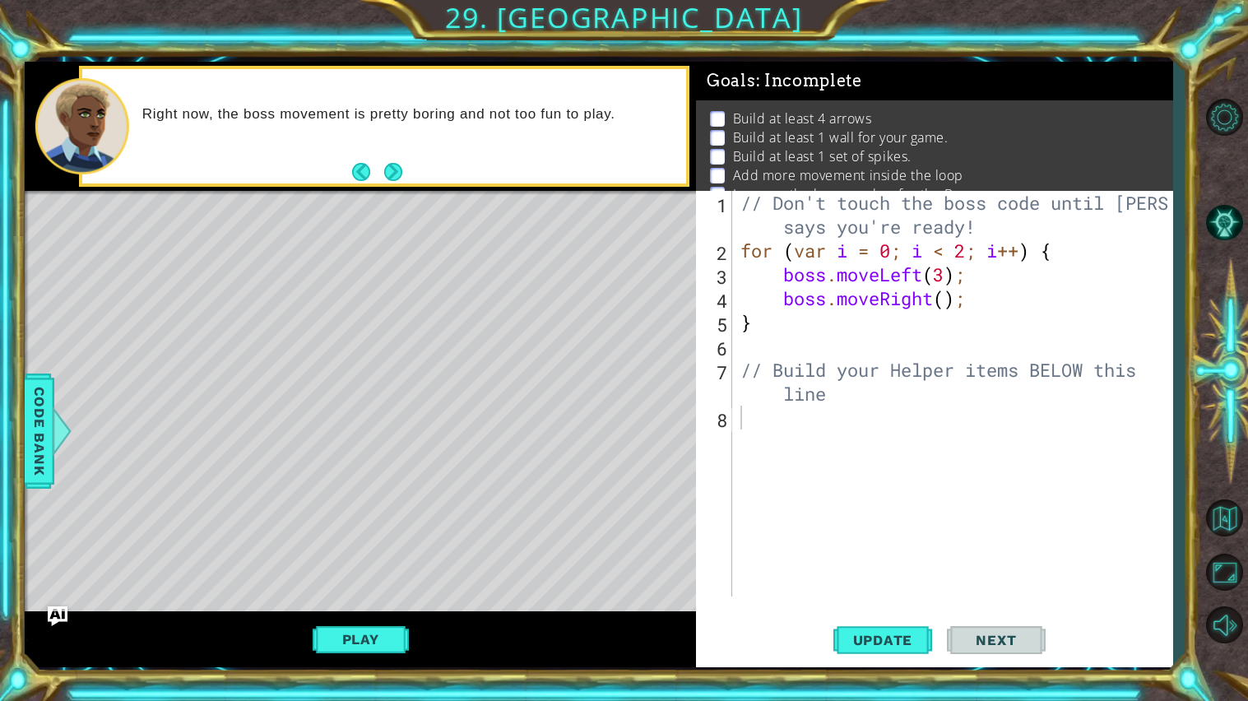
click at [752, 418] on div "// Don't touch the boss code until [PERSON_NAME] says you're ready! for ( var i…" at bounding box center [956, 429] width 439 height 477
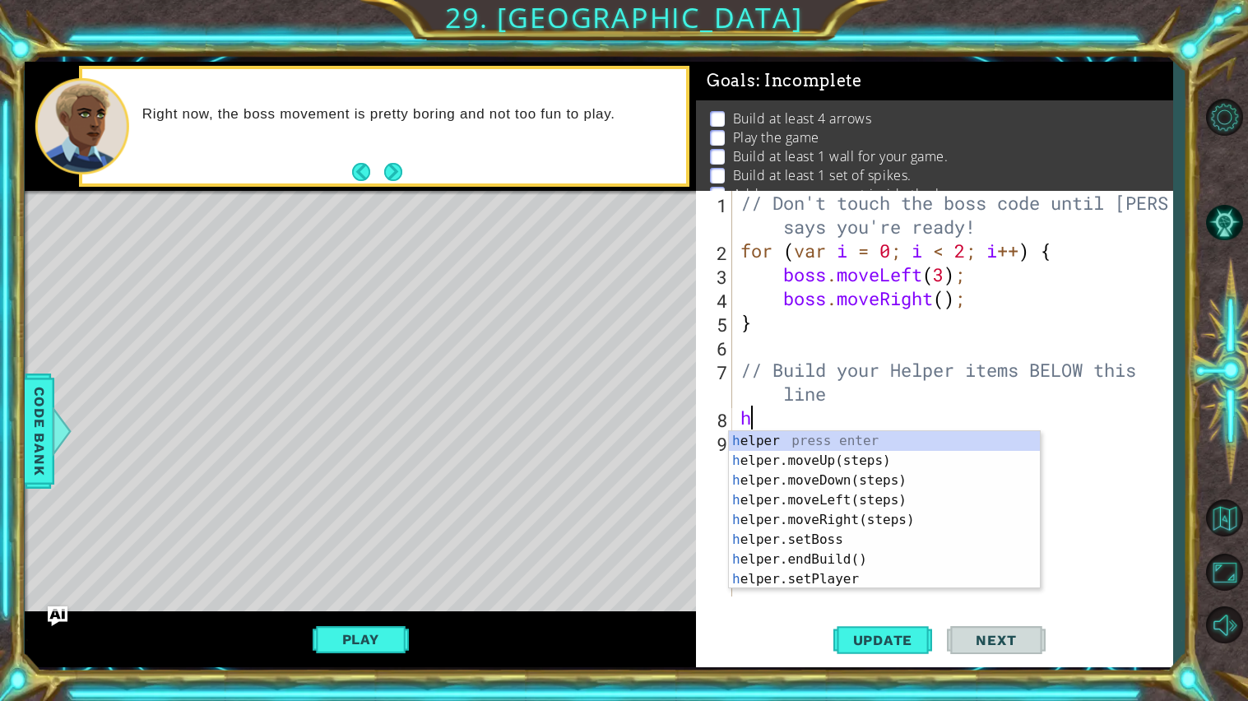
type textarea "he"
click at [841, 516] on div "he lper press enter he lper.moveUp(steps) press enter he lper.moveDown(steps) p…" at bounding box center [884, 530] width 311 height 198
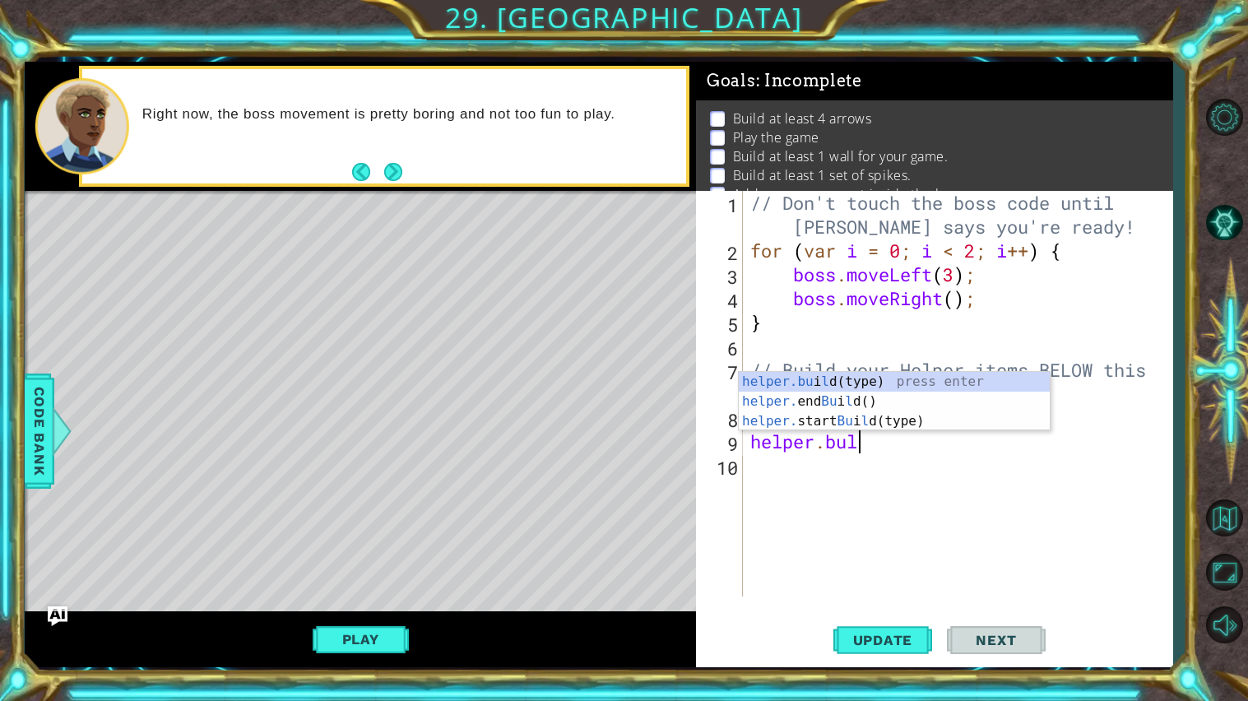
scroll to position [0, 3]
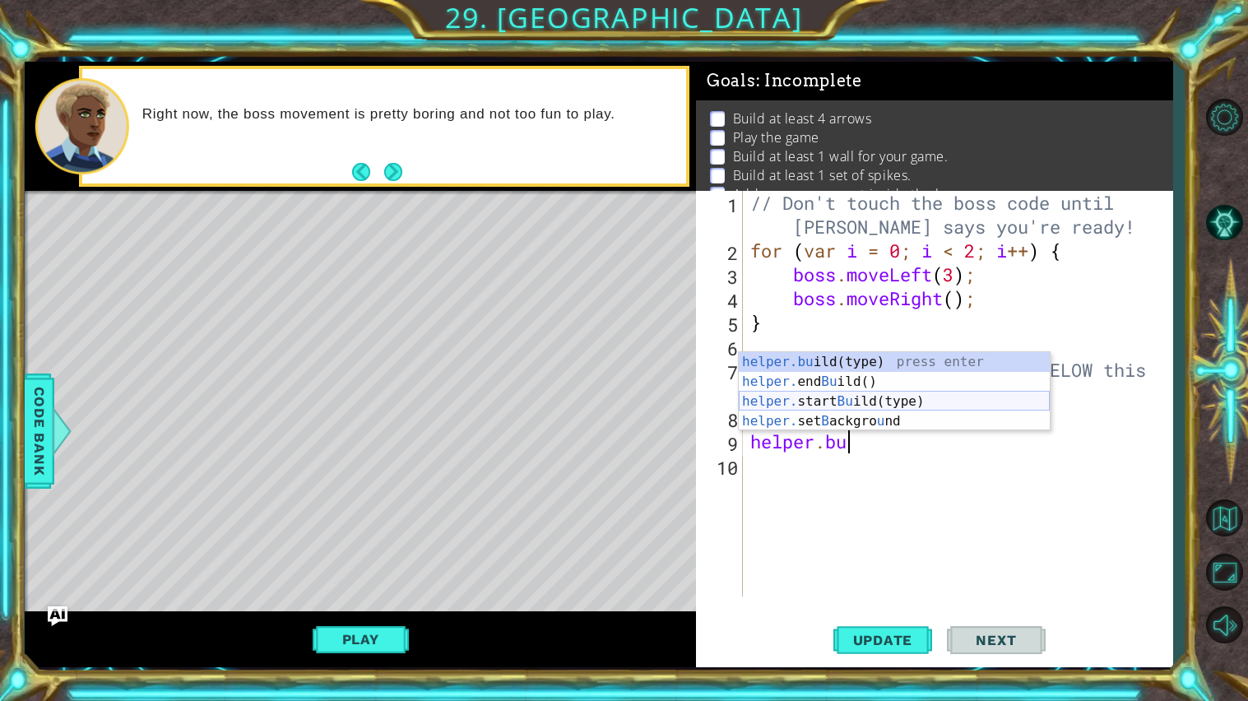
click at [876, 402] on div "helper.bu ild(type) press enter helper. end Bu ild() press enter helper. start …" at bounding box center [894, 411] width 311 height 119
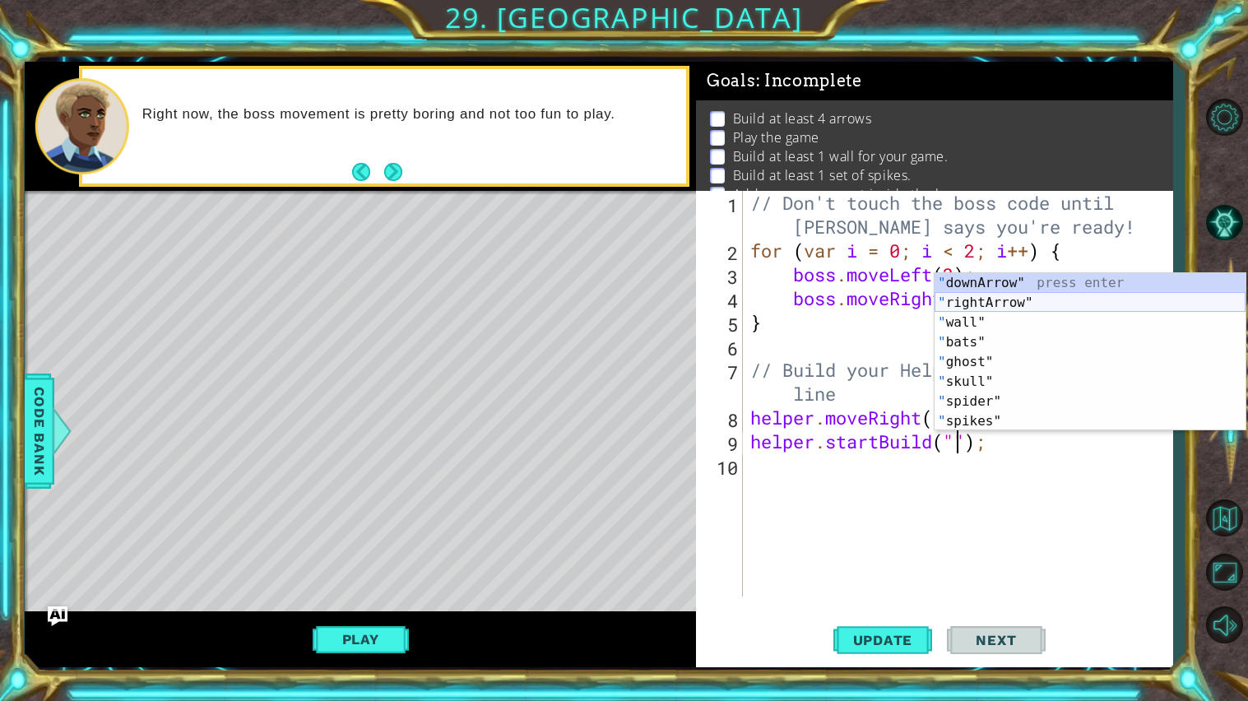
click at [1005, 304] on div "" downArrow" press enter " rightArrow" press enter " wall" press enter " bats" …" at bounding box center [1090, 372] width 311 height 198
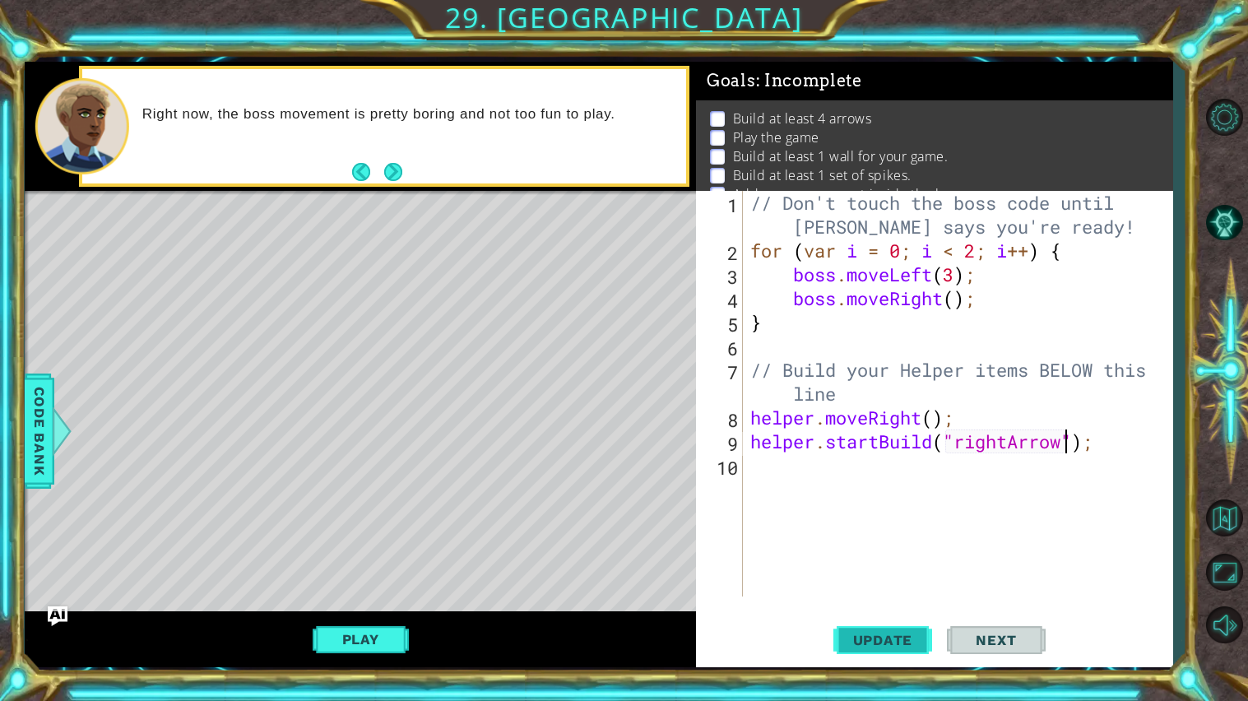
type textarea "helper.startBuild("rightArrow");"
click at [904, 630] on button "Update" at bounding box center [883, 640] width 99 height 48
click at [917, 640] on span "Update" at bounding box center [883, 640] width 93 height 16
click at [899, 639] on span "Update" at bounding box center [883, 640] width 93 height 16
click at [379, 631] on button "Play" at bounding box center [361, 639] width 96 height 31
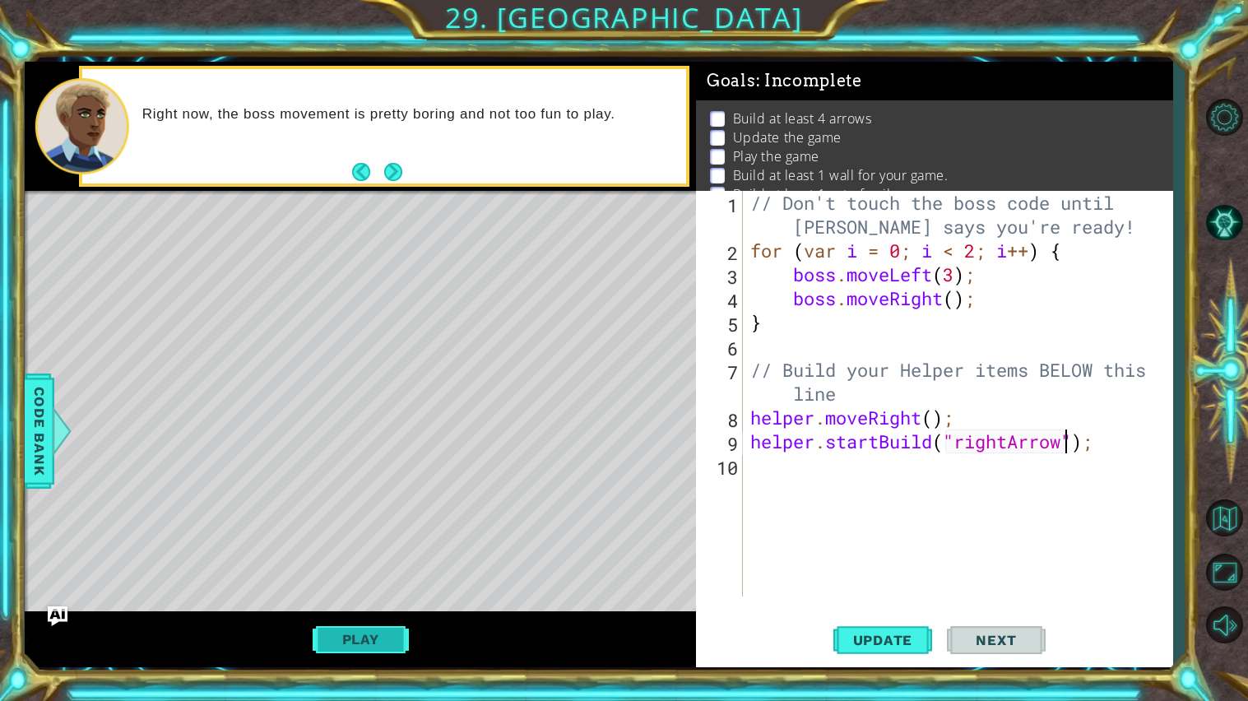
click at [379, 631] on button "Play" at bounding box center [361, 639] width 96 height 31
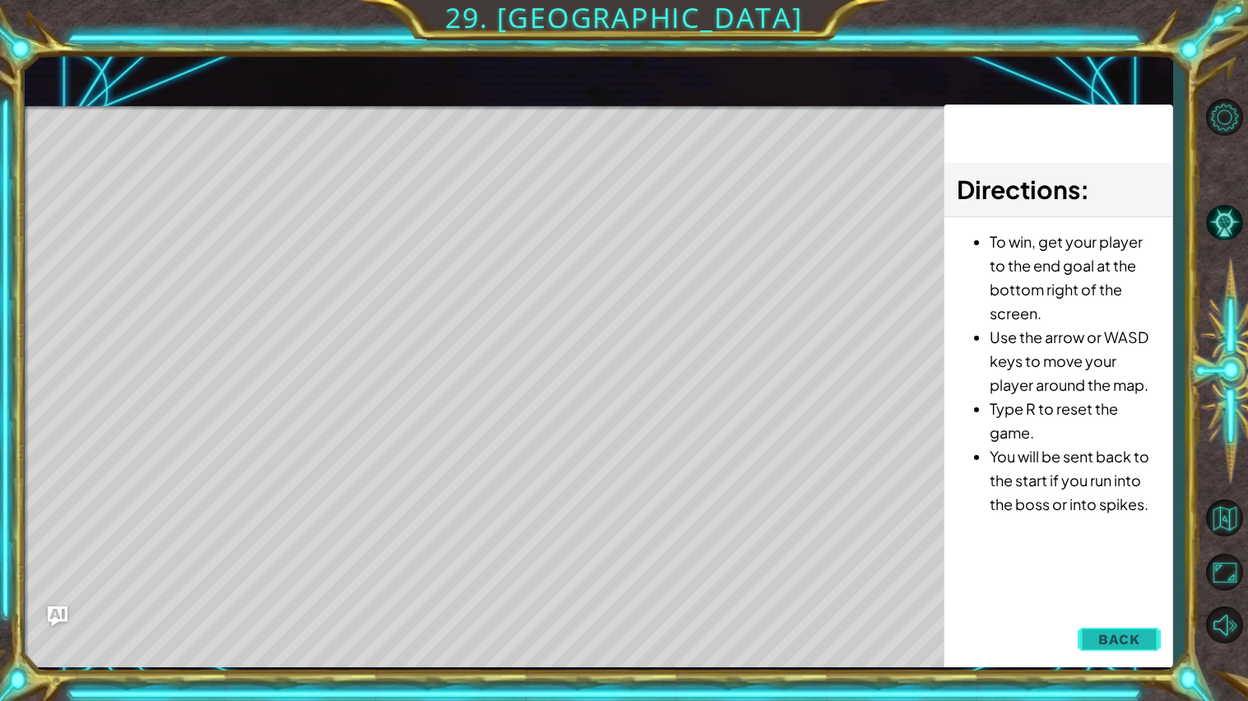
click at [1118, 644] on span "Back" at bounding box center [1120, 639] width 42 height 16
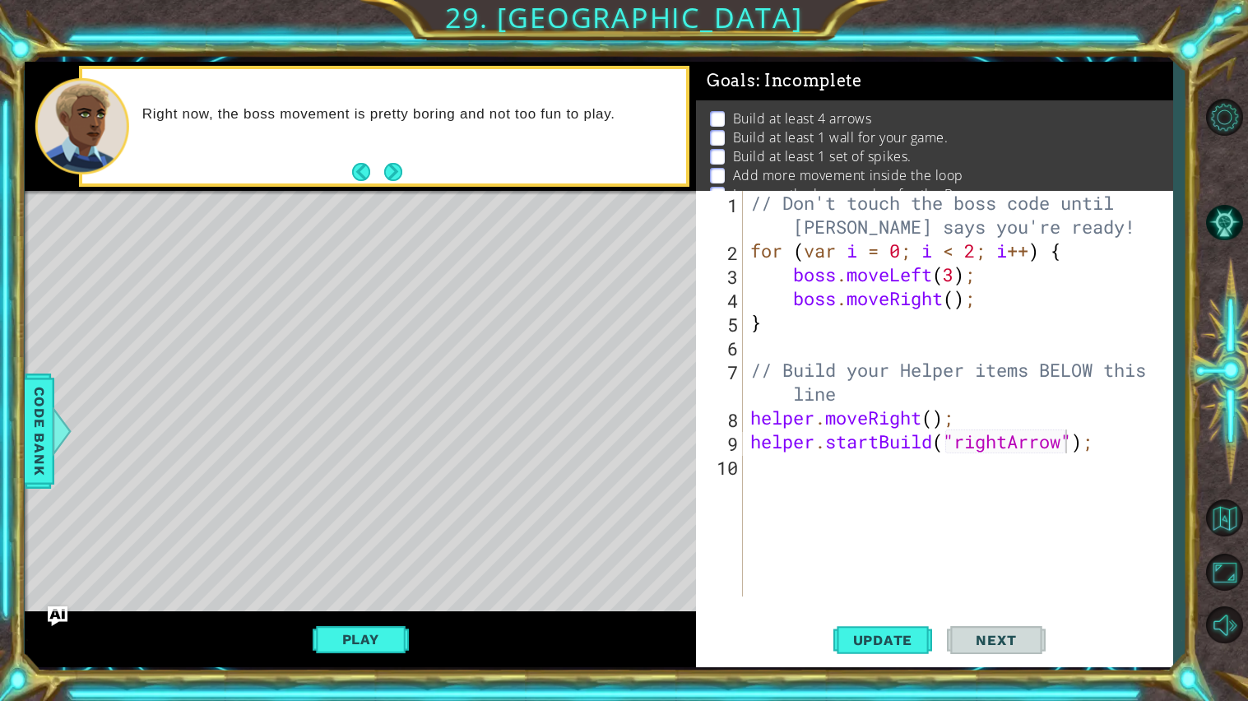
click at [754, 472] on div "// Don't touch the boss code until [PERSON_NAME] says you're ready! for ( var i…" at bounding box center [962, 429] width 430 height 477
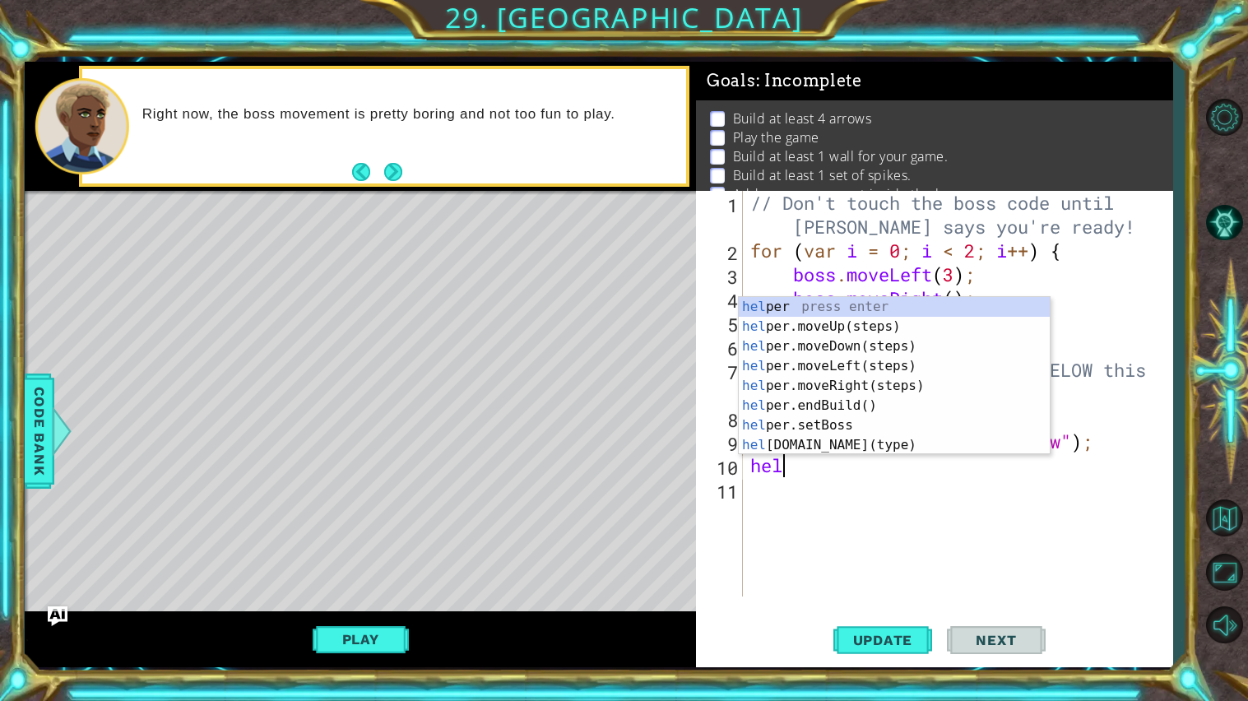
type textarea "help"
click at [844, 380] on div "help er press enter help er.moveUp(steps) press enter help er.moveDown(steps) p…" at bounding box center [894, 396] width 311 height 198
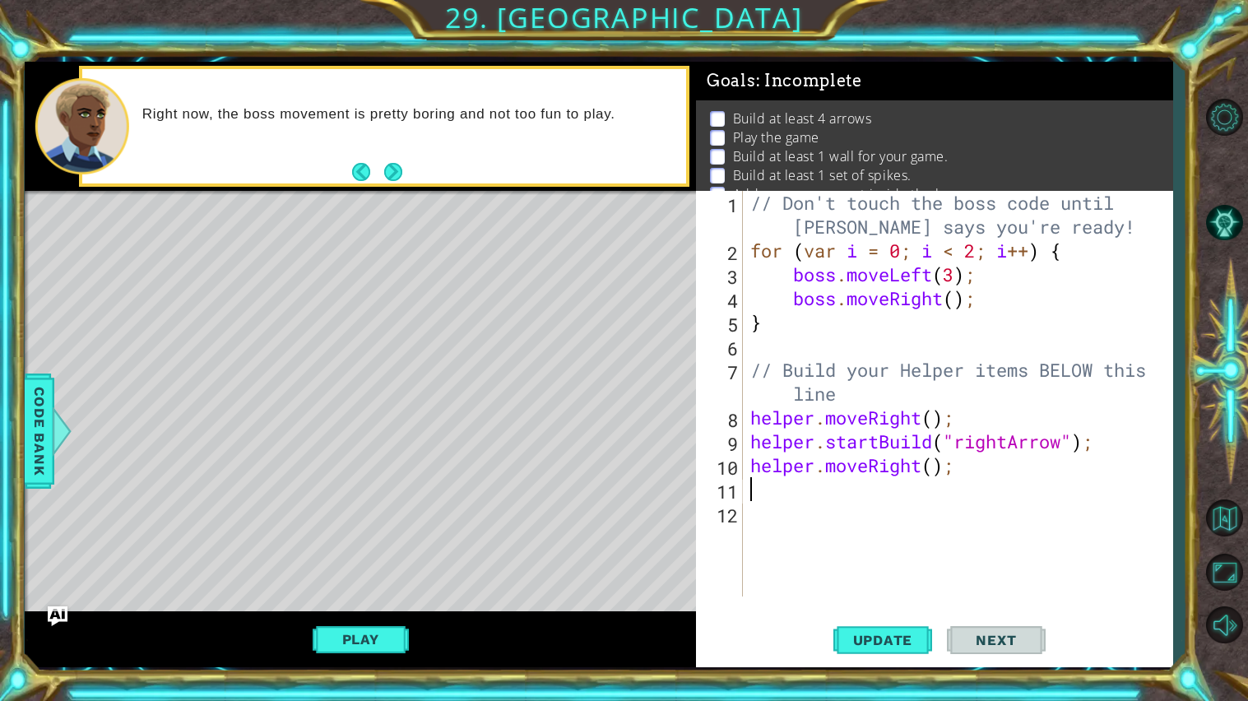
scroll to position [0, 0]
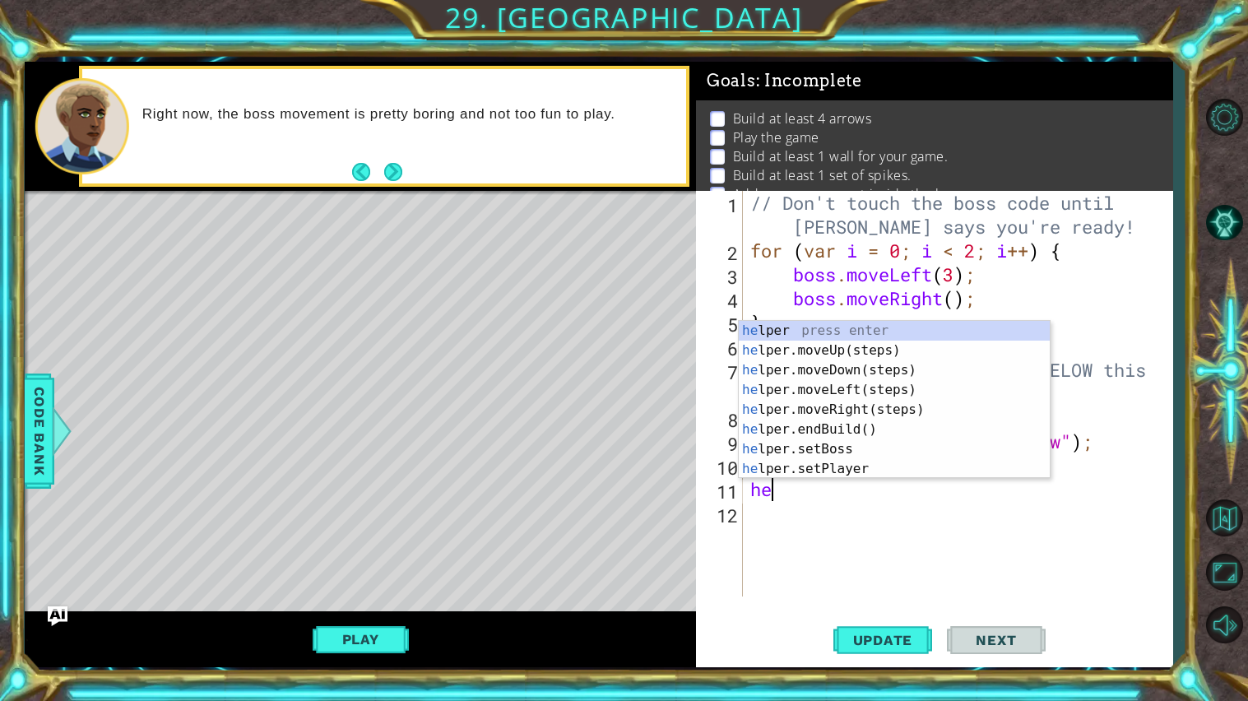
type textarea "h"
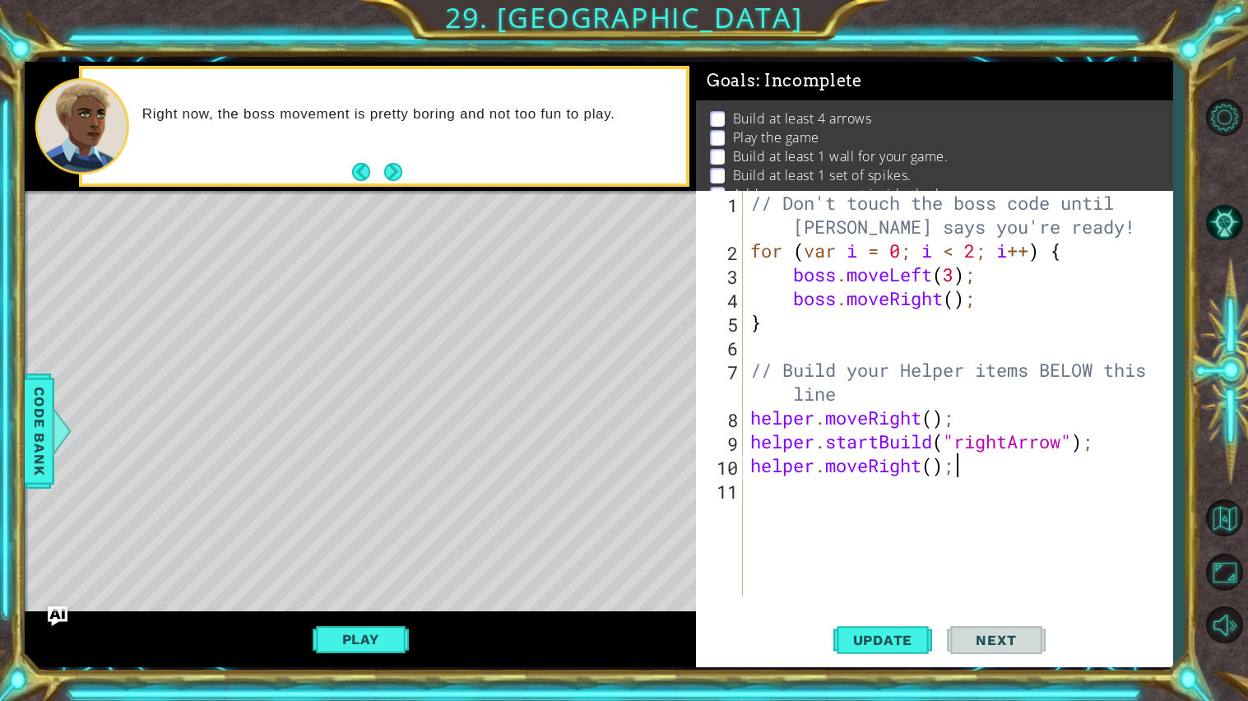
type textarea "helper.moveRight();"
click at [766, 487] on div "// Don't touch the boss code until [PERSON_NAME] says you're ready! for ( var i…" at bounding box center [962, 429] width 430 height 477
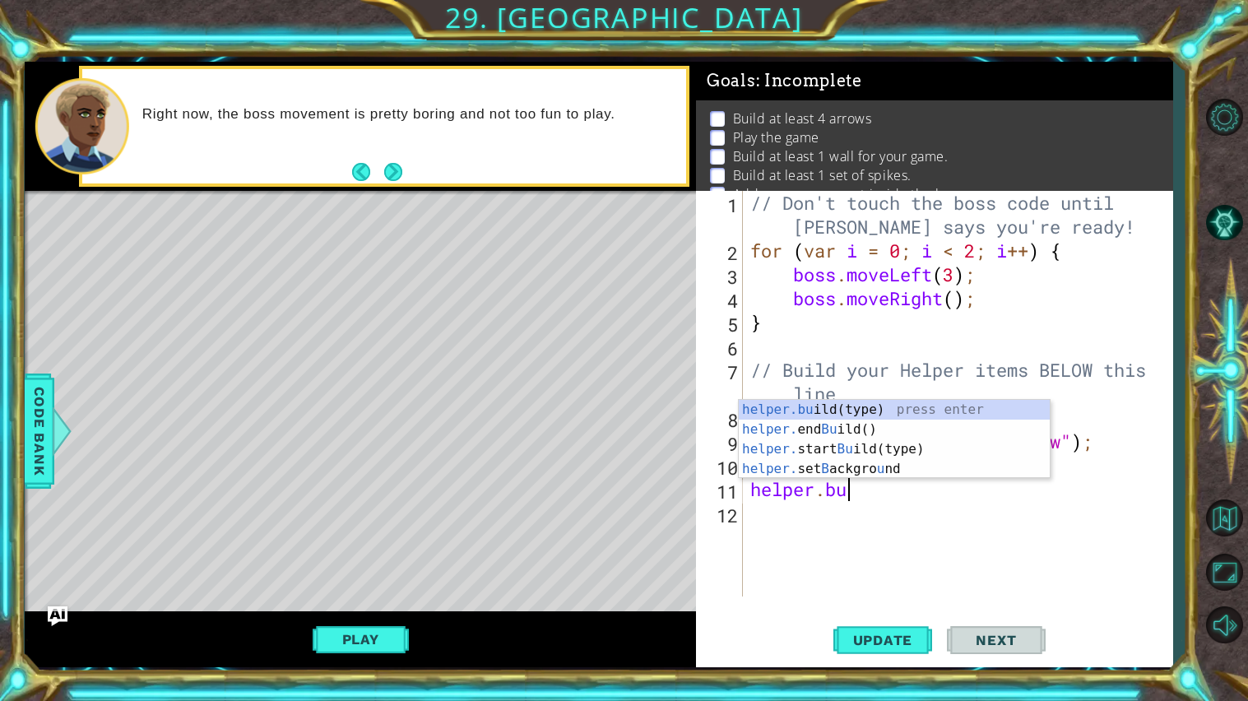
scroll to position [0, 3]
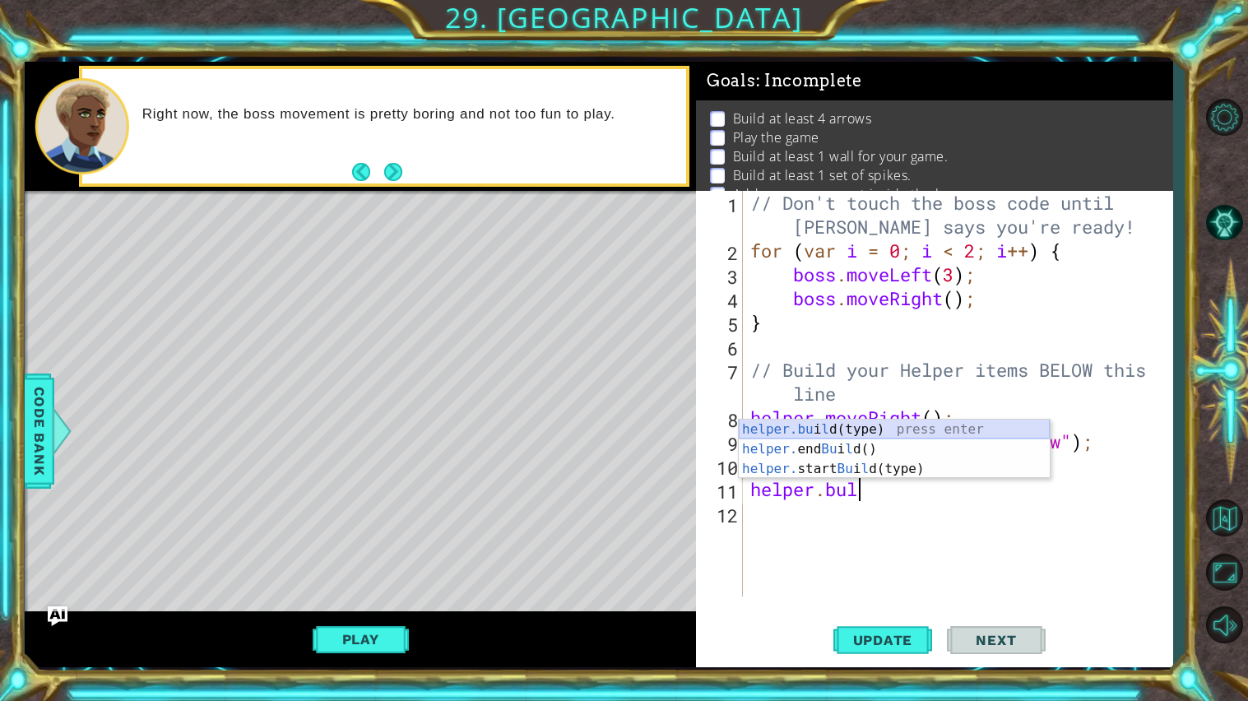
click at [884, 434] on div "helper.bu i l d(type) press enter helper. end Bu i l d() press enter helper. st…" at bounding box center [894, 469] width 311 height 99
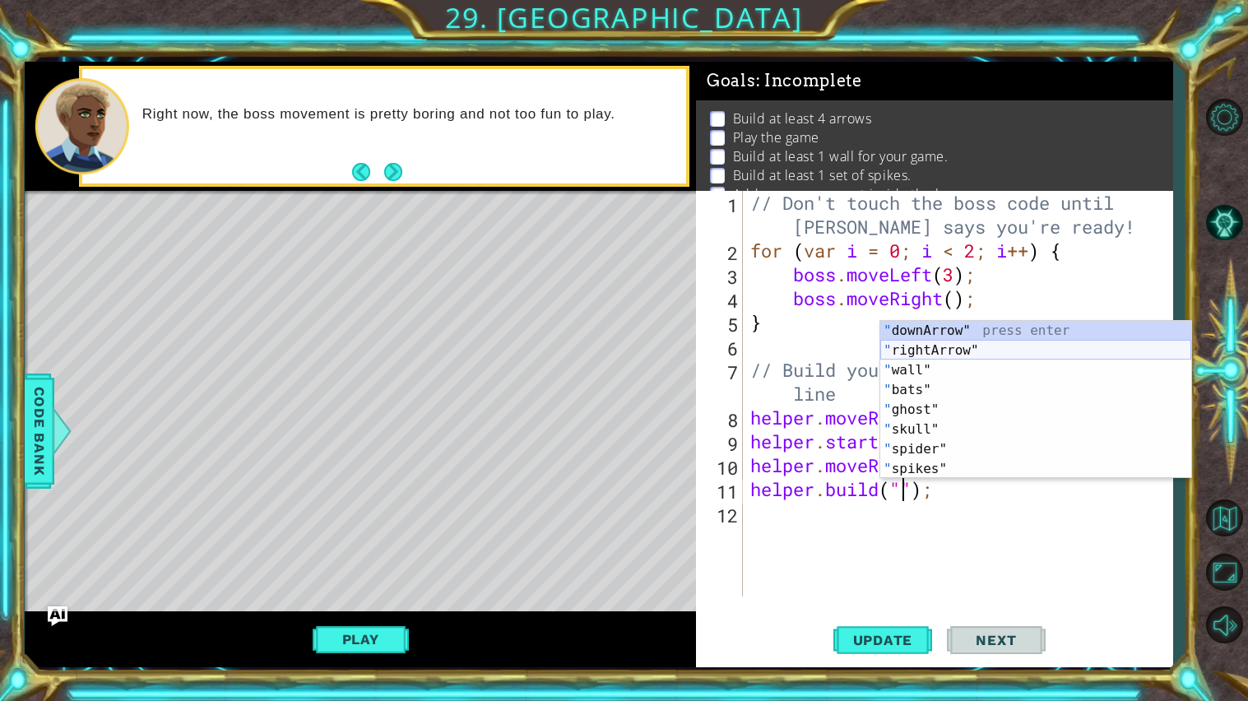
click at [941, 350] on div "" downArrow" press enter " rightArrow" press enter " wall" press enter " bats" …" at bounding box center [1036, 420] width 311 height 198
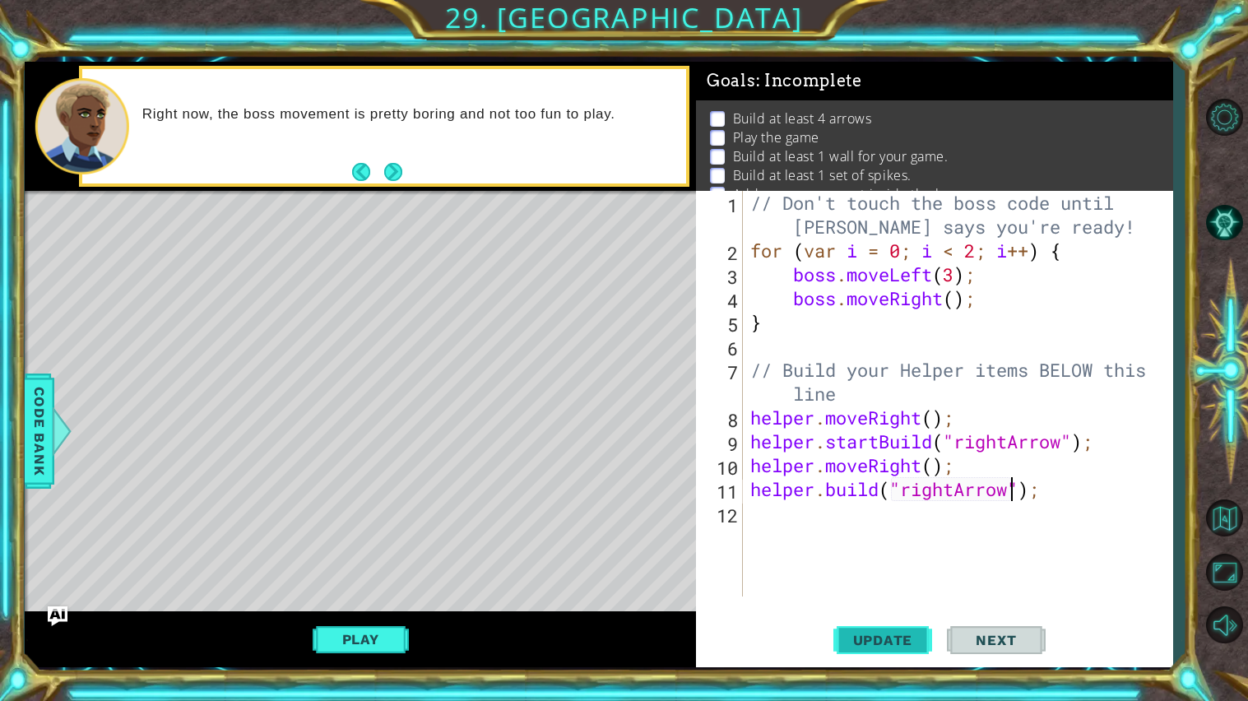
type textarea "[DOMAIN_NAME]("rightArrow");"
click at [899, 641] on span "Update" at bounding box center [883, 640] width 93 height 16
click at [890, 643] on span "Update" at bounding box center [883, 640] width 93 height 16
click at [360, 646] on button "Play" at bounding box center [361, 639] width 96 height 31
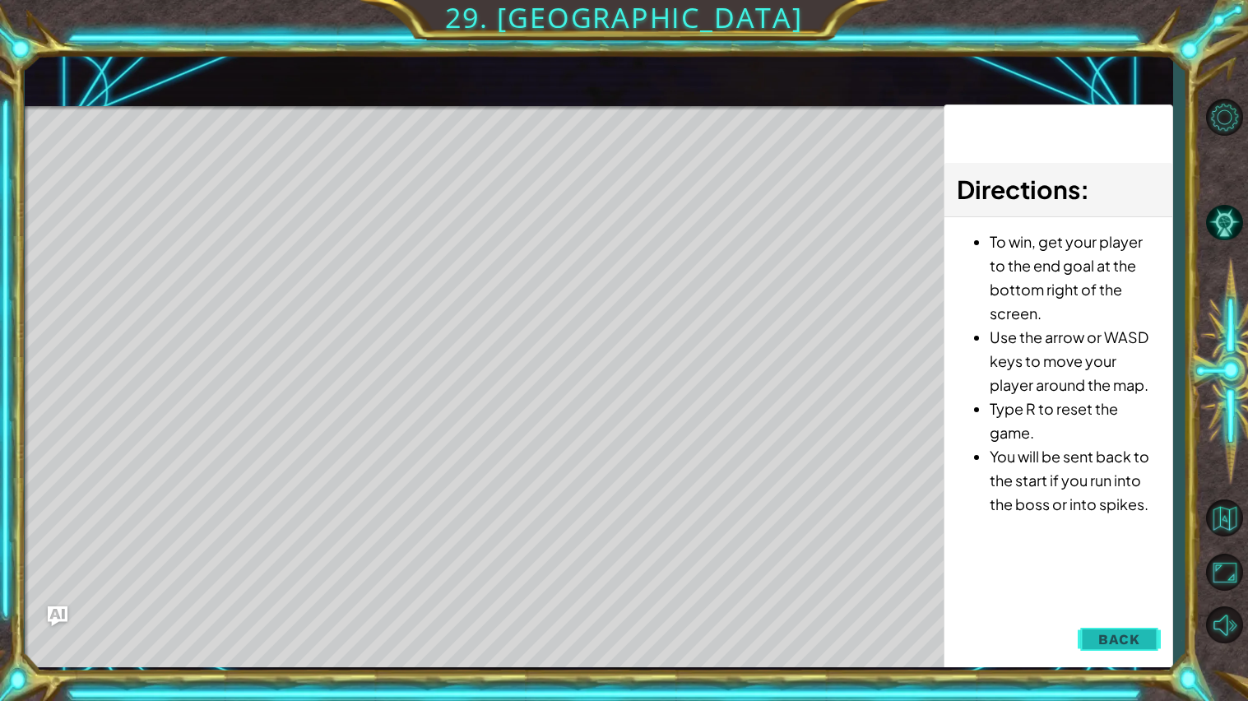
click at [1141, 633] on button "Back" at bounding box center [1119, 639] width 83 height 33
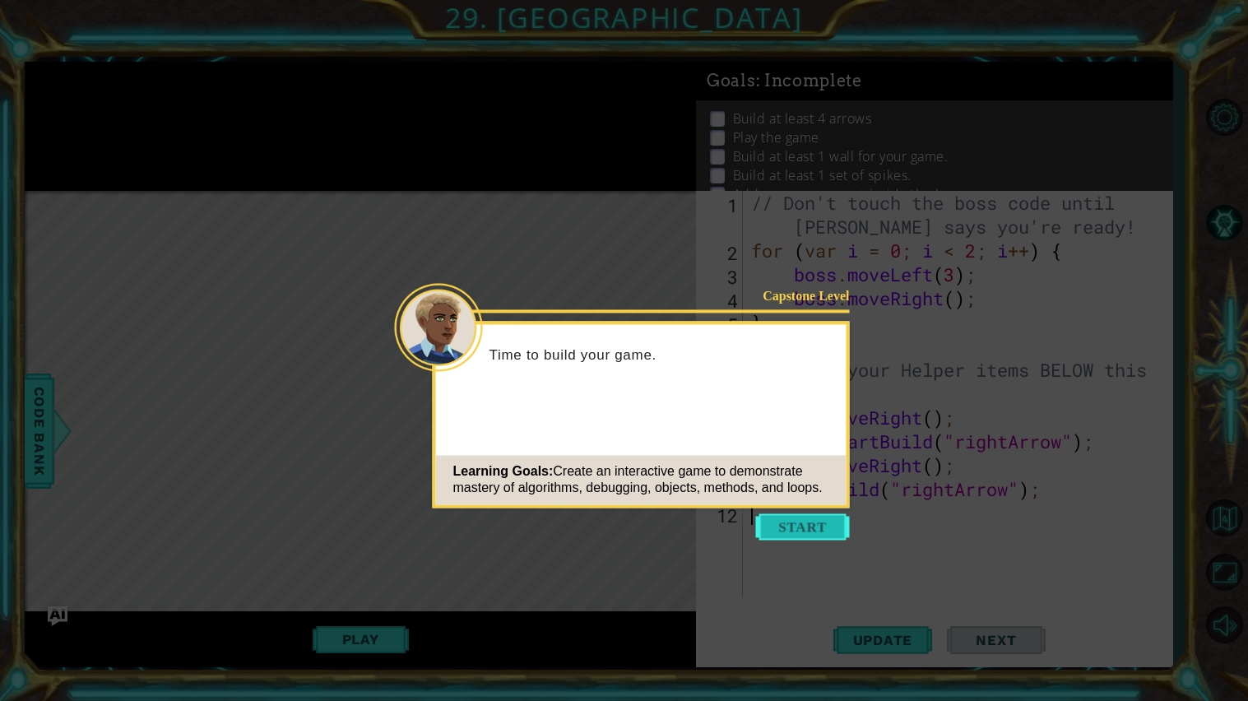
click at [793, 524] on button "Start" at bounding box center [803, 527] width 94 height 26
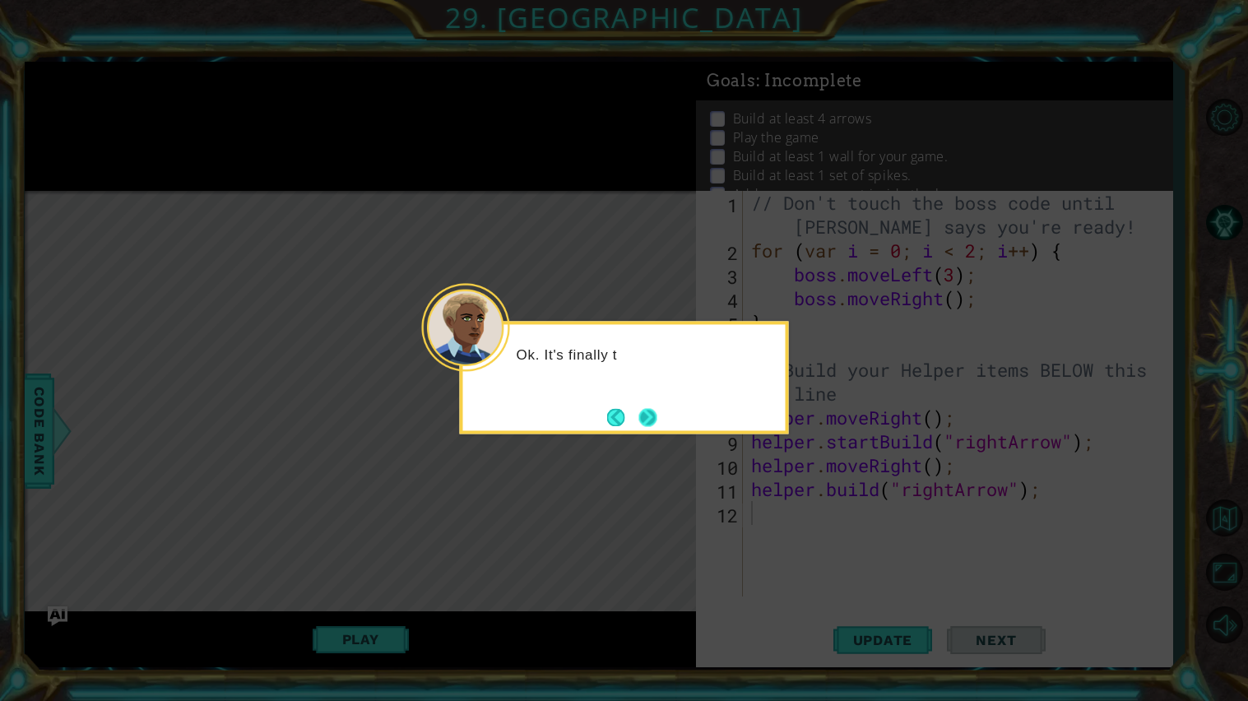
click at [639, 427] on button "Next" at bounding box center [648, 417] width 19 height 19
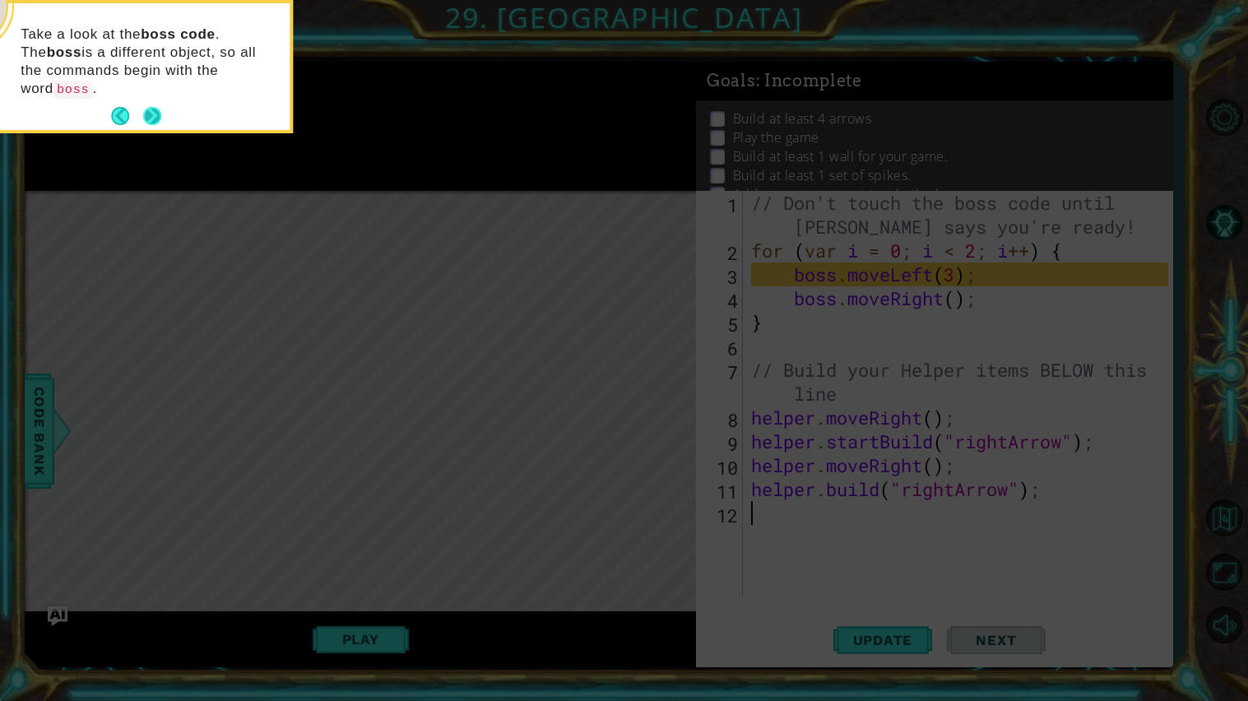
click at [144, 109] on button "Next" at bounding box center [152, 116] width 19 height 19
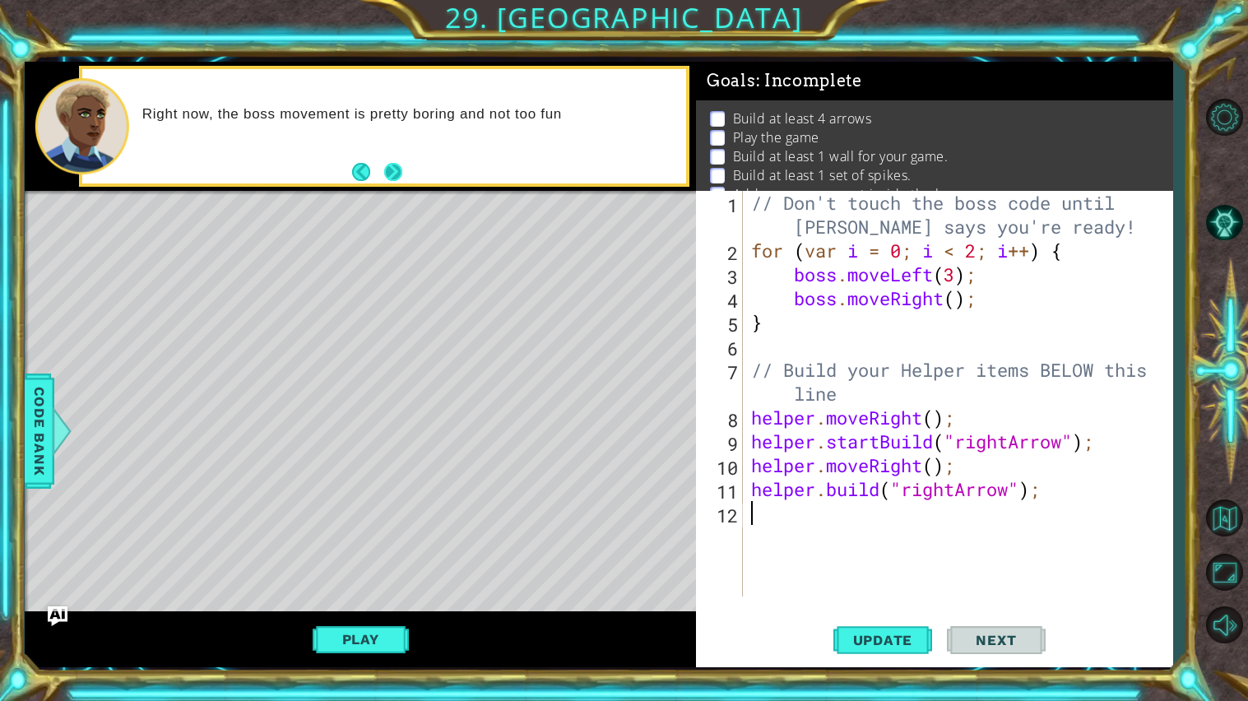
click at [389, 165] on button "Next" at bounding box center [393, 172] width 18 height 18
click at [405, 633] on button "Play" at bounding box center [361, 639] width 96 height 31
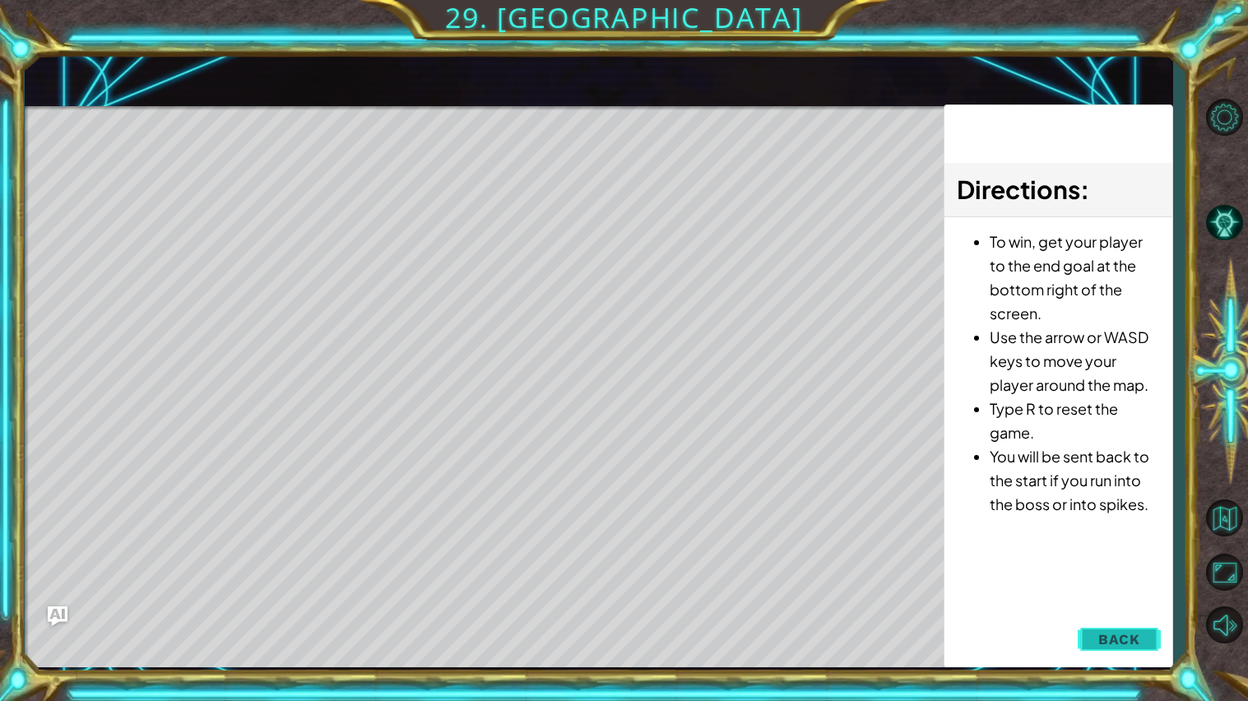
click at [1128, 635] on span "Back" at bounding box center [1120, 639] width 42 height 16
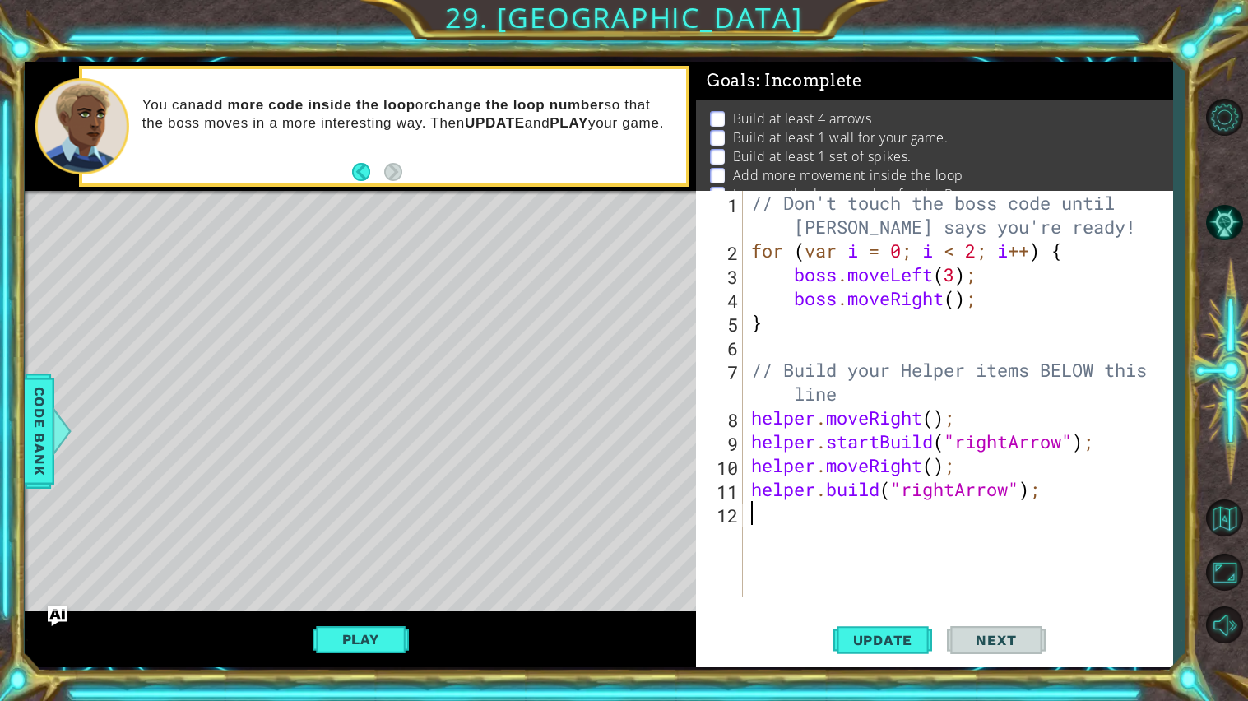
click at [760, 509] on div "// Don't touch the boss code until Vega says you're ready! for ( var i = 0 ; i …" at bounding box center [962, 429] width 429 height 477
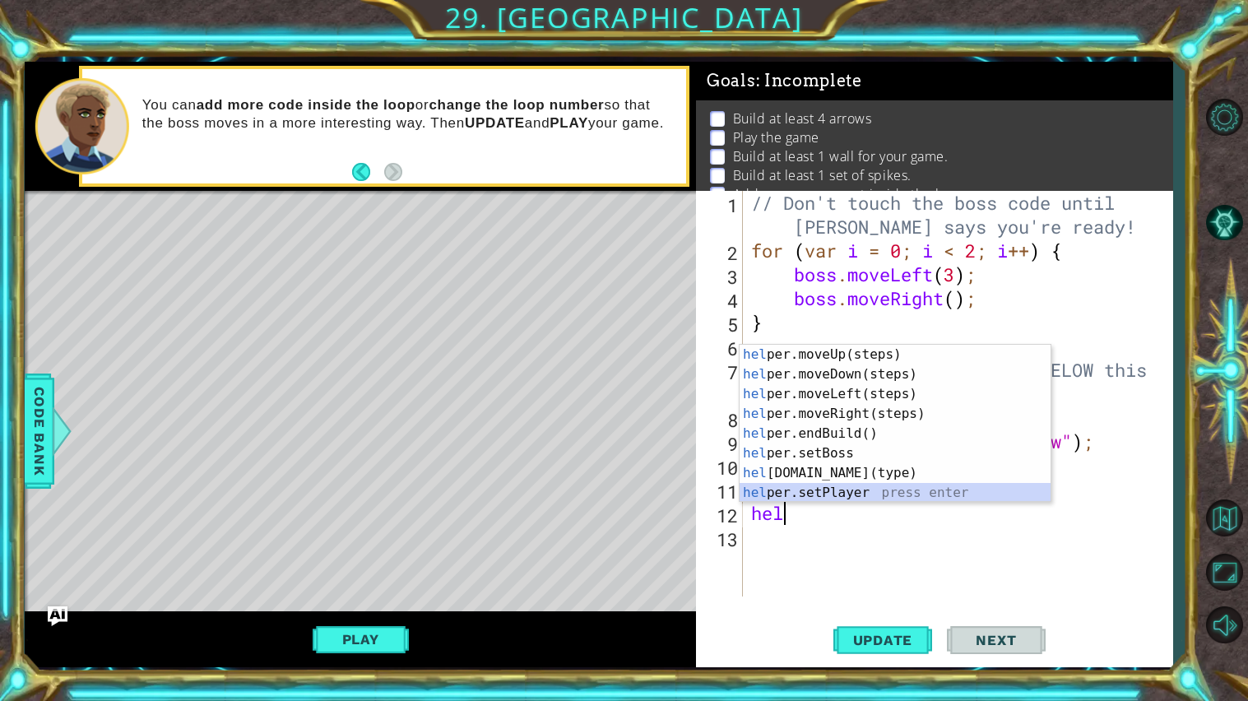
click at [905, 495] on div "hel per.moveUp(steps) press enter hel per.moveDown(steps) press enter hel per.m…" at bounding box center [895, 444] width 311 height 198
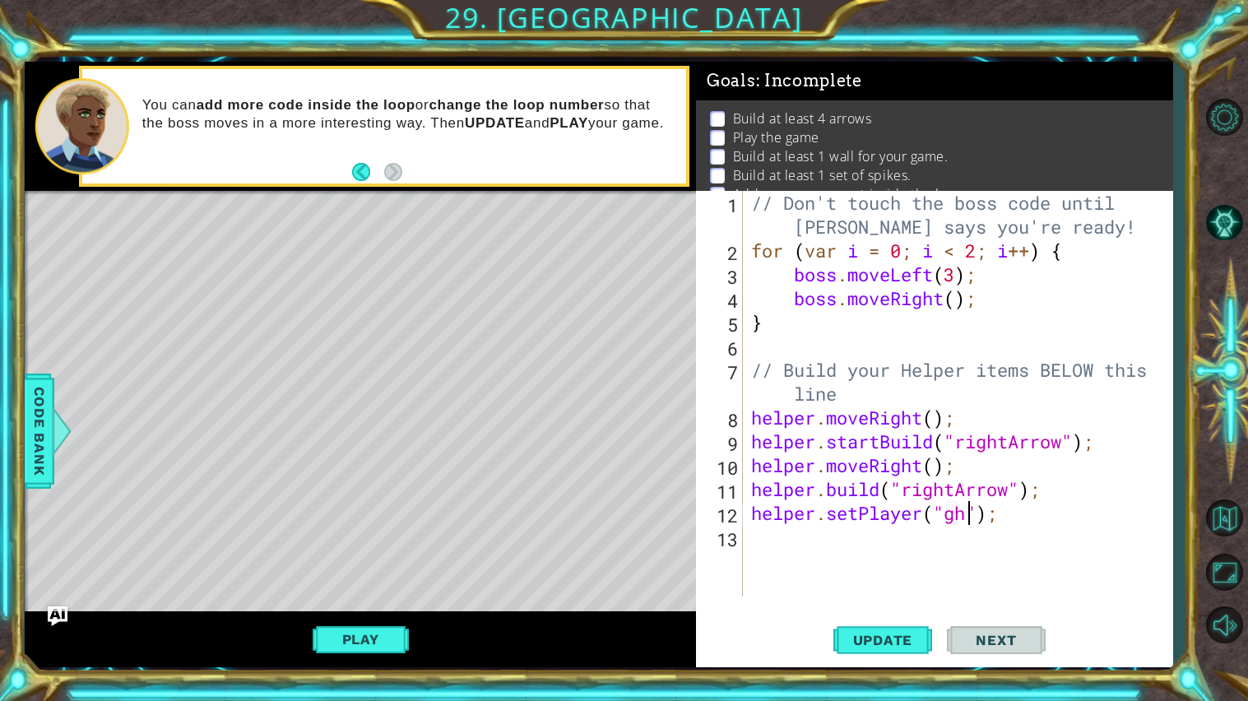
scroll to position [0, 10]
type textarea "helper.setPlayer("ghost");"
click at [895, 650] on button "Update" at bounding box center [883, 640] width 99 height 48
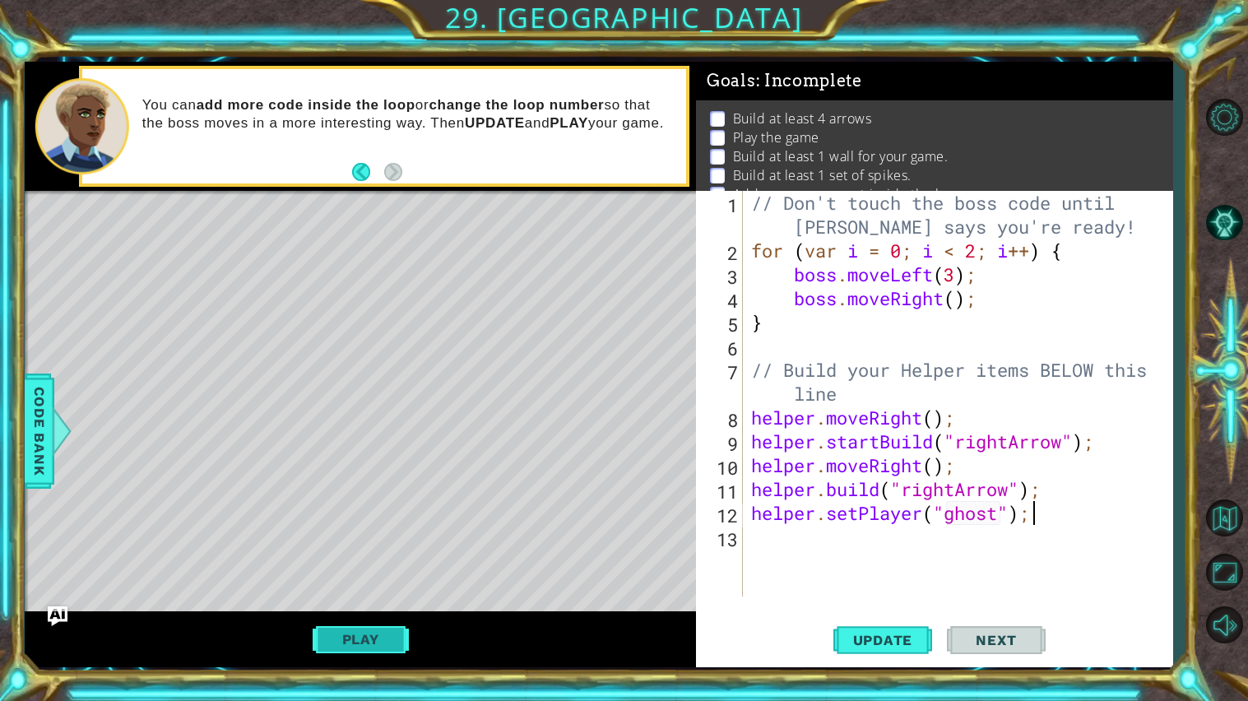
click at [357, 637] on button "Play" at bounding box center [361, 639] width 96 height 31
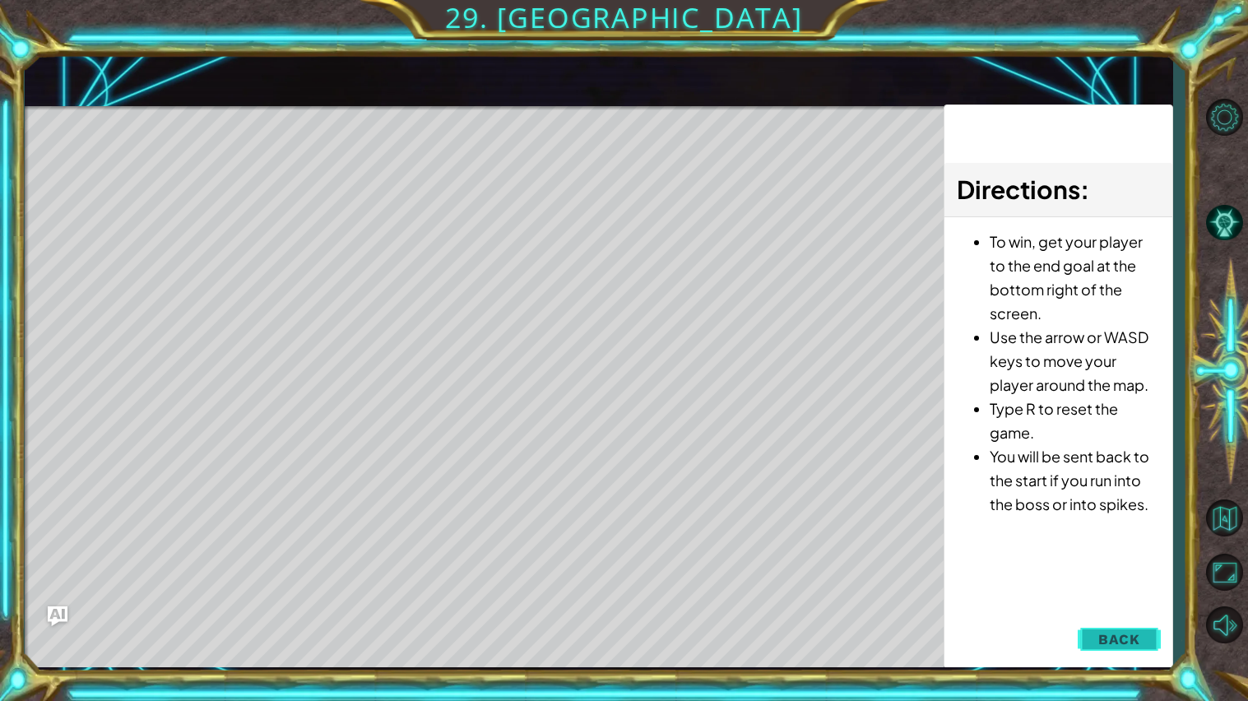
click at [1132, 644] on span "Back" at bounding box center [1120, 639] width 42 height 16
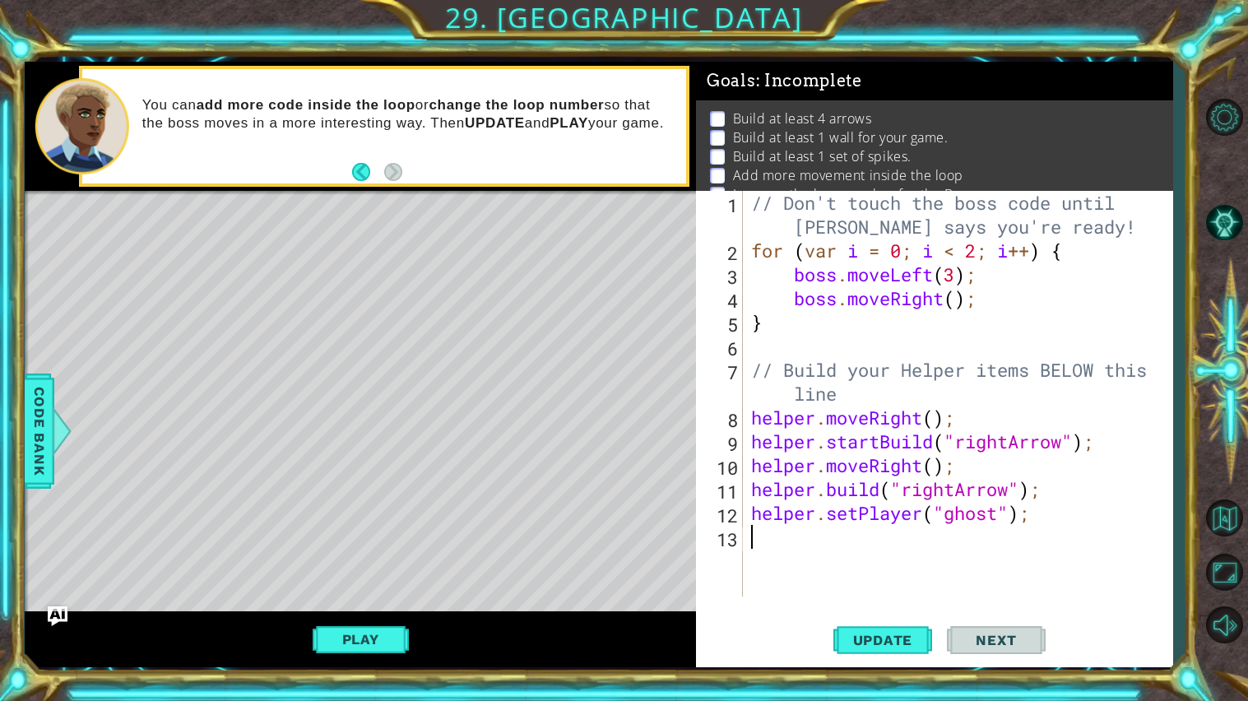
click at [774, 531] on div "// Don't touch the boss code until Vega says you're ready! for ( var i = 0 ; i …" at bounding box center [962, 429] width 429 height 477
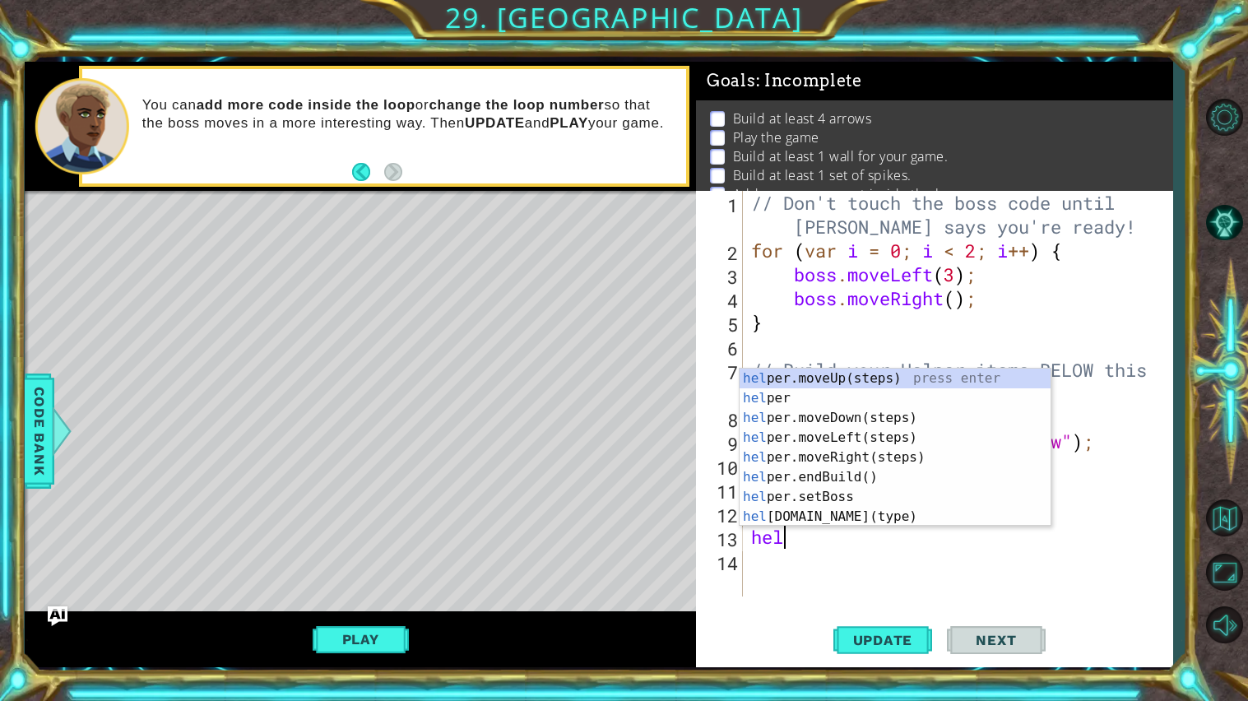
type textarea "help"
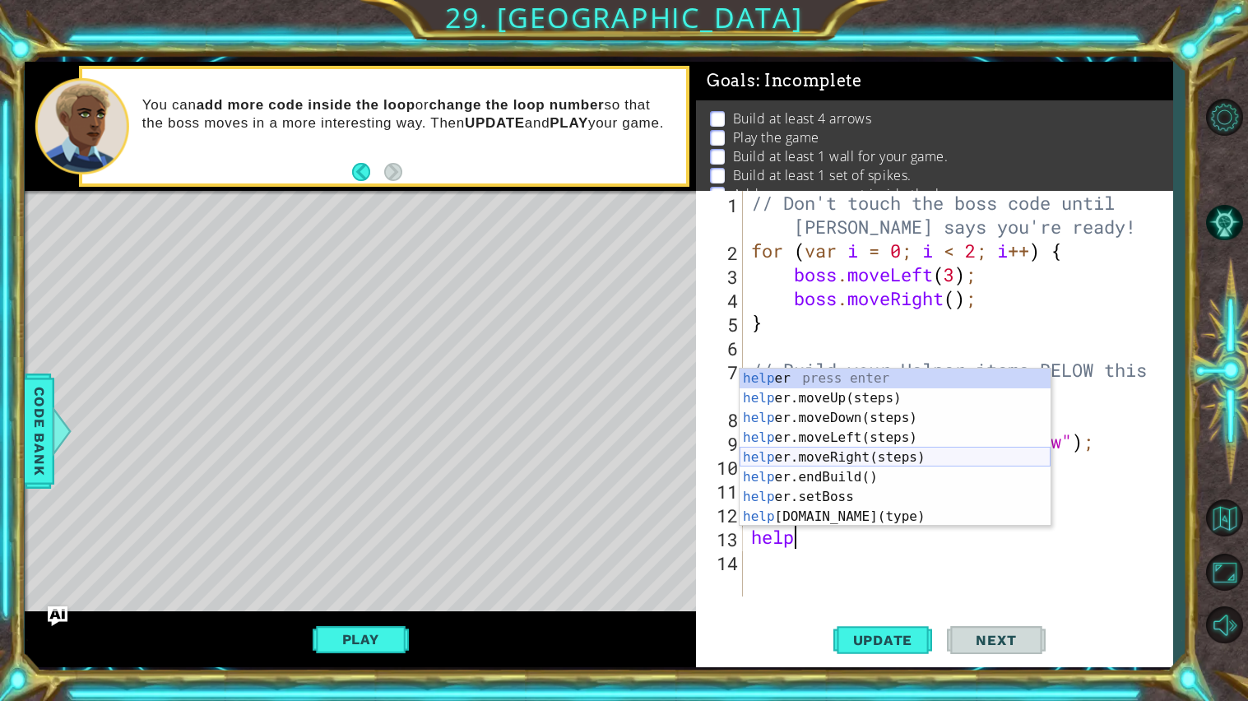
click at [842, 455] on div "help er press enter help er.moveUp(steps) press enter help er.moveDown(steps) p…" at bounding box center [895, 468] width 311 height 198
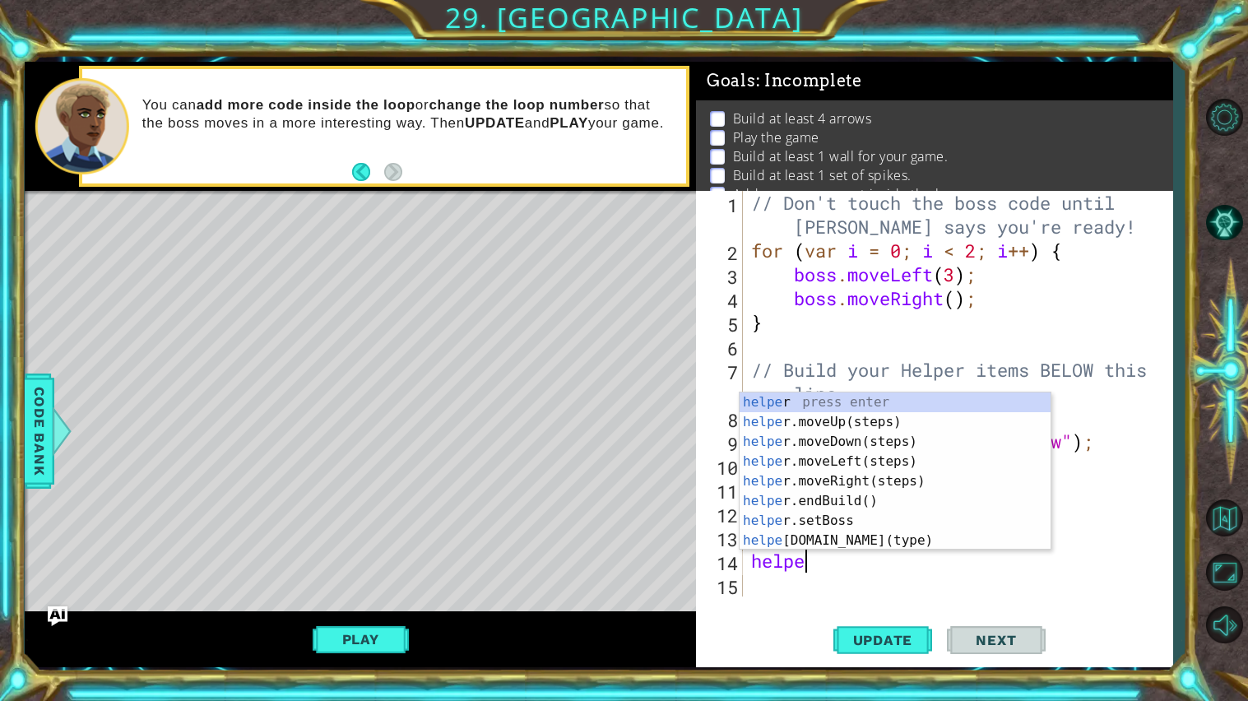
scroll to position [0, 2]
click at [874, 532] on div "helper press enter helper .moveUp(steps) press enter helper .moveDown(steps) pr…" at bounding box center [895, 492] width 311 height 198
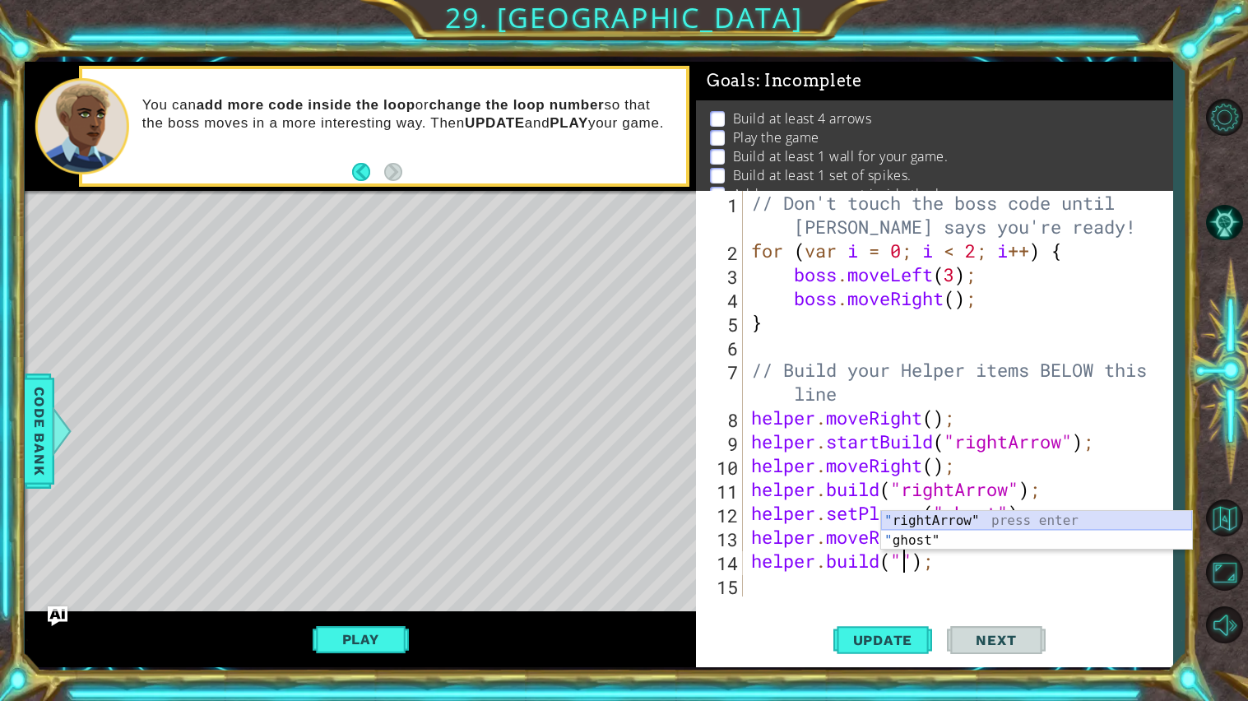
click at [947, 517] on div "" rightArrow" press enter " ghost" press enter" at bounding box center [1036, 550] width 311 height 79
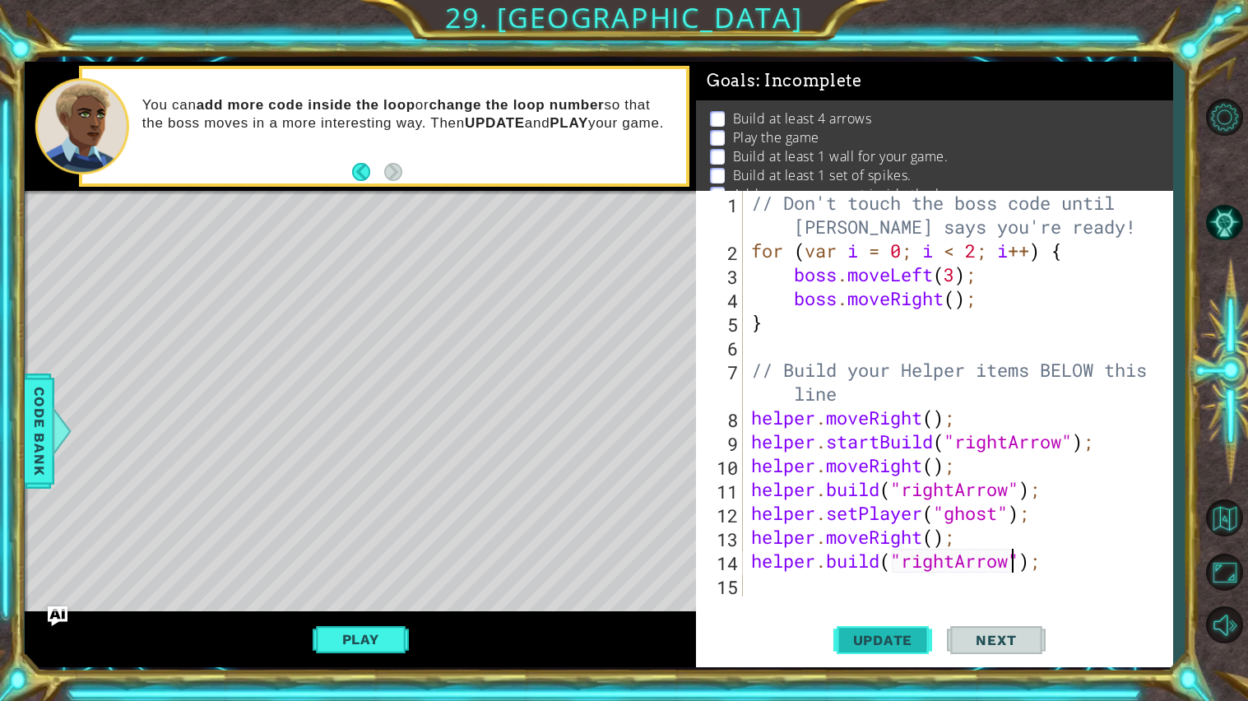
type textarea "[DOMAIN_NAME]("rightArrow");"
click at [899, 635] on span "Update" at bounding box center [883, 640] width 93 height 16
click at [401, 634] on button "Play" at bounding box center [361, 639] width 96 height 31
click at [774, 588] on div "// Don't touch the boss code until Vega says you're ready! for ( var i = 0 ; i …" at bounding box center [962, 429] width 429 height 477
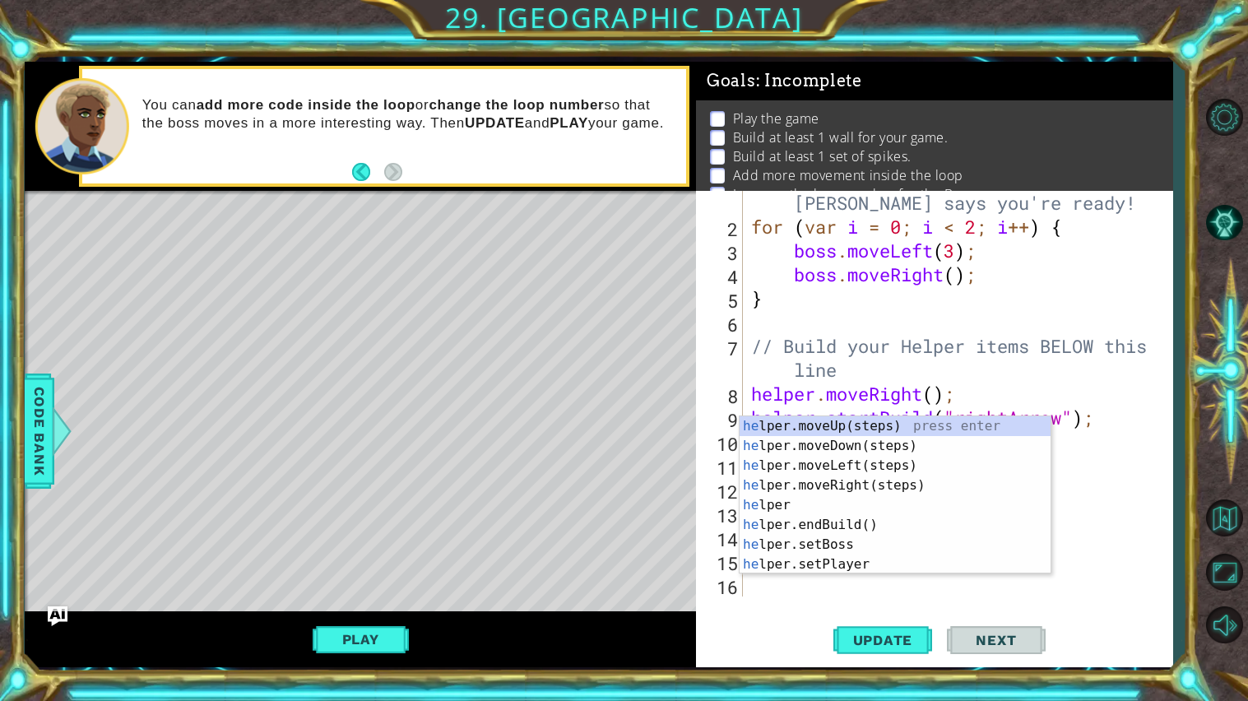
scroll to position [23, 0]
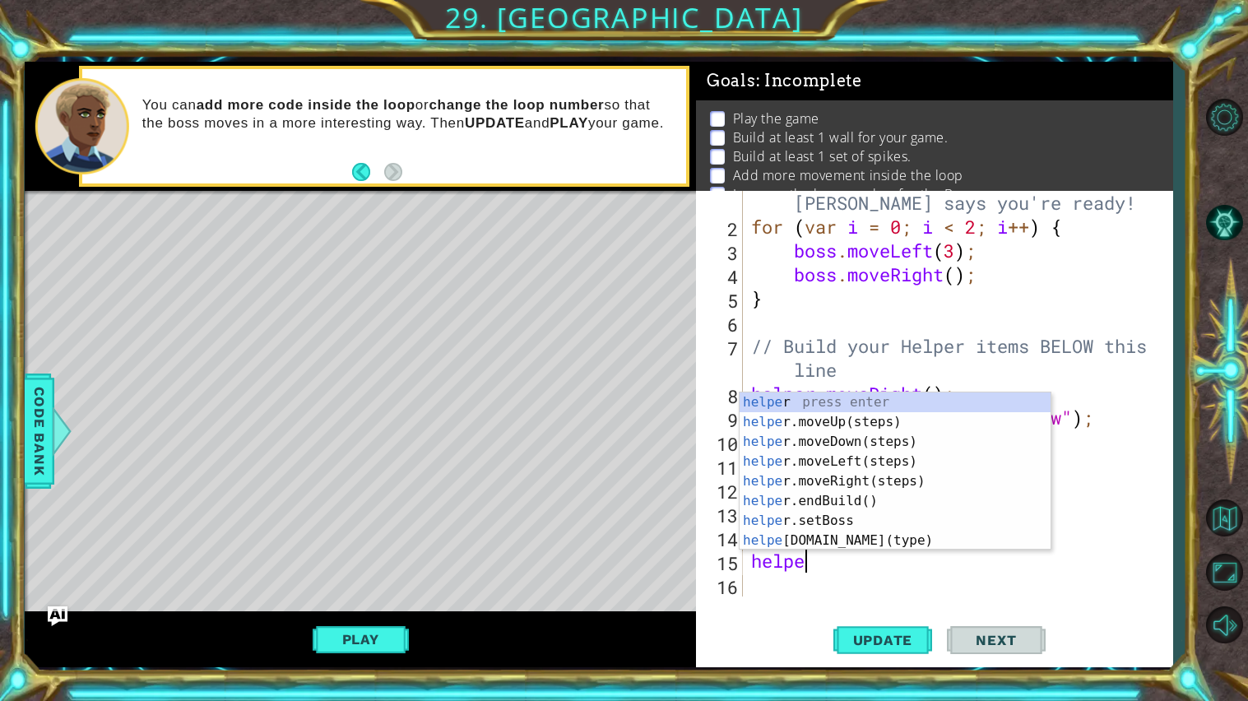
type textarea "helper"
click at [885, 480] on div "helper press enter helper .moveUp(steps) press enter helper .moveDown(steps) pr…" at bounding box center [895, 492] width 311 height 198
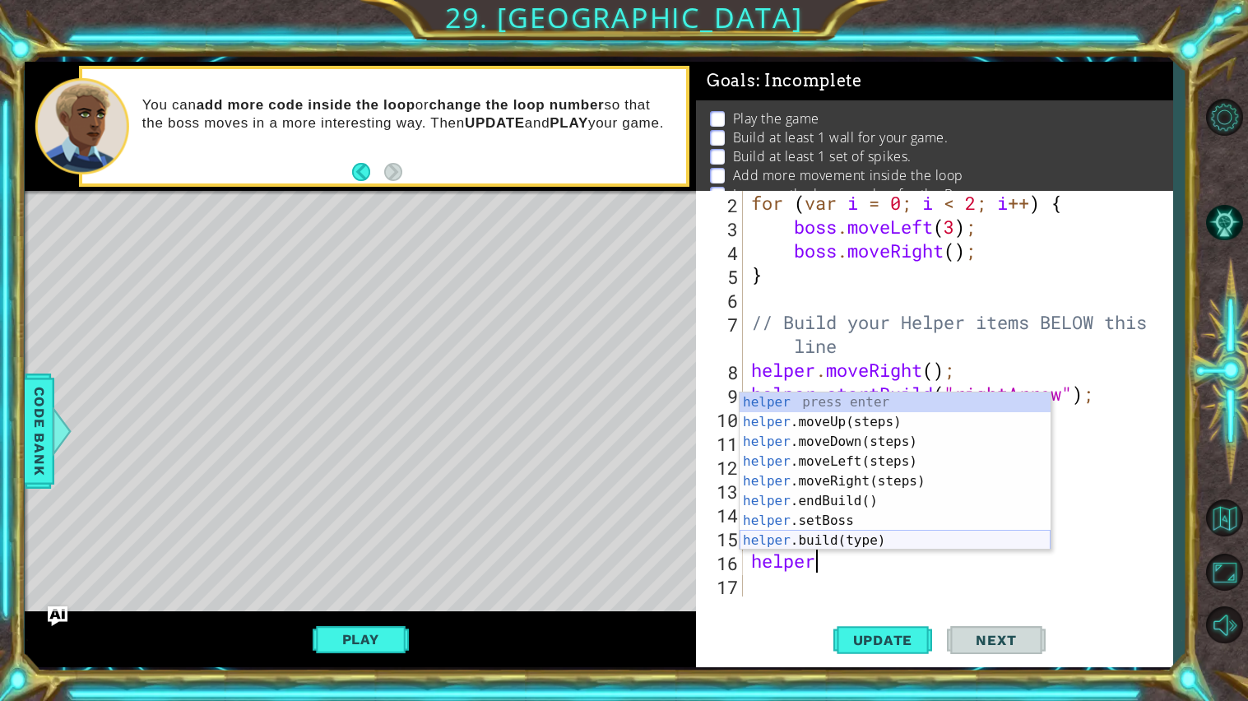
click at [867, 538] on div "helper press enter helper .moveUp(steps) press enter helper .moveDown(steps) pr…" at bounding box center [895, 492] width 311 height 198
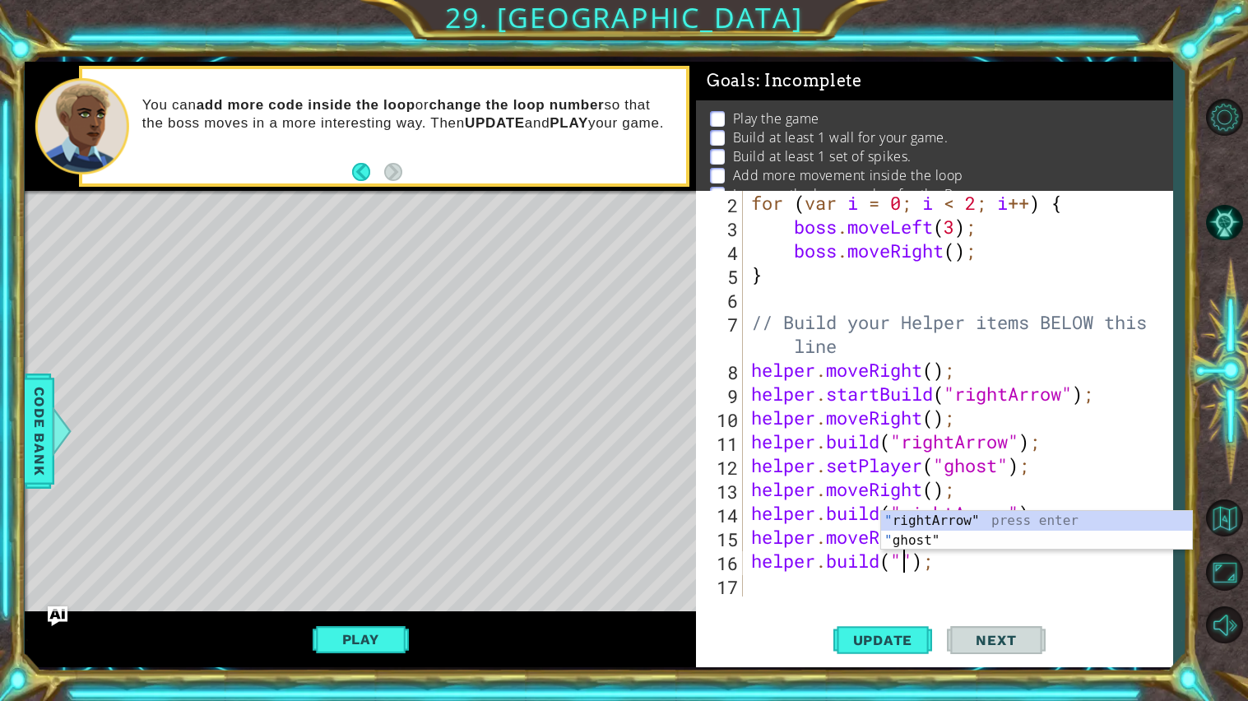
type textarea "[DOMAIN_NAME]("rightArrow");"
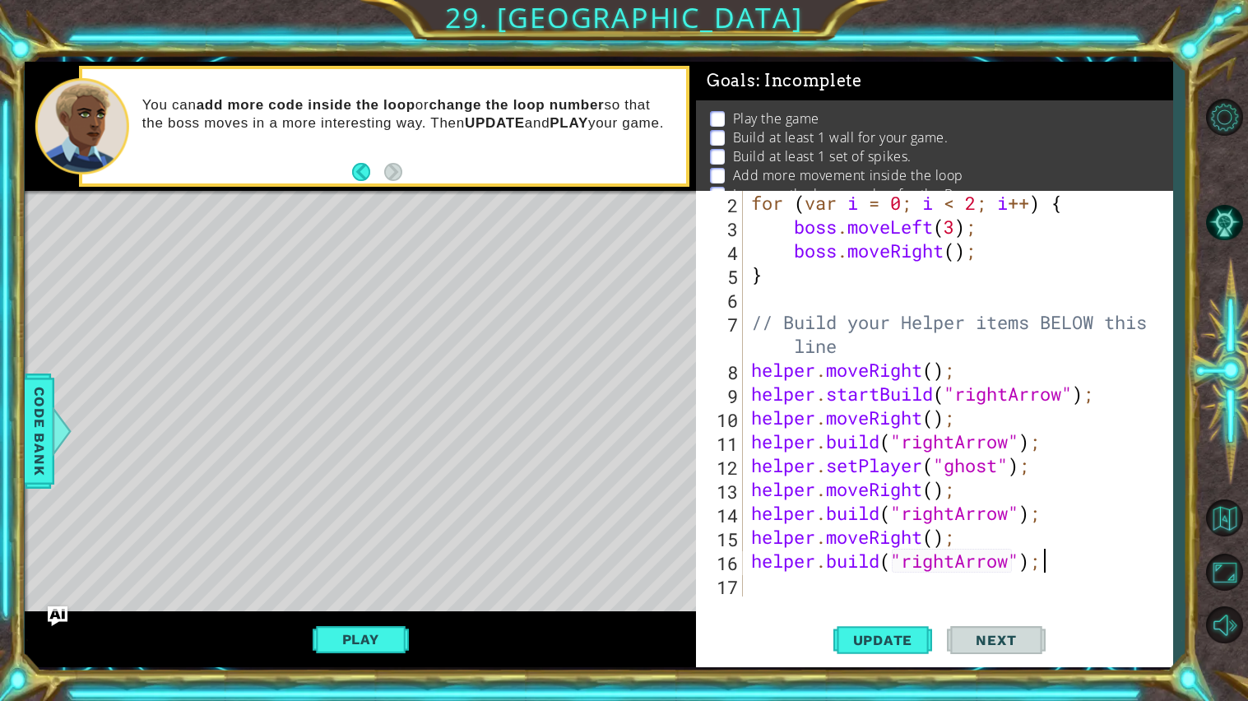
scroll to position [47, 0]
type textarea "[DOMAIN_NAME]("rightArrow");"
click at [884, 642] on span "Update" at bounding box center [883, 640] width 93 height 16
click at [816, 588] on div "for ( var i = 0 ; i < 2 ; i ++ ) { boss . moveLeft ( 3 ) ; boss . moveRight ( )…" at bounding box center [962, 417] width 429 height 453
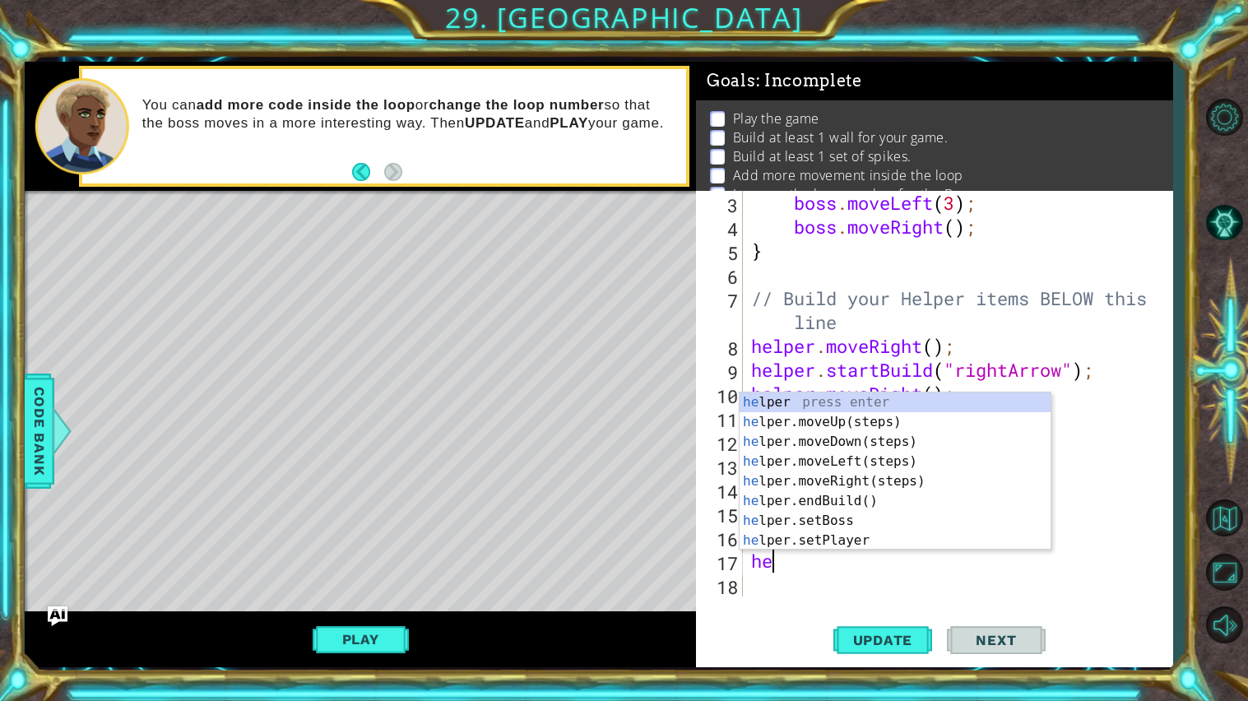
scroll to position [71, 0]
type textarea "hel"
click at [909, 482] on div "hel per press enter hel per.moveUp(steps) press enter hel per.moveDown(steps) p…" at bounding box center [895, 492] width 311 height 198
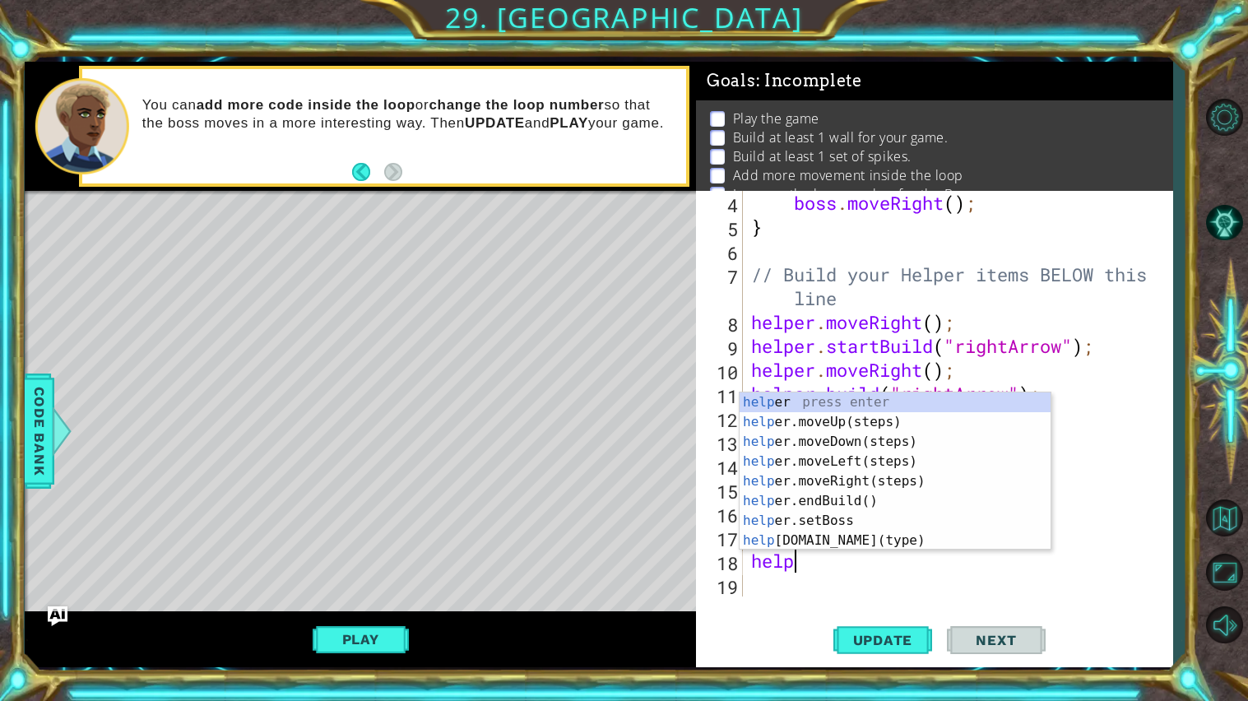
scroll to position [0, 1]
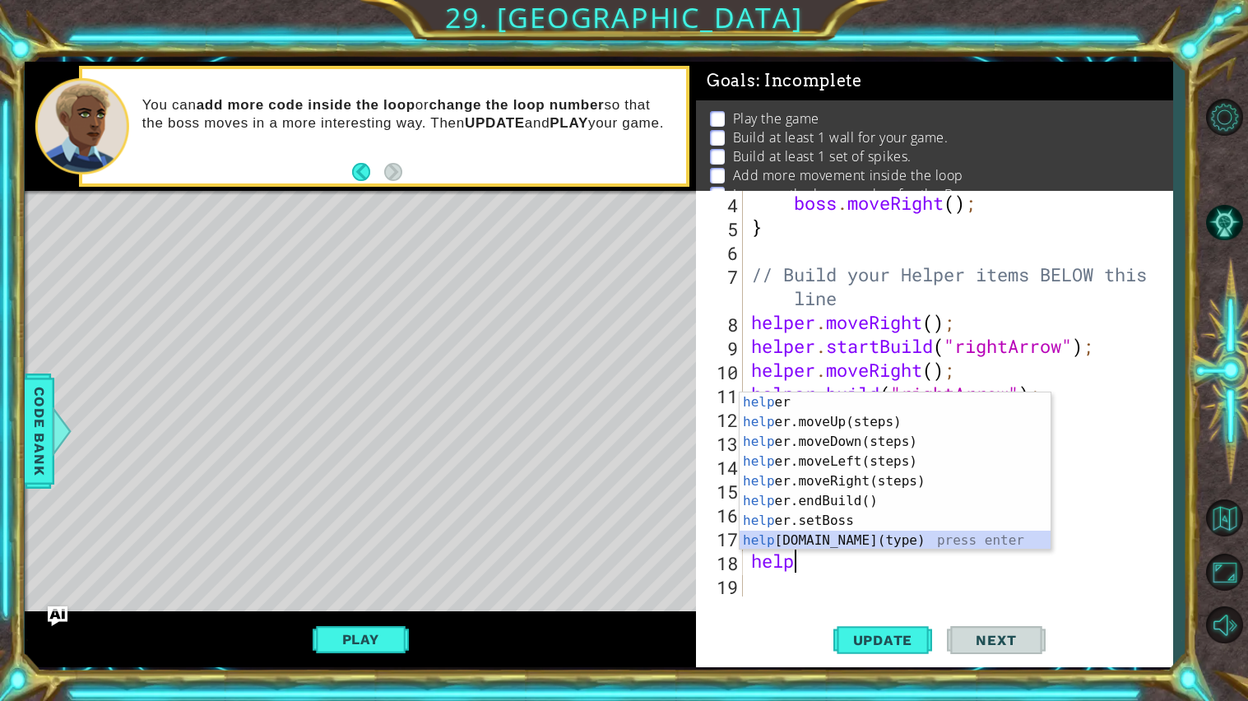
click at [885, 535] on div "help er press enter help er.moveUp(steps) press enter help er.moveDown(steps) p…" at bounding box center [895, 492] width 311 height 198
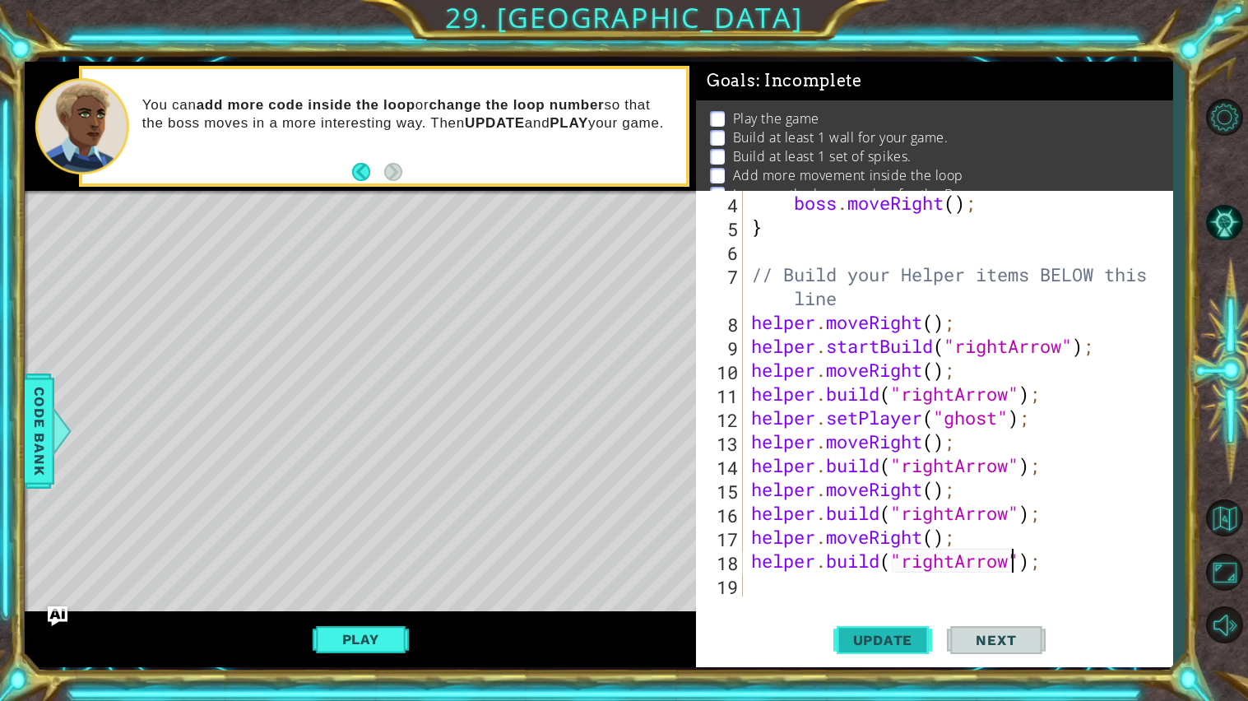
type textarea "[DOMAIN_NAME]("rightArrow");"
click at [911, 646] on span "Update" at bounding box center [883, 640] width 93 height 16
click at [892, 586] on div "boss . moveRight ( ) ; } // Build your Helper items BELOW this line helper . mo…" at bounding box center [962, 417] width 429 height 453
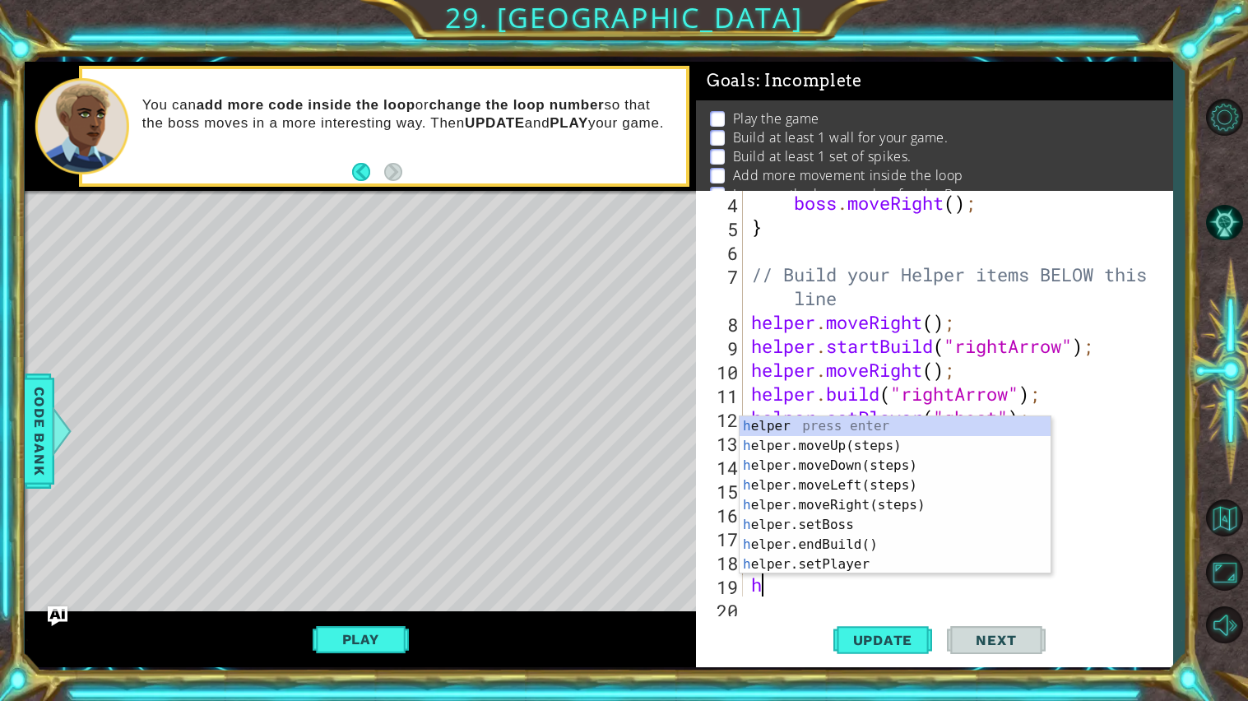
type textarea "he"
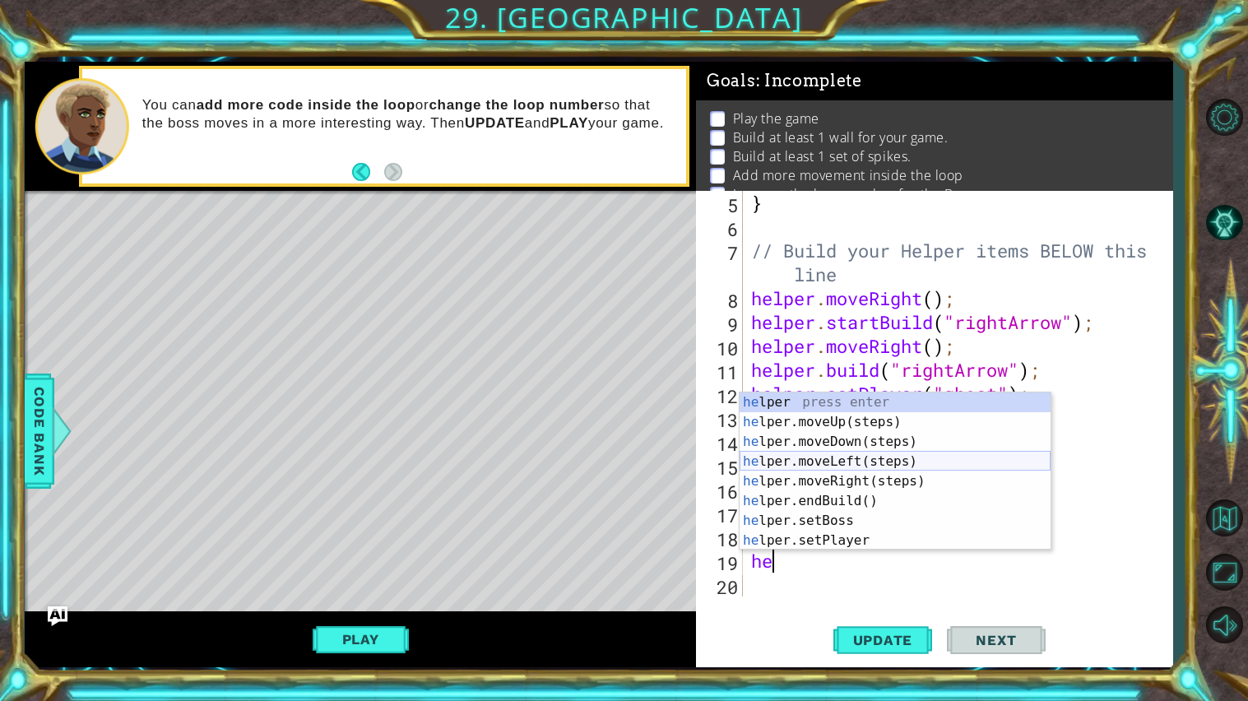
click at [886, 476] on div "he lper press enter he lper.moveUp(steps) press enter he lper.moveDown(steps) p…" at bounding box center [895, 492] width 311 height 198
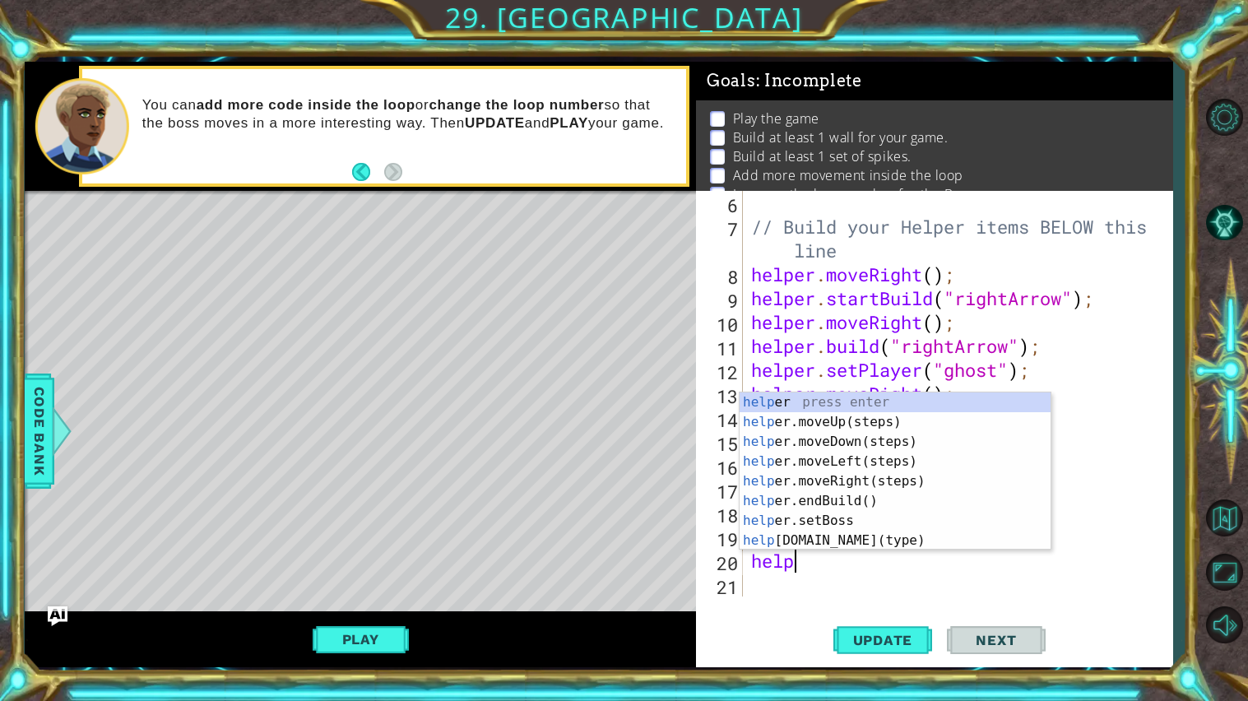
scroll to position [0, 1]
click at [854, 538] on div "help er press enter help er.moveUp(steps) press enter help er.moveDown(steps) p…" at bounding box center [895, 492] width 311 height 198
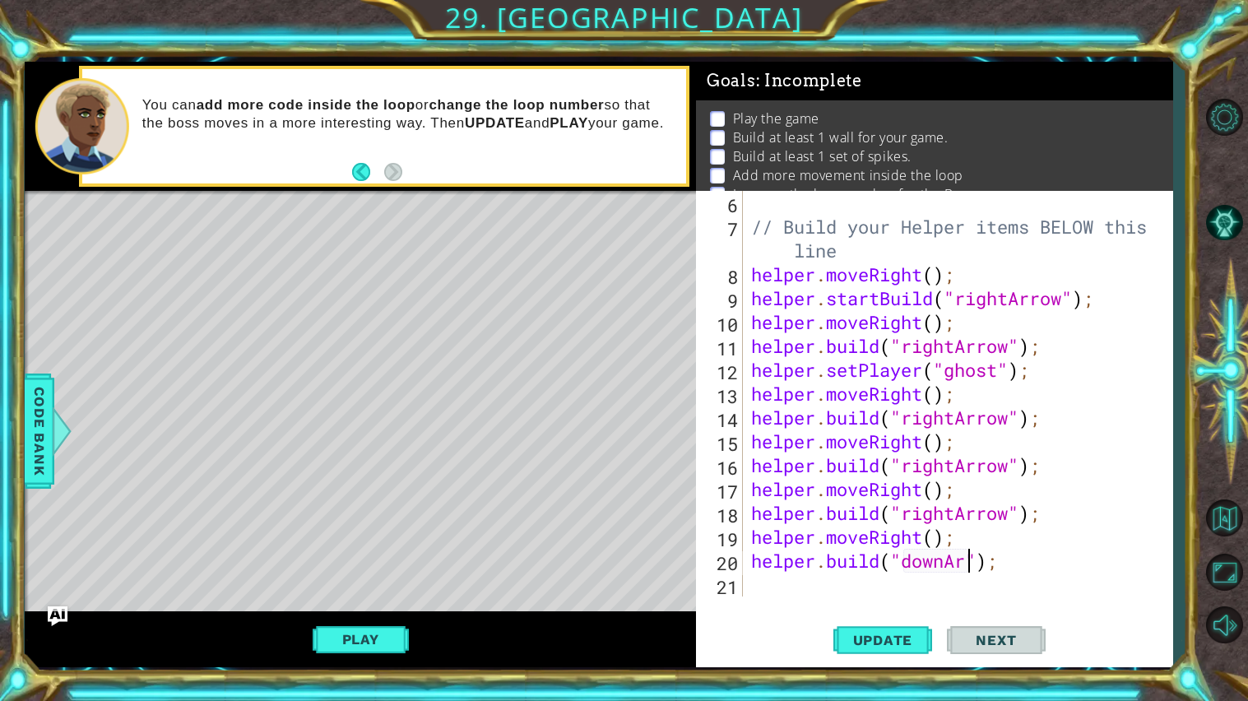
scroll to position [0, 10]
type textarea "[DOMAIN_NAME]("downArrow");"
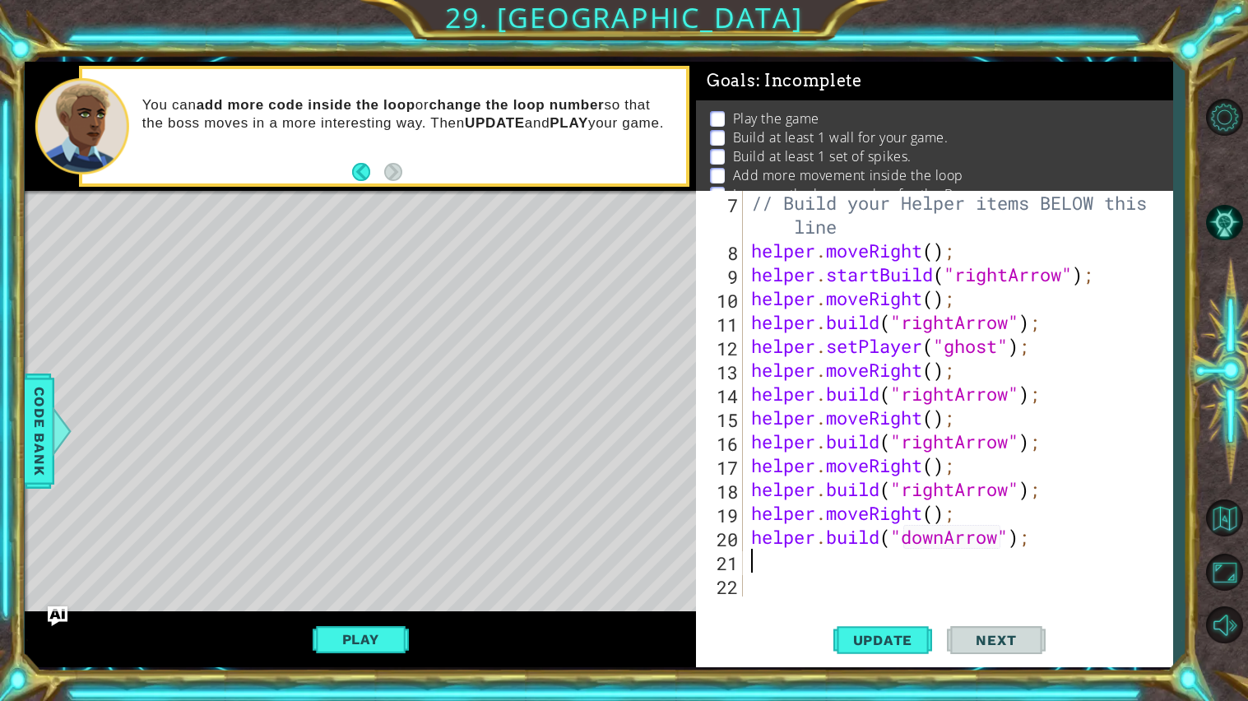
scroll to position [143, 0]
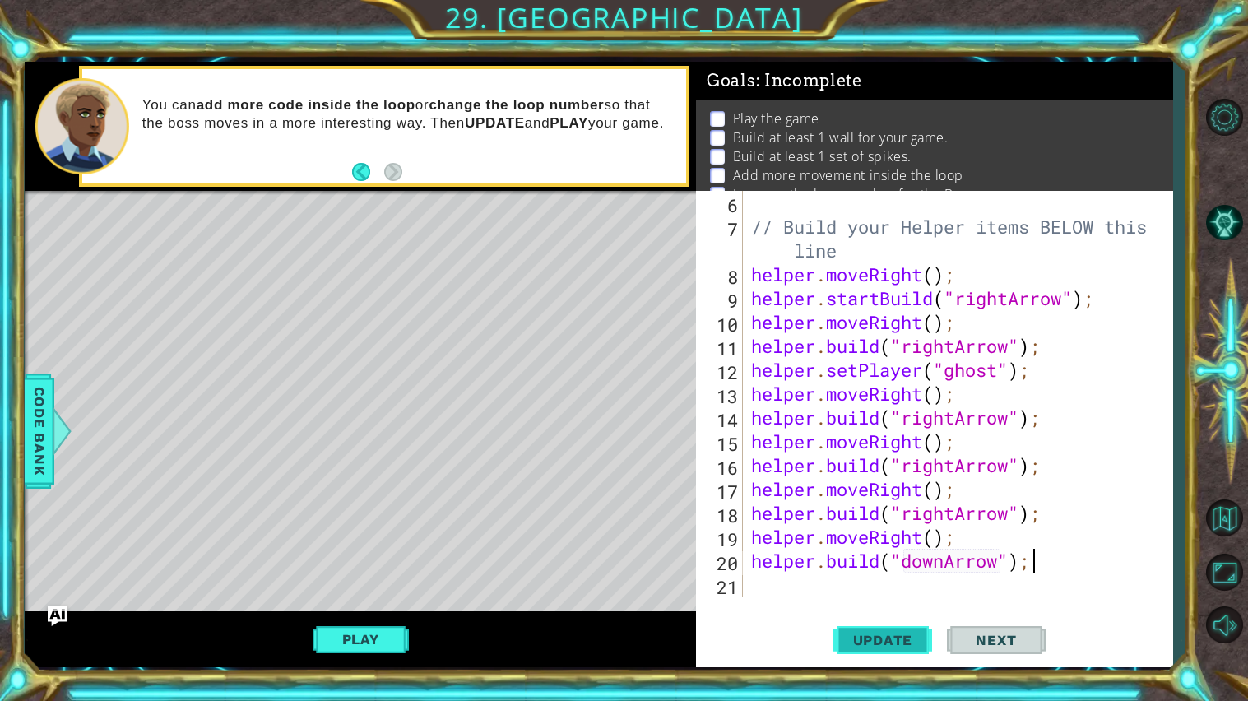
type textarea "[DOMAIN_NAME]("downArrow");"
click at [873, 644] on span "Update" at bounding box center [883, 640] width 93 height 16
click at [769, 588] on div "// Build your Helper items BELOW this line helper . moveRight ( ) ; helper . st…" at bounding box center [962, 417] width 429 height 453
type textarea "he"
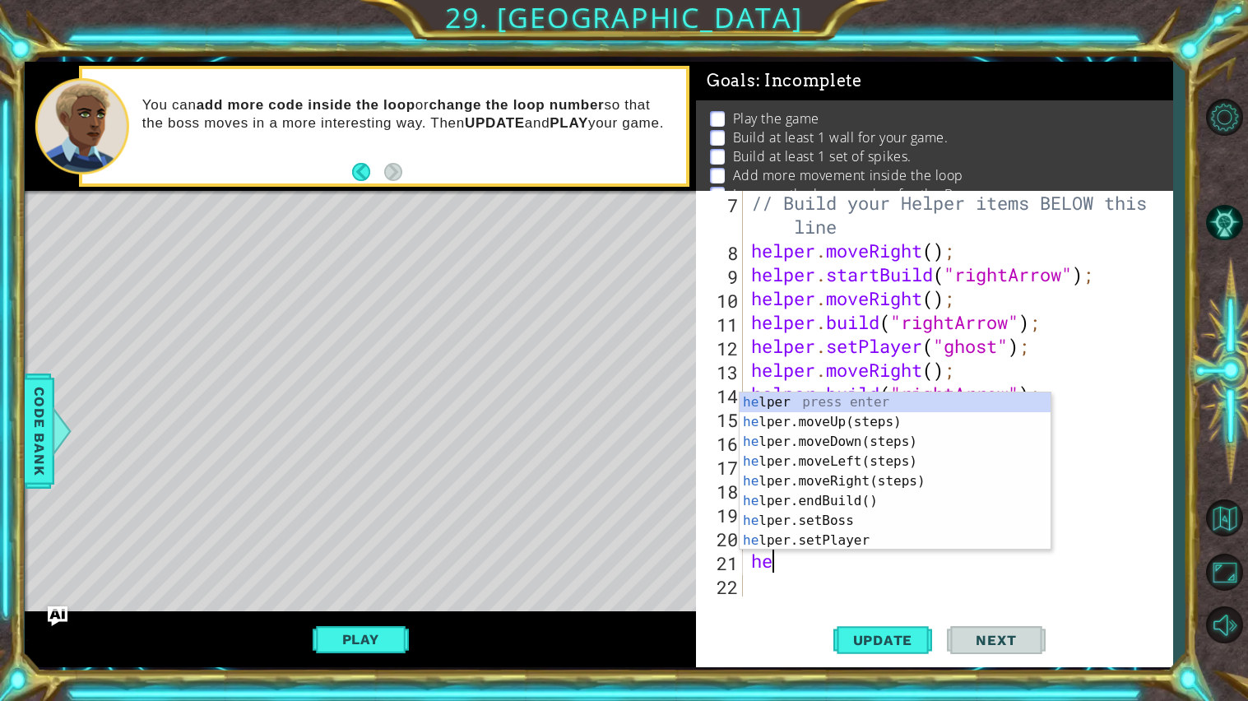
scroll to position [167, 0]
click at [872, 439] on div "he lper press enter he lper.moveUp(steps) press enter he lper.moveDown(steps) p…" at bounding box center [895, 492] width 311 height 198
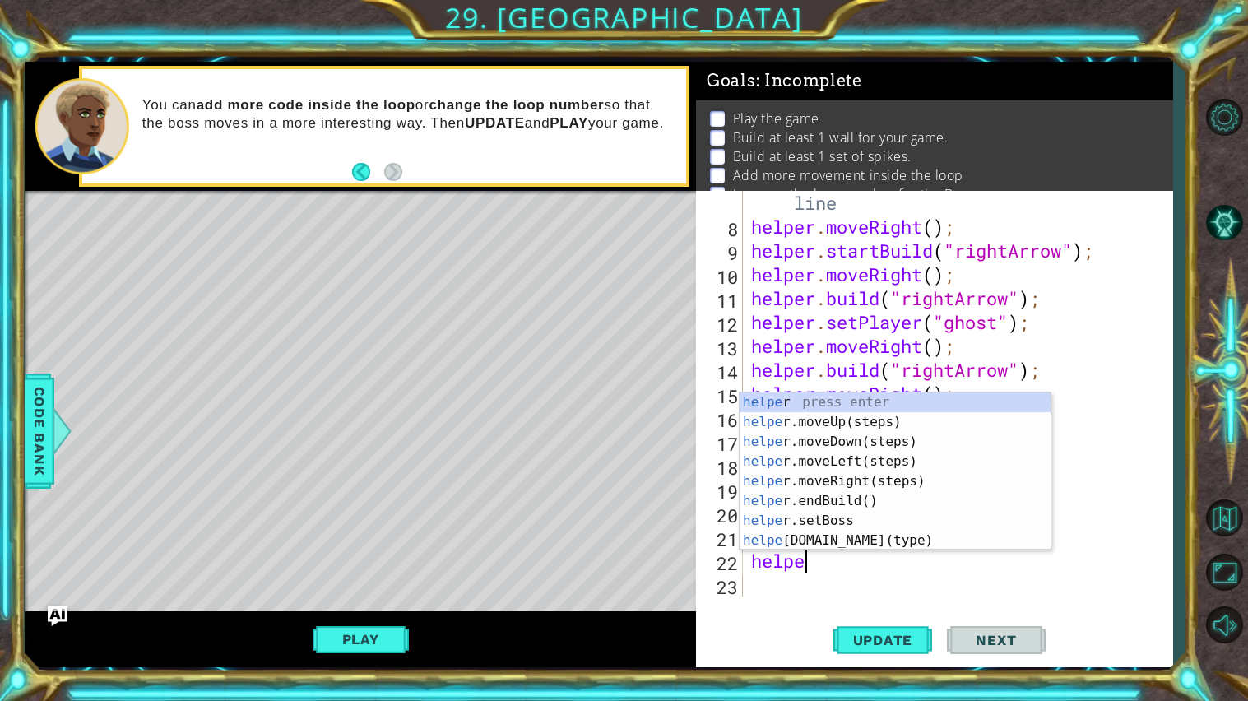
scroll to position [0, 2]
click at [860, 535] on div "helper press enter helper .moveUp(steps) press enter helper .moveDown(steps) pr…" at bounding box center [895, 492] width 311 height 198
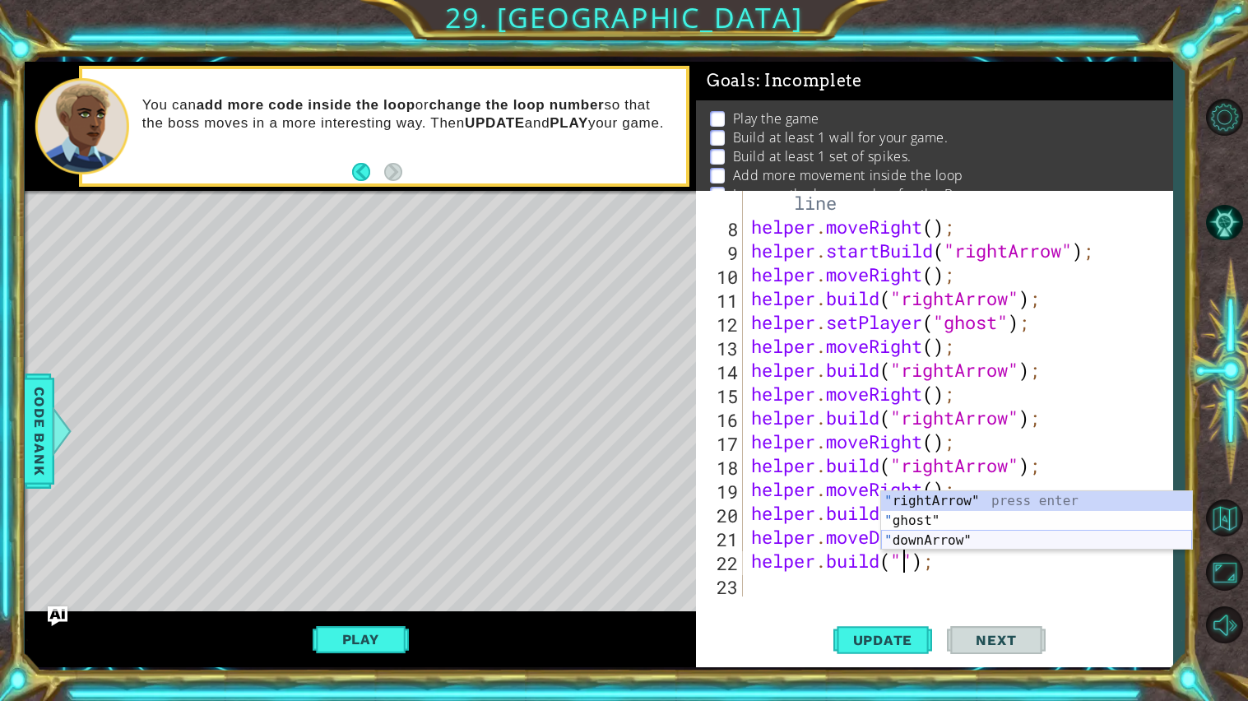
click at [919, 544] on div "" rightArrow" press enter " ghost" press enter " downArrow" press enter" at bounding box center [1036, 540] width 311 height 99
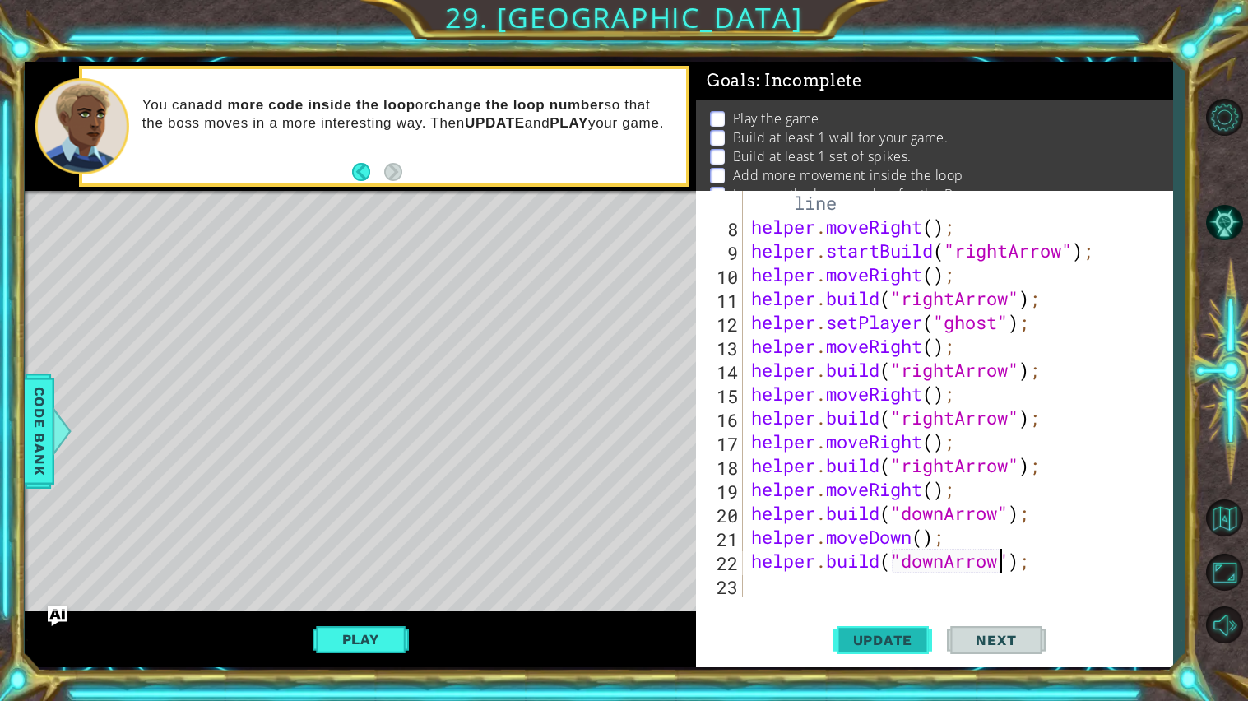
type textarea "[DOMAIN_NAME]("downArrow");"
click at [889, 646] on span "Update" at bounding box center [883, 640] width 93 height 16
click at [774, 583] on div "// Build your Helper items BELOW this line helper . moveRight ( ) ; helper . st…" at bounding box center [962, 405] width 429 height 477
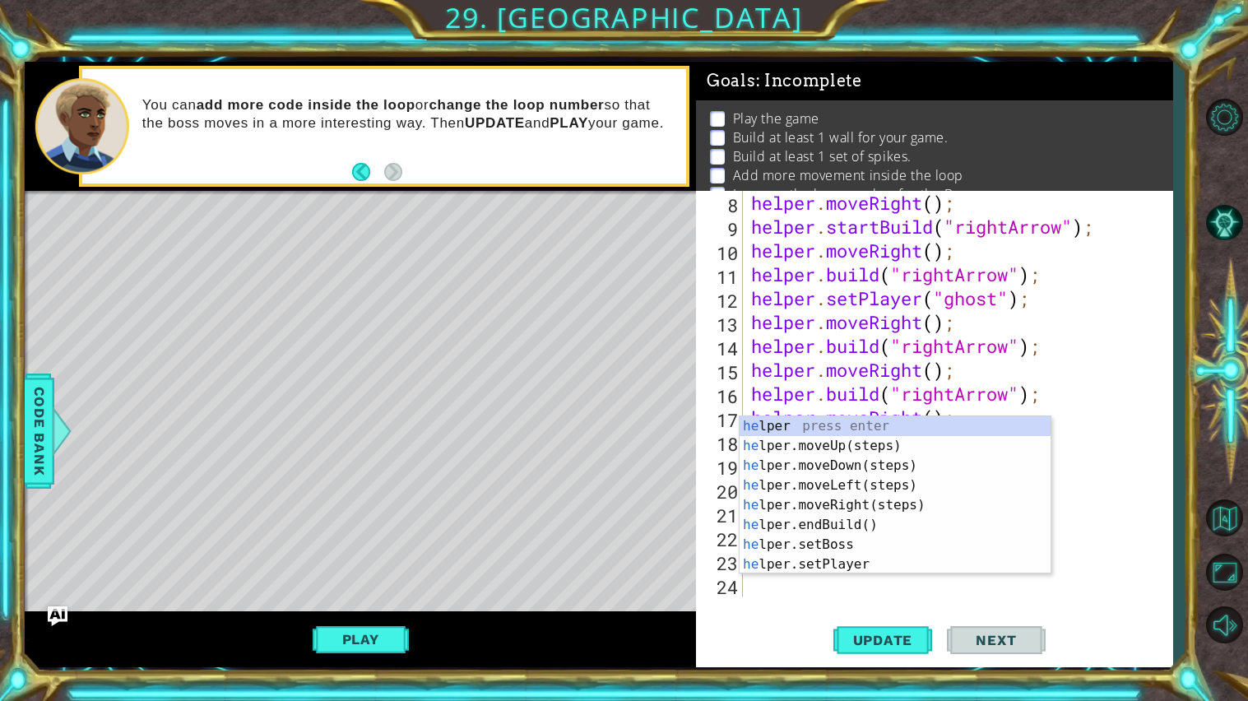
scroll to position [214, 0]
type textarea "h"
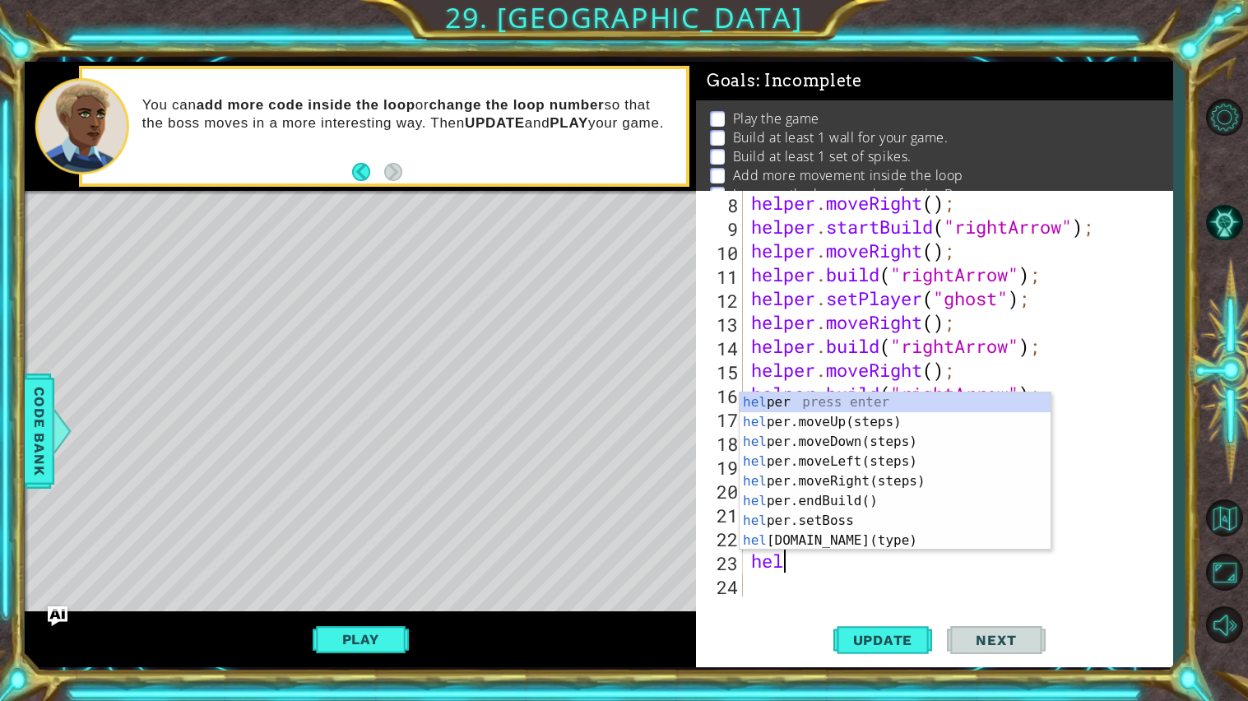
scroll to position [0, 1]
click at [899, 537] on div "help er press enter help er.moveUp(steps) press enter help er.moveDown(steps) p…" at bounding box center [895, 492] width 311 height 198
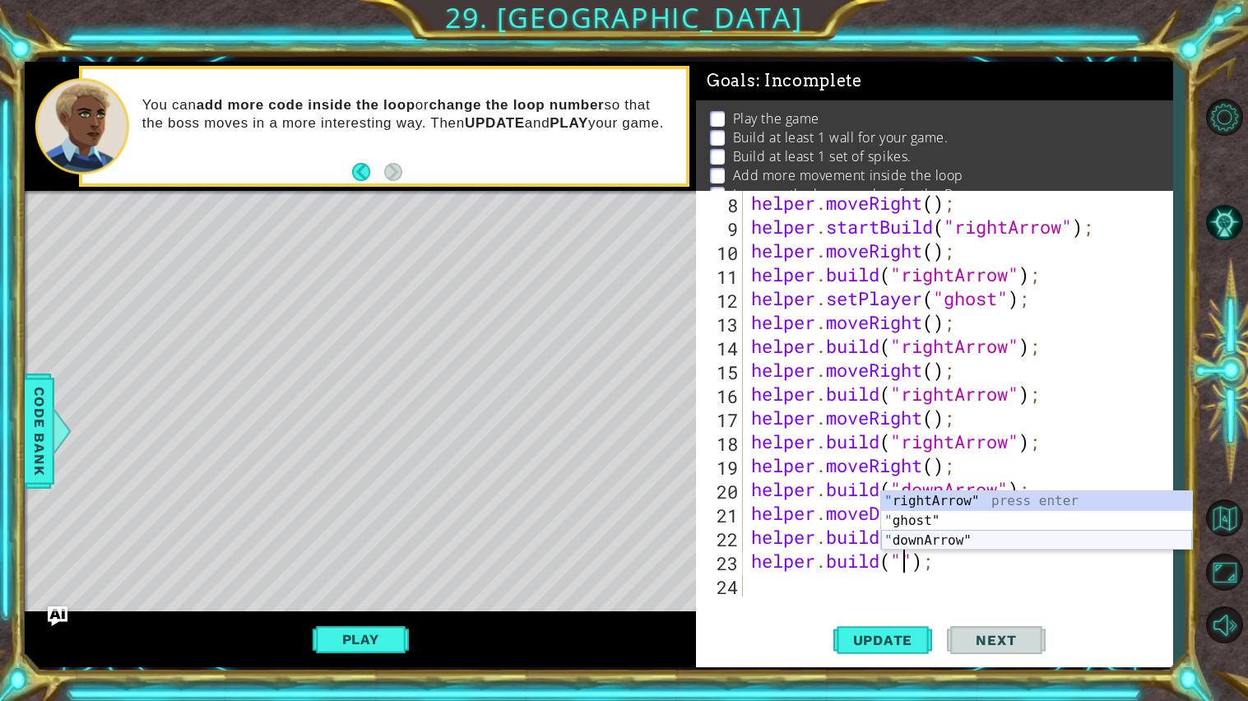
click at [927, 540] on div "" rightArrow" press enter " ghost" press enter " downArrow" press enter" at bounding box center [1036, 540] width 311 height 99
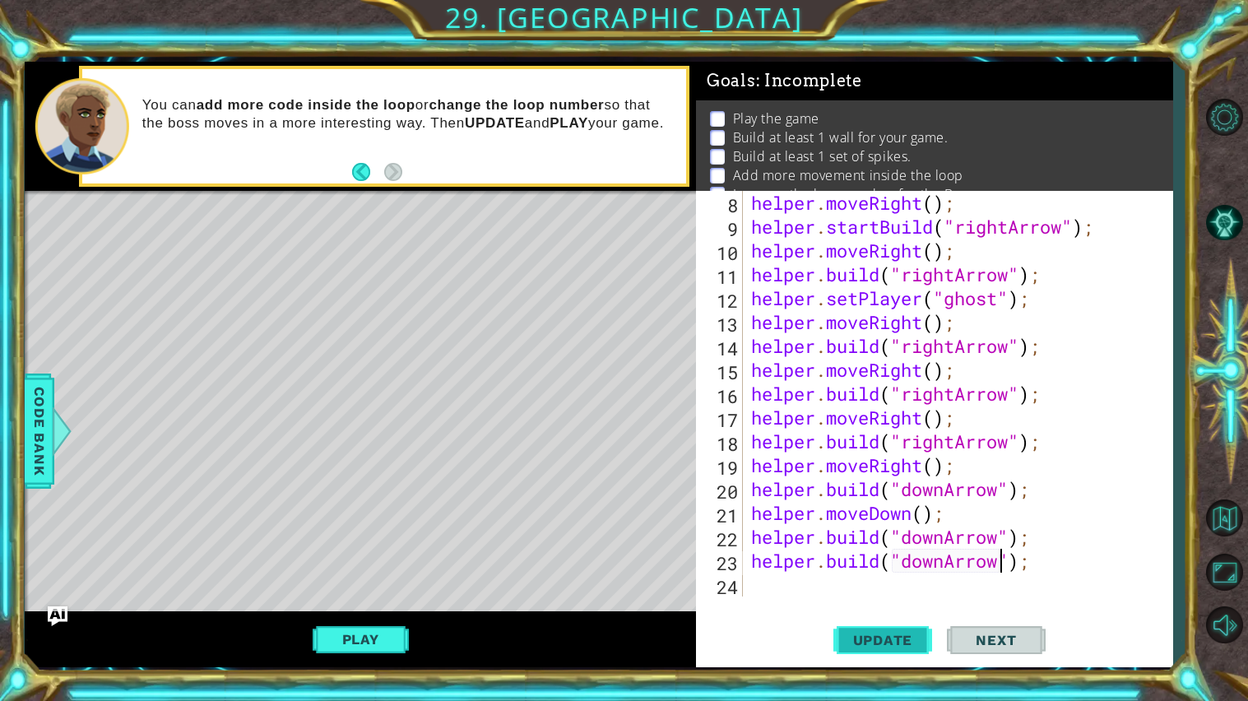
click at [907, 628] on button "Update" at bounding box center [883, 640] width 99 height 48
click at [881, 649] on button "Update" at bounding box center [883, 640] width 99 height 48
click at [878, 644] on span "Update" at bounding box center [883, 640] width 93 height 16
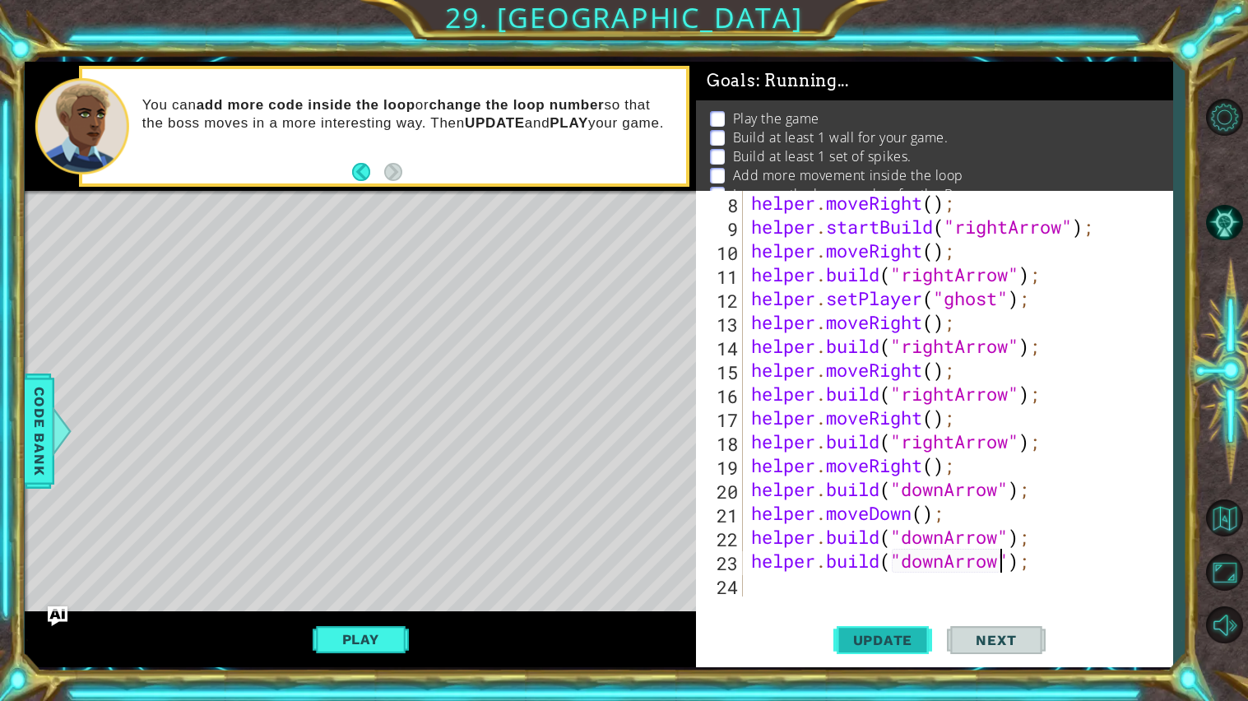
click at [878, 644] on span "Update" at bounding box center [883, 640] width 93 height 16
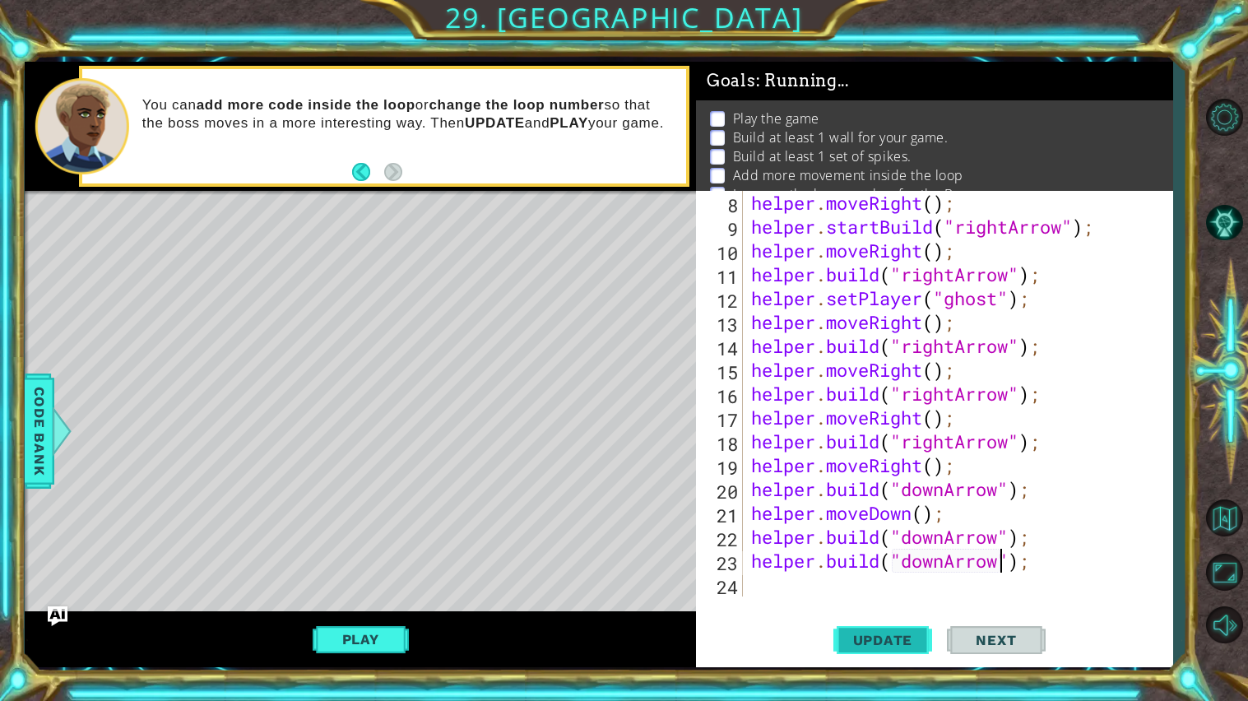
click at [878, 644] on span "Update" at bounding box center [883, 640] width 93 height 16
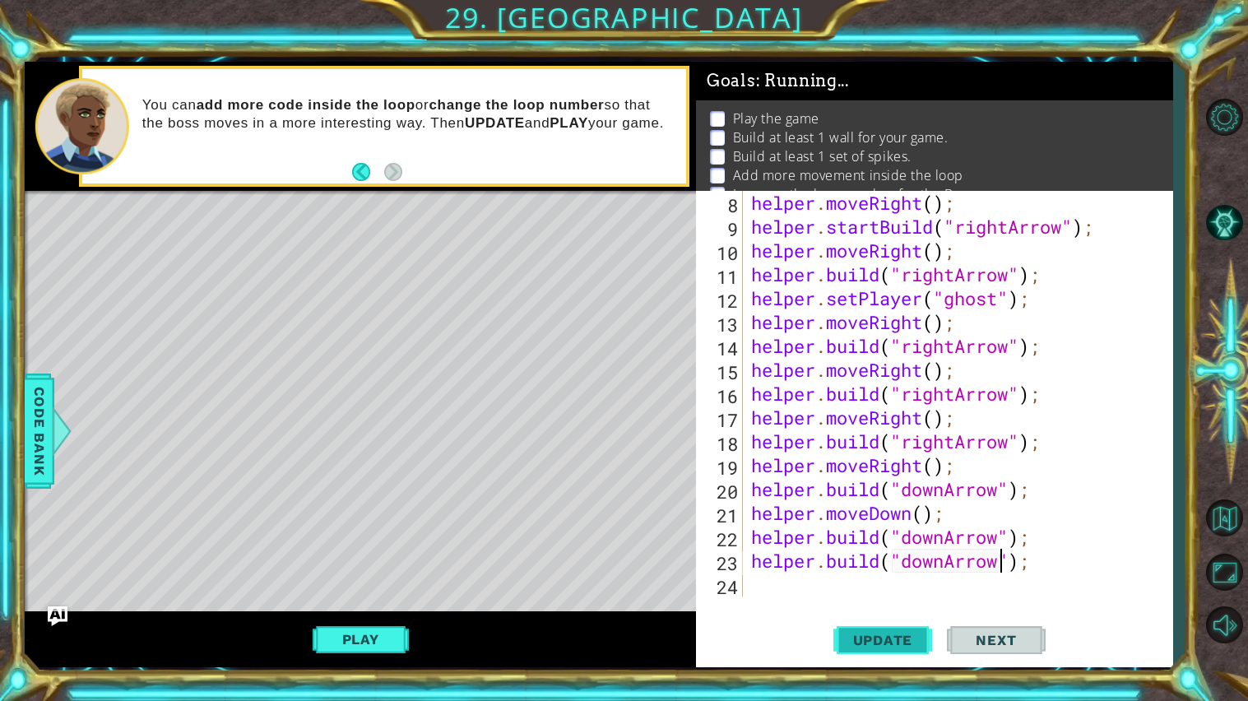
click at [878, 644] on span "Update" at bounding box center [883, 640] width 93 height 16
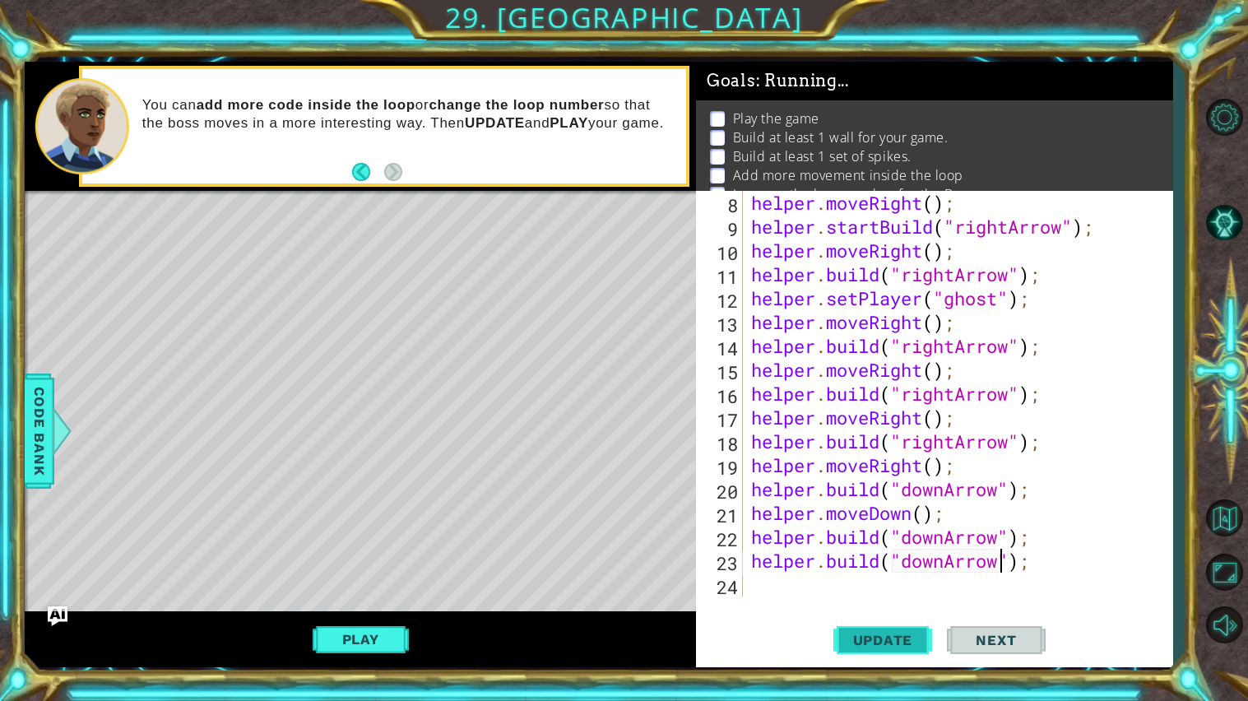
click at [878, 644] on span "Update" at bounding box center [883, 640] width 93 height 16
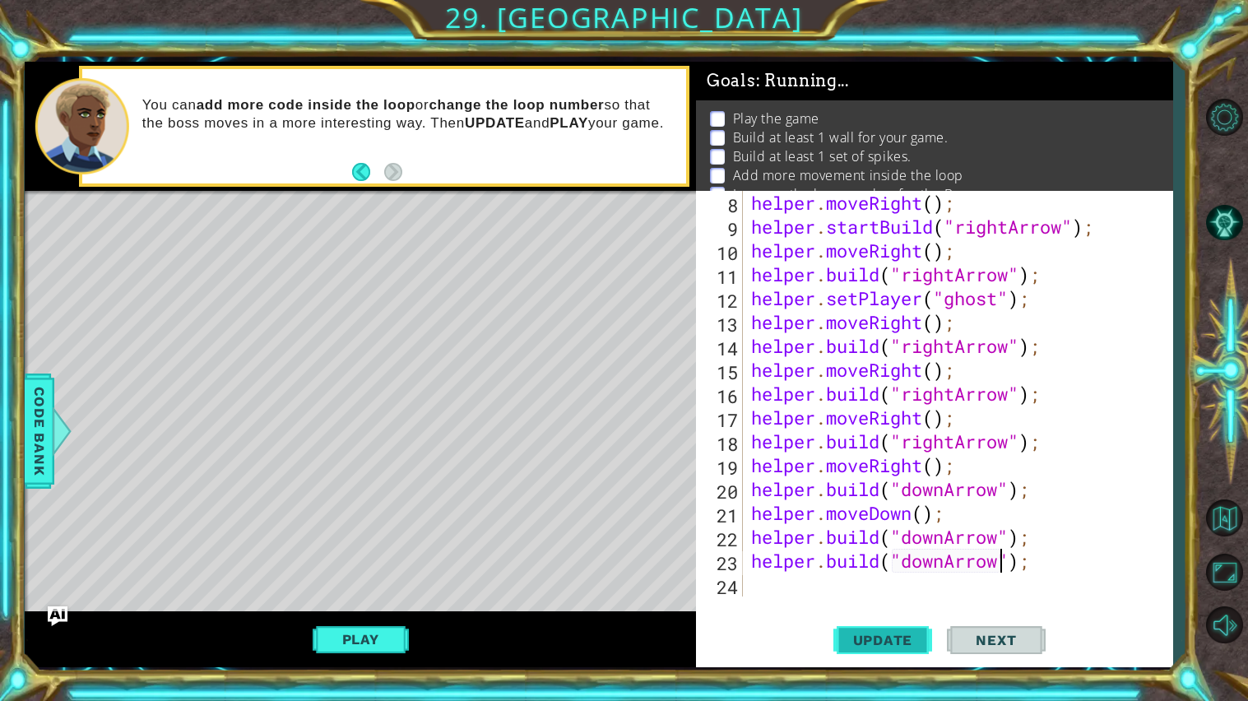
click at [878, 644] on span "Update" at bounding box center [883, 640] width 93 height 16
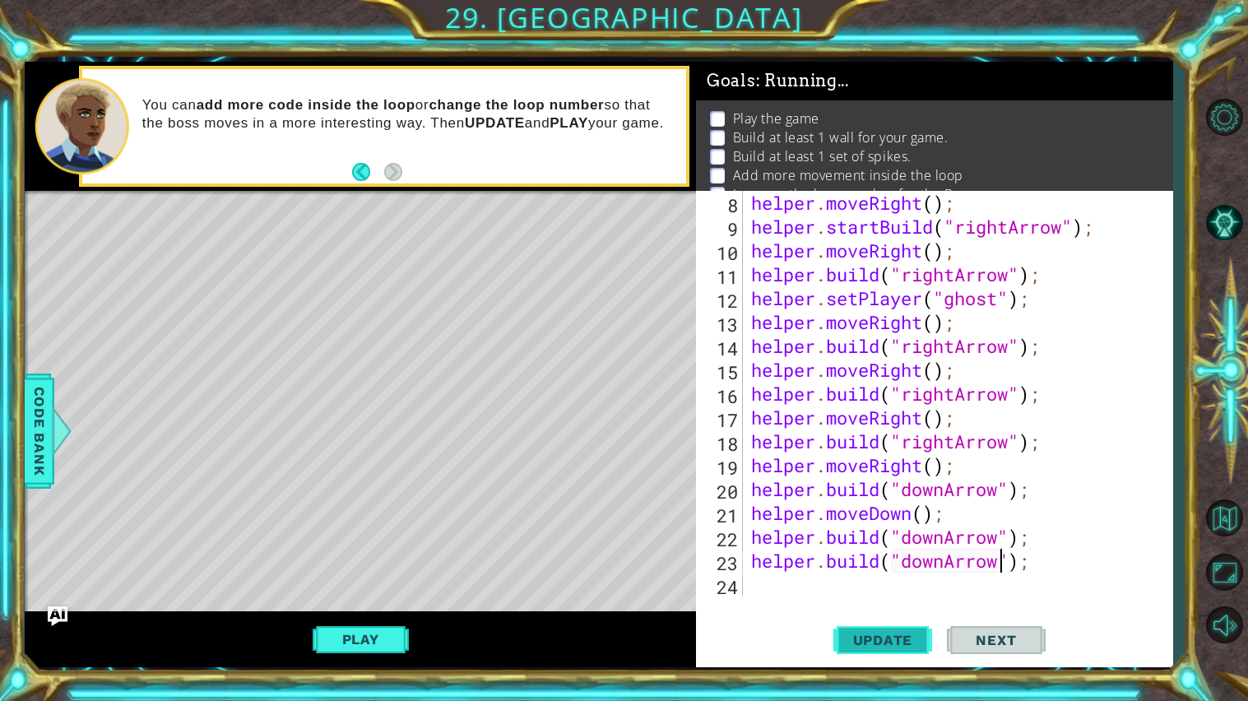
click at [878, 644] on span "Update" at bounding box center [883, 640] width 93 height 16
click at [760, 562] on div "helper . moveRight ( ) ; helper . startBuild ( "rightArrow" ) ; helper . moveRi…" at bounding box center [962, 417] width 429 height 453
drag, startPoint x: 749, startPoint y: 560, endPoint x: 959, endPoint y: 560, distance: 209.9
click at [959, 560] on div "helper . moveRight ( ) ; helper . startBuild ( "rightArrow" ) ; helper . moveRi…" at bounding box center [962, 417] width 429 height 453
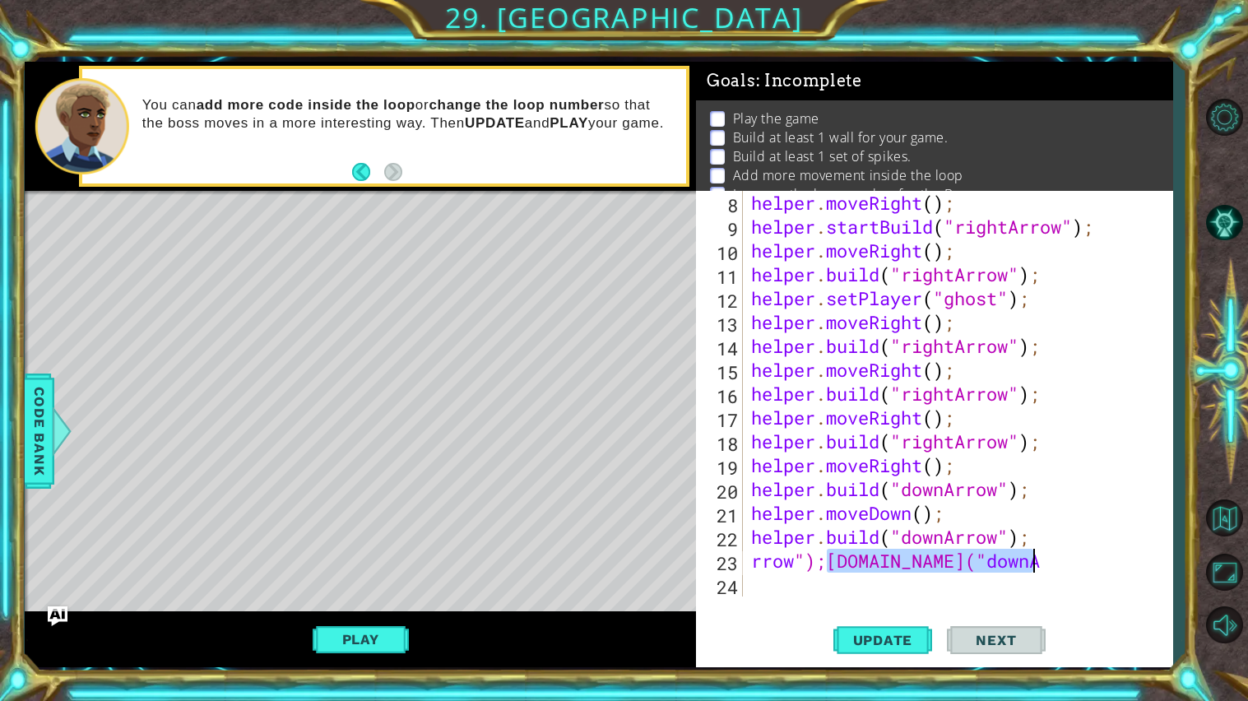
click at [1052, 562] on div "helper . moveRight ( ) ; helper . startBuild ( "rightArrow" ) ; helper . moveRi…" at bounding box center [958, 394] width 421 height 406
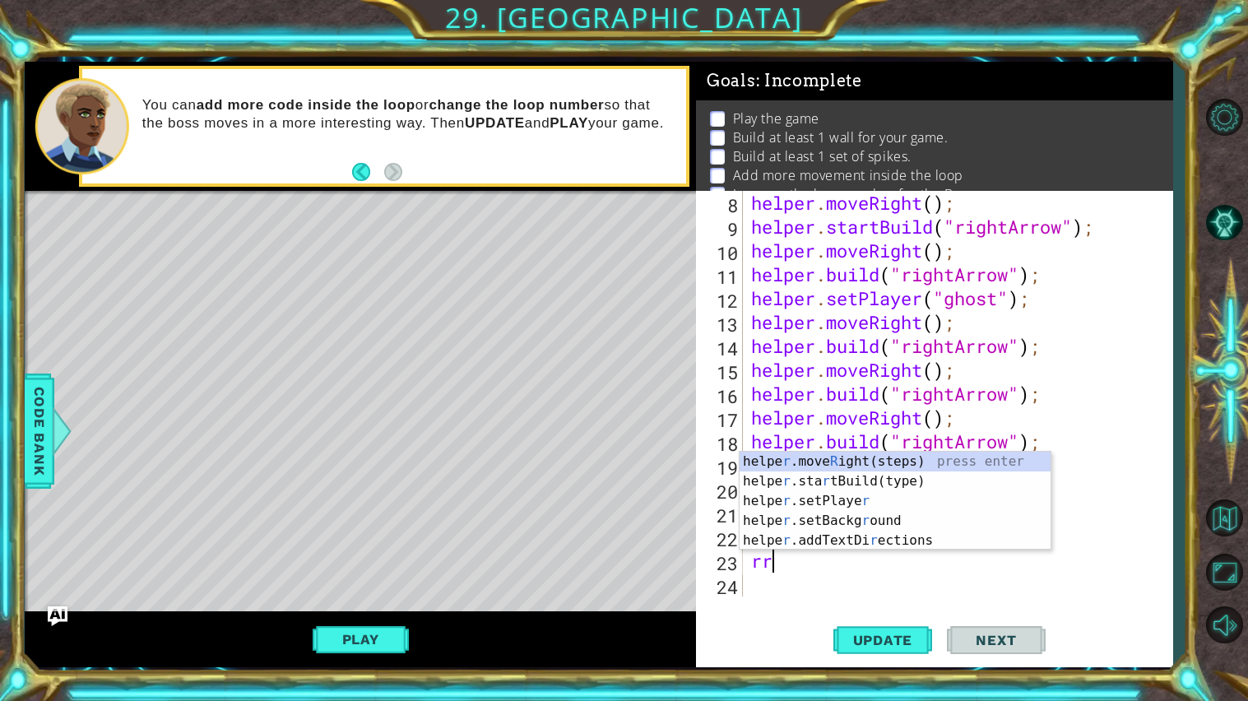
scroll to position [0, 0]
type textarea "r"
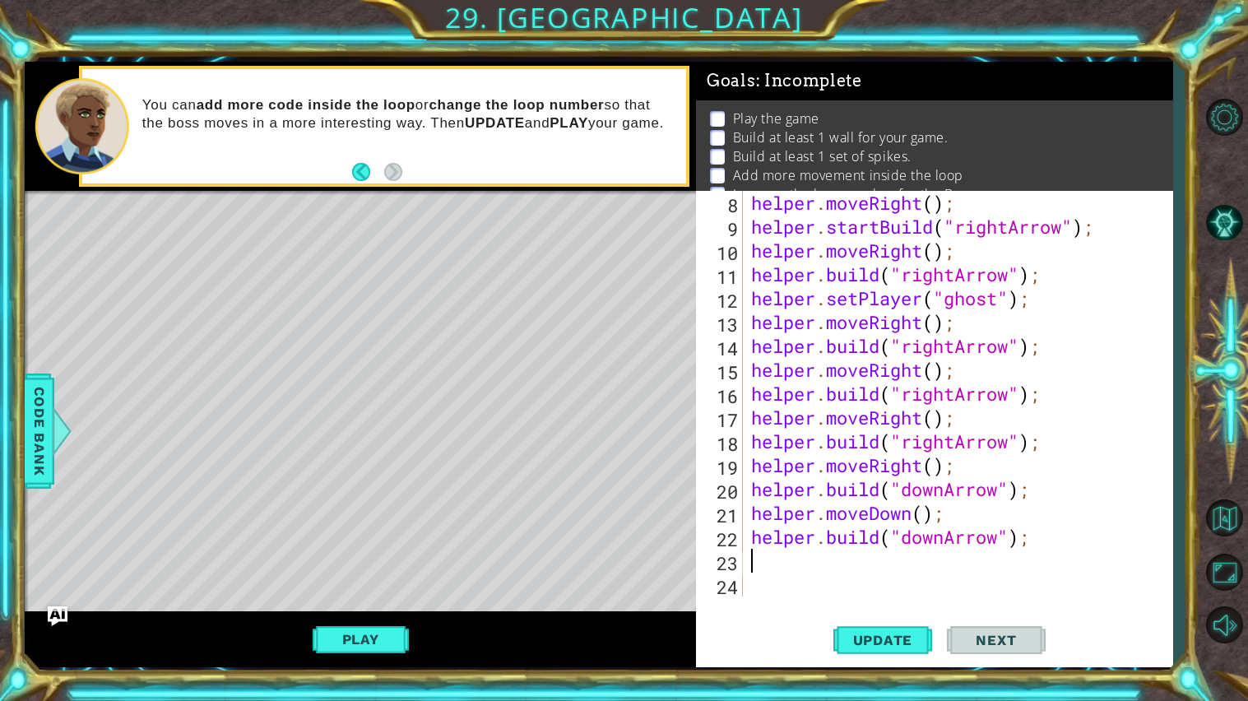
type textarea "h"
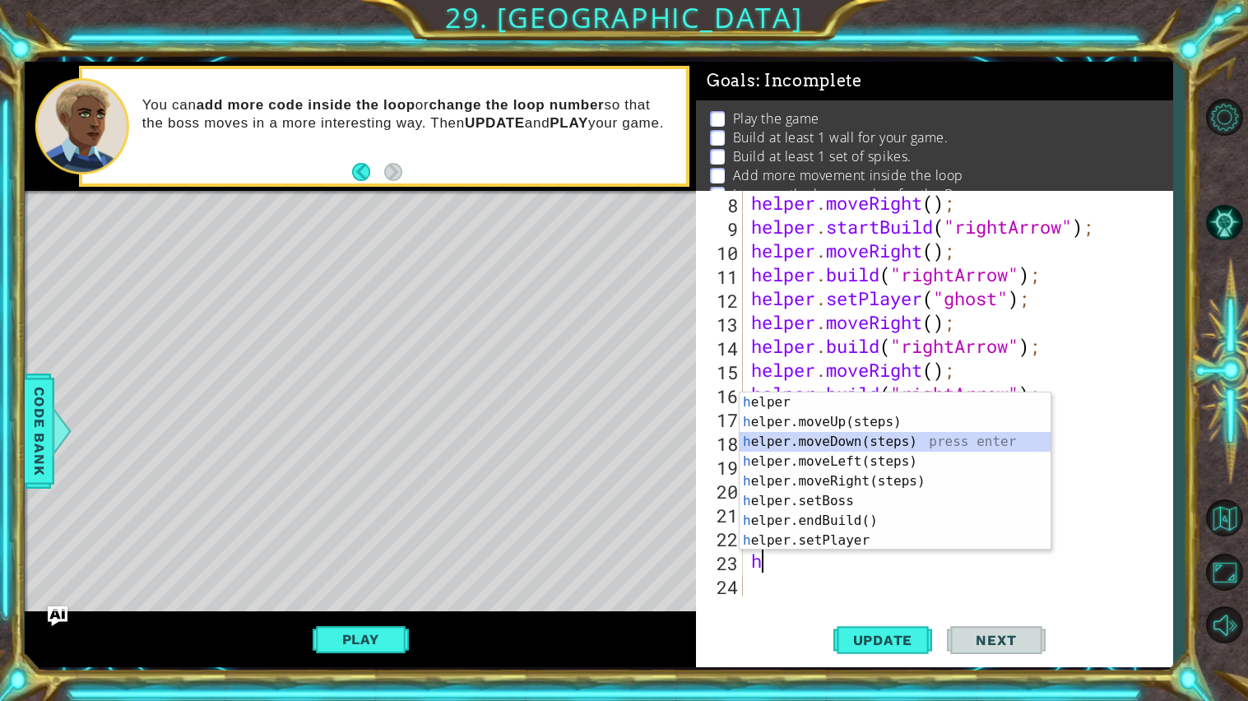
click at [931, 445] on div "h elper press enter h elper.moveUp(steps) press enter h elper.moveDown(steps) p…" at bounding box center [895, 492] width 311 height 198
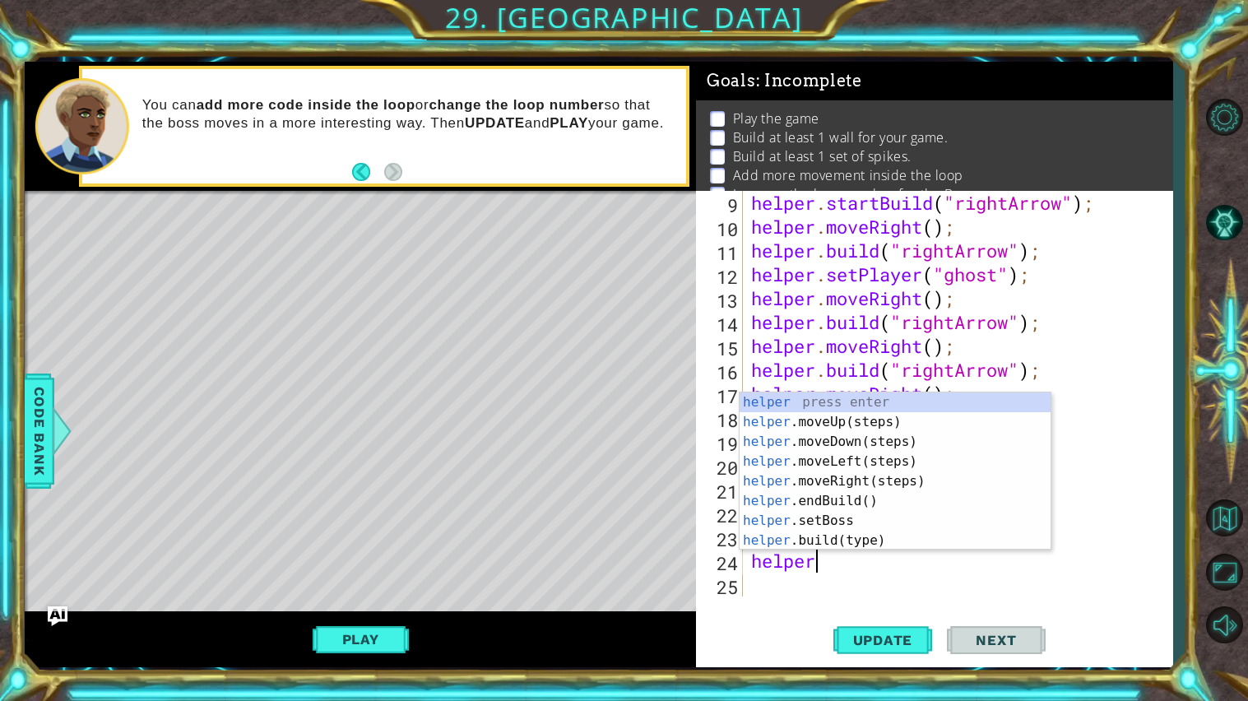
scroll to position [0, 2]
click at [938, 535] on div "helper press enter helper .moveUp(steps) press enter helper .moveDown(steps) pr…" at bounding box center [895, 492] width 311 height 198
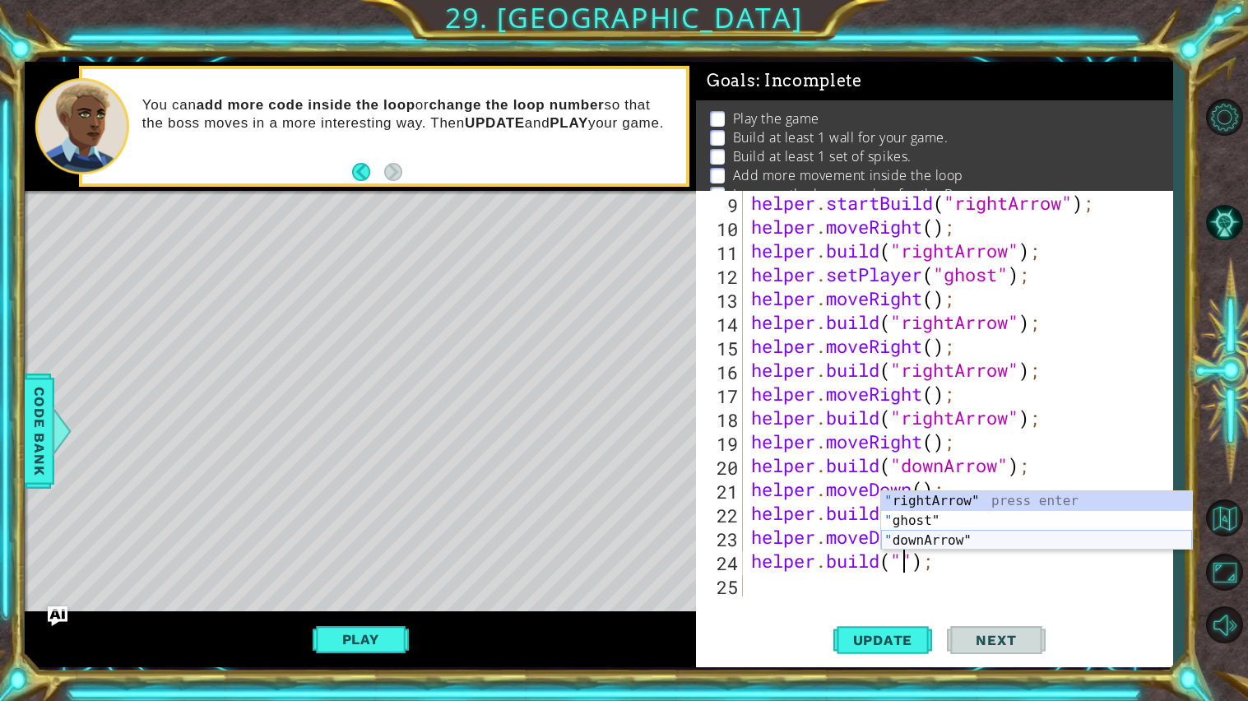
click at [958, 545] on div "" rightArrow" press enter " ghost" press enter " downArrow" press enter" at bounding box center [1036, 540] width 311 height 99
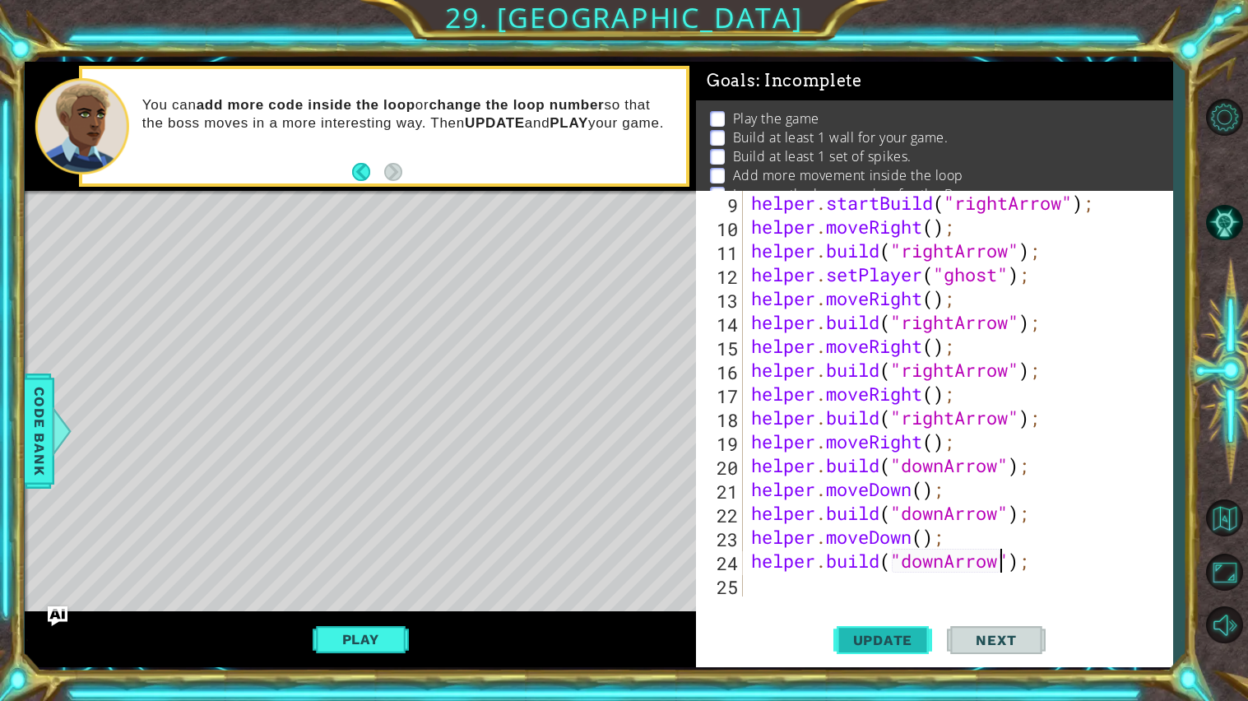
click at [902, 635] on span "Update" at bounding box center [883, 640] width 93 height 16
type textarea "helper.build("downArrowh");"
click at [763, 588] on div "helper . startBuild ( "rightArrow" ) ; helper . moveRight ( ) ; helper . build …" at bounding box center [962, 417] width 429 height 453
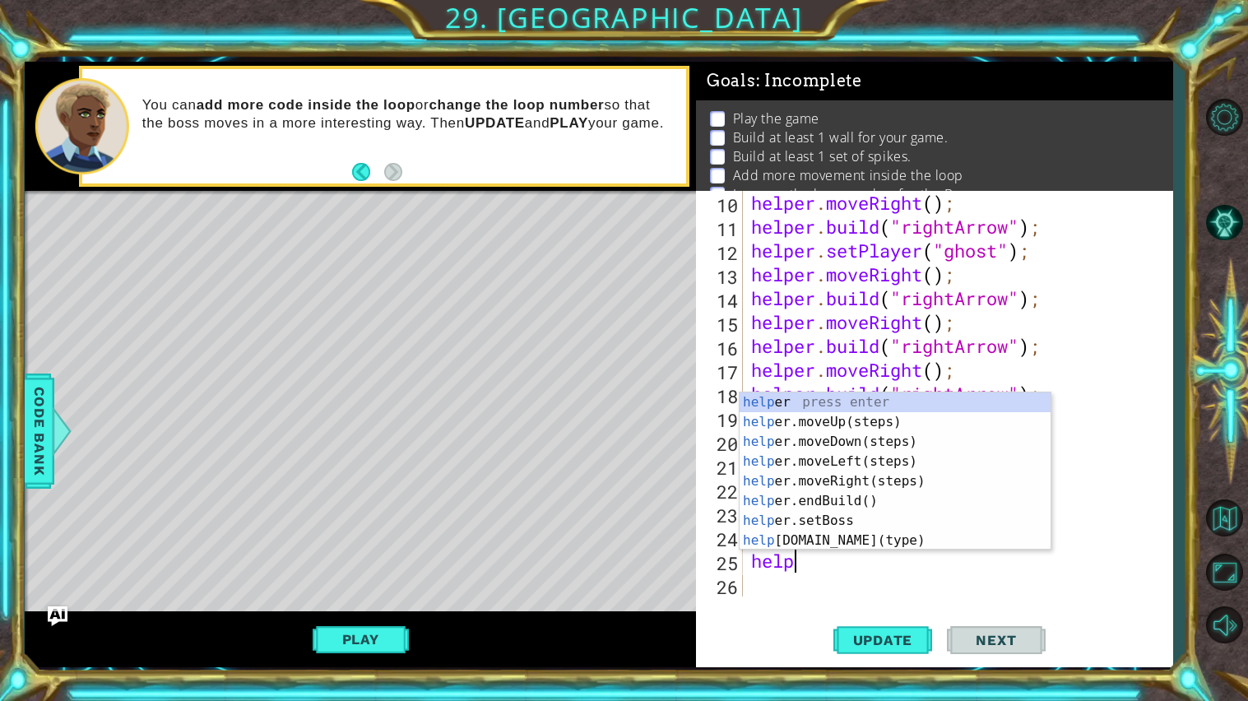
scroll to position [0, 1]
click at [883, 529] on div "help er press enter help er.moveUp(steps) press enter help er.moveDown(steps) p…" at bounding box center [895, 492] width 311 height 198
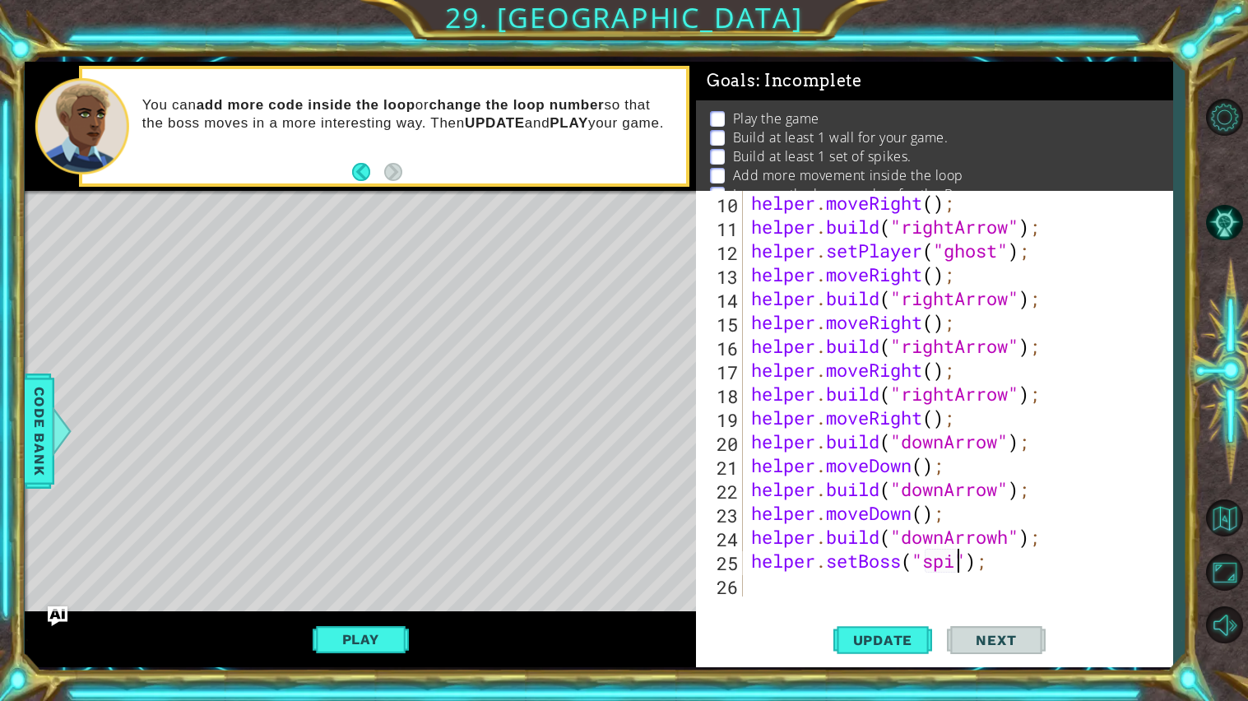
scroll to position [0, 10]
click at [882, 638] on span "Update" at bounding box center [883, 640] width 93 height 16
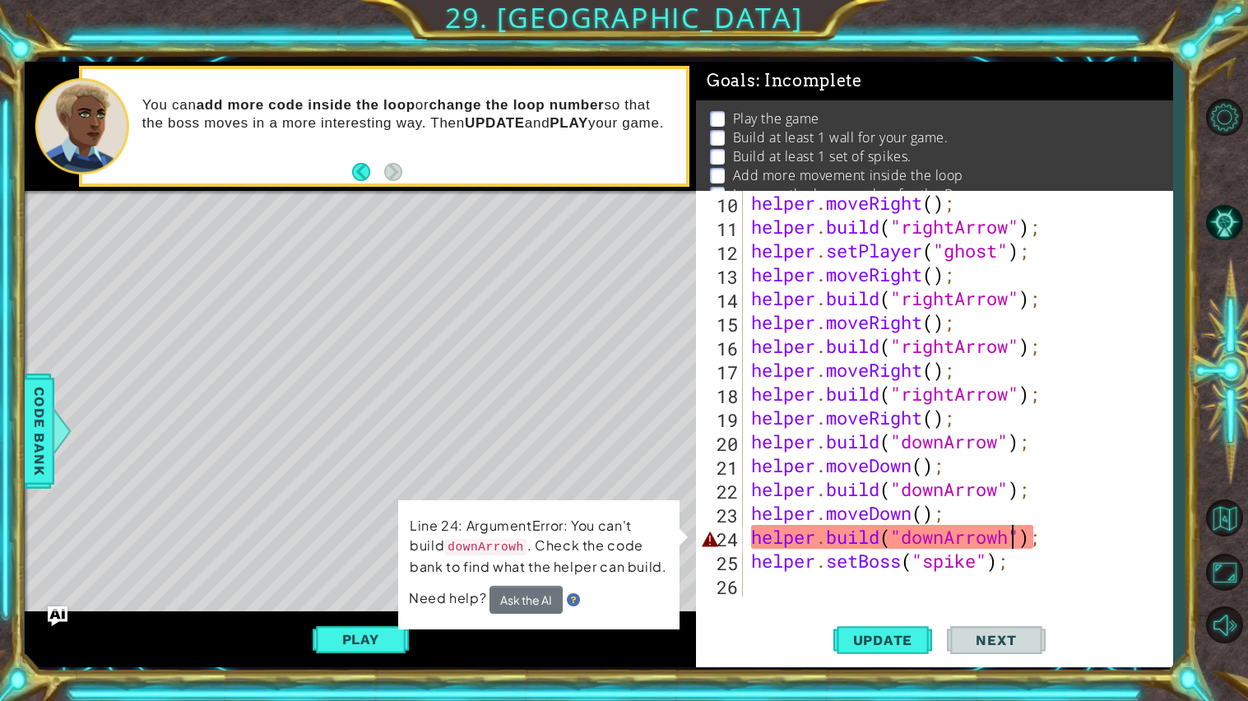
click at [1012, 530] on div "helper . moveRight ( ) ; helper . build ( "rightArrow" ) ; helper . setPlayer (…" at bounding box center [962, 417] width 429 height 453
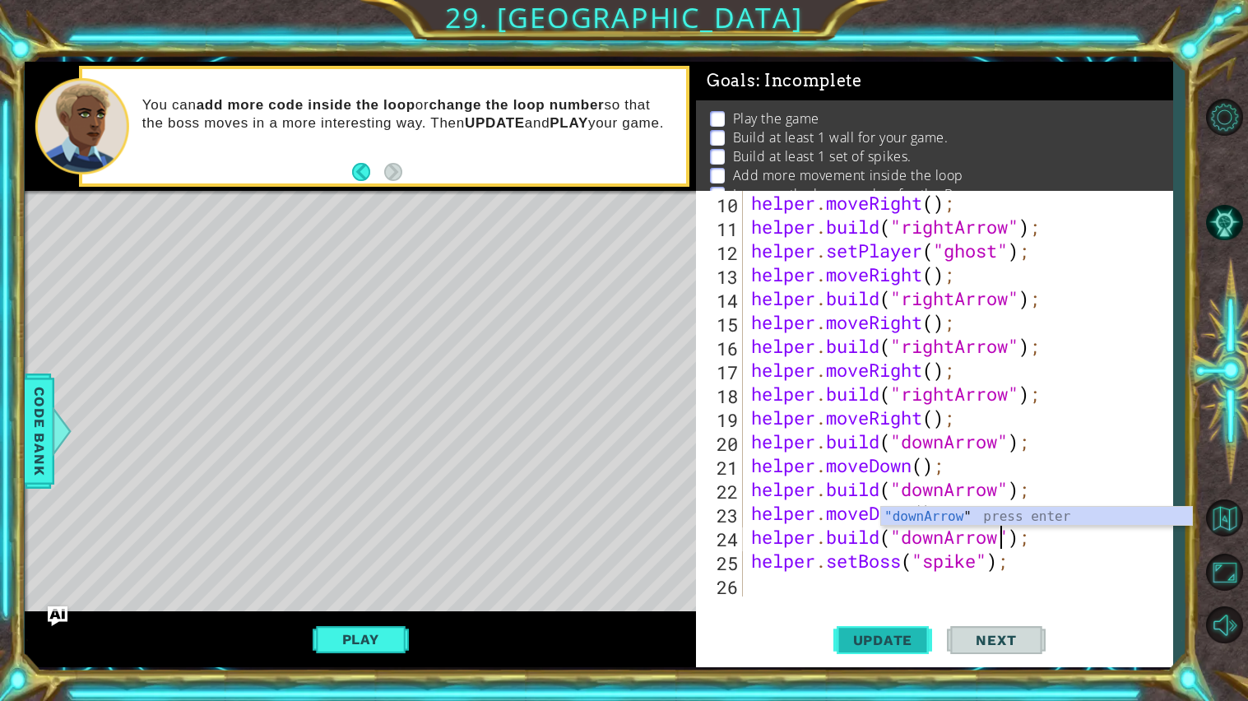
click at [886, 636] on span "Update" at bounding box center [883, 640] width 93 height 16
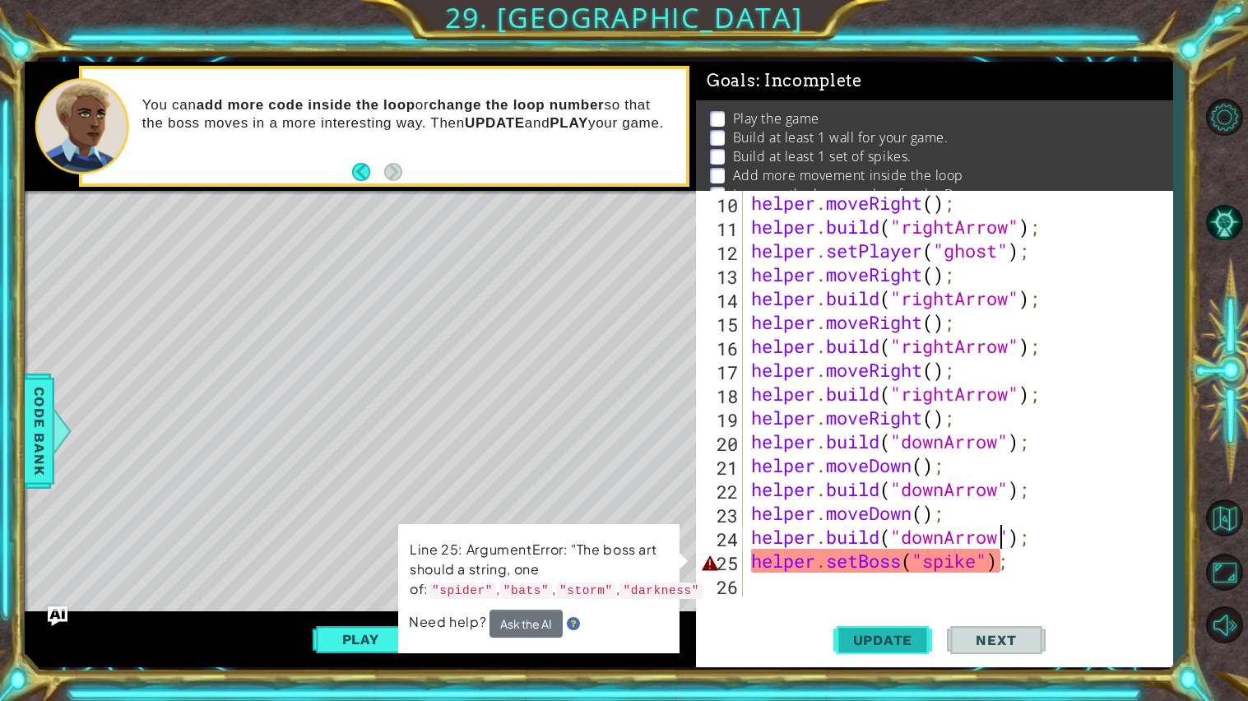
click at [885, 636] on span "Update" at bounding box center [883, 640] width 93 height 16
click at [1032, 561] on div "helper . moveRight ( ) ; helper . build ( "rightArrow" ) ; helper . setPlayer (…" at bounding box center [962, 417] width 429 height 453
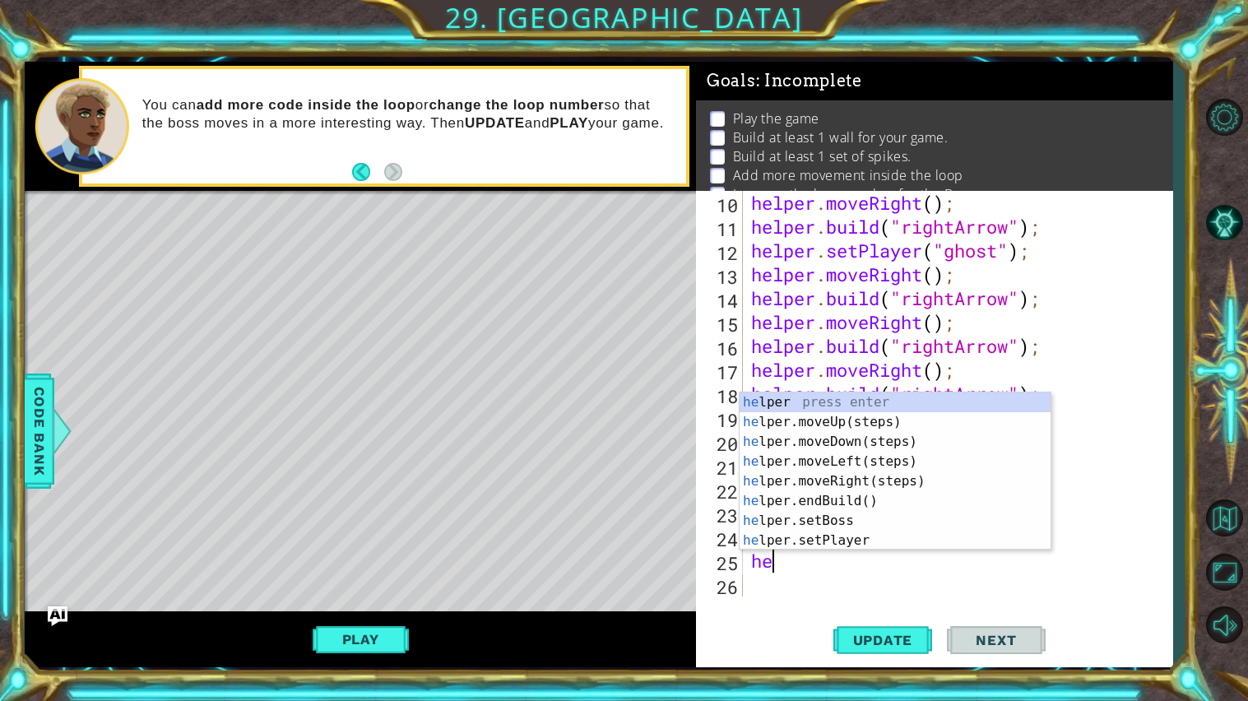
scroll to position [0, 0]
type textarea "h"
type textarea "he"
click at [870, 438] on div "he lper press enter he lper.moveUp(steps) press enter he lper.moveDown(steps) p…" at bounding box center [895, 492] width 311 height 198
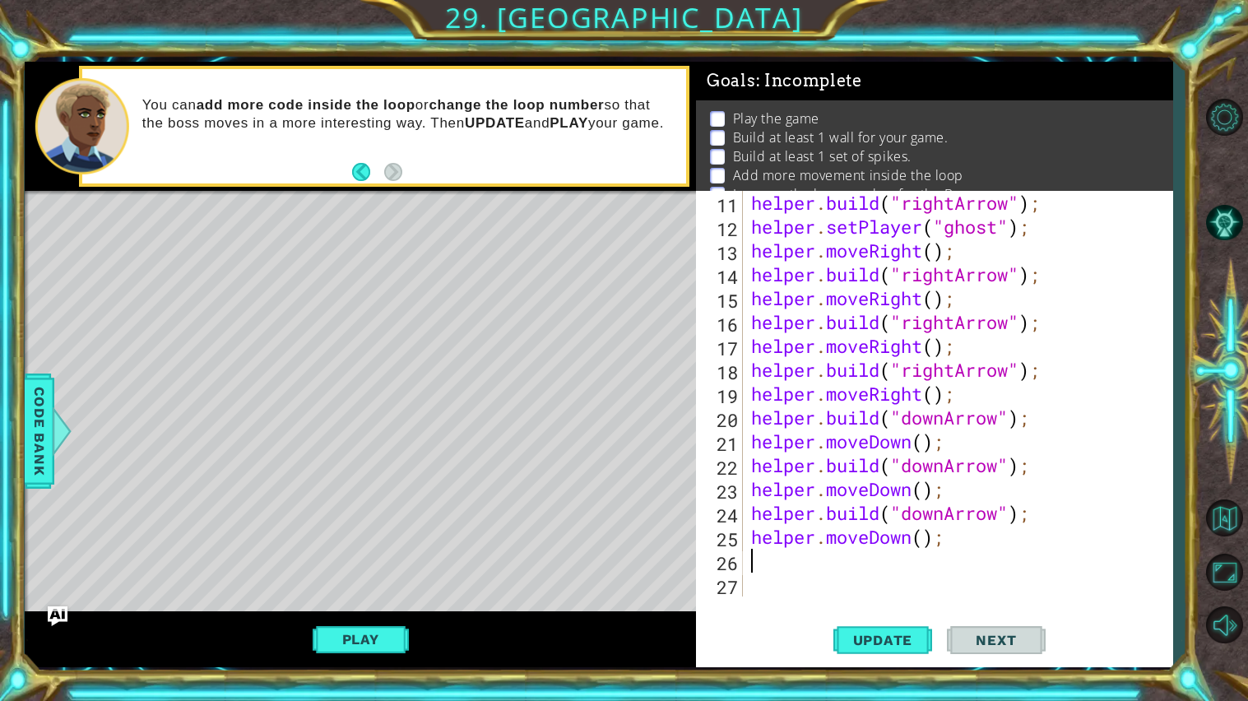
scroll to position [286, 0]
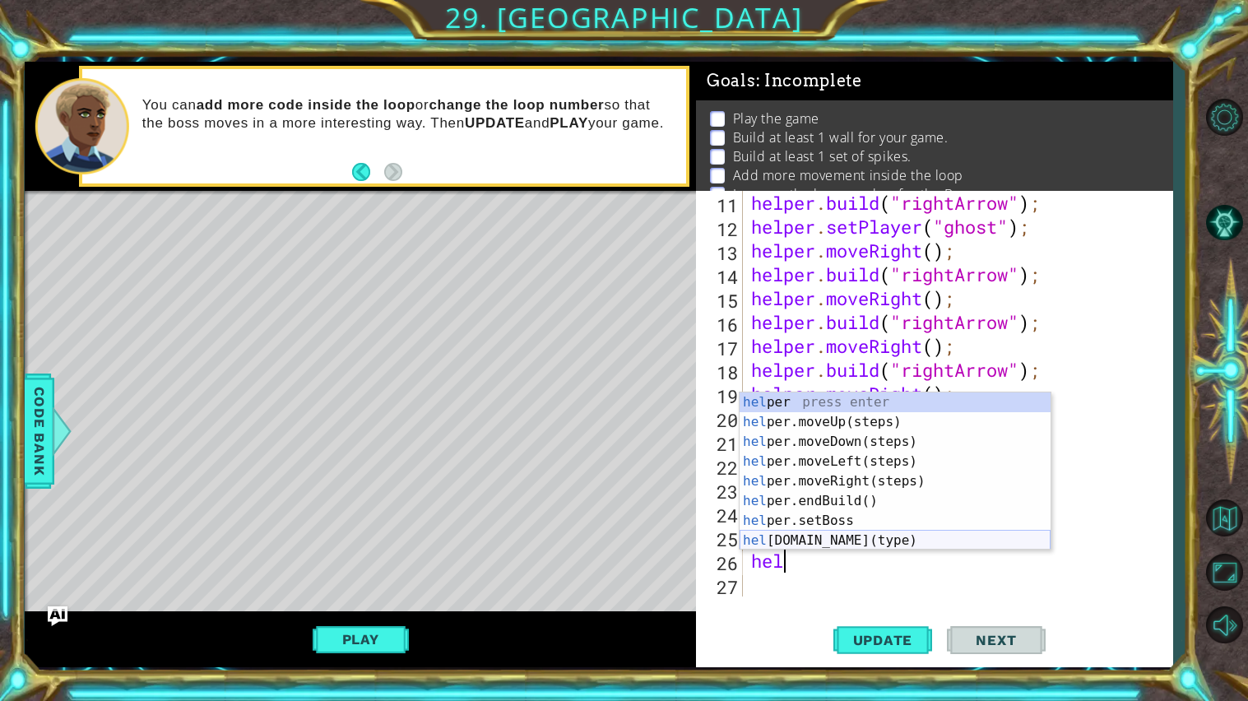
click at [871, 537] on div "hel per press enter hel per.moveUp(steps) press enter hel per.moveDown(steps) p…" at bounding box center [895, 492] width 311 height 198
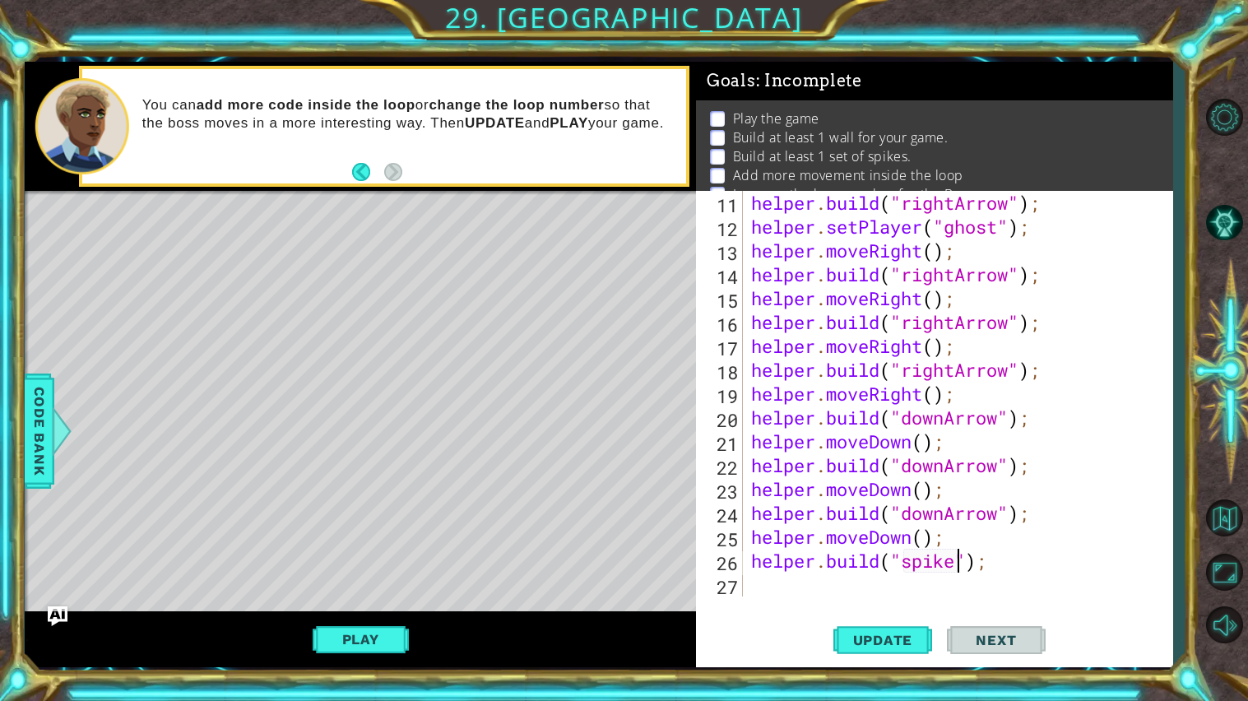
scroll to position [0, 10]
type textarea "helper.build("spikes");"
click at [864, 639] on span "Update" at bounding box center [883, 640] width 93 height 16
click at [818, 588] on div "helper . build ( "rightArrow" ) ; helper . setPlayer ( "ghost" ) ; helper . mov…" at bounding box center [962, 417] width 429 height 453
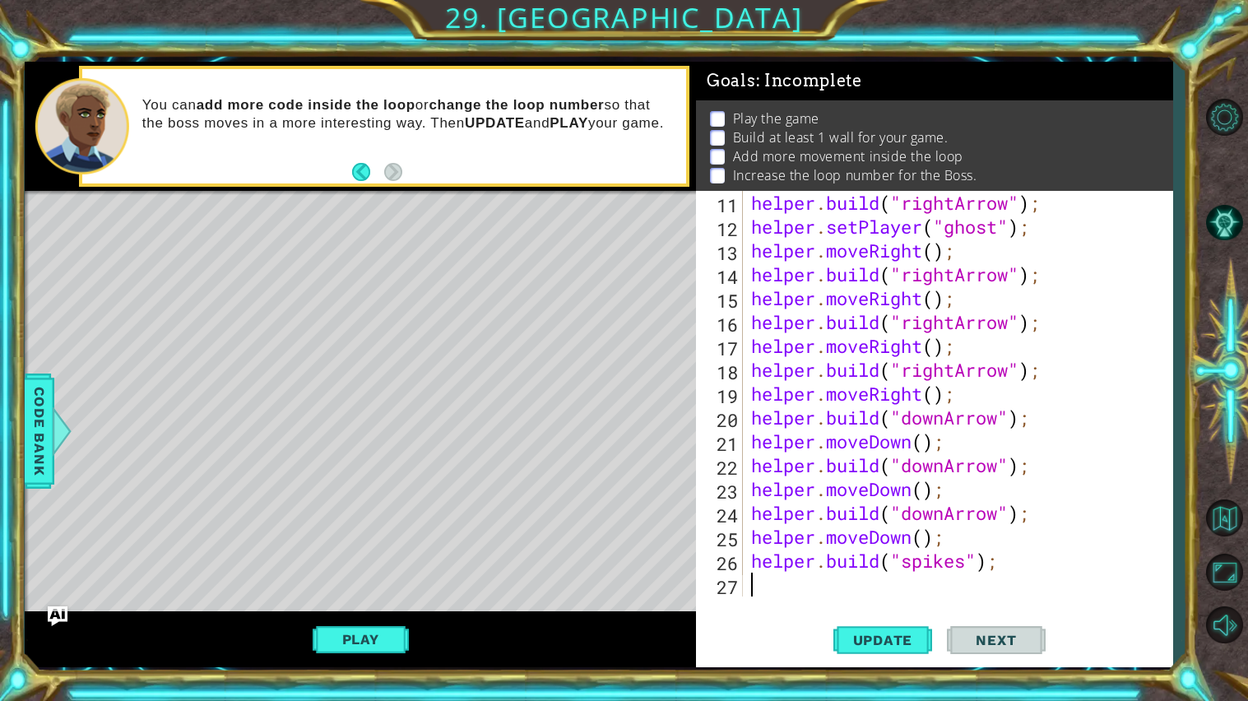
type textarea "he"
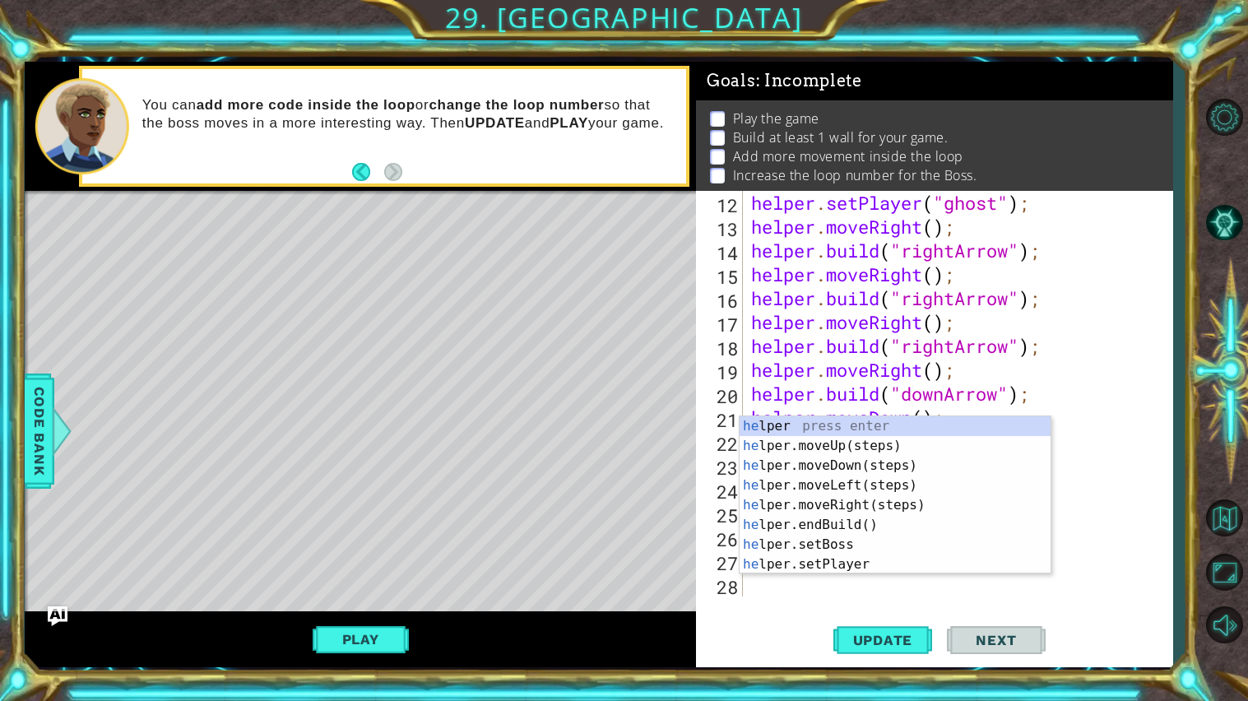
scroll to position [309, 0]
click at [892, 486] on div "he lper press enter he lper.moveUp(steps) press enter he lper.moveDown(steps) p…" at bounding box center [895, 515] width 311 height 198
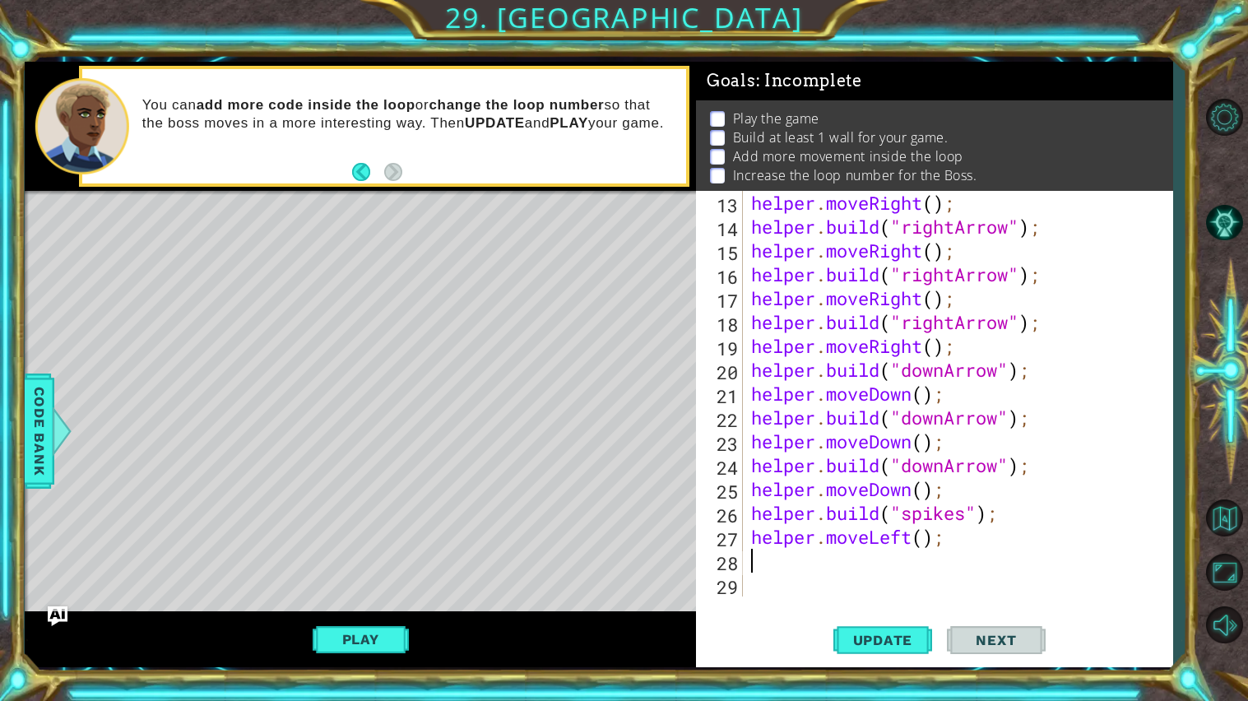
scroll to position [334, 0]
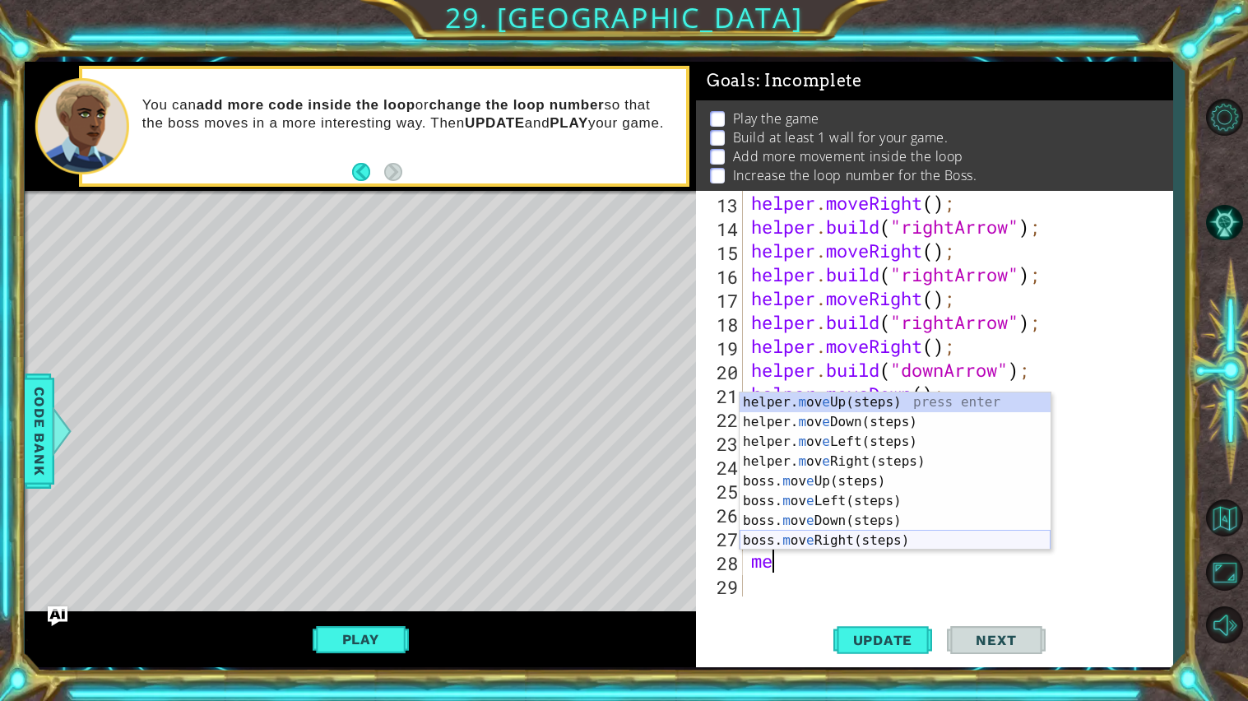
type textarea "m"
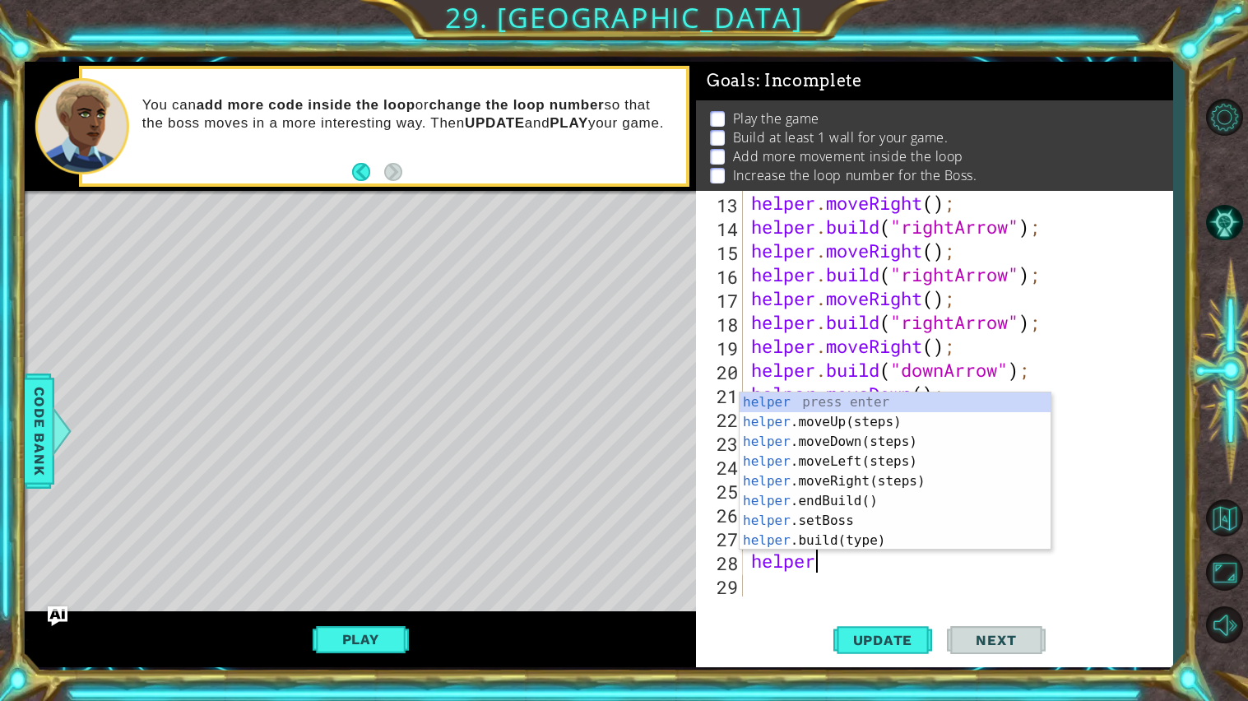
scroll to position [0, 2]
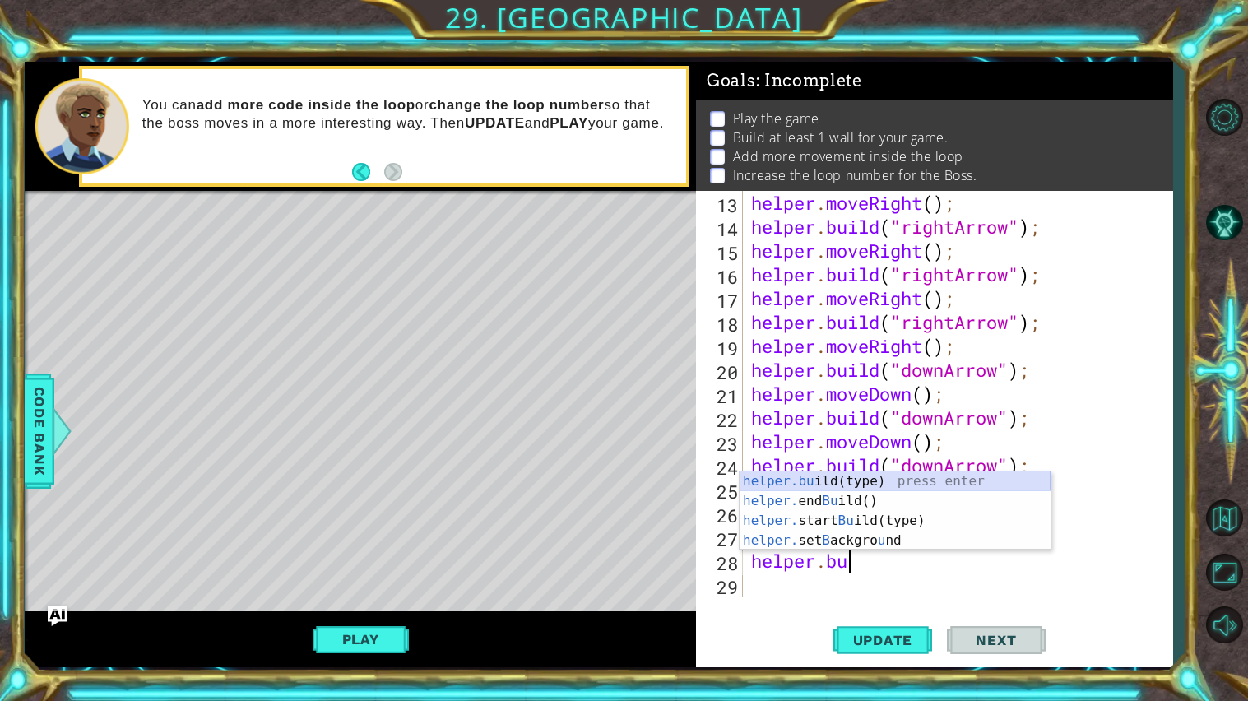
click at [864, 486] on div "helper.bu ild(type) press enter helper. end Bu ild() press enter helper. start …" at bounding box center [895, 531] width 311 height 119
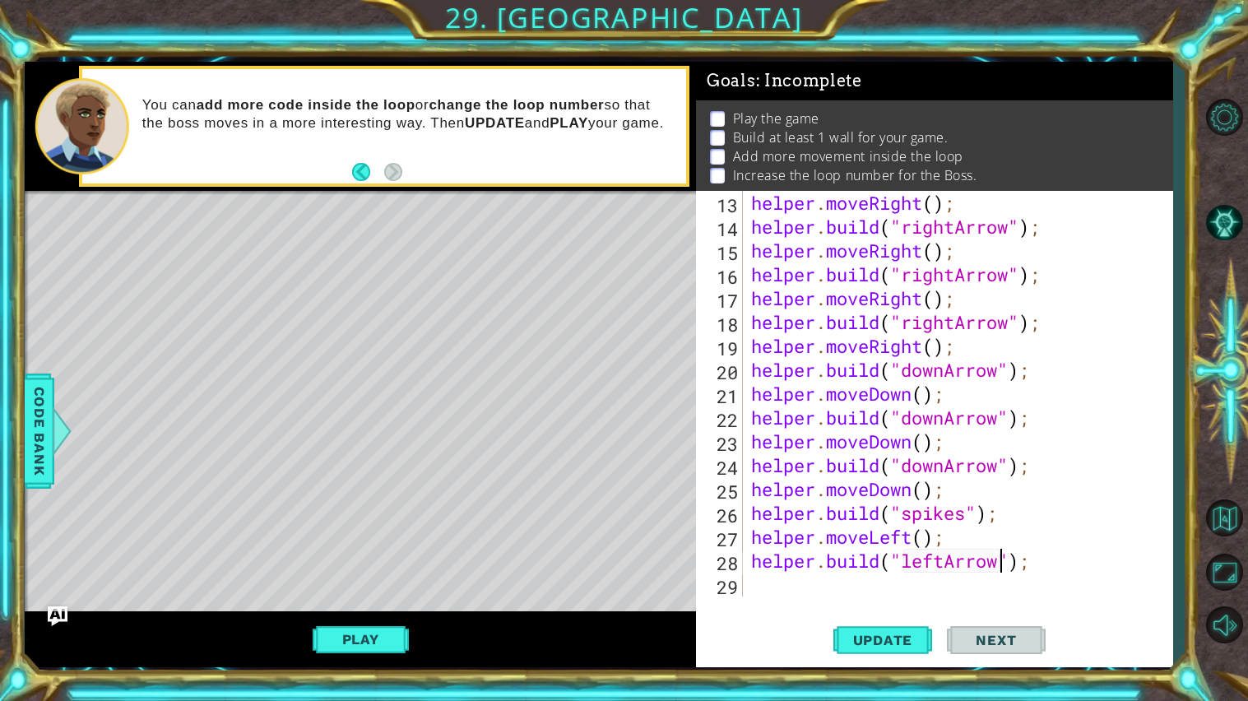
scroll to position [0, 12]
click at [886, 634] on span "Update" at bounding box center [883, 640] width 93 height 16
click at [885, 636] on span "Update" at bounding box center [883, 640] width 93 height 16
type textarea "helper.build("leftArrow");"
click at [785, 599] on div "helper.build("leftArrow"); 13 14 15 16 17 18 19 20 21 22 23 24 25 26 27 28 29 h…" at bounding box center [934, 429] width 477 height 477
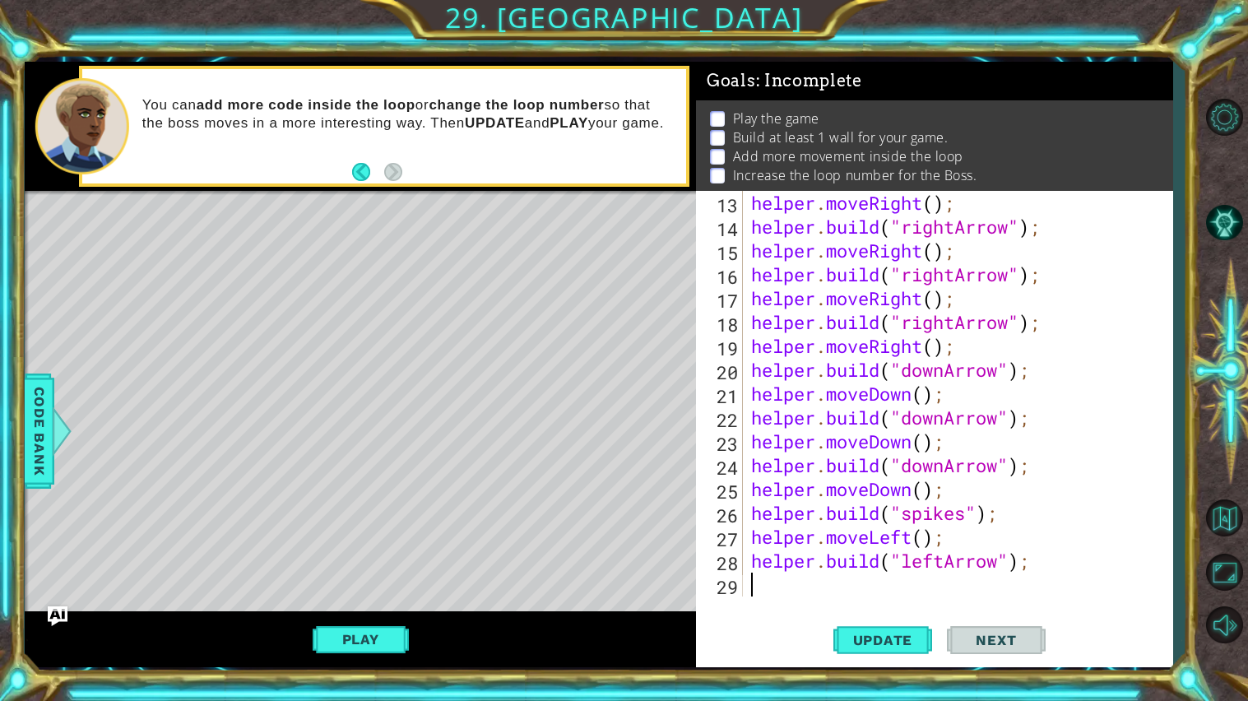
click at [775, 592] on div "helper . moveRight ( ) ; helper . build ( "rightArrow" ) ; helper . moveRight (…" at bounding box center [962, 417] width 429 height 453
type textarea "h"
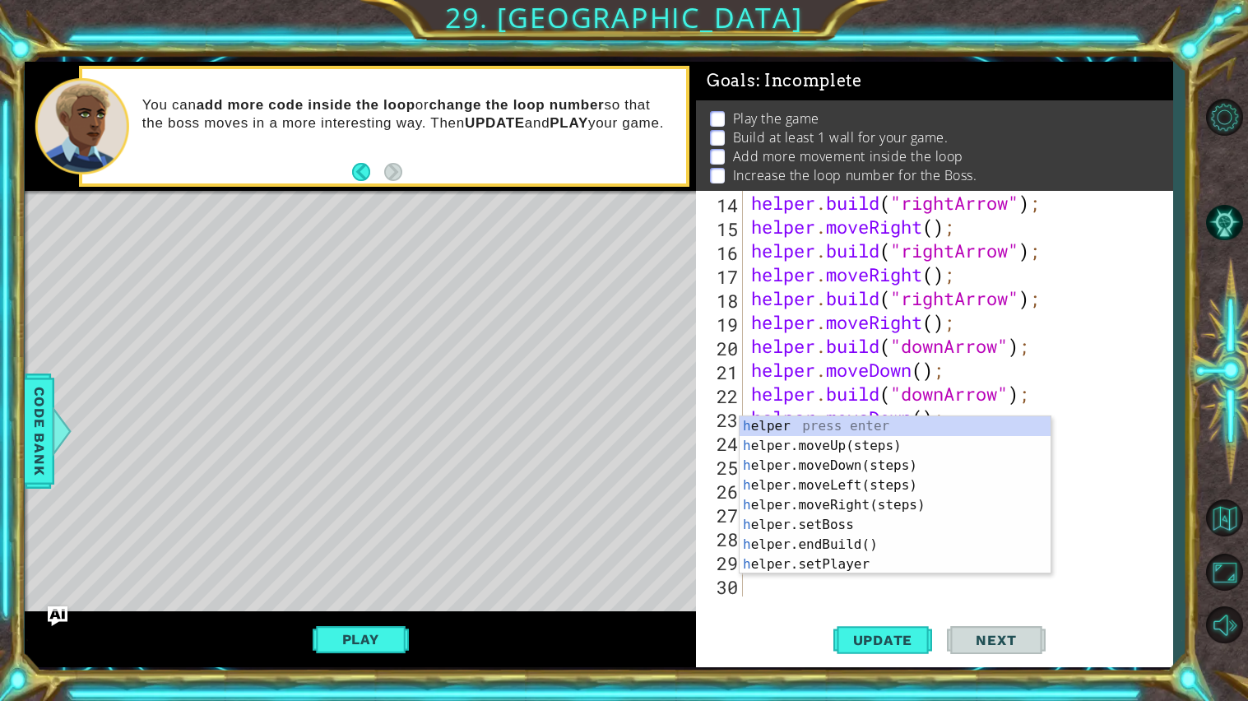
scroll to position [358, 0]
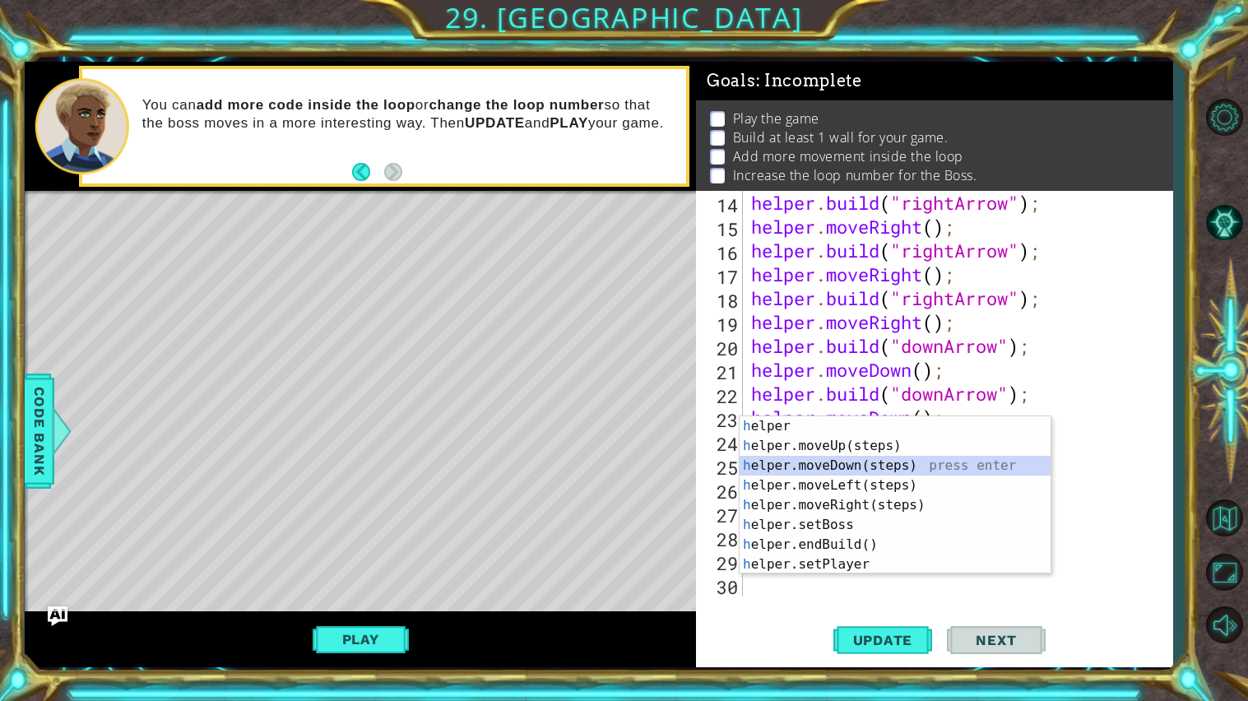
click at [821, 472] on div "h elper press enter h elper.moveUp(steps) press enter h elper.moveDown(steps) p…" at bounding box center [895, 515] width 311 height 198
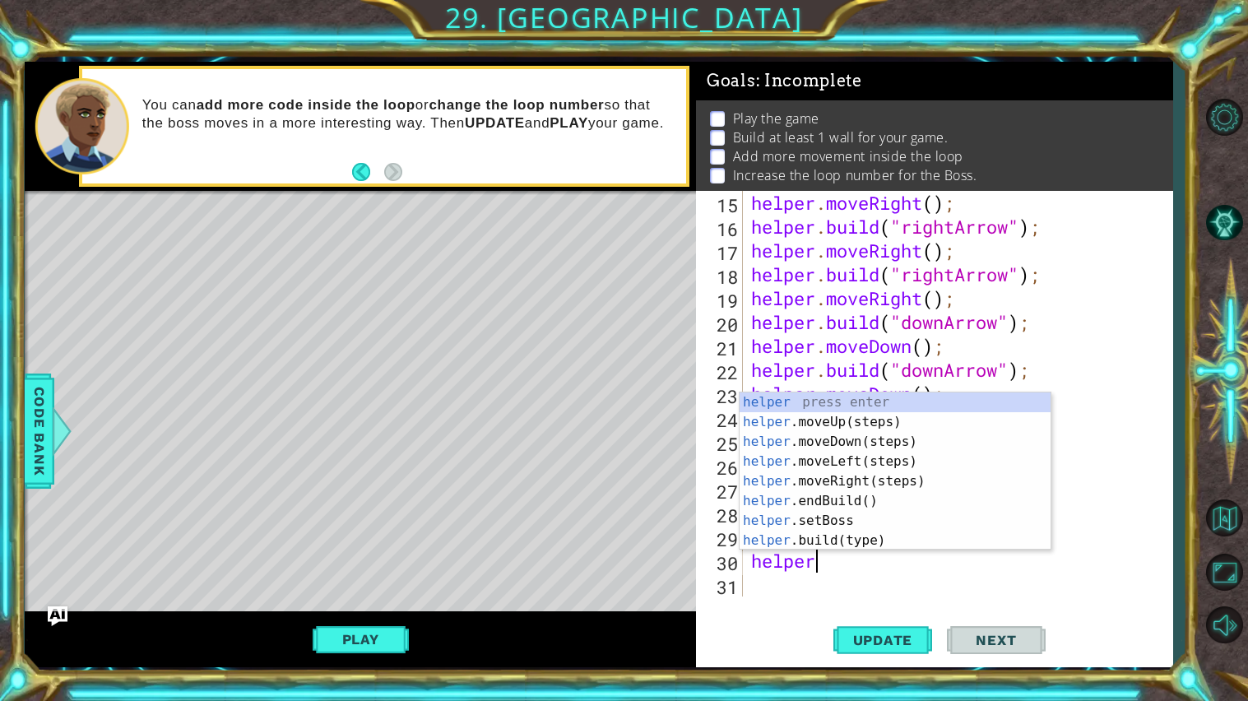
scroll to position [0, 2]
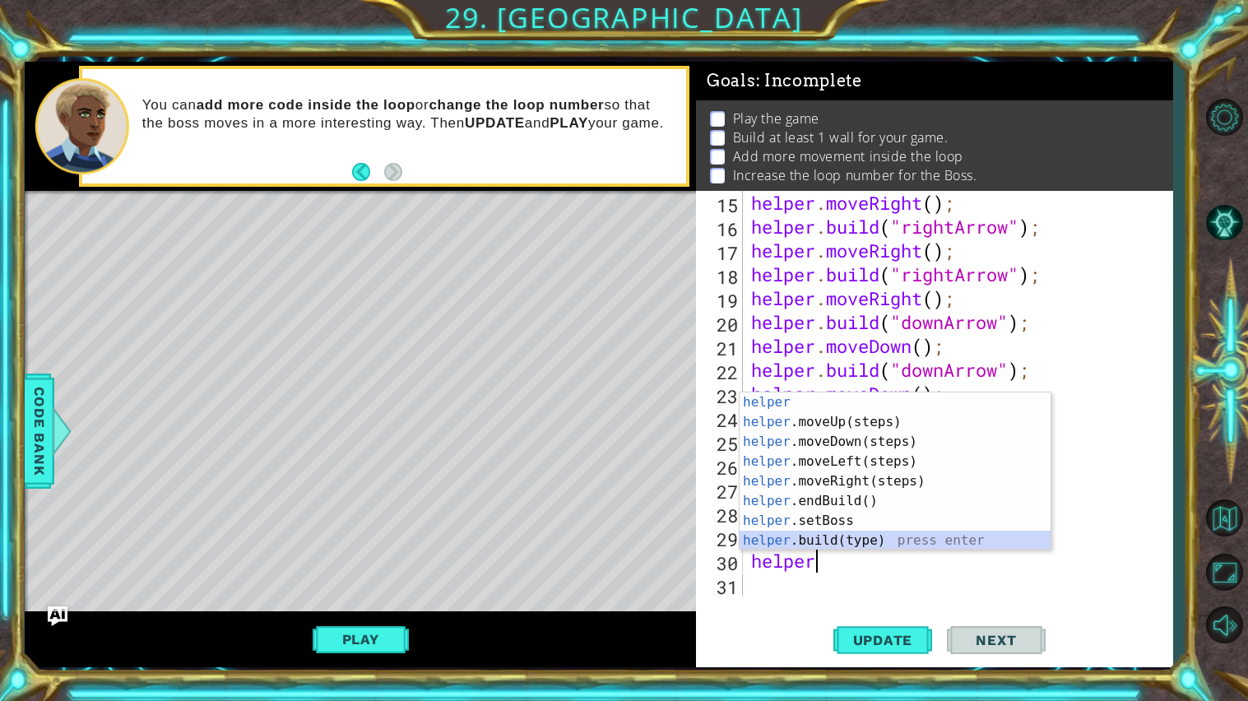
click at [838, 537] on div "helper press enter helper .moveUp(steps) press enter helper .moveDown(steps) pr…" at bounding box center [895, 492] width 311 height 198
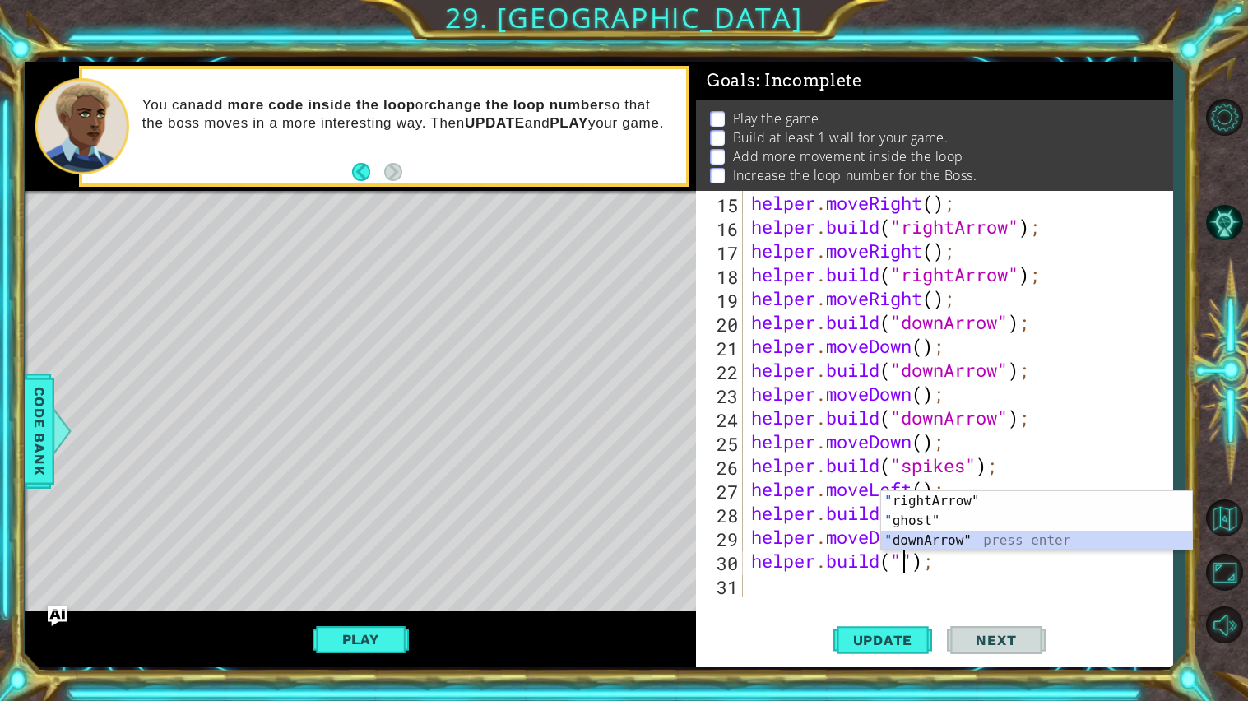
click at [911, 547] on div "" rightArrow" press enter " ghost" press enter " downArrow" press enter" at bounding box center [1036, 540] width 311 height 99
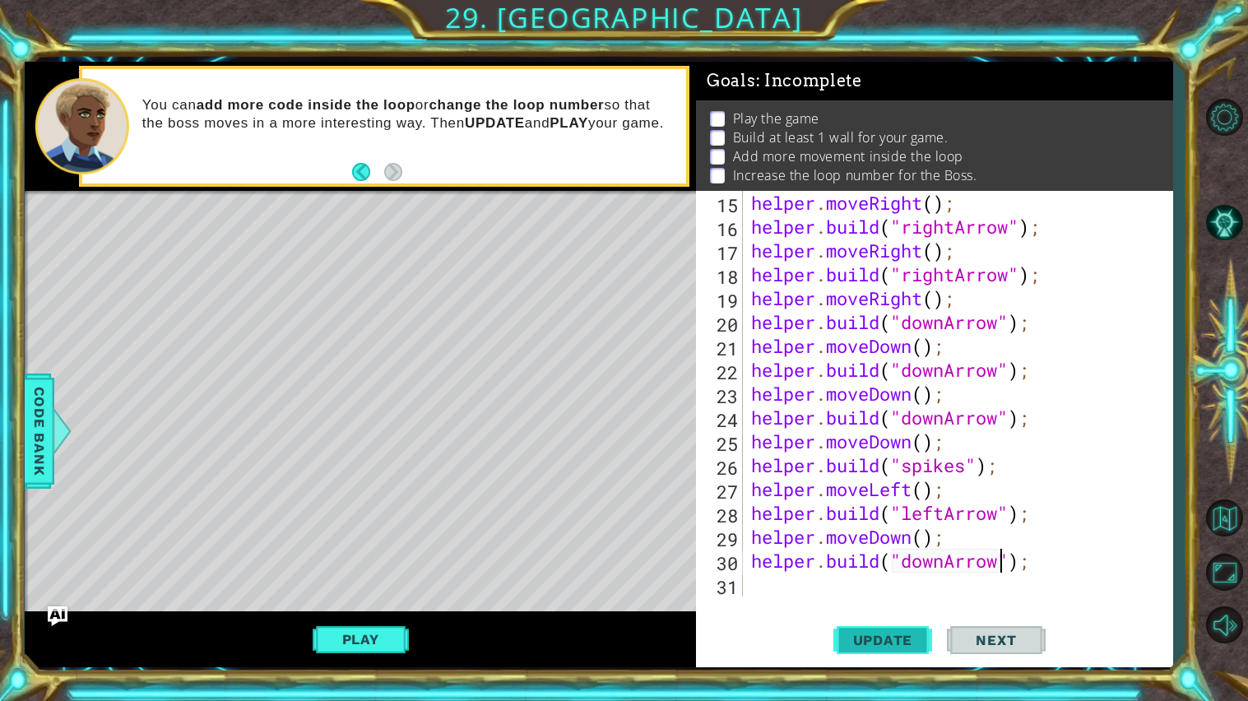
type textarea "[DOMAIN_NAME]("downArrow");"
click at [909, 627] on button "Update" at bounding box center [883, 640] width 99 height 48
click at [857, 594] on div "helper . moveRight ( ) ; helper . build ( "rightArrow" ) ; helper . moveRight (…" at bounding box center [962, 417] width 429 height 453
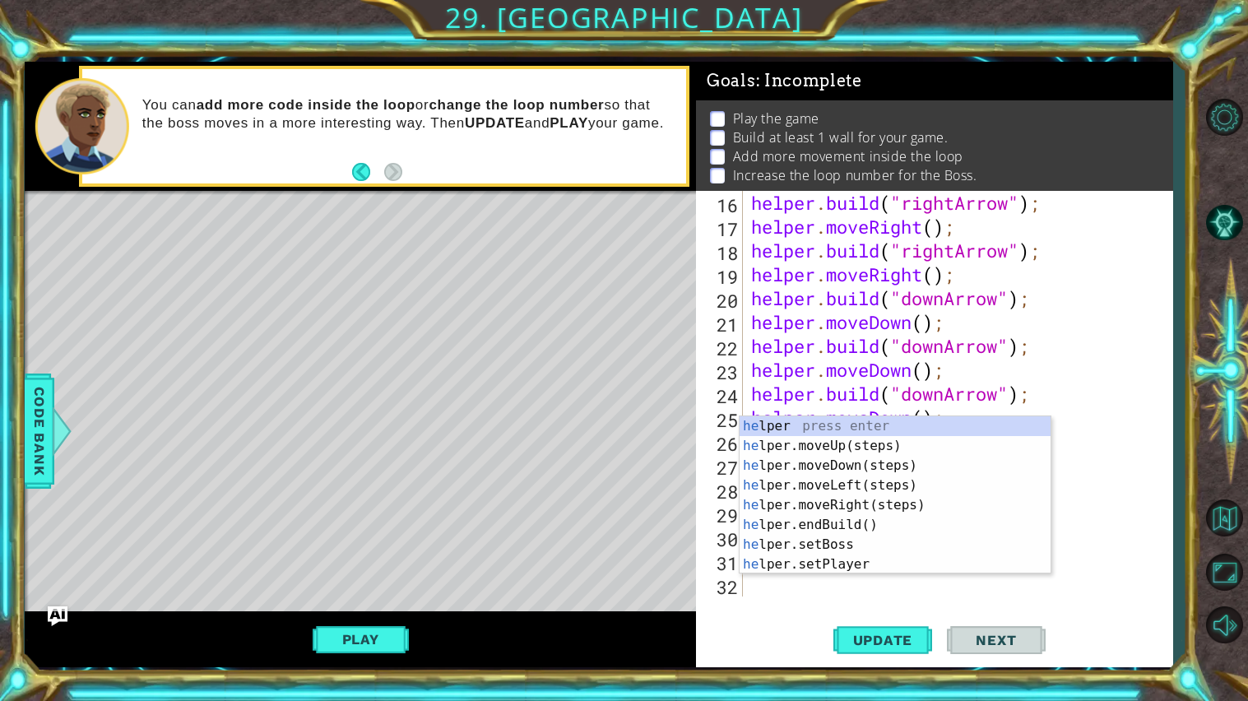
scroll to position [406, 0]
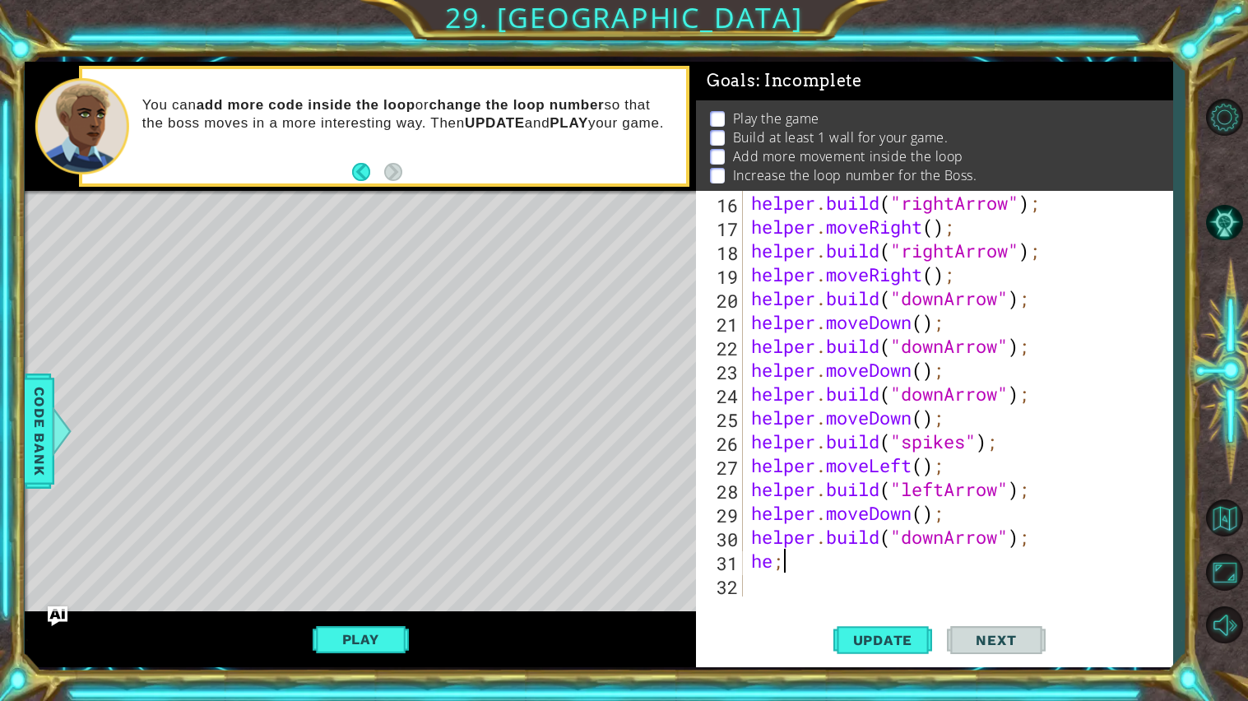
type textarea "he"
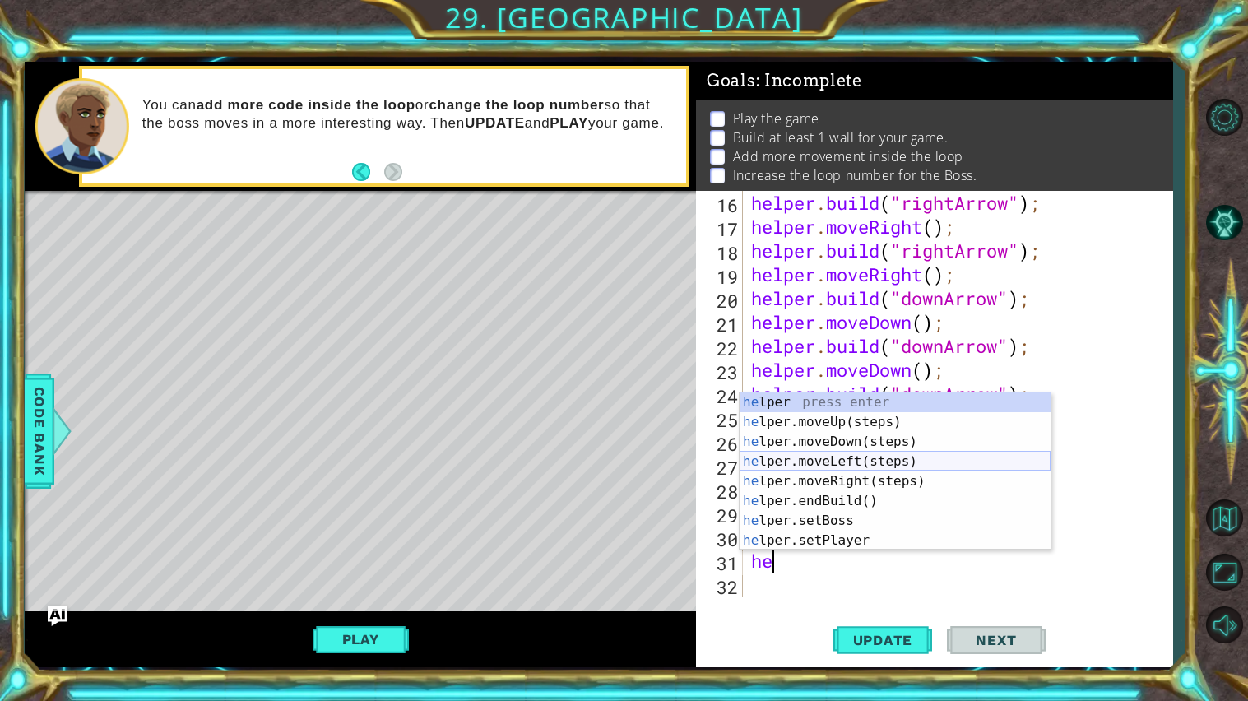
click at [859, 454] on div "he lper press enter he lper.moveUp(steps) press enter he lper.moveDown(steps) p…" at bounding box center [895, 492] width 311 height 198
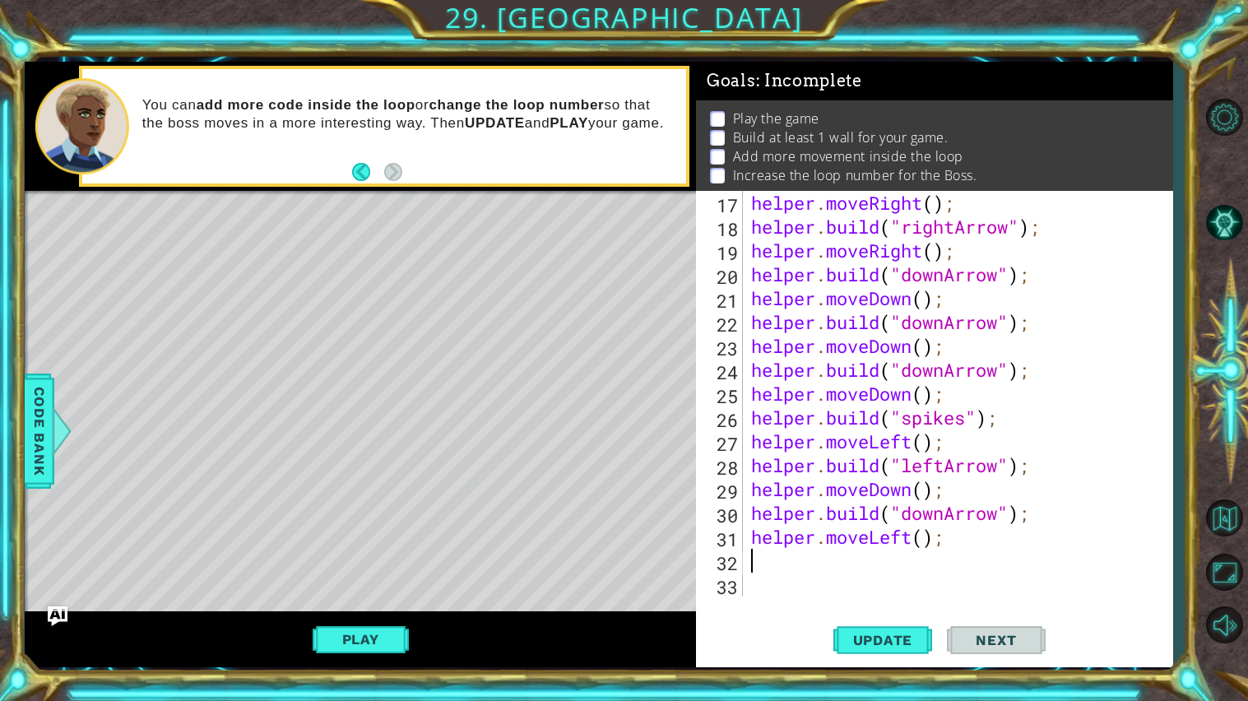
scroll to position [429, 0]
click at [882, 631] on button "Update" at bounding box center [883, 640] width 99 height 48
click at [837, 569] on div "helper . moveRight ( ) ; helper . build ( "rightArrow" ) ; helper . moveRight (…" at bounding box center [962, 417] width 429 height 453
click at [951, 546] on div "helper . moveRight ( ) ; helper . build ( "rightArrow" ) ; helper . moveRight (…" at bounding box center [962, 417] width 429 height 453
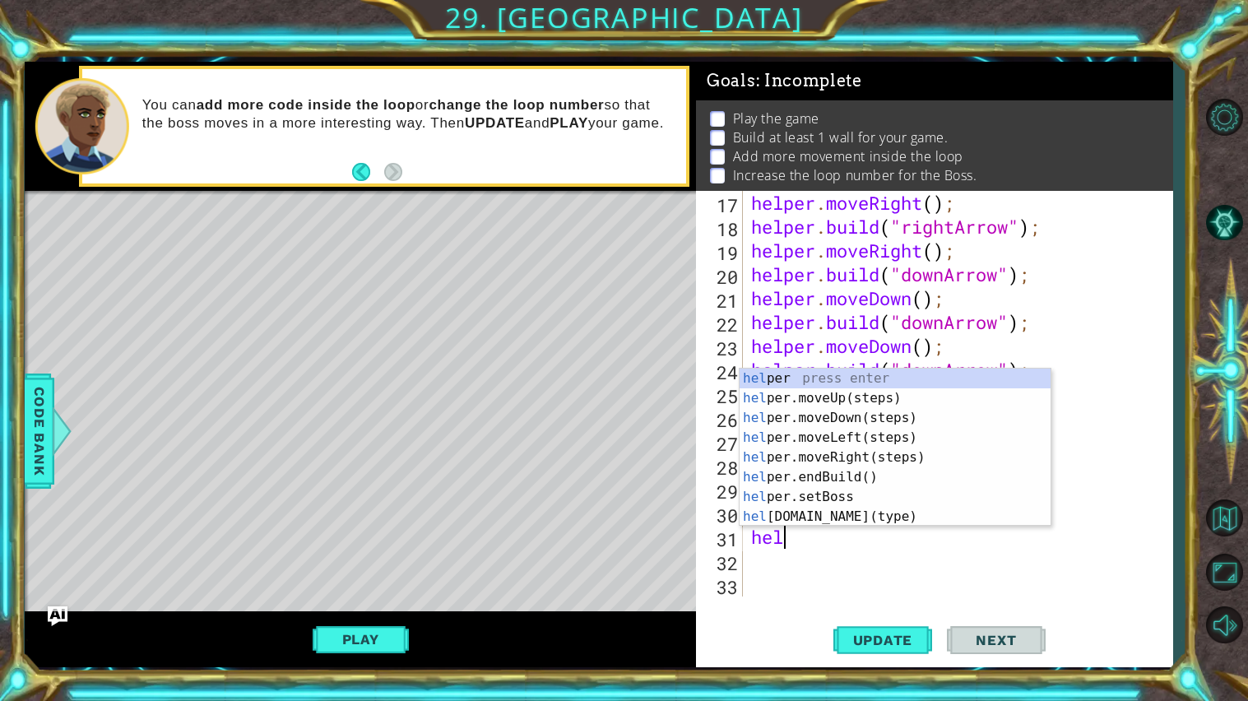
type textarea "h"
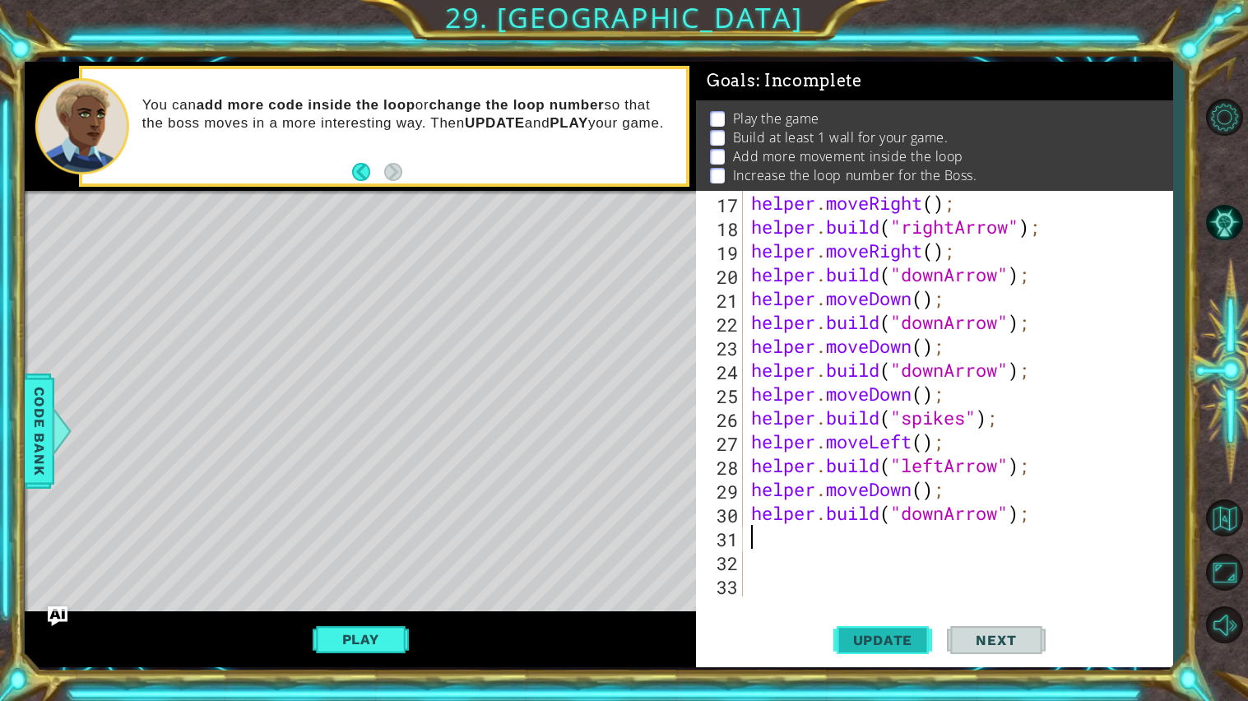
click at [904, 623] on button "Update" at bounding box center [883, 640] width 99 height 48
click at [383, 631] on button "Play" at bounding box center [361, 639] width 96 height 31
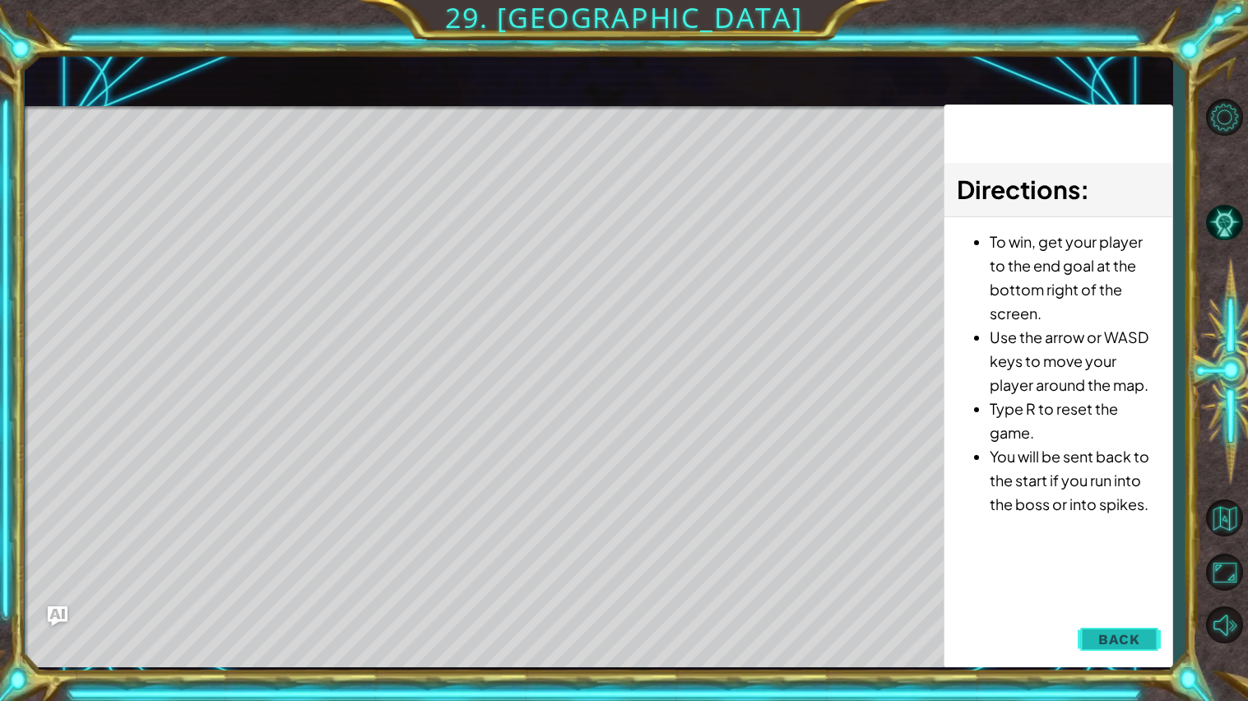
click at [1105, 643] on span "Back" at bounding box center [1120, 639] width 42 height 16
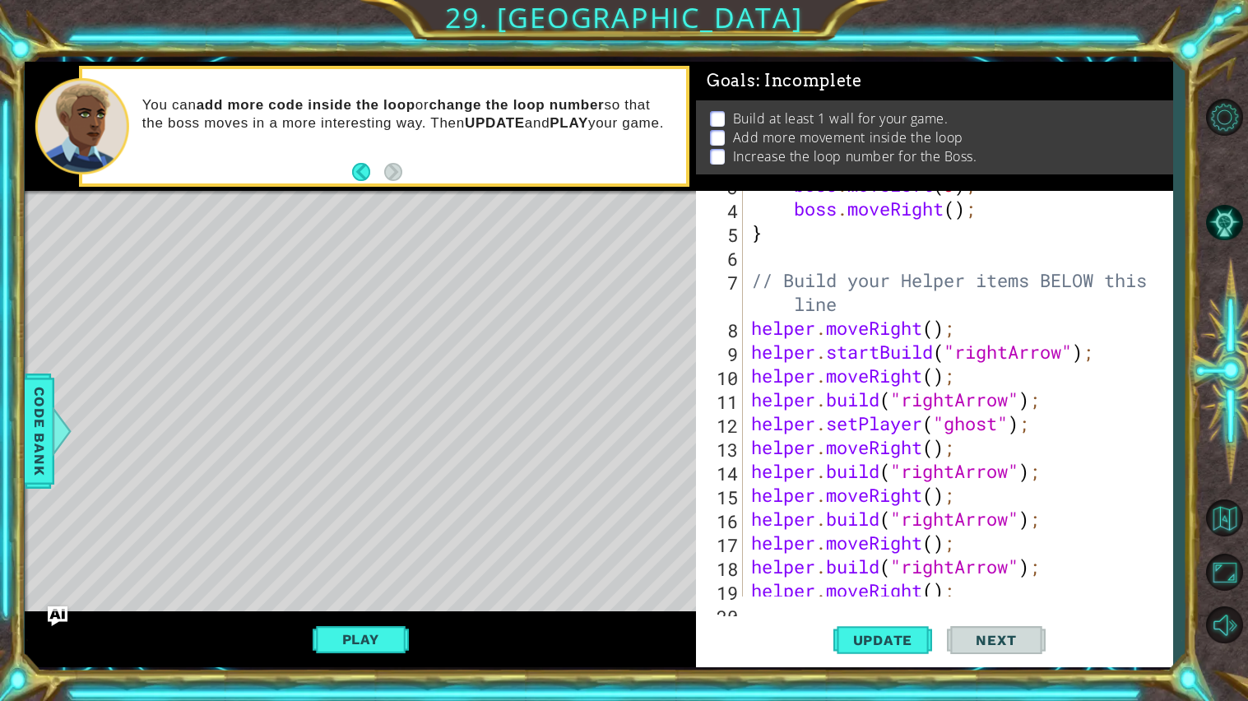
scroll to position [95, 0]
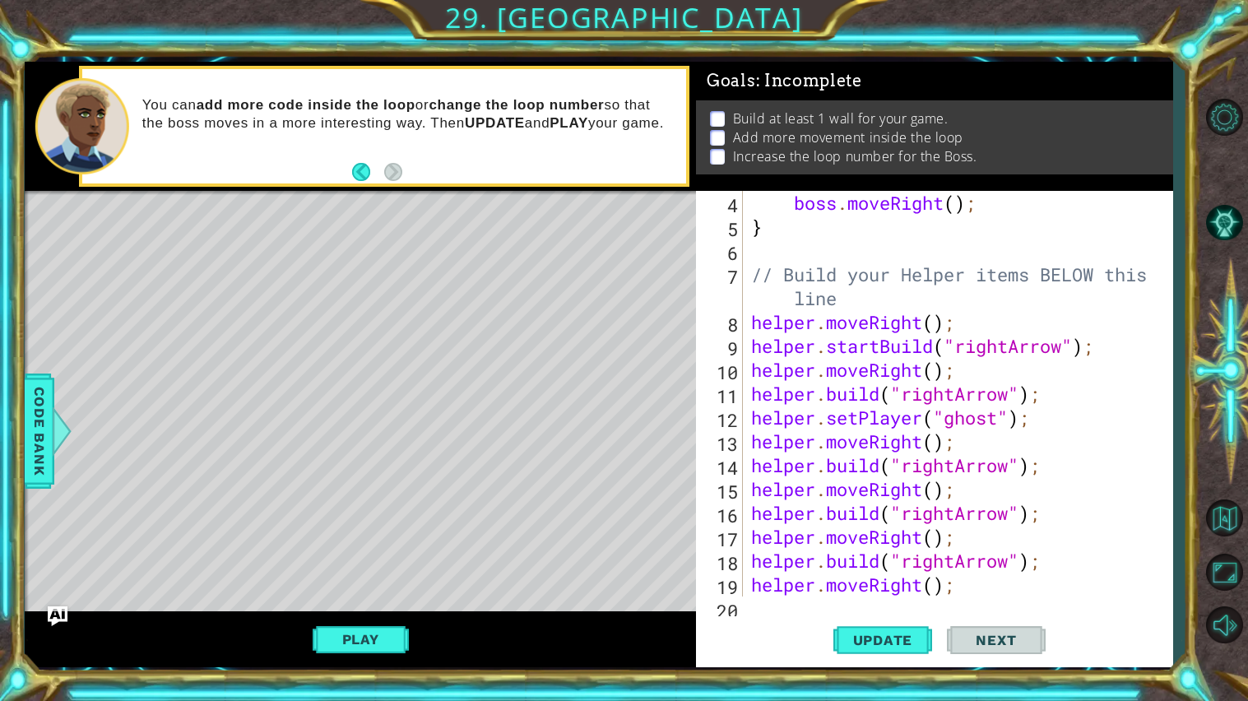
click at [1050, 523] on div "boss . moveRight ( ) ; } // Build your Helper items BELOW this line helper . mo…" at bounding box center [962, 417] width 429 height 453
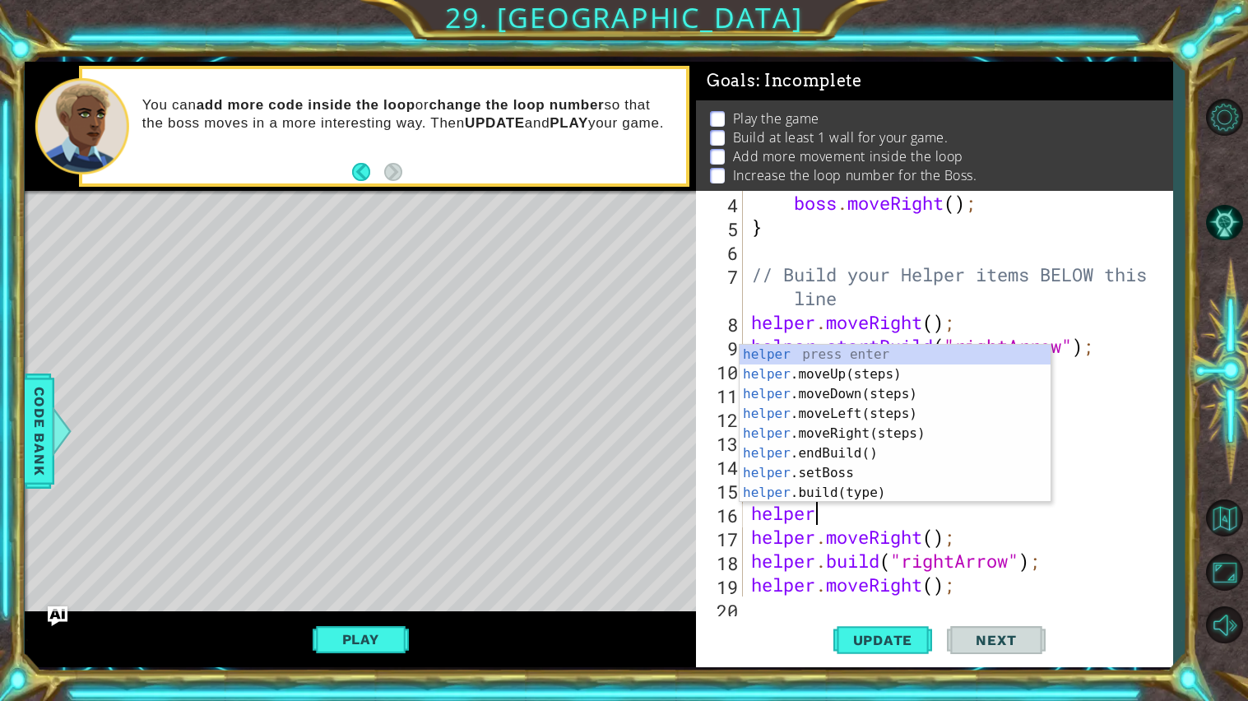
type textarea "h"
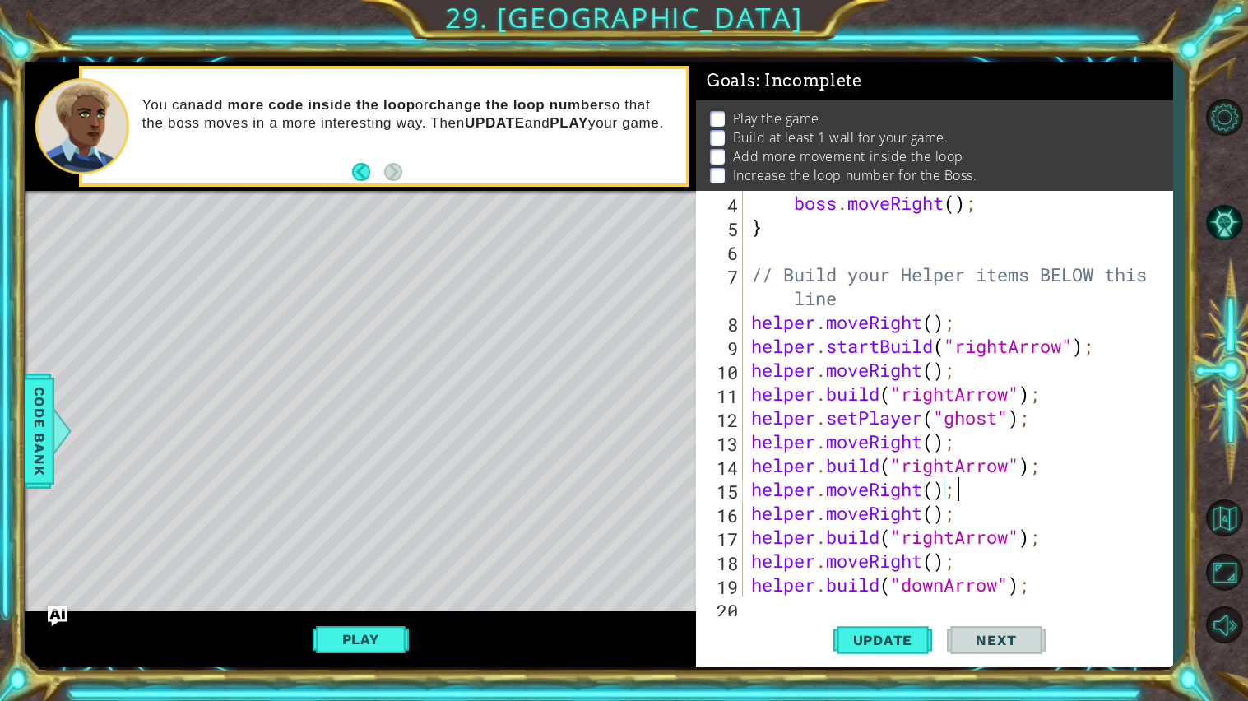
scroll to position [0, 7]
click at [906, 632] on span "Update" at bounding box center [883, 640] width 93 height 16
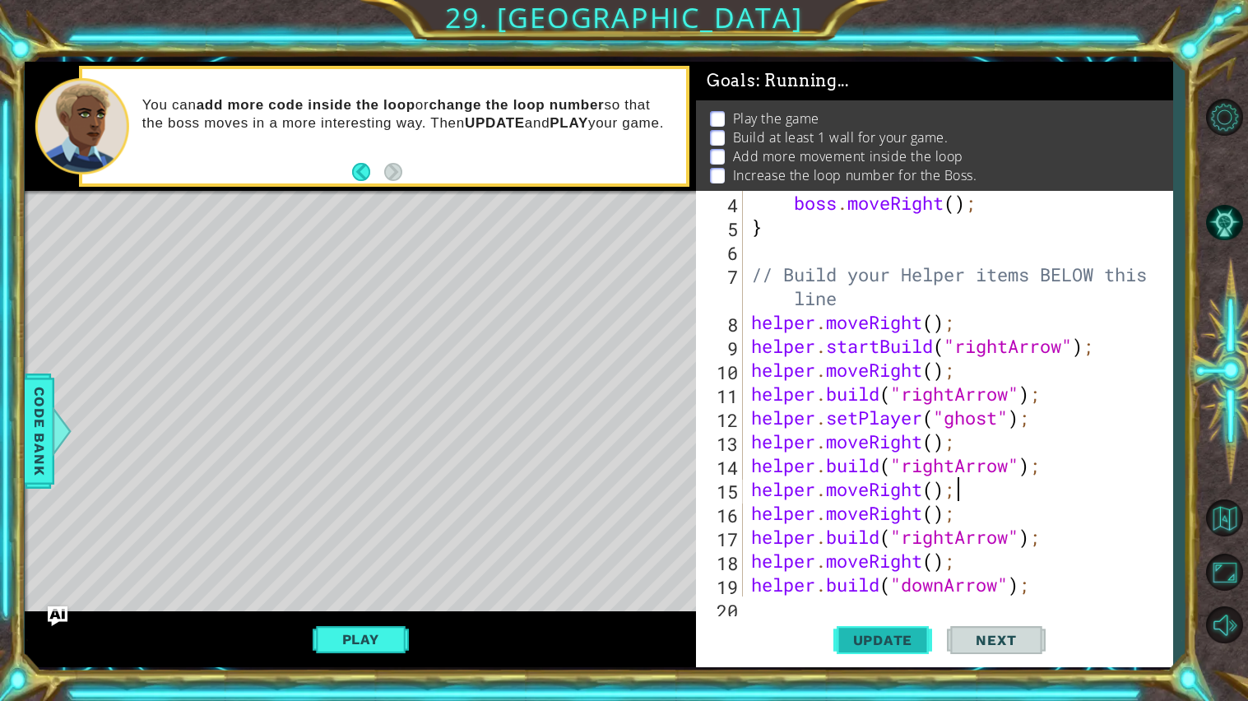
click at [906, 632] on span "Update" at bounding box center [883, 640] width 93 height 16
click at [754, 524] on div "boss . moveRight ( ) ; } // Build your Helper items BELOW this line helper . mo…" at bounding box center [962, 417] width 429 height 453
click at [964, 516] on div "boss . moveRight ( ) ; } // Build your Helper items BELOW this line helper . mo…" at bounding box center [962, 417] width 429 height 453
type textarea "helper.moveRight();"
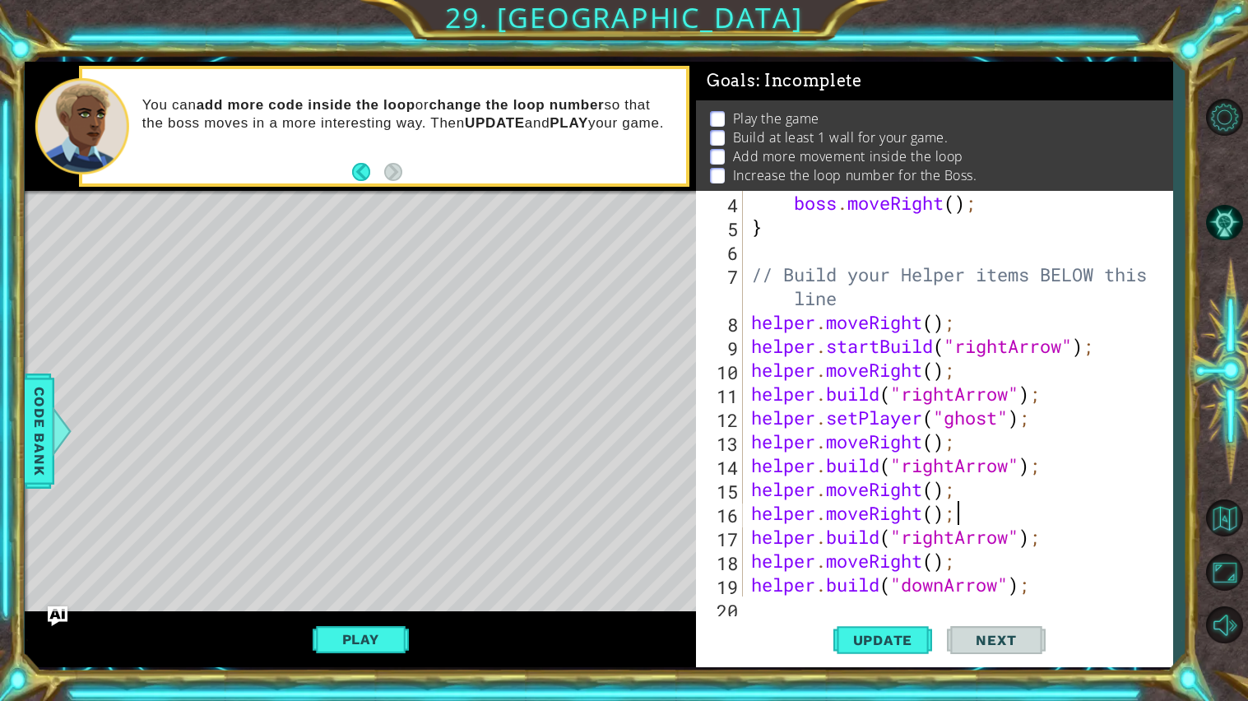
scroll to position [0, 0]
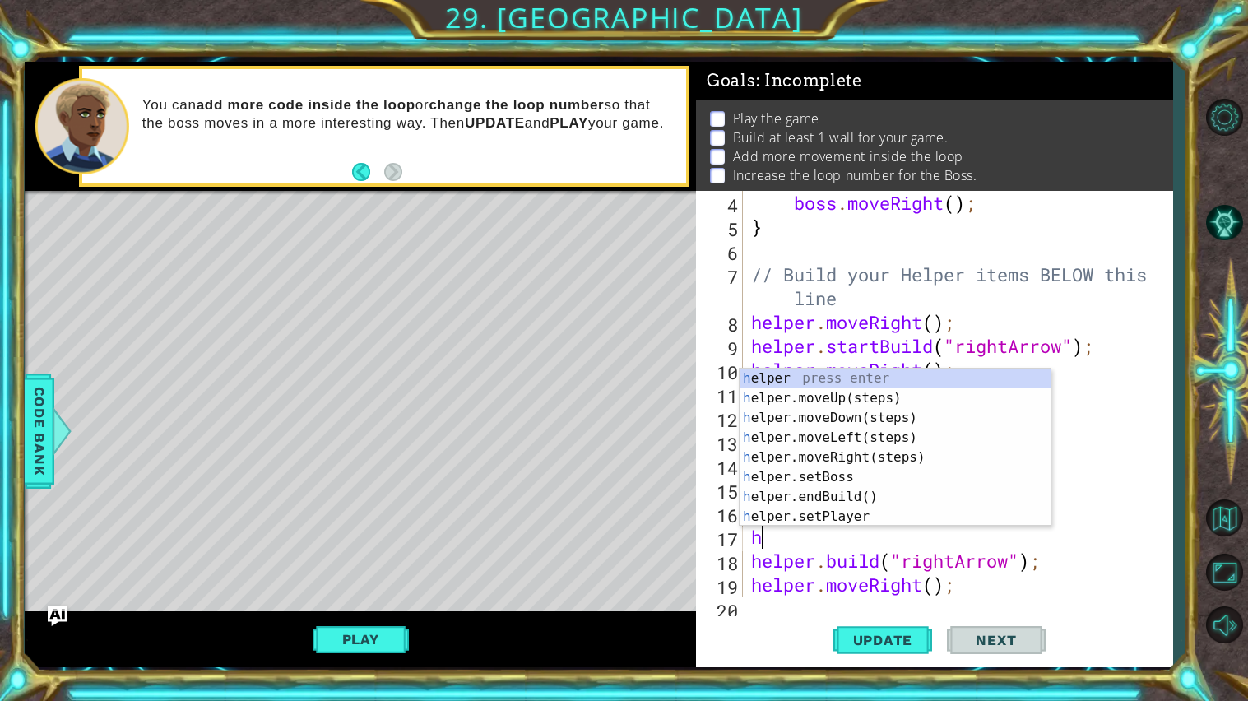
click at [1150, 550] on div "boss . moveRight ( ) ; } // Build your Helper items BELOW this line helper . mo…" at bounding box center [962, 417] width 429 height 453
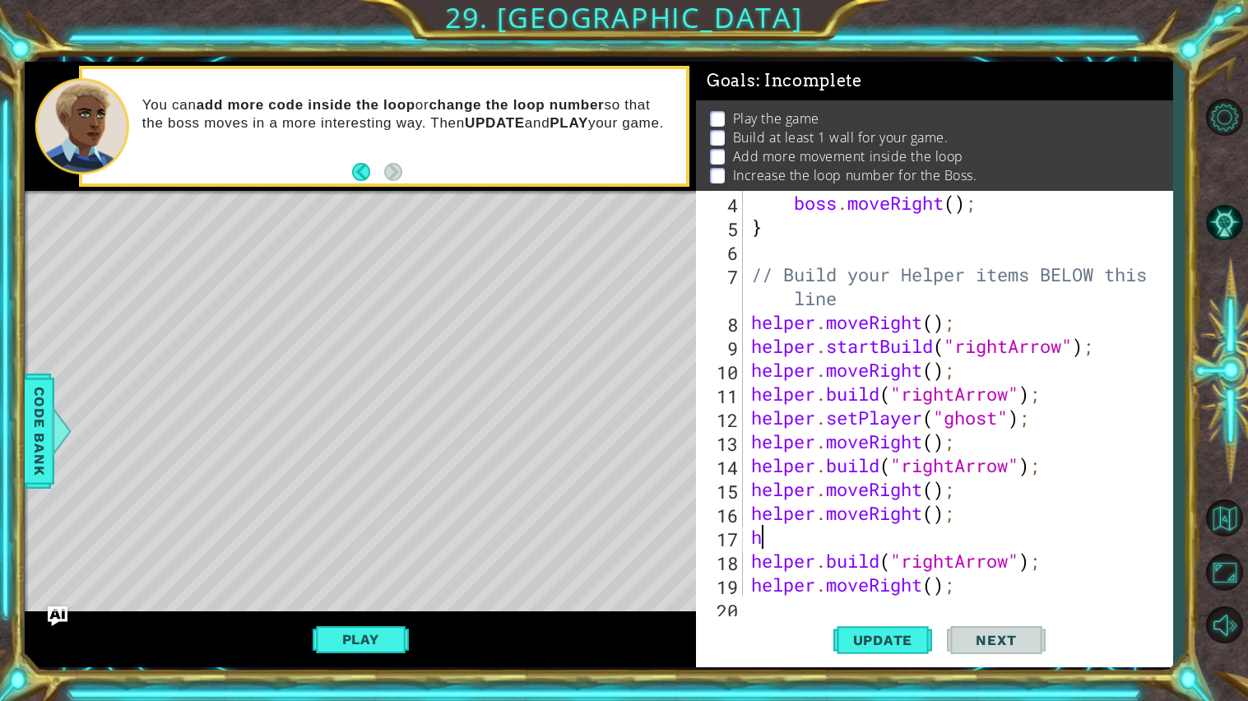
click at [860, 546] on div "boss . moveRight ( ) ; } // Build your Helper items BELOW this line helper . mo…" at bounding box center [962, 417] width 429 height 453
click at [952, 522] on div "boss . moveRight ( ) ; } // Build your Helper items BELOW this line helper . mo…" at bounding box center [962, 417] width 429 height 453
click at [764, 542] on div "boss . moveRight ( ) ; } // Build your Helper items BELOW this line helper . mo…" at bounding box center [962, 417] width 429 height 453
type textarea "h"
click at [974, 523] on div "boss . moveRight ( ) ; } // Build your Helper items BELOW this line helper . mo…" at bounding box center [962, 417] width 429 height 453
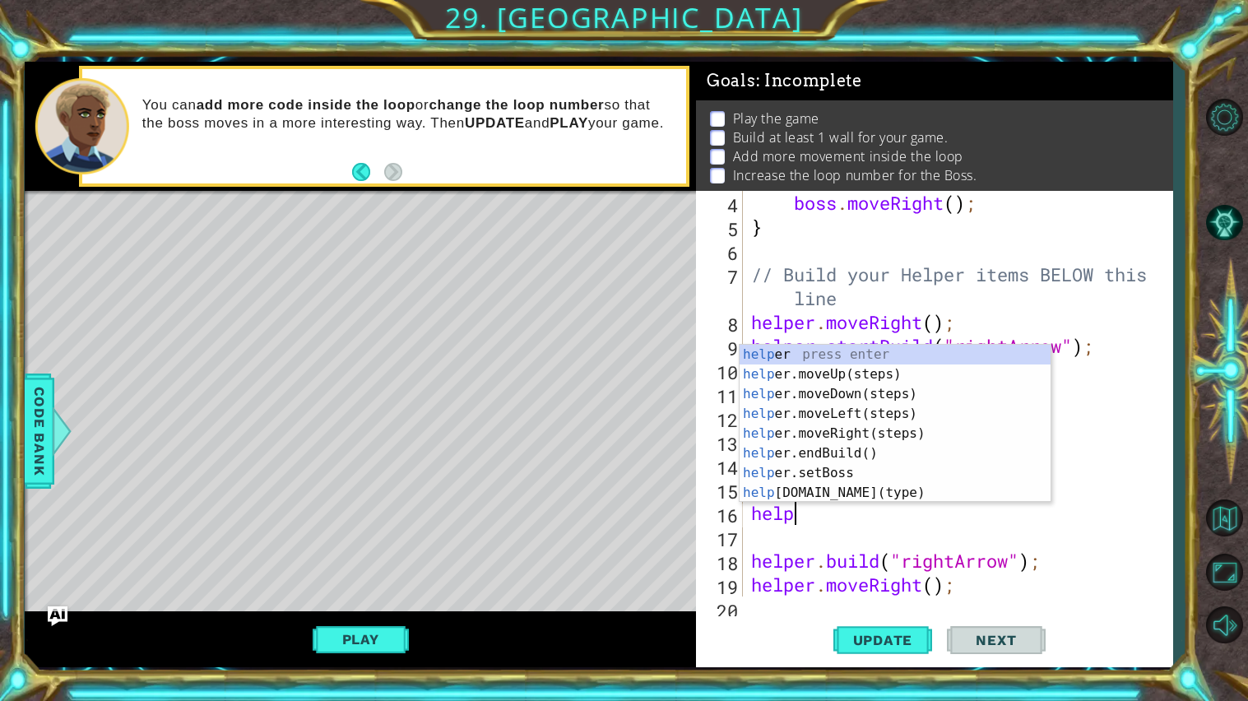
type textarea "h"
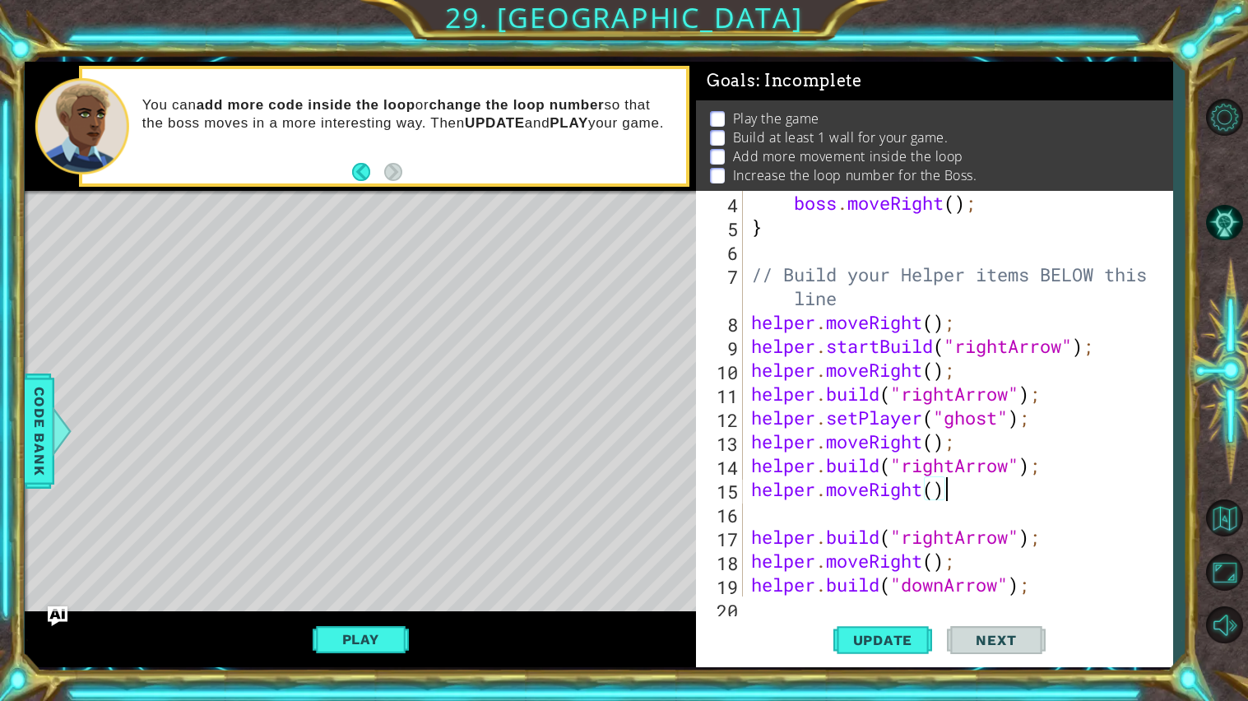
type textarea "helper.moveRight();"
click at [962, 525] on div "boss . moveRight ( ) ; } // Build your Helper items BELOW this line helper . mo…" at bounding box center [962, 417] width 429 height 453
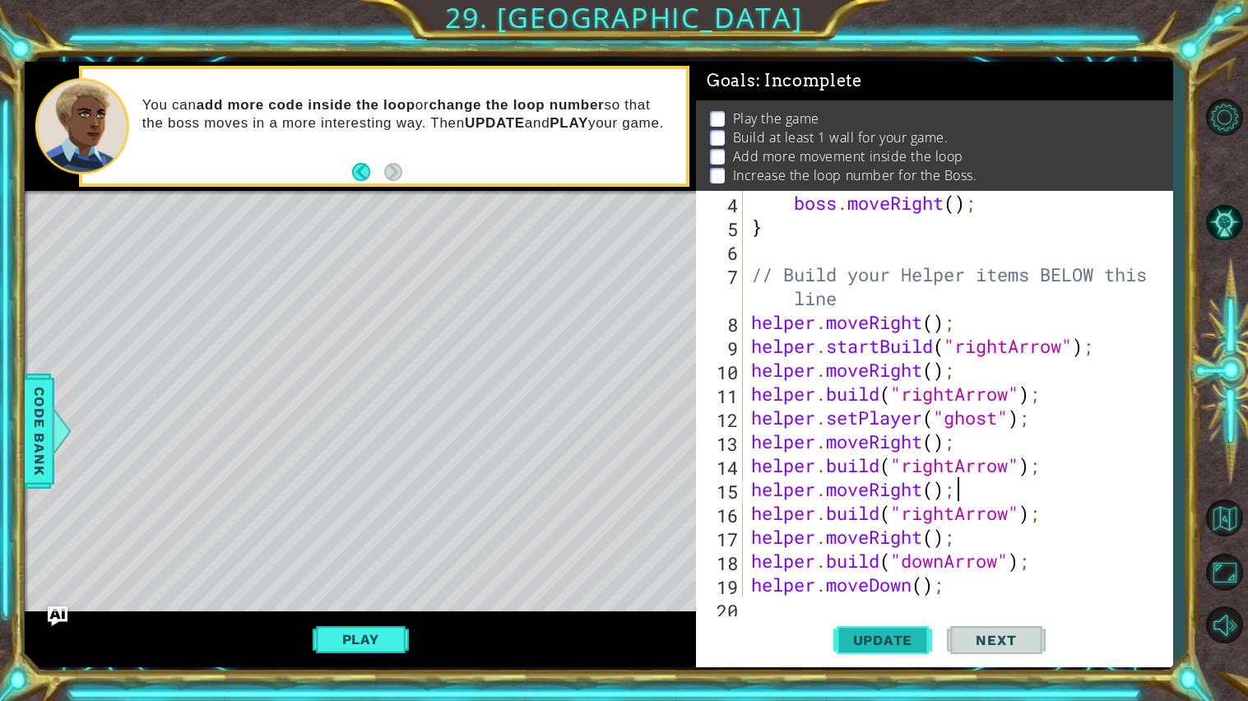
click at [896, 635] on span "Update" at bounding box center [883, 640] width 93 height 16
click at [954, 591] on div "boss . moveRight ( ) ; } // Build your Helper items BELOW this line helper . mo…" at bounding box center [962, 417] width 429 height 453
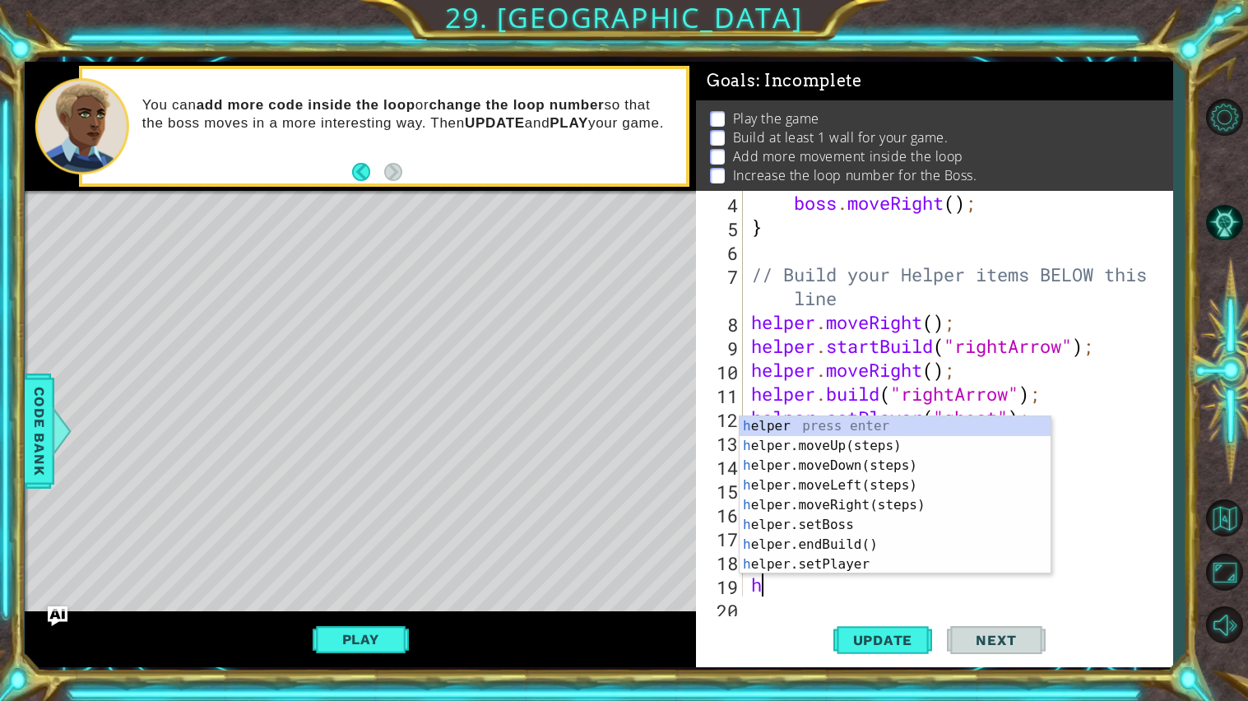
type textarea "h"
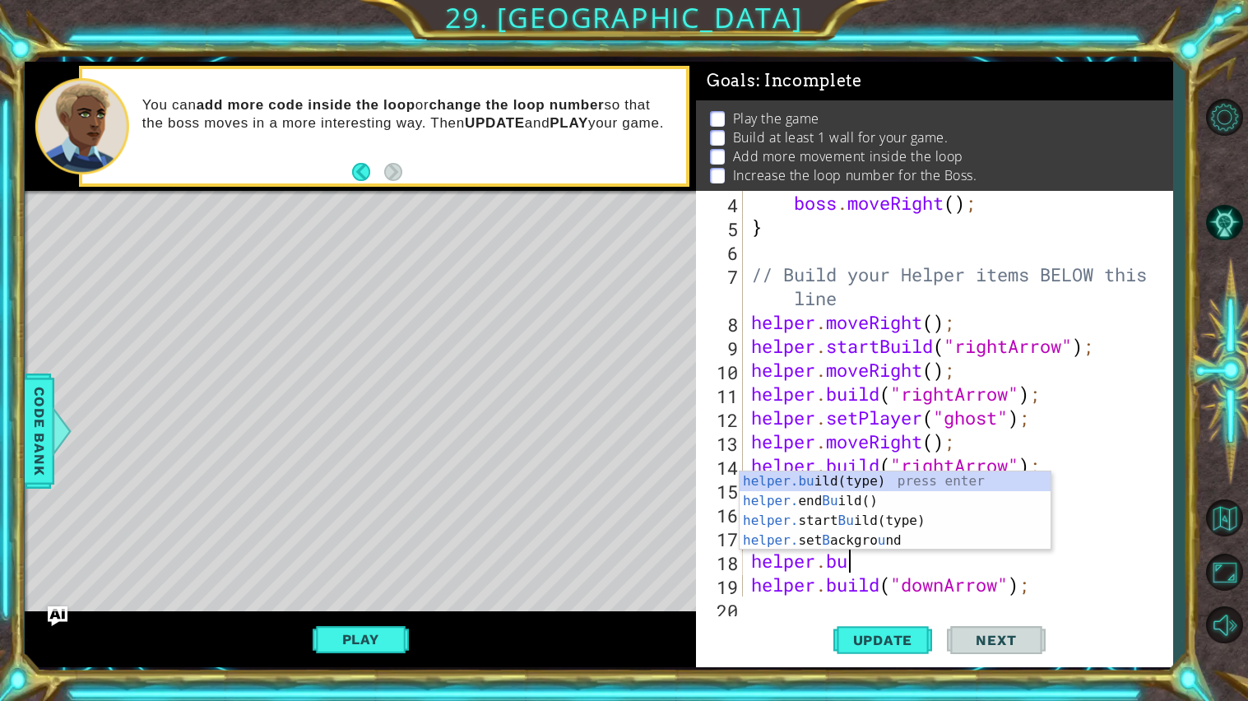
type textarea "h"
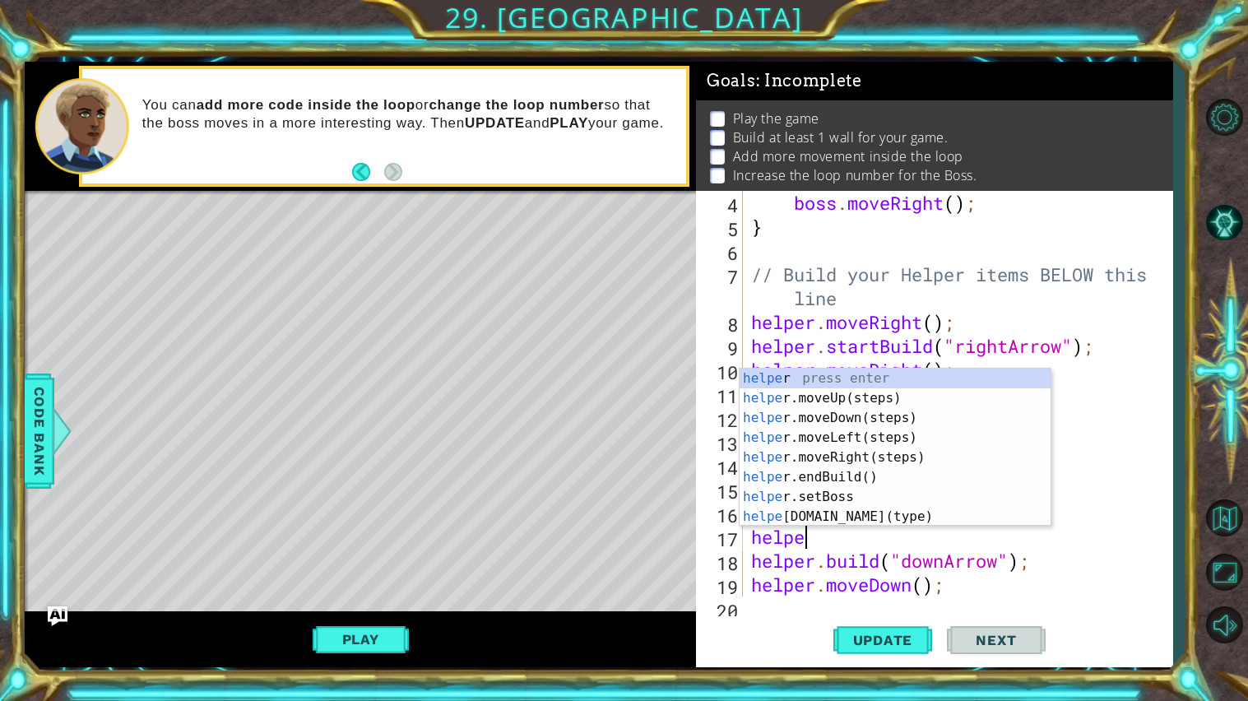
type textarea "h"
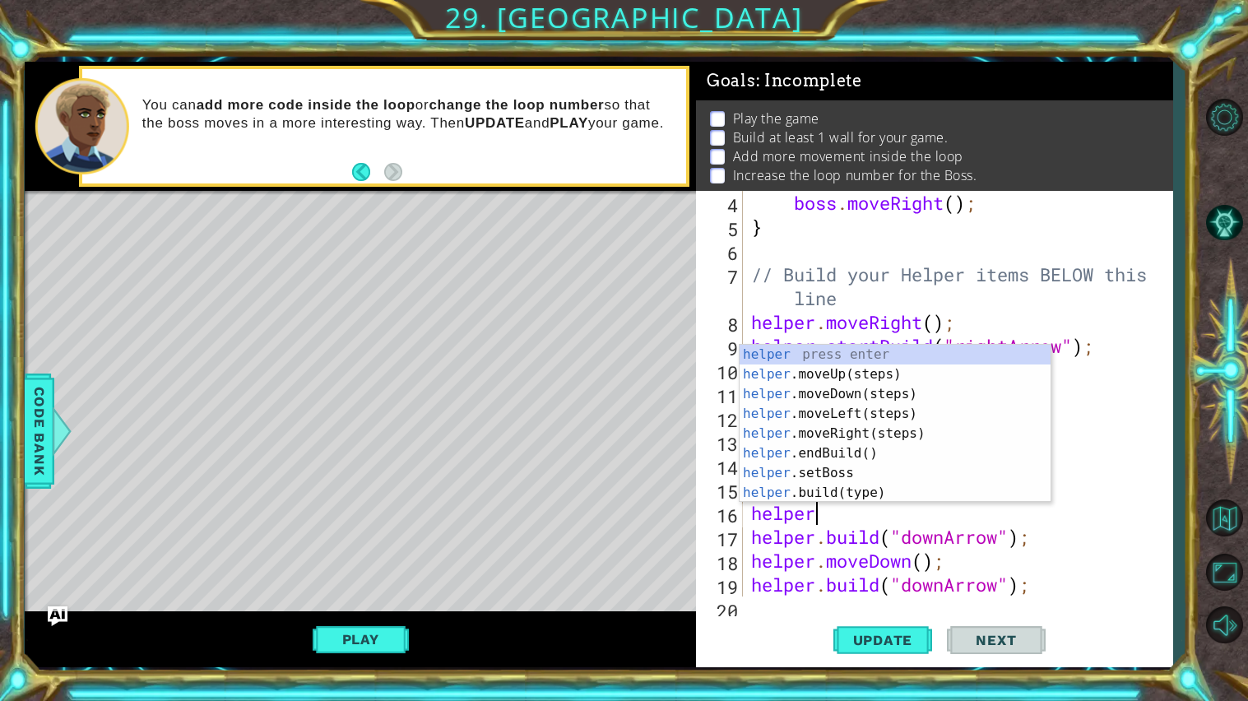
type textarea "h"
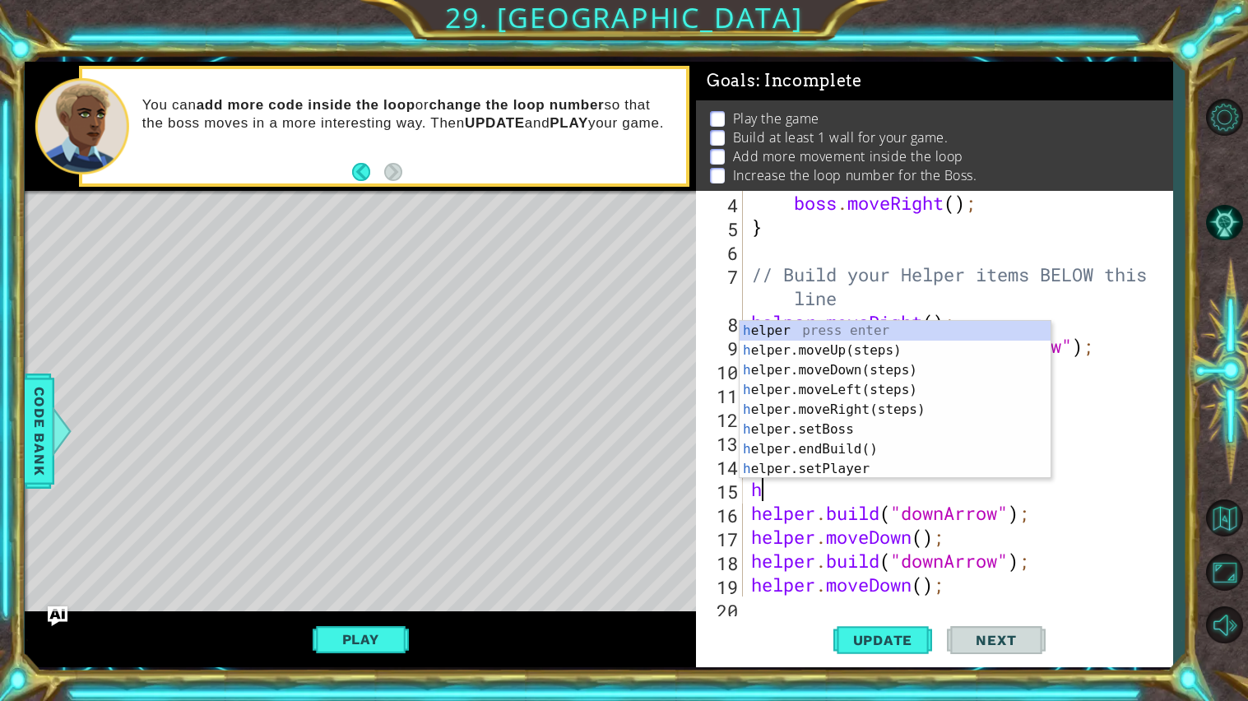
type textarea "h"
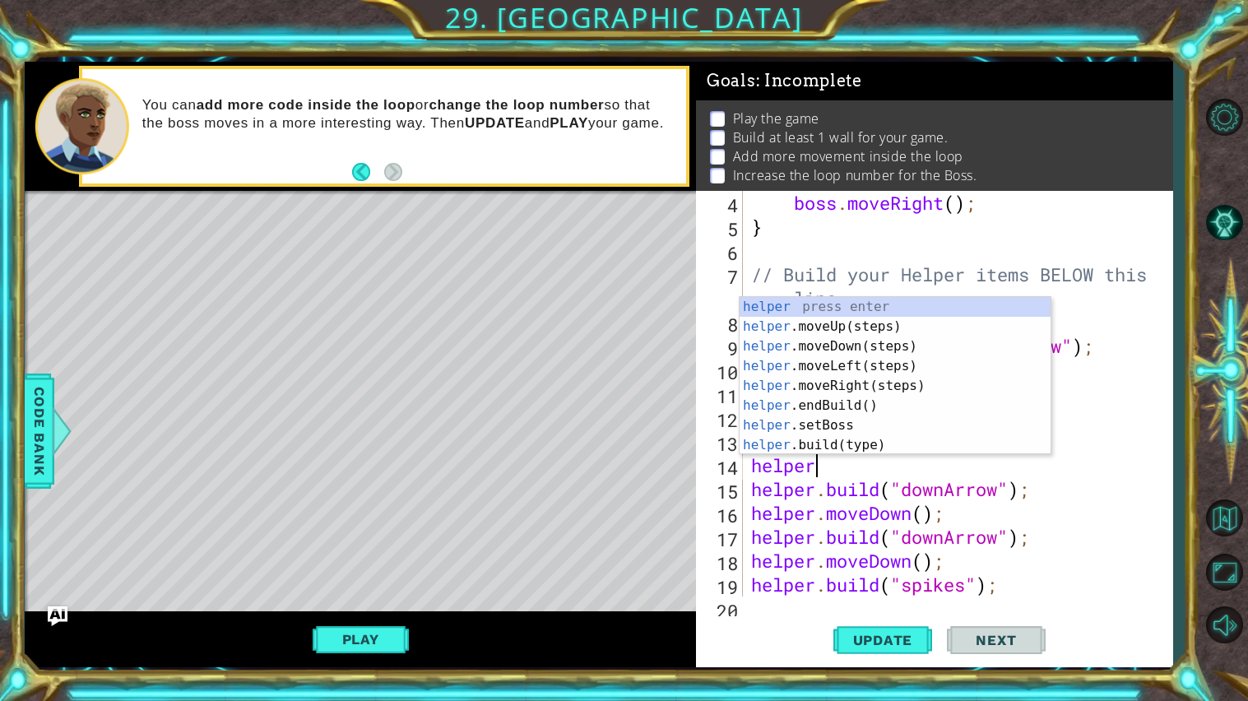
type textarea "h"
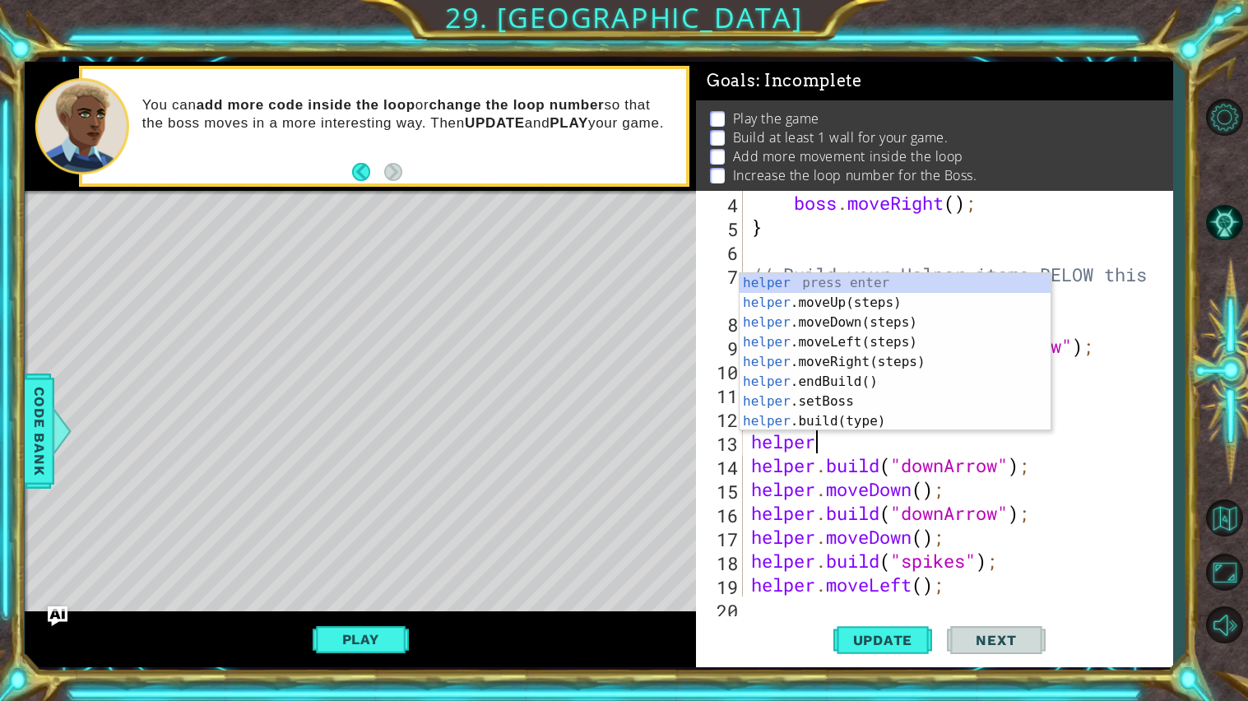
type textarea "h"
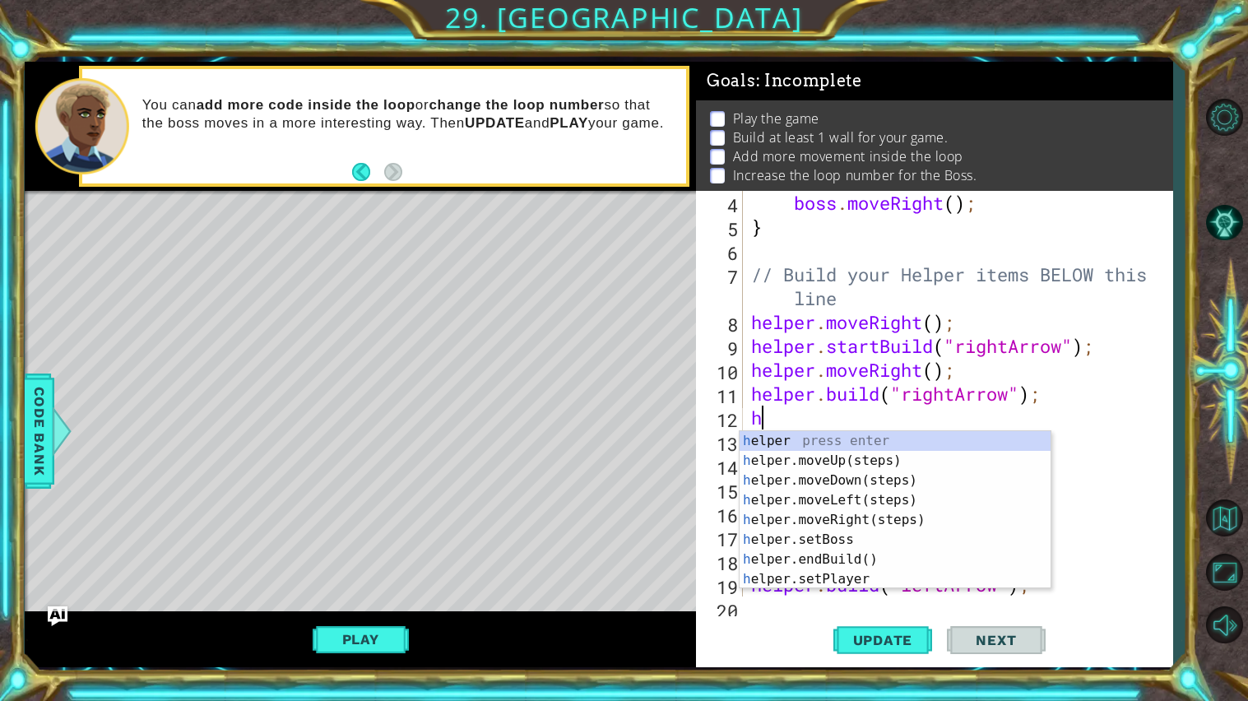
type textarea "h"
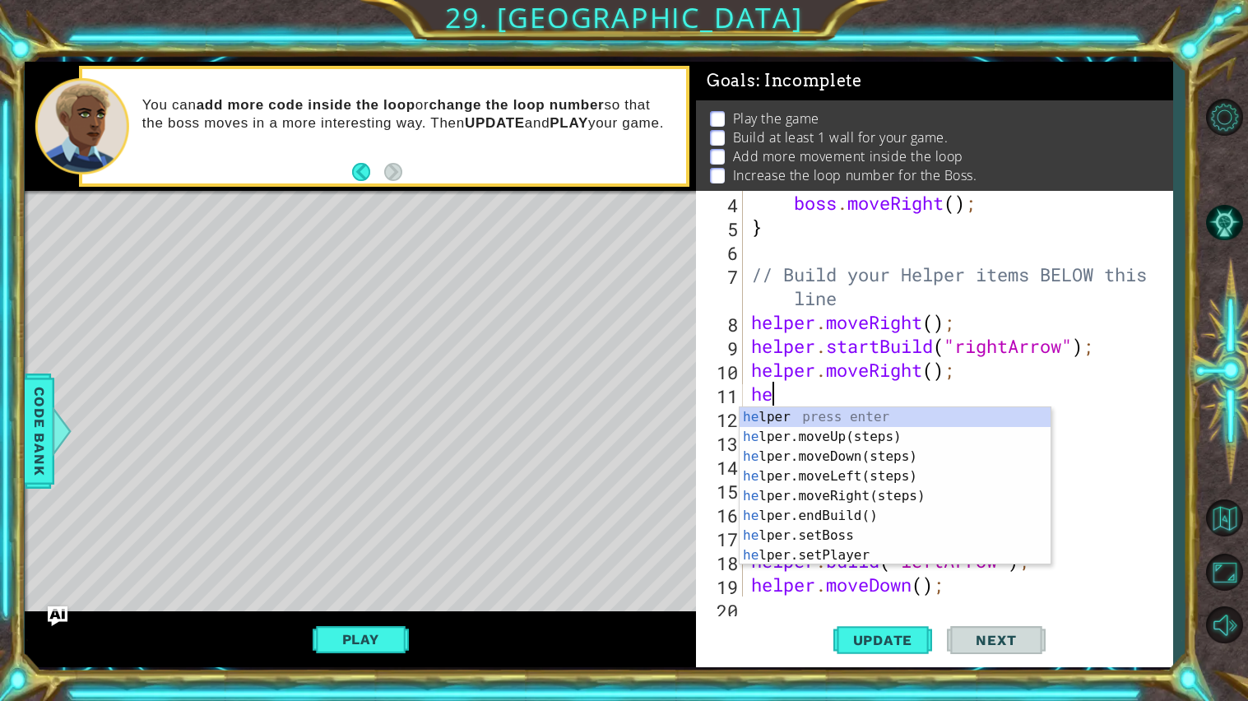
type textarea "h"
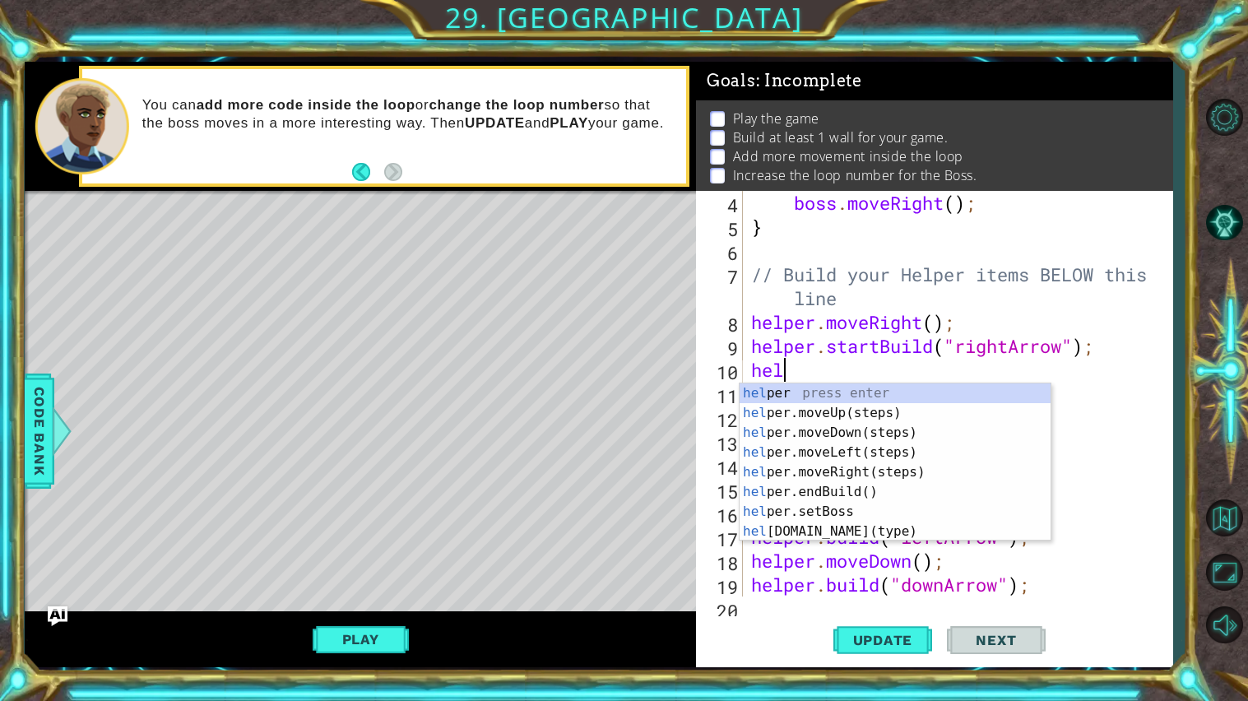
type textarea "h"
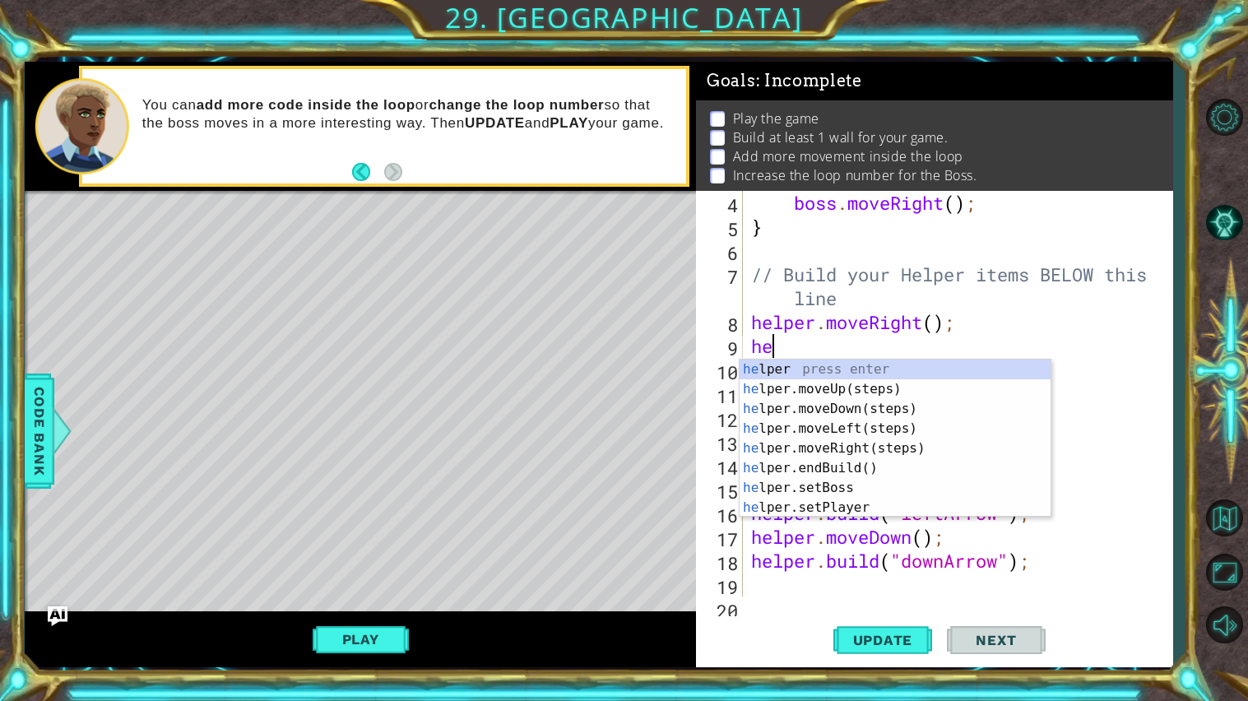
type textarea "h"
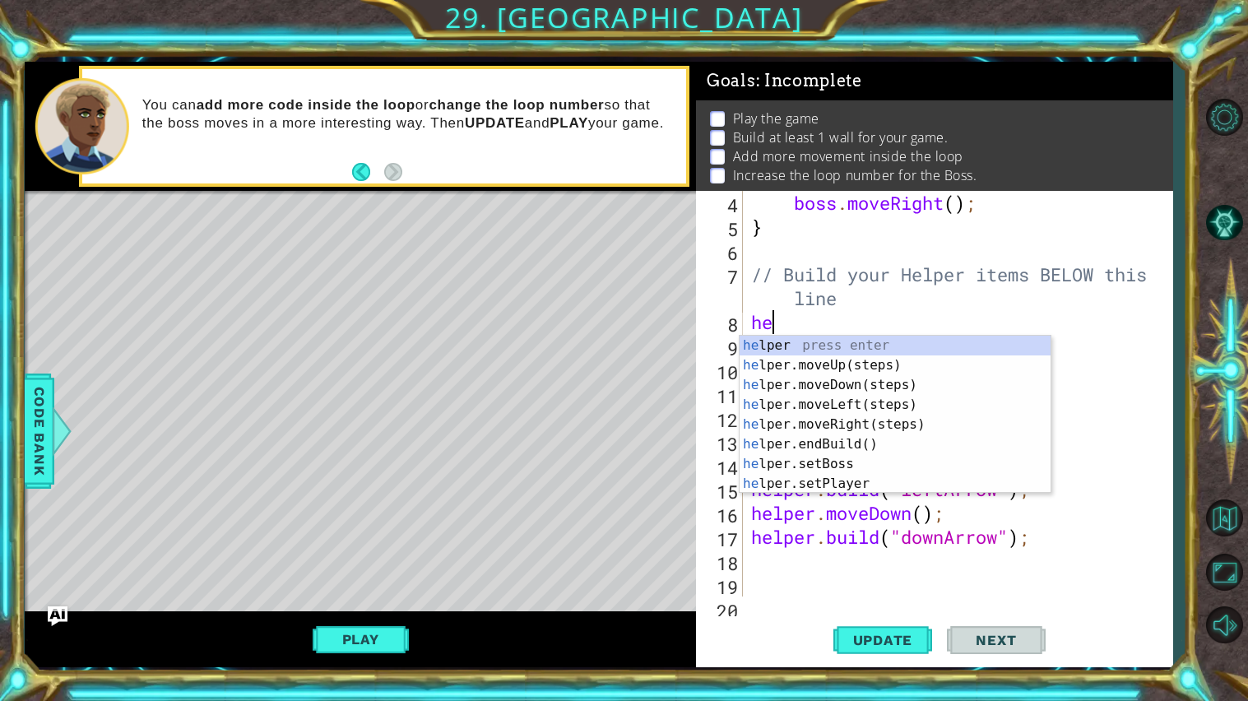
type textarea "h"
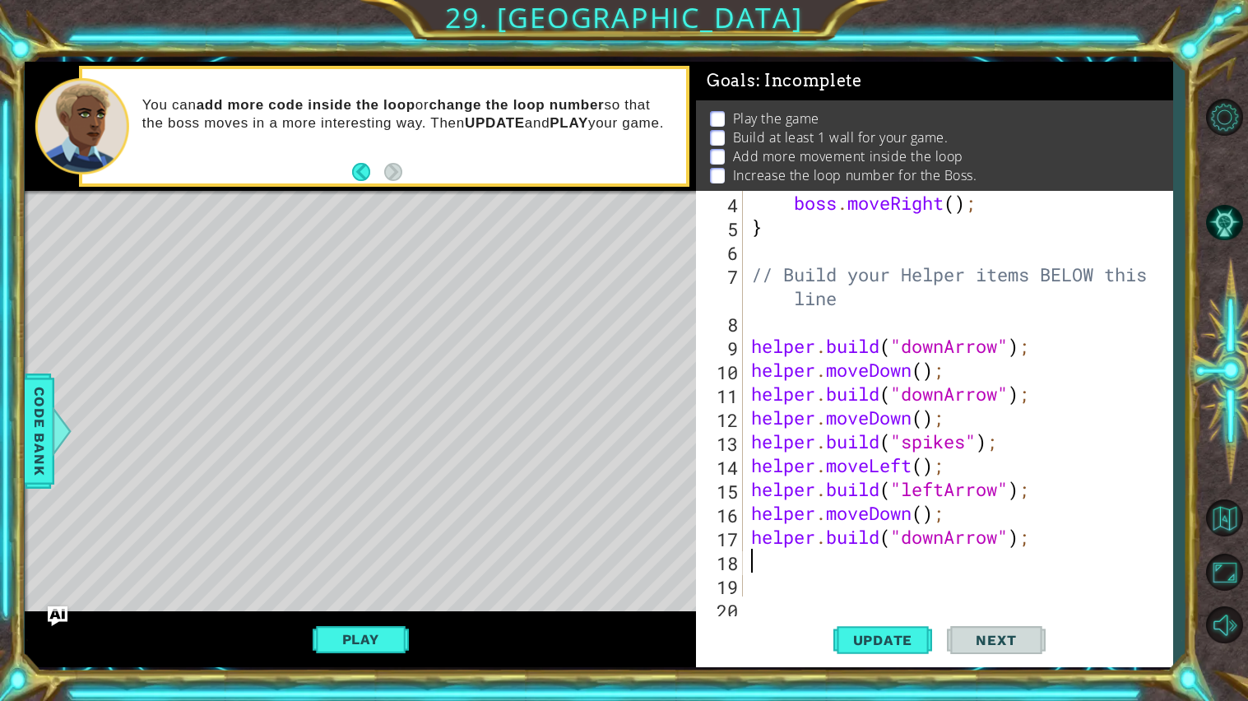
click at [1030, 551] on div "boss . moveRight ( ) ; } // Build your Helper items BELOW this line helper . bu…" at bounding box center [962, 417] width 429 height 453
click at [1047, 546] on div "boss . moveRight ( ) ; } // Build your Helper items BELOW this line helper . bu…" at bounding box center [962, 417] width 429 height 453
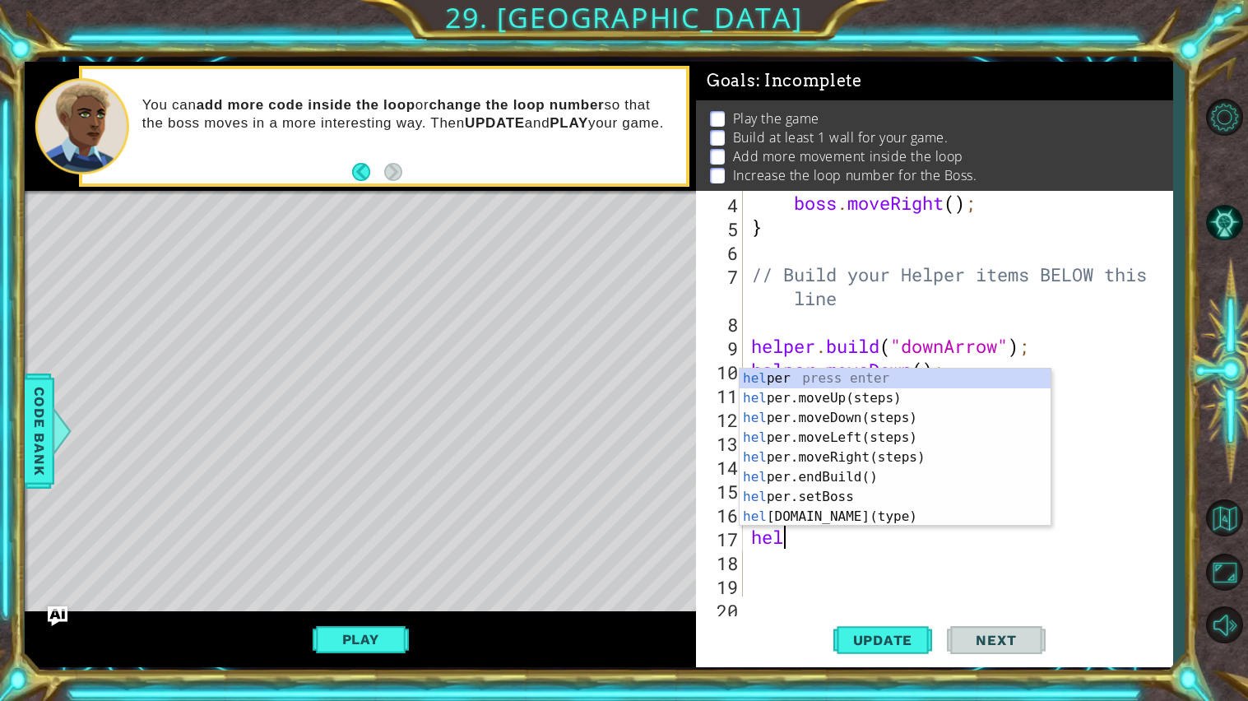
type textarea "h"
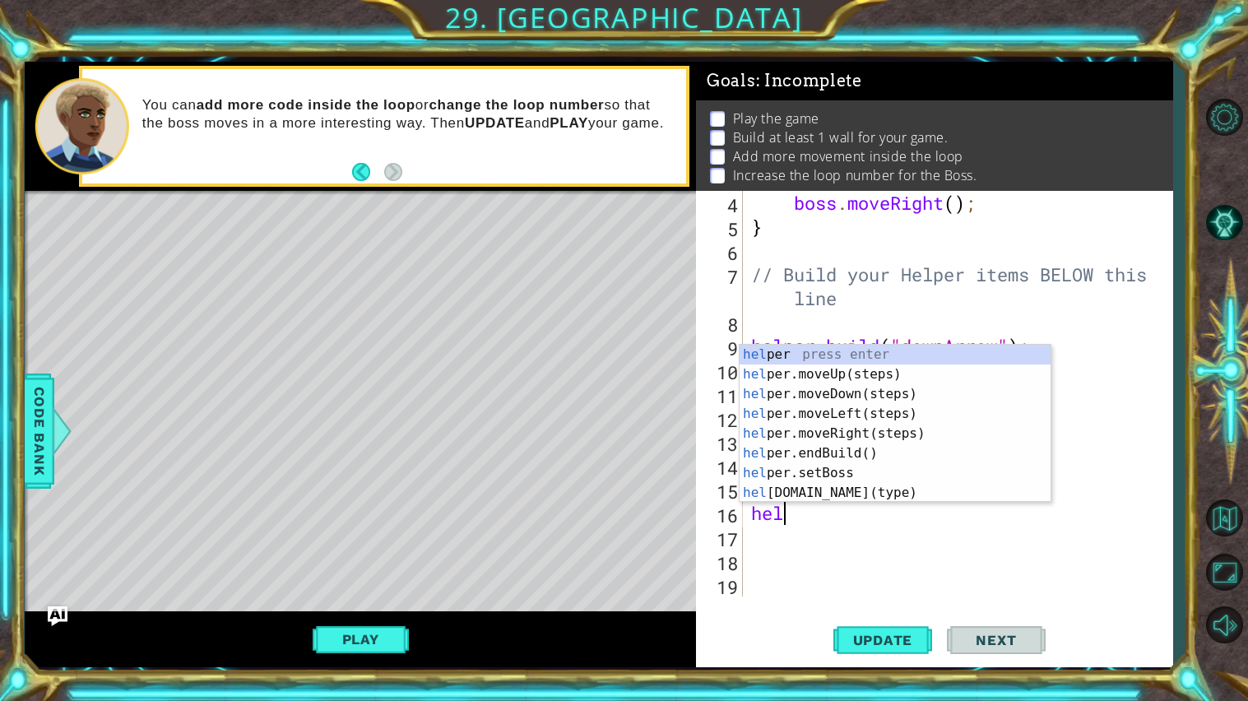
type textarea "h"
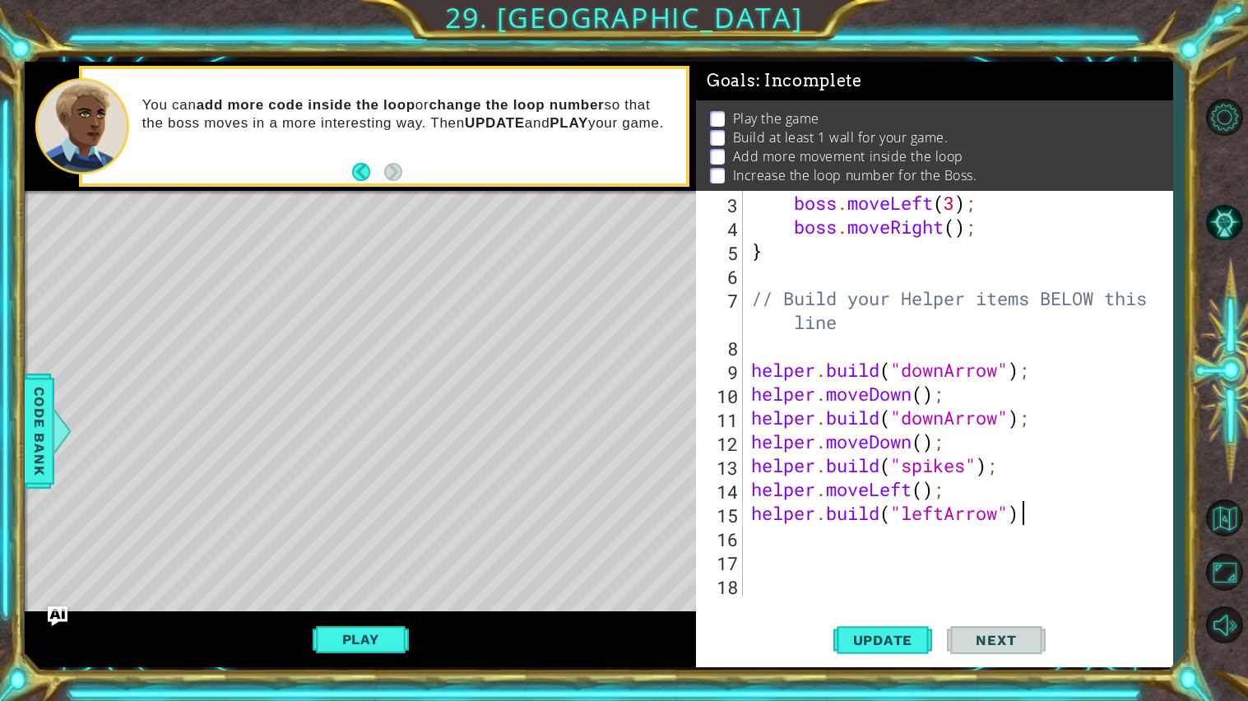
scroll to position [71, 0]
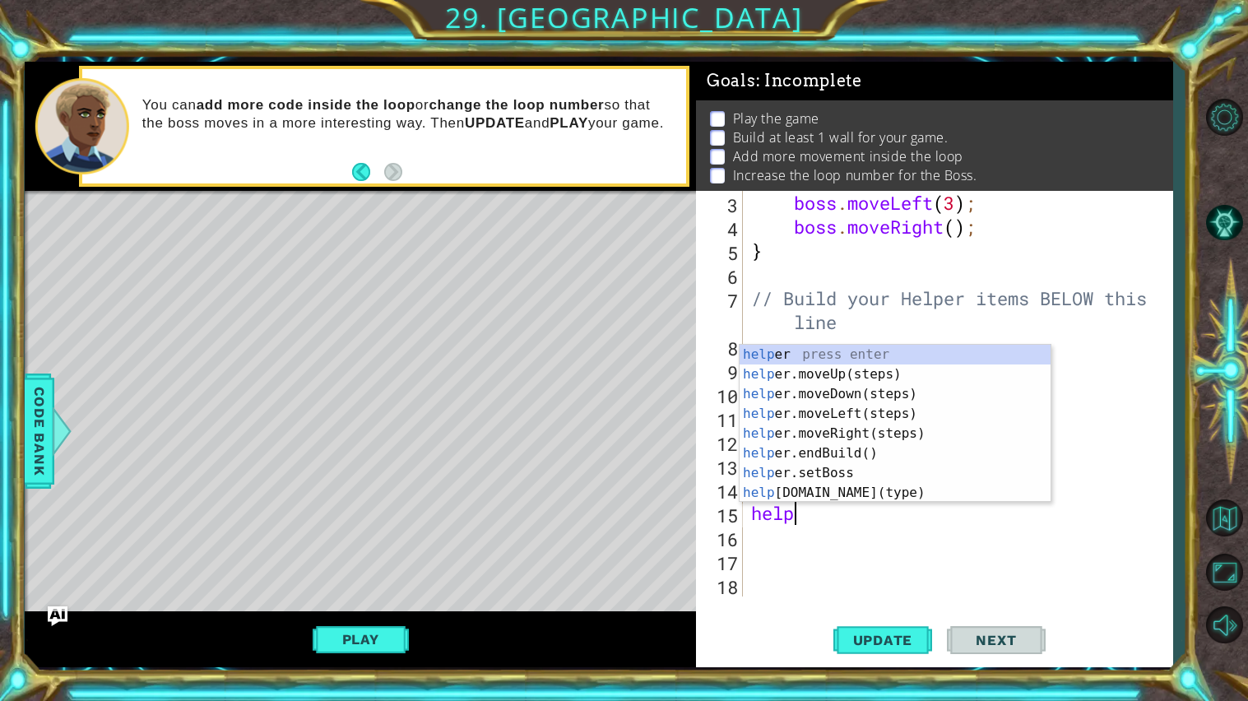
type textarea "h"
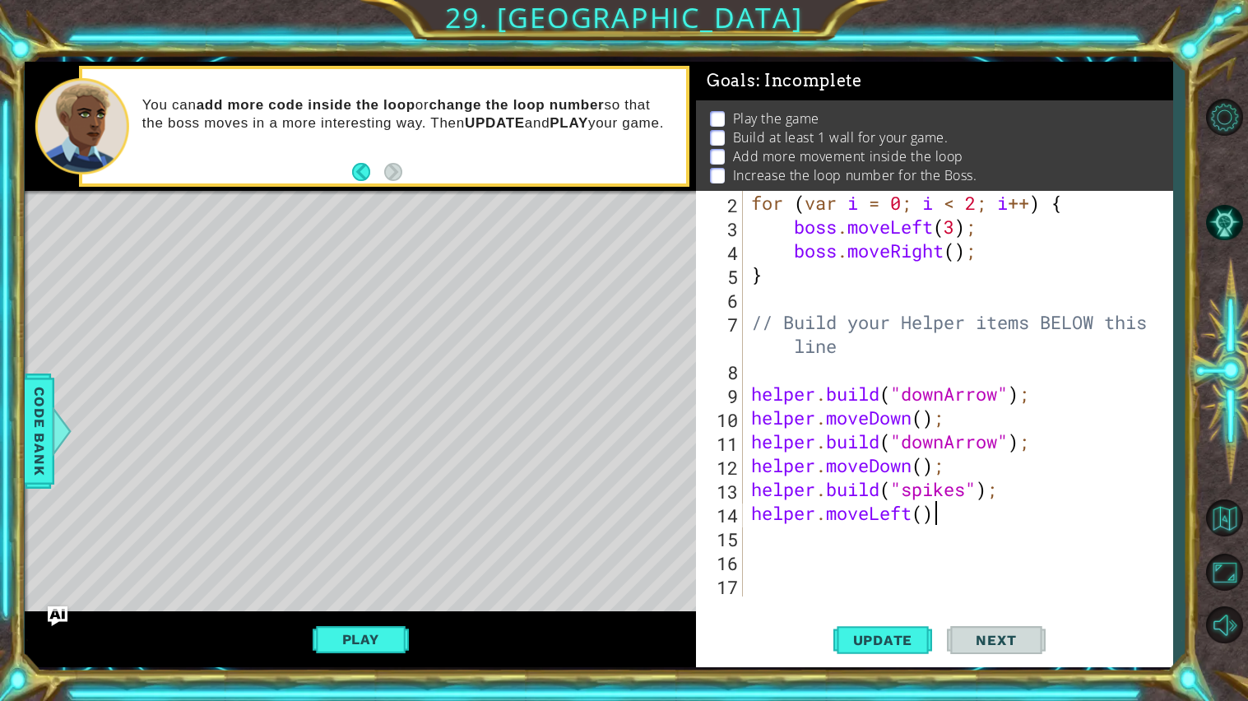
scroll to position [47, 0]
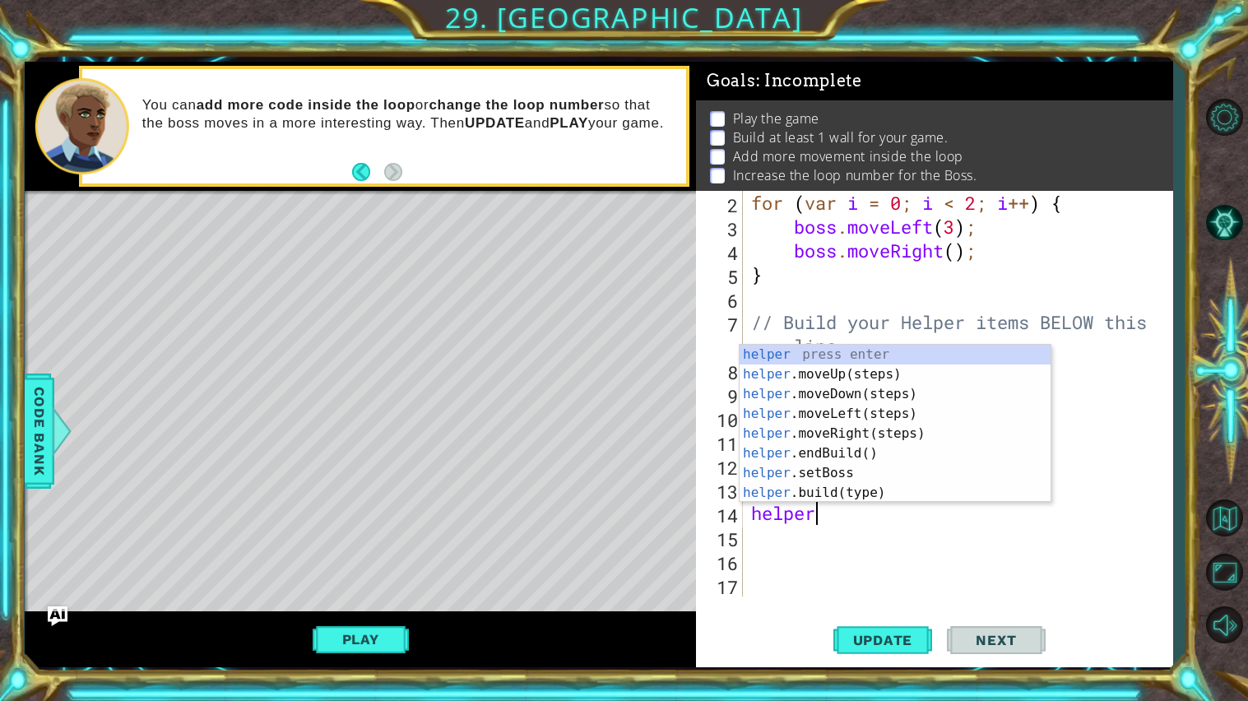
type textarea "h"
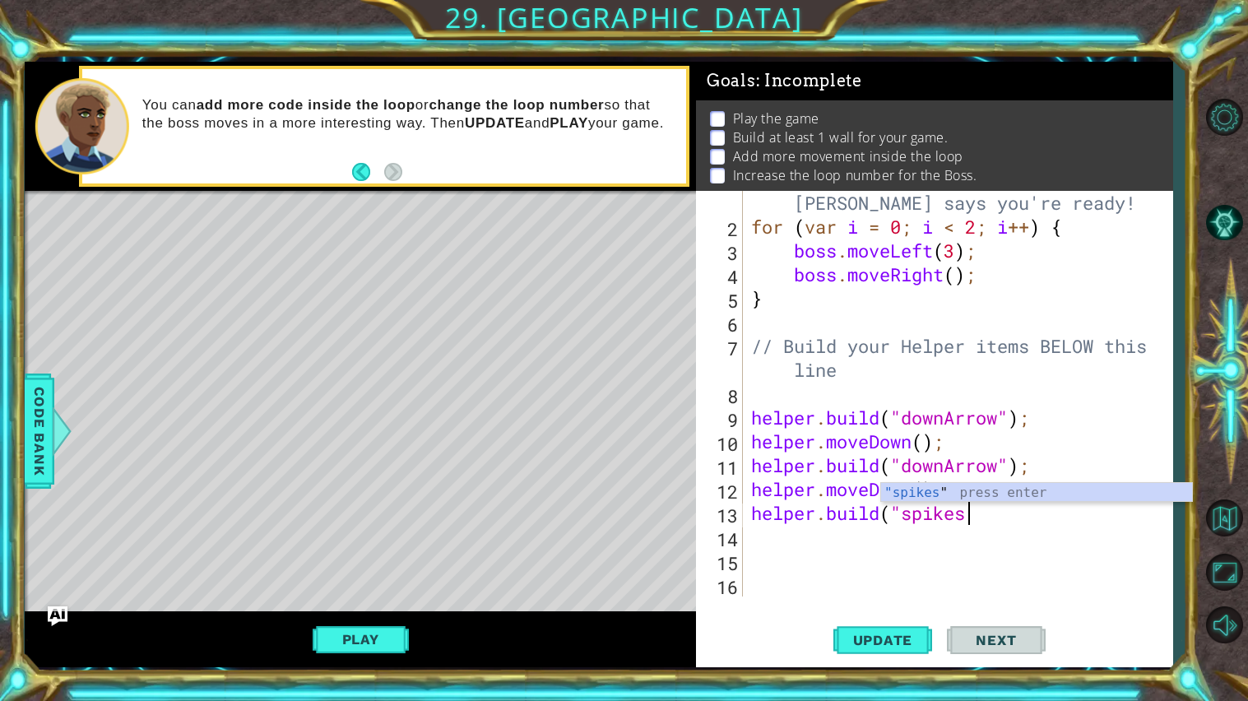
scroll to position [23, 0]
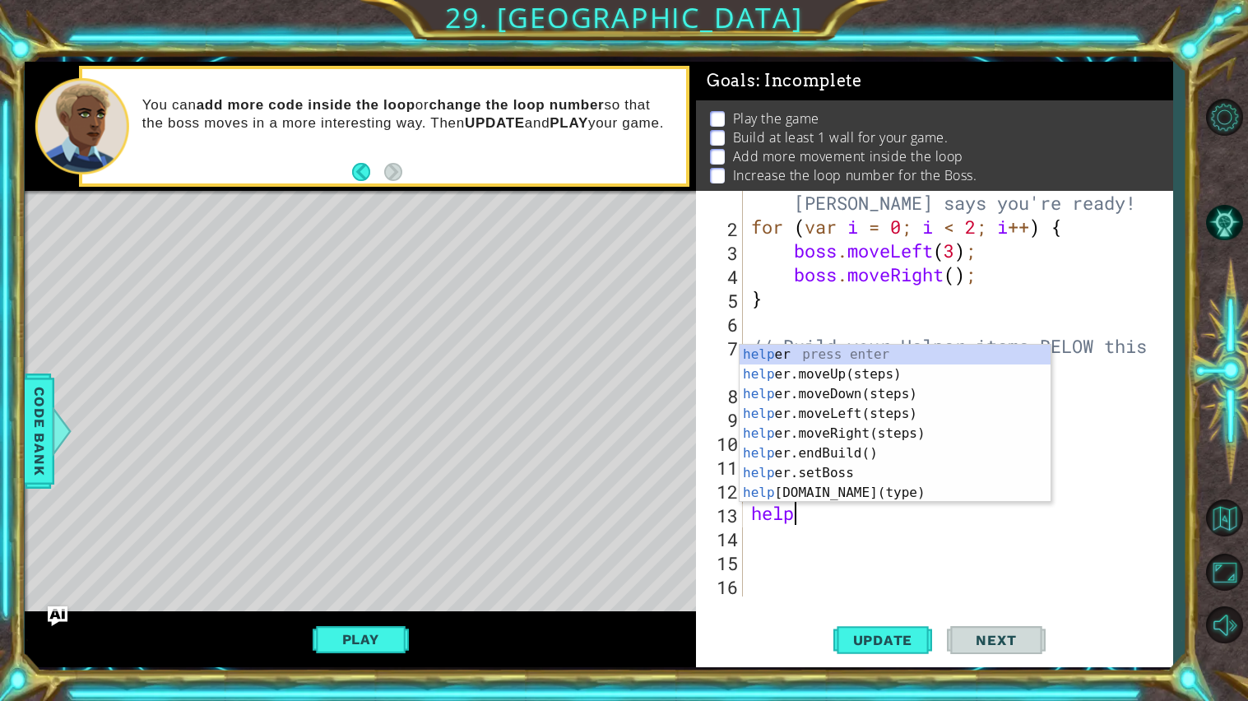
type textarea "h"
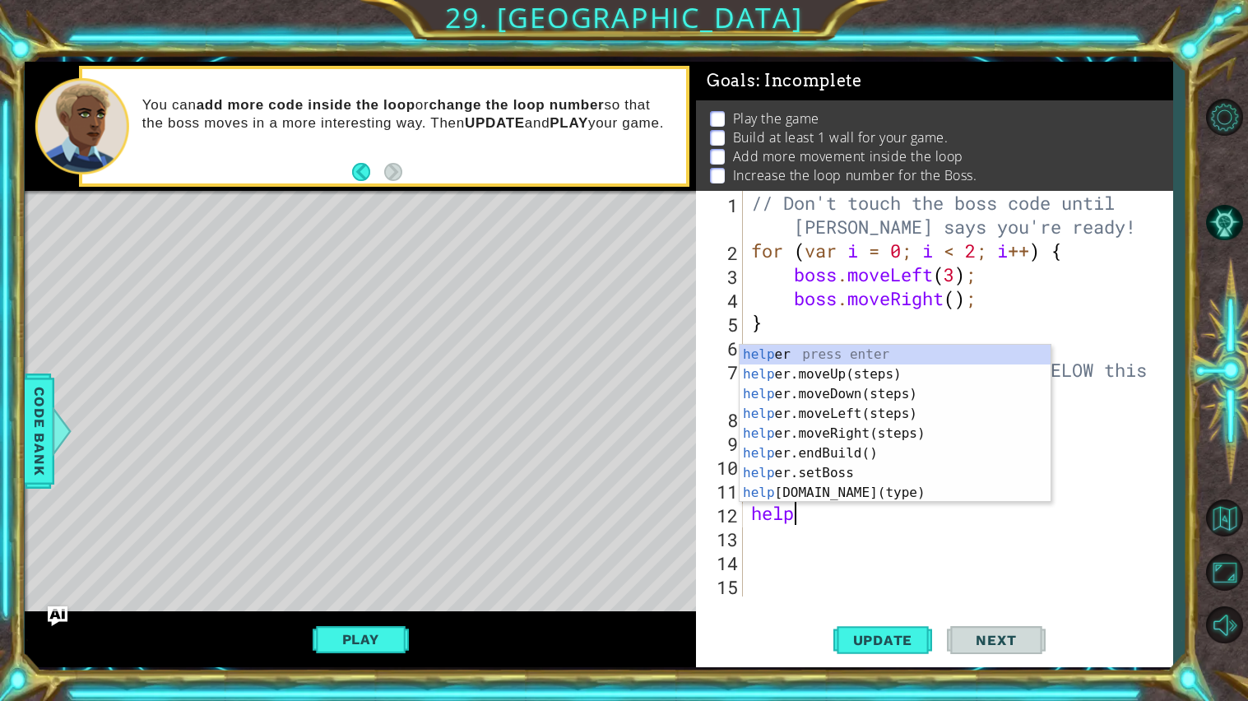
type textarea "h"
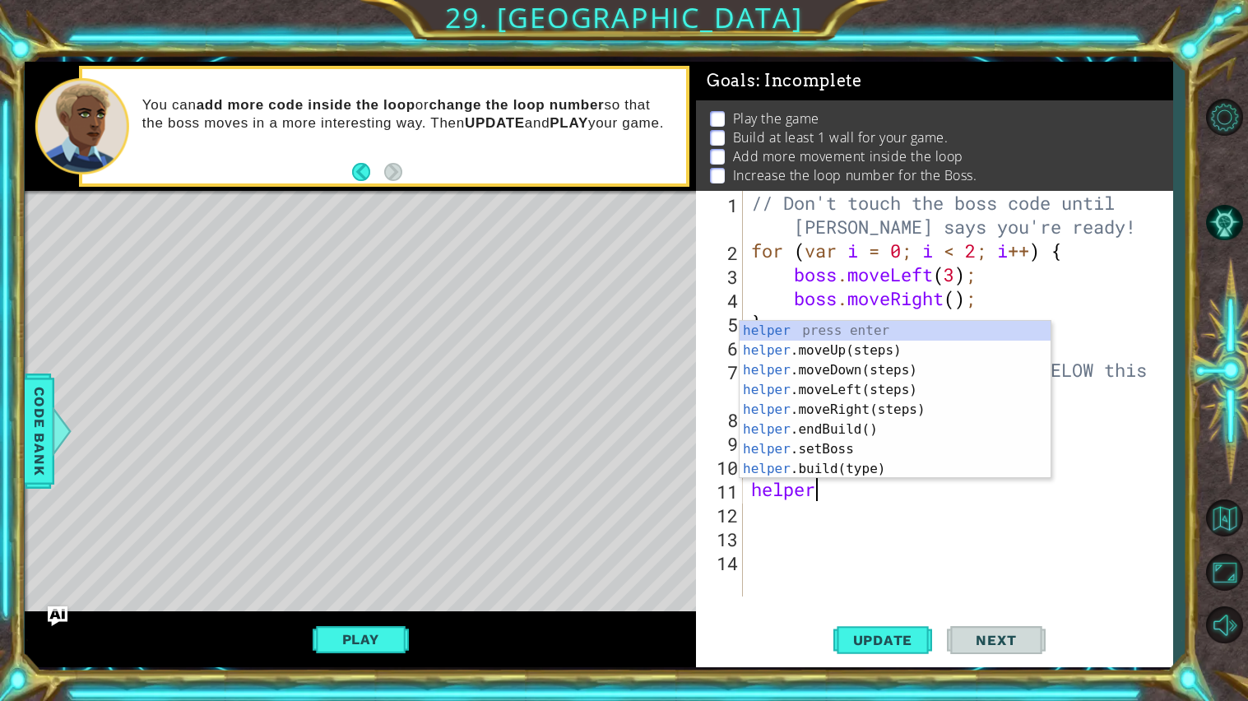
type textarea "h"
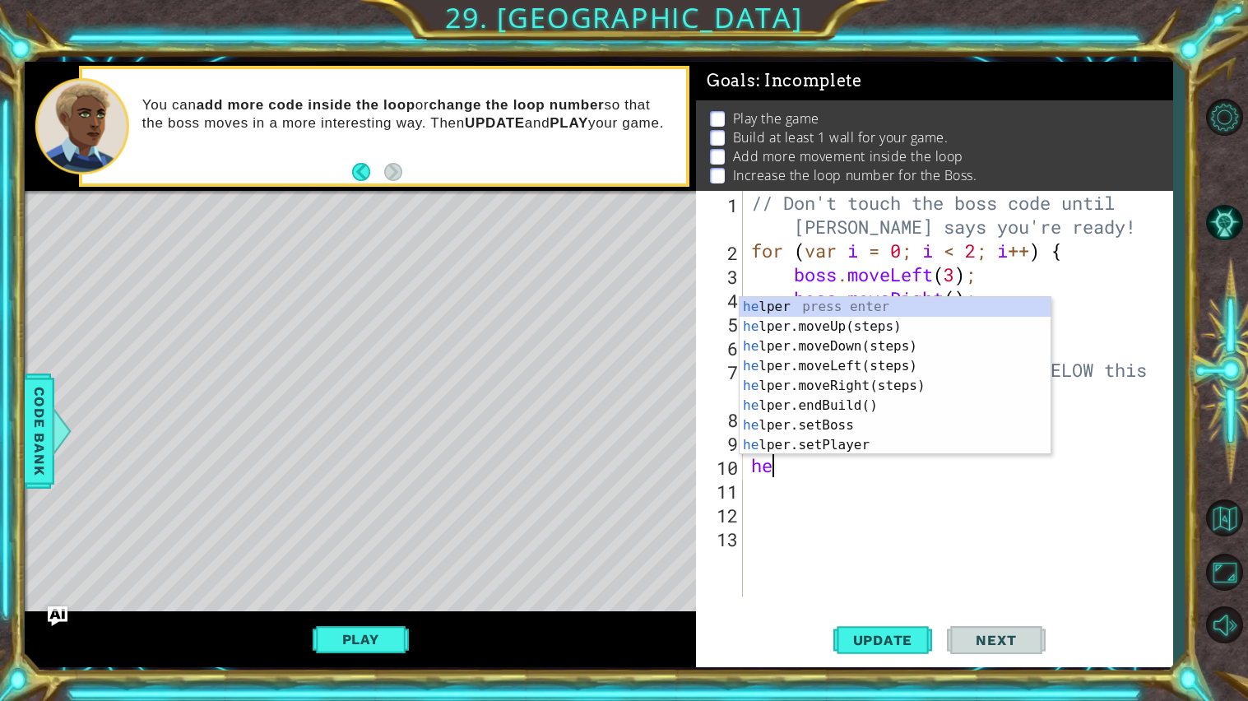
type textarea "h"
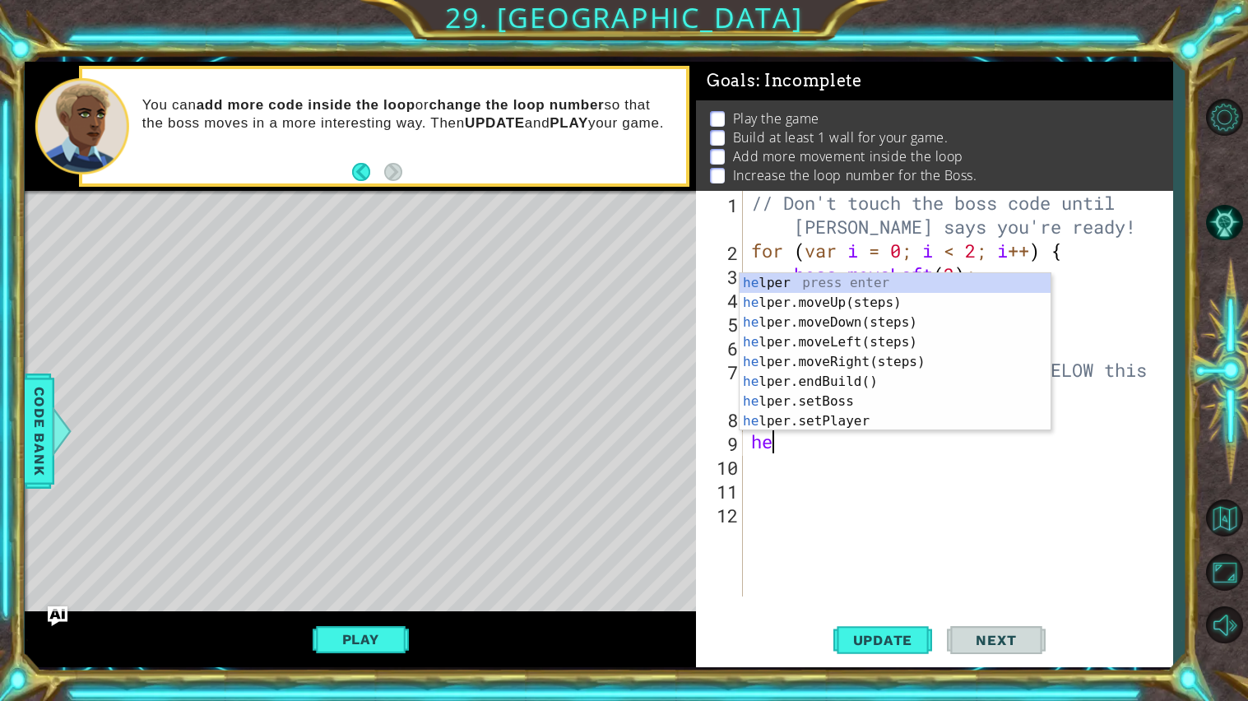
type textarea "h"
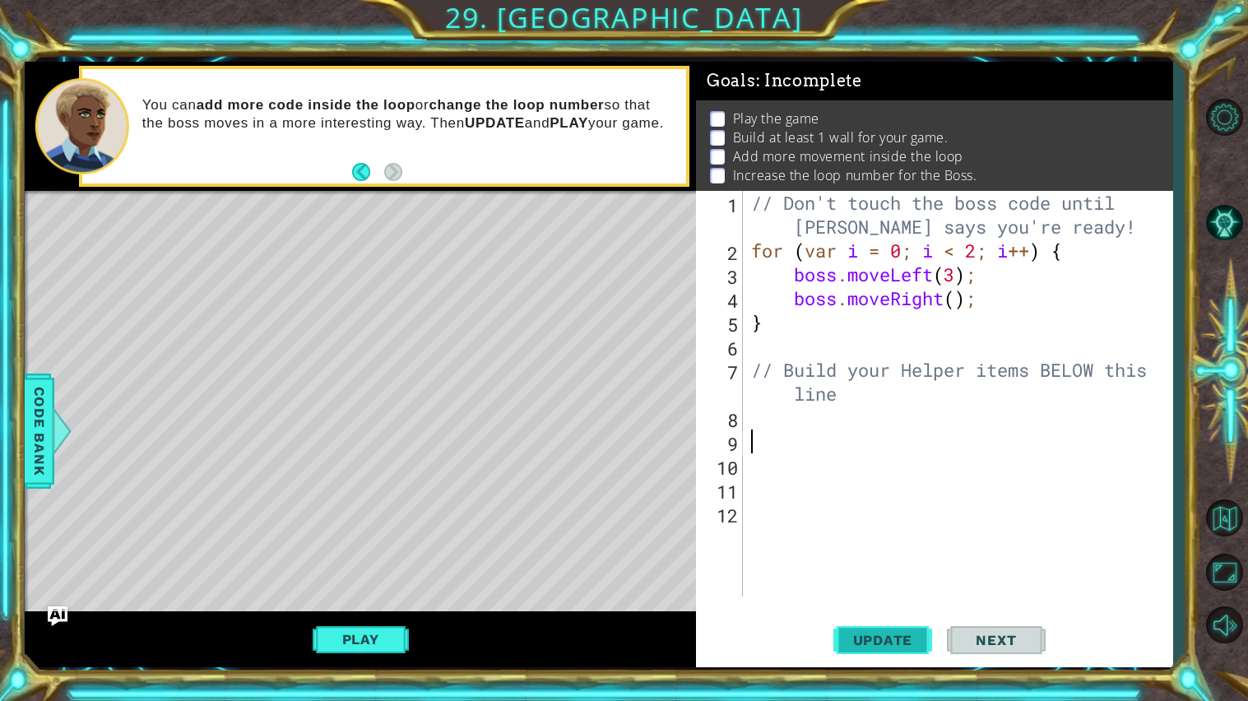
click at [887, 634] on span "Update" at bounding box center [883, 640] width 93 height 16
click at [388, 650] on button "Play" at bounding box center [361, 639] width 96 height 31
